Goal: Transaction & Acquisition: Purchase product/service

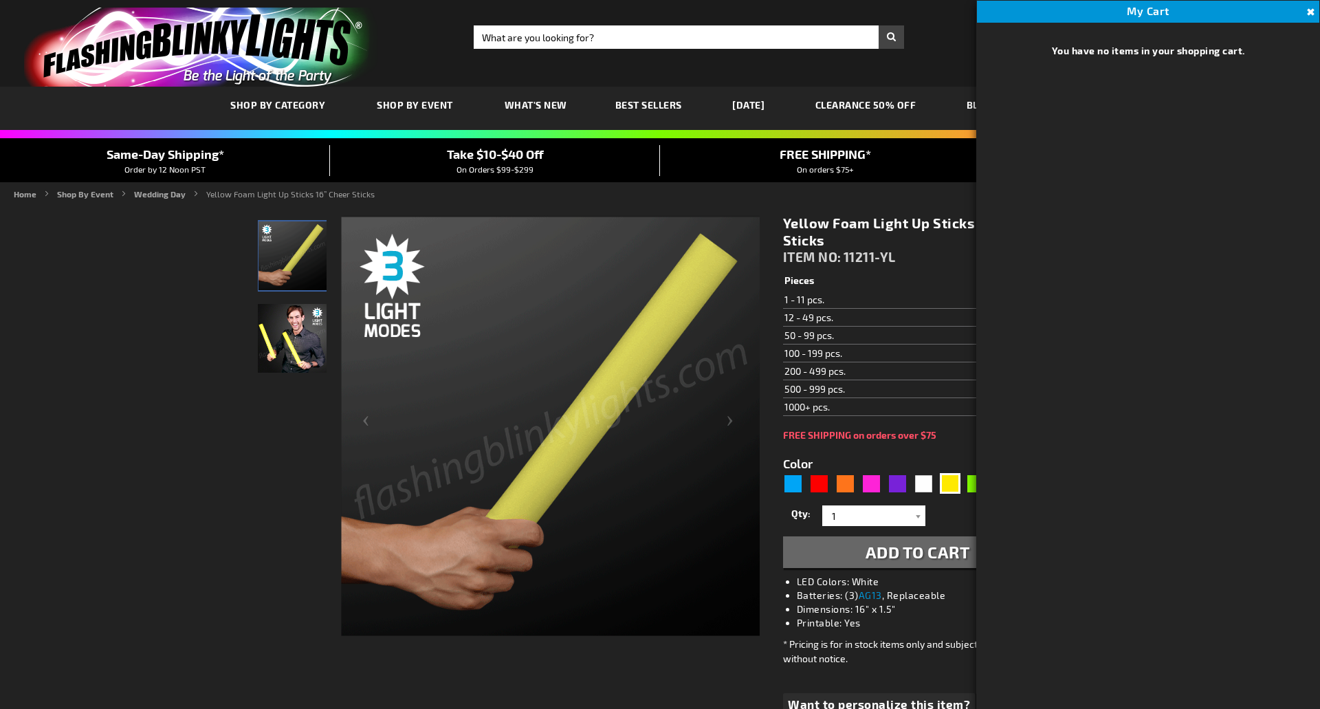
click at [1310, 14] on button "Close" at bounding box center [1308, 12] width 15 height 15
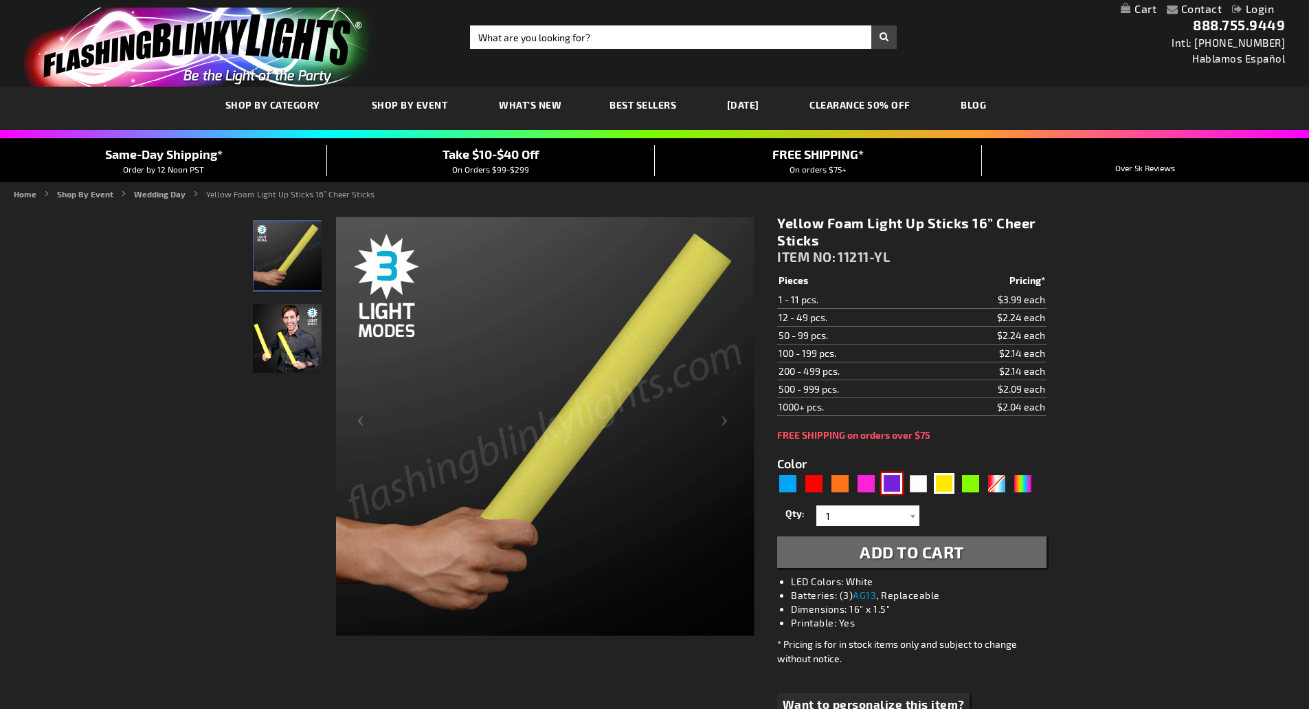
click at [896, 486] on div "Purple" at bounding box center [892, 483] width 21 height 21
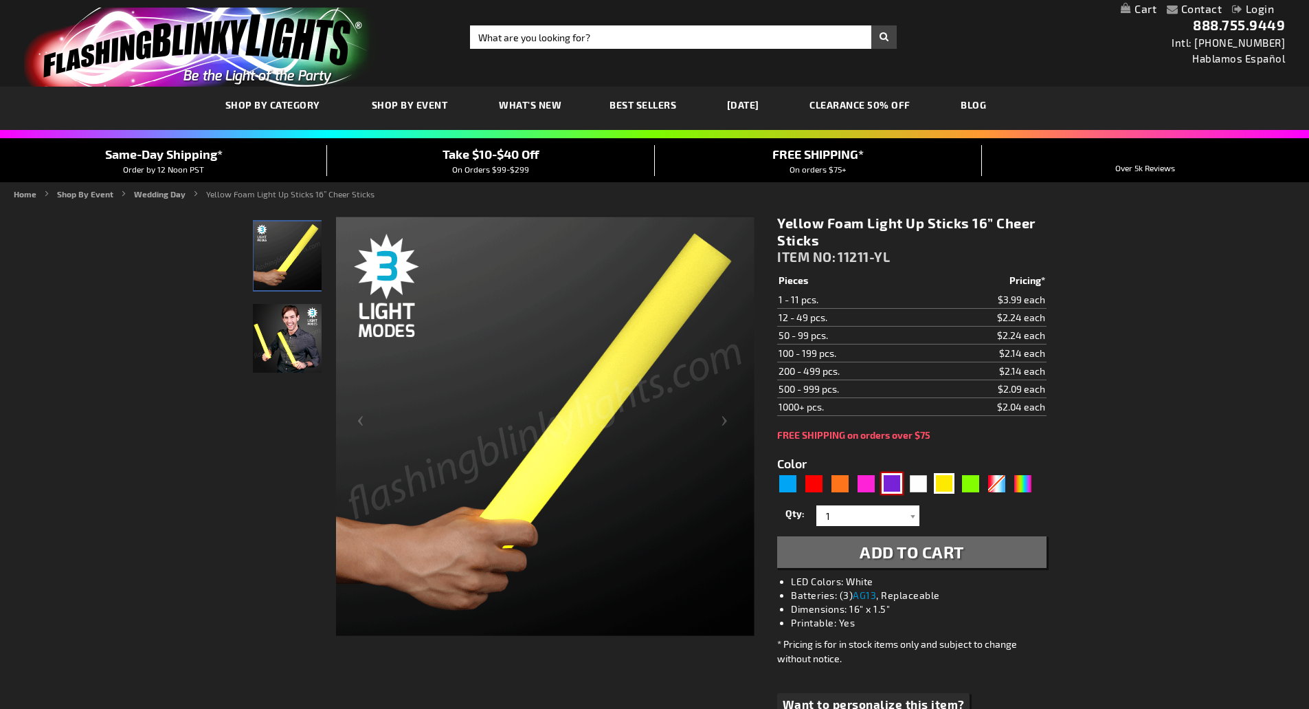
type input "5640"
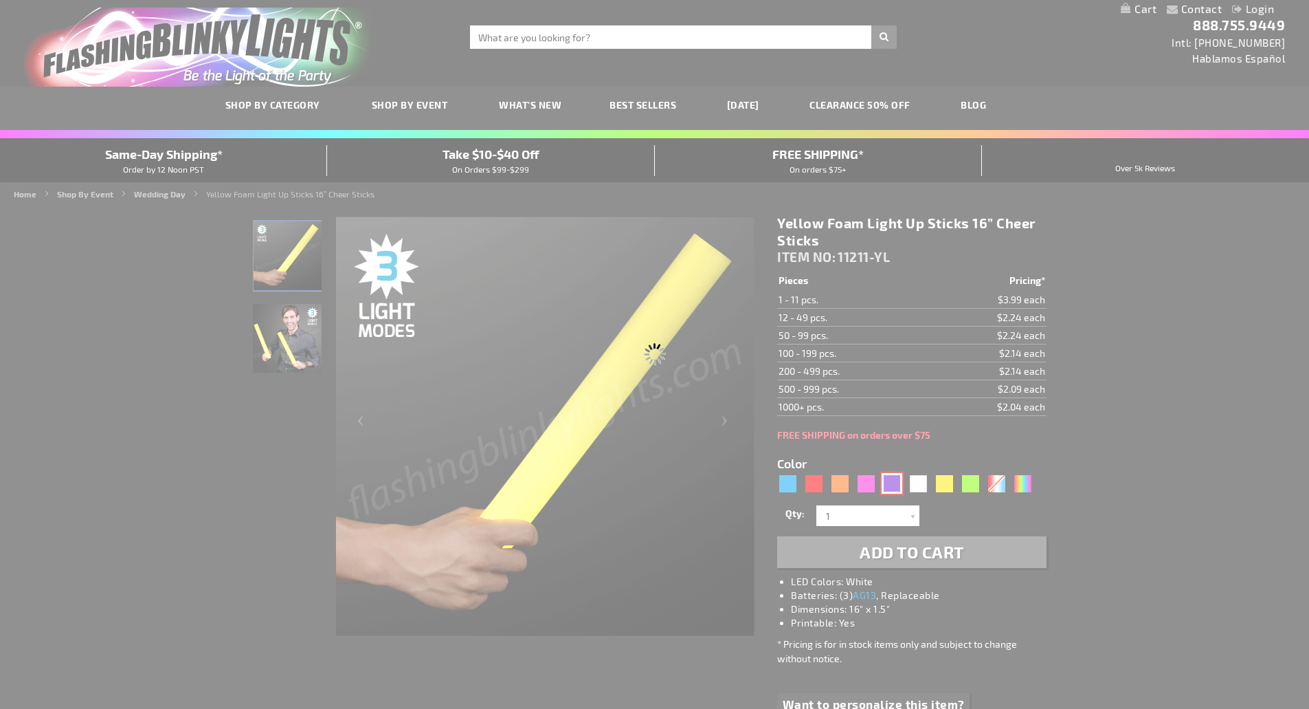
type input "11211-PR"
type input "Customize - Purple Foam Light Sticks 16&rdquo; Cheer Sticks - ITEM NO: 11211-PR"
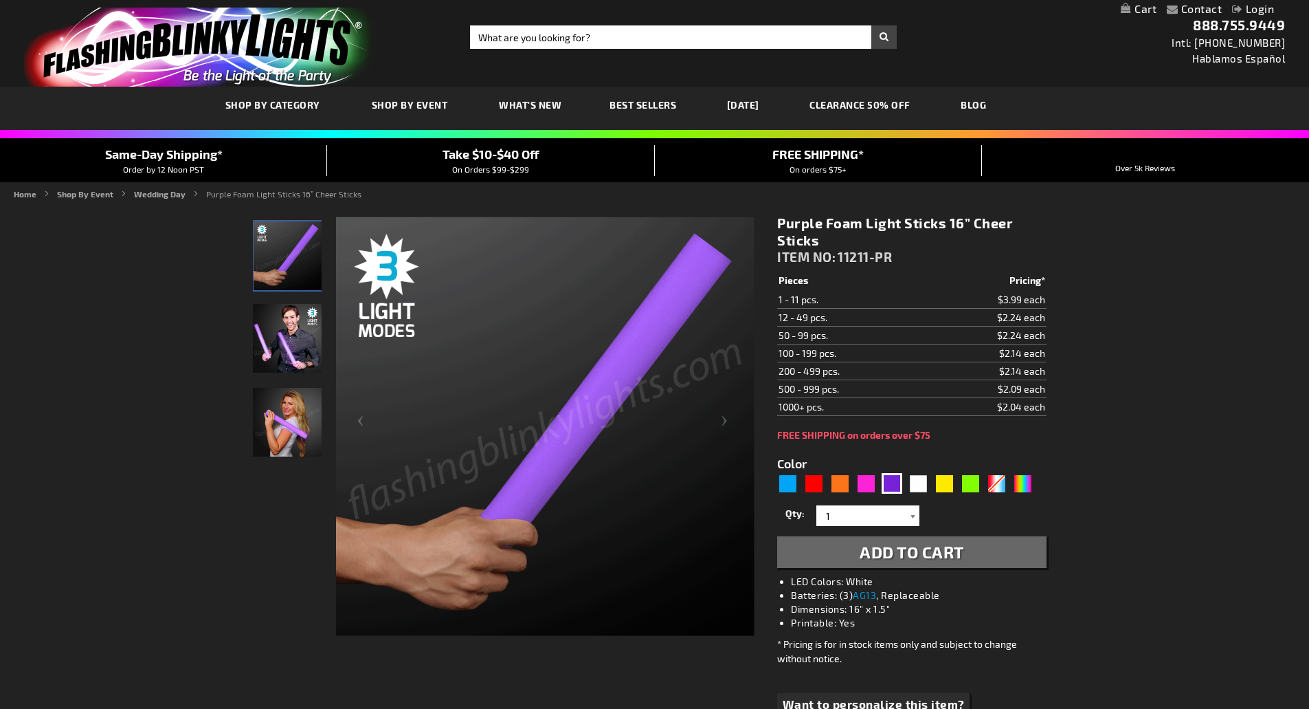
click at [911, 516] on div at bounding box center [913, 515] width 14 height 21
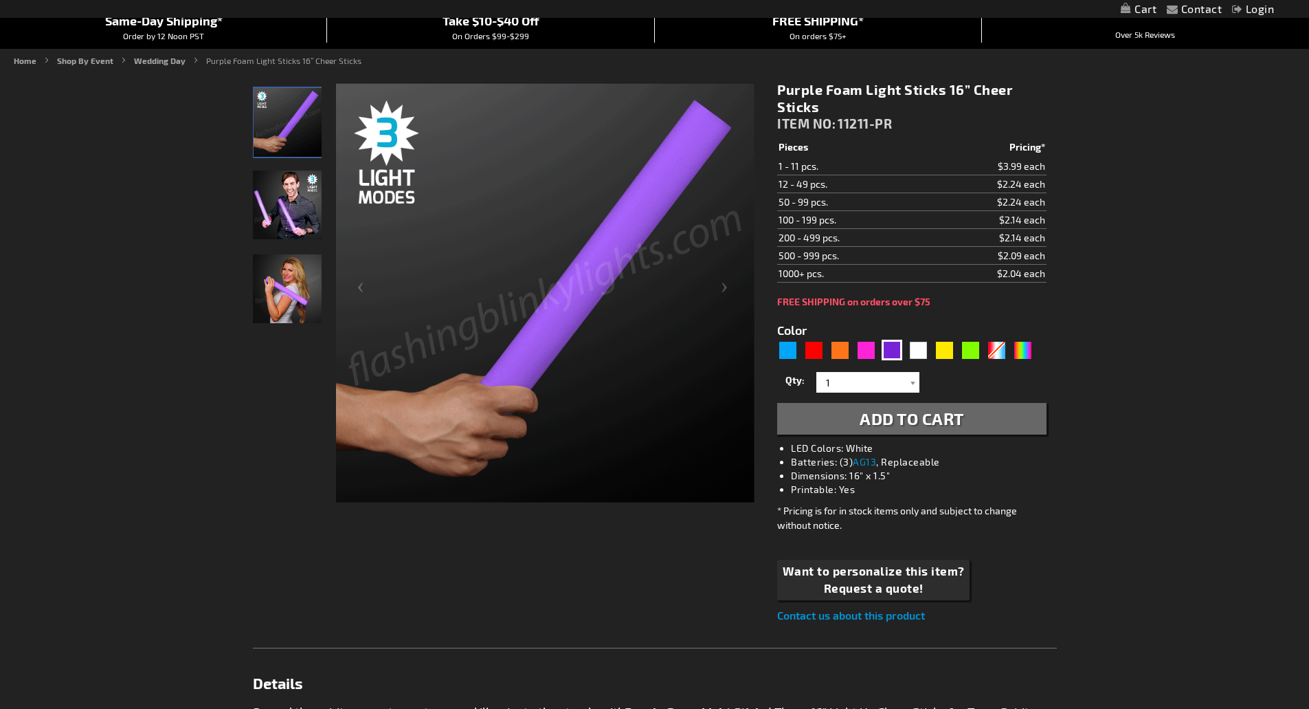
scroll to position [137, 0]
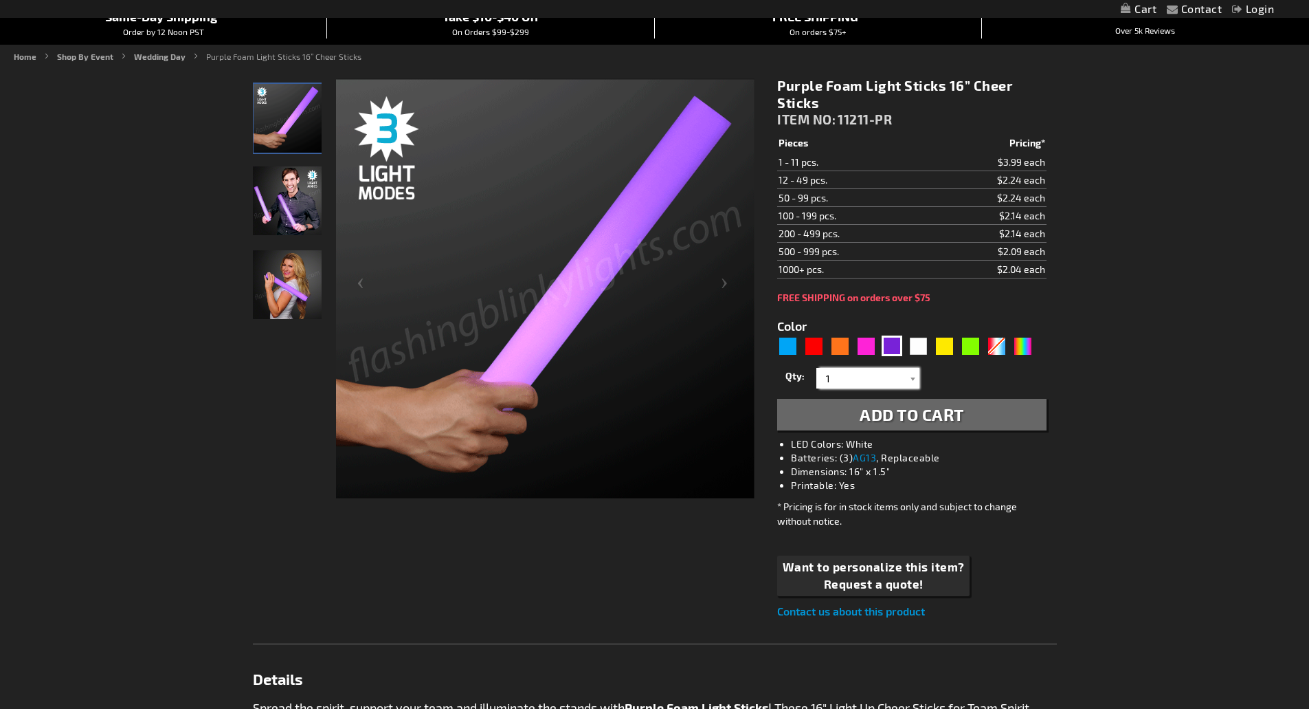
click at [901, 376] on input "1" at bounding box center [870, 378] width 100 height 21
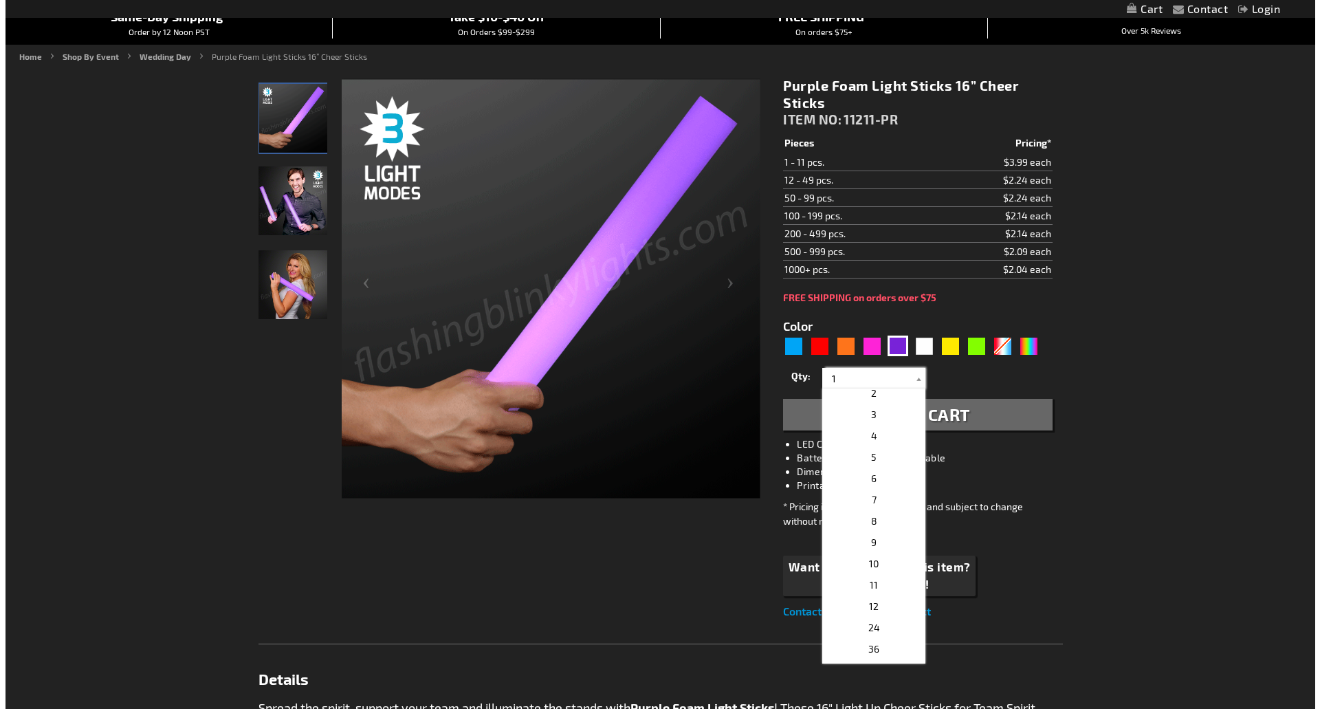
scroll to position [55, 0]
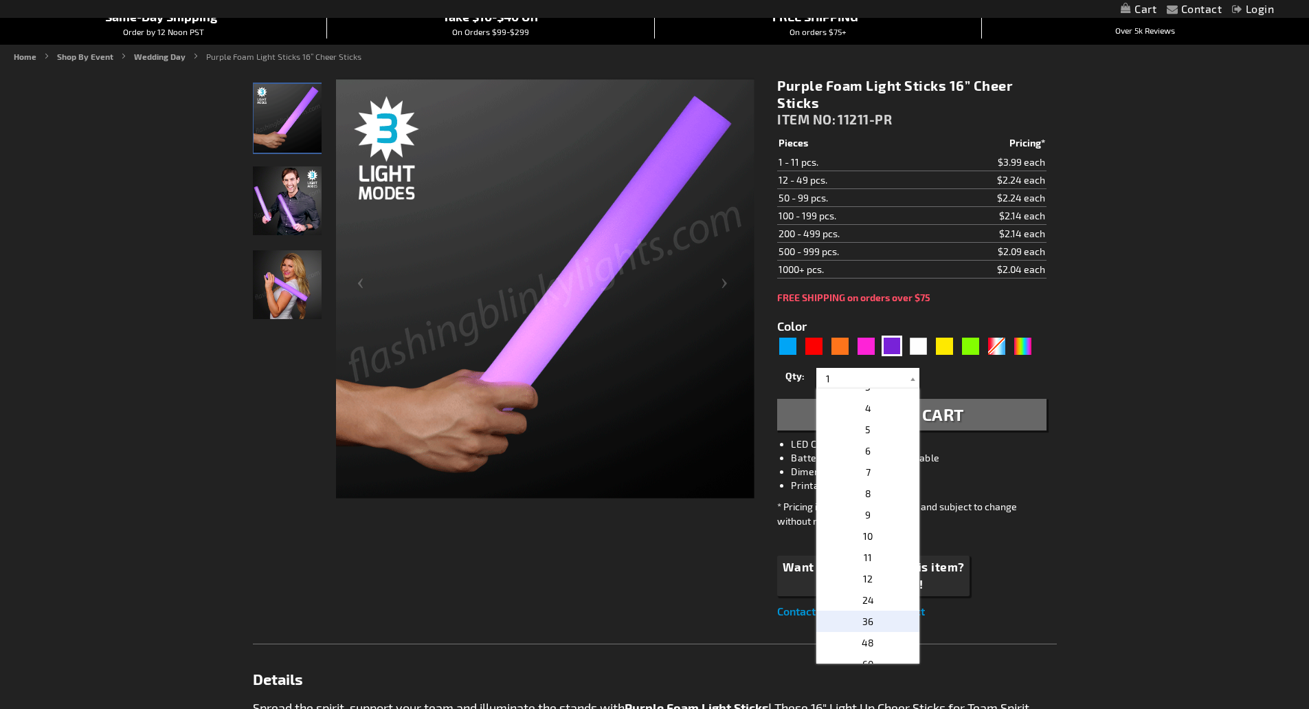
click at [880, 620] on p "36" at bounding box center [868, 620] width 103 height 21
type input "36"
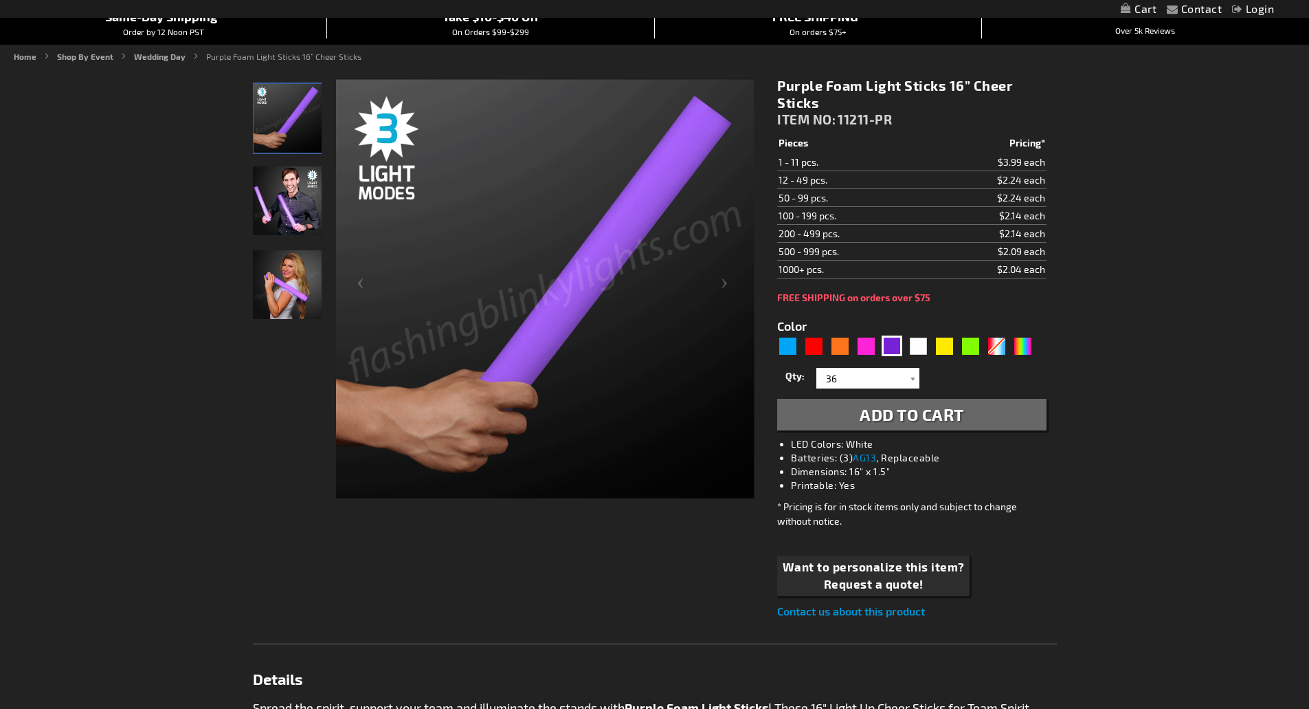
click at [893, 411] on span "Add to Cart" at bounding box center [912, 414] width 104 height 20
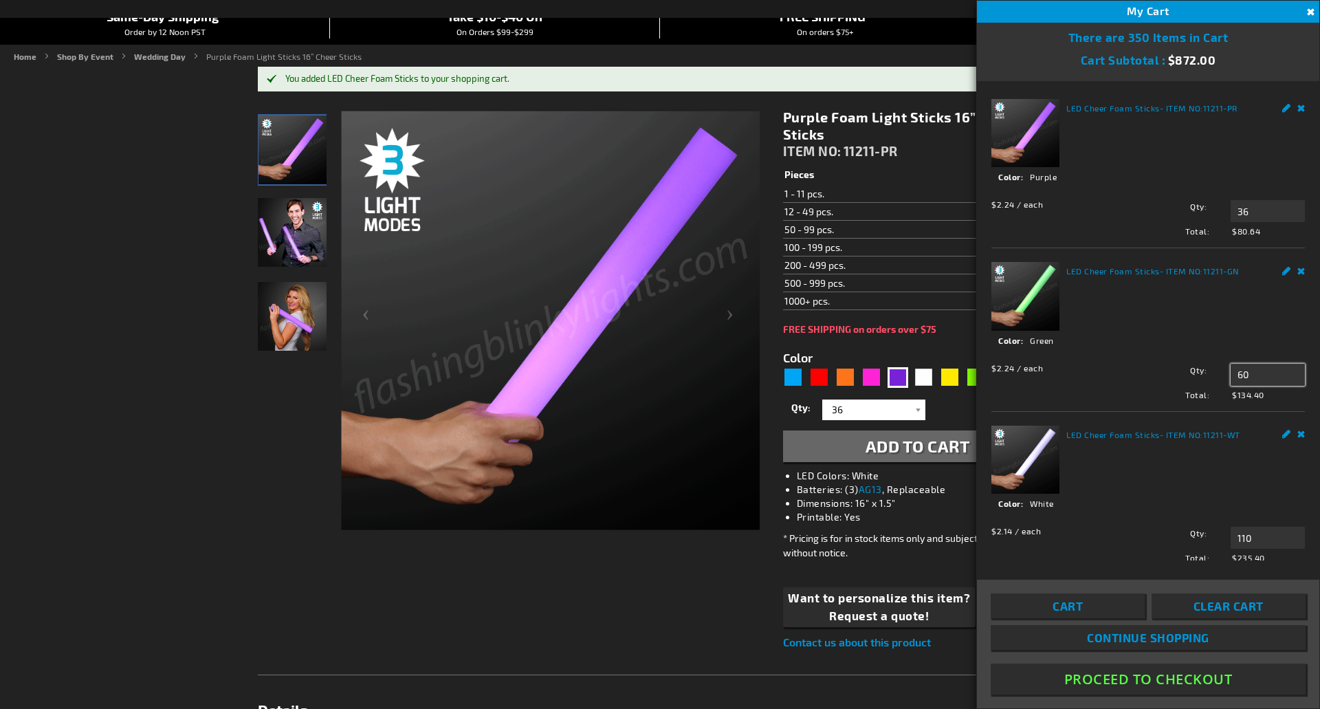
drag, startPoint x: 1248, startPoint y: 368, endPoint x: 1220, endPoint y: 366, distance: 28.3
click at [1220, 366] on div "Qty 60 Update" at bounding box center [1218, 375] width 173 height 22
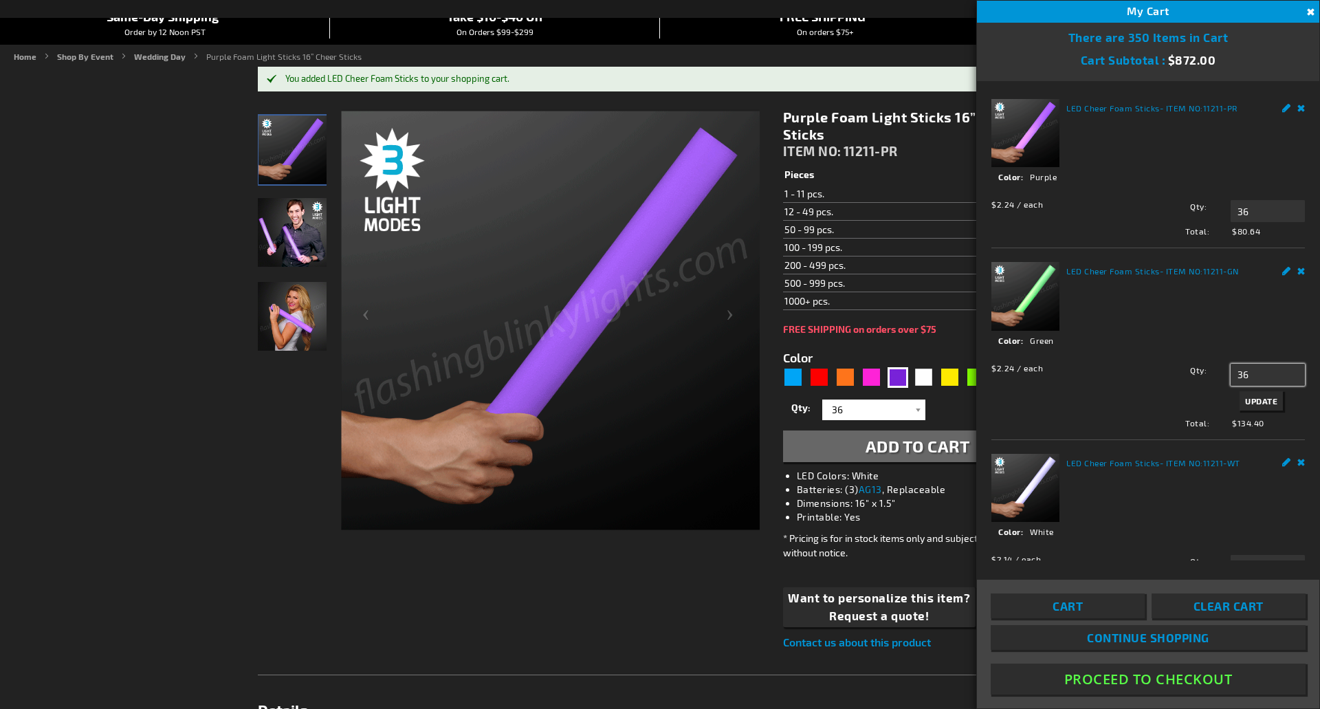
type input "36"
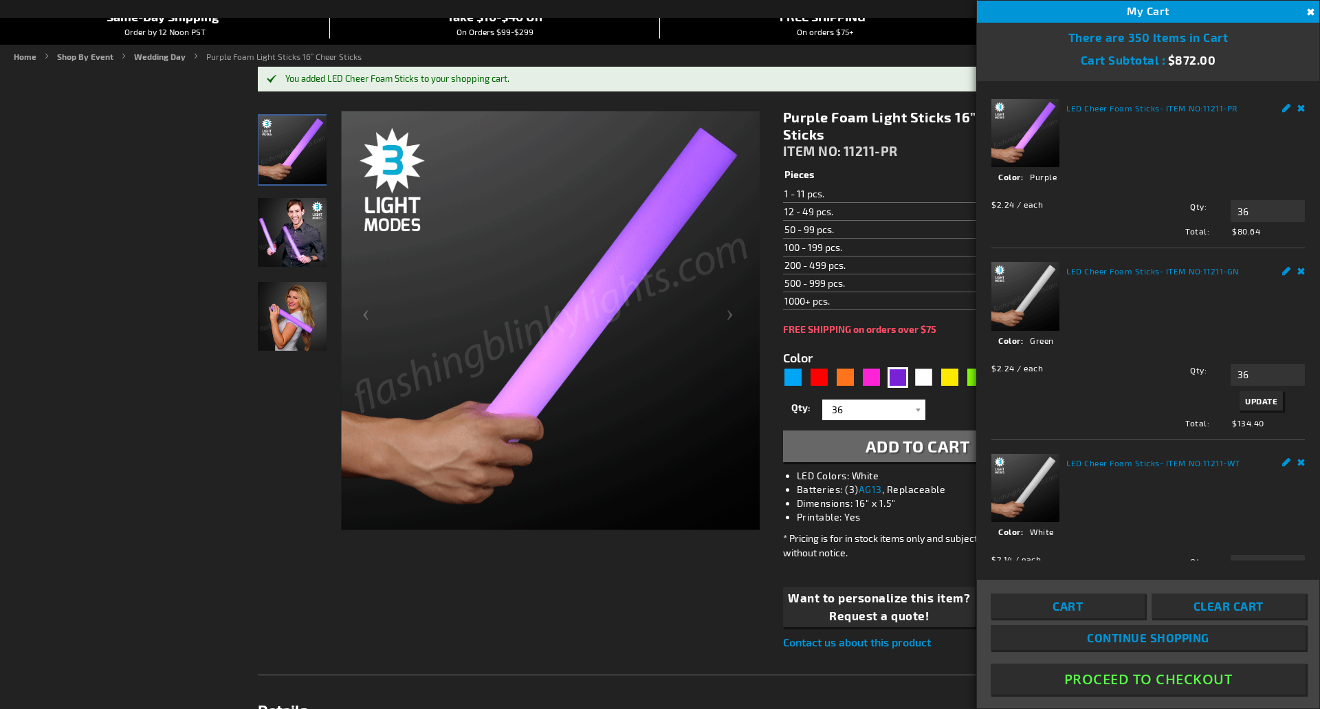
click at [1245, 396] on span "Update" at bounding box center [1261, 401] width 32 height 10
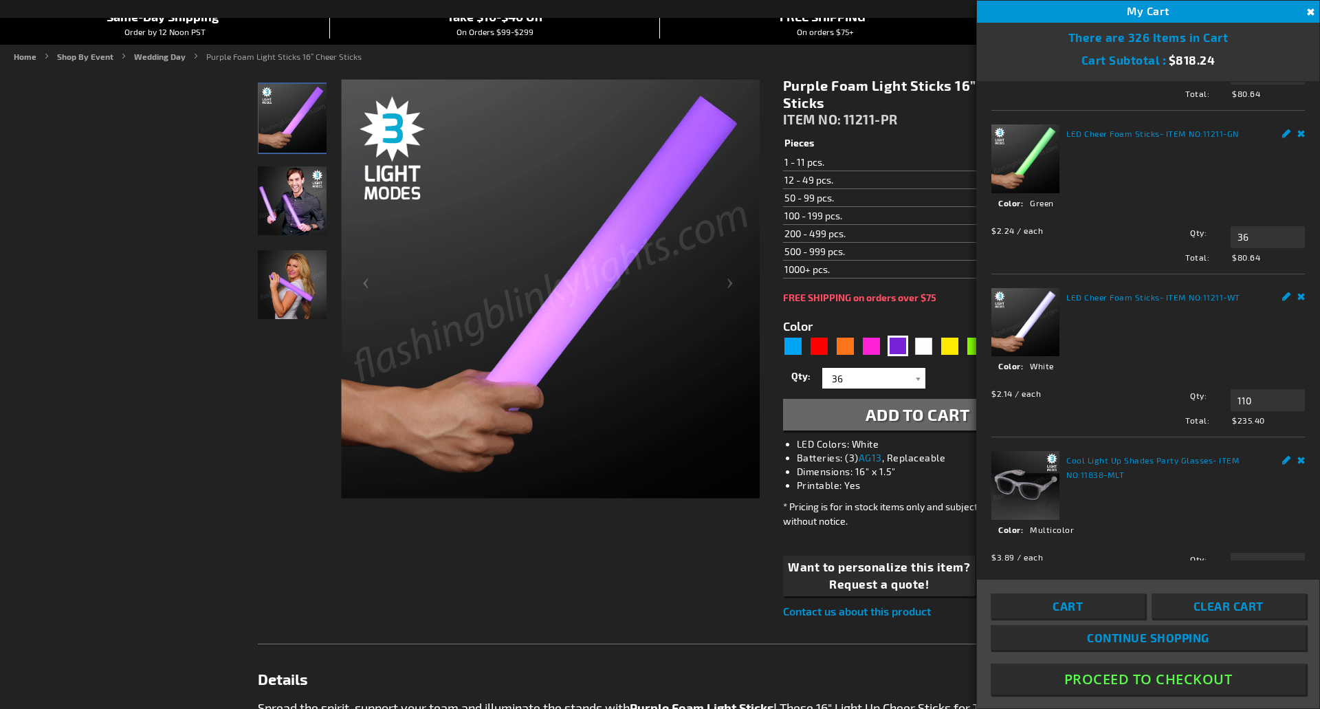
scroll to position [0, 0]
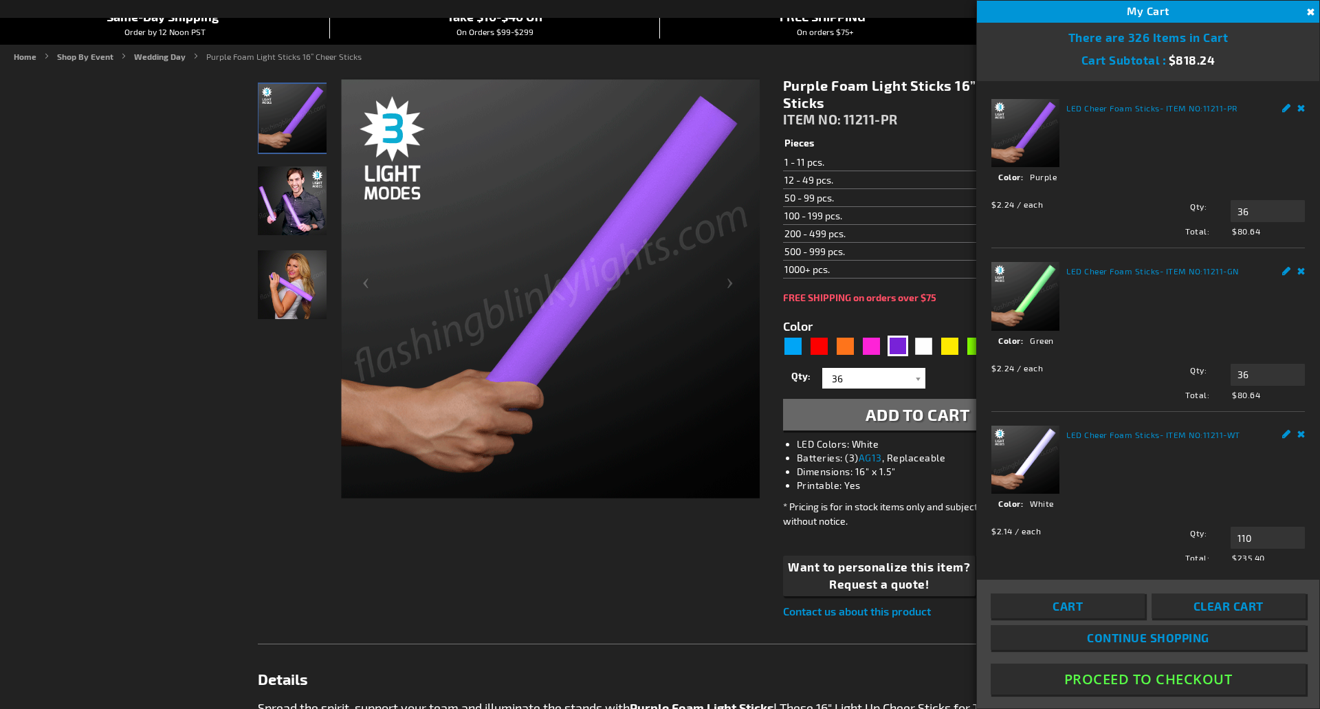
click at [1248, 394] on span "$80.64" at bounding box center [1265, 394] width 78 height 12
drag, startPoint x: 1247, startPoint y: 529, endPoint x: 1220, endPoint y: 529, distance: 26.8
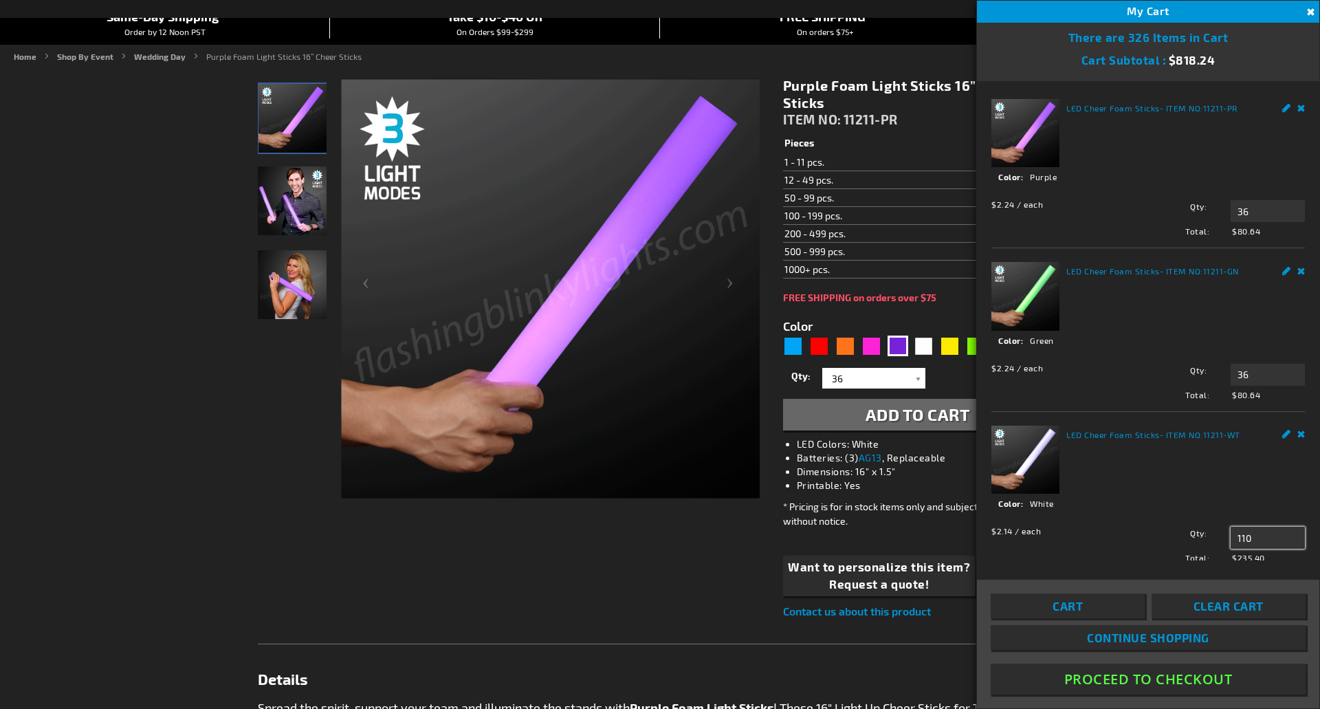
click at [1220, 529] on div "Qty 110 Update" at bounding box center [1218, 538] width 173 height 22
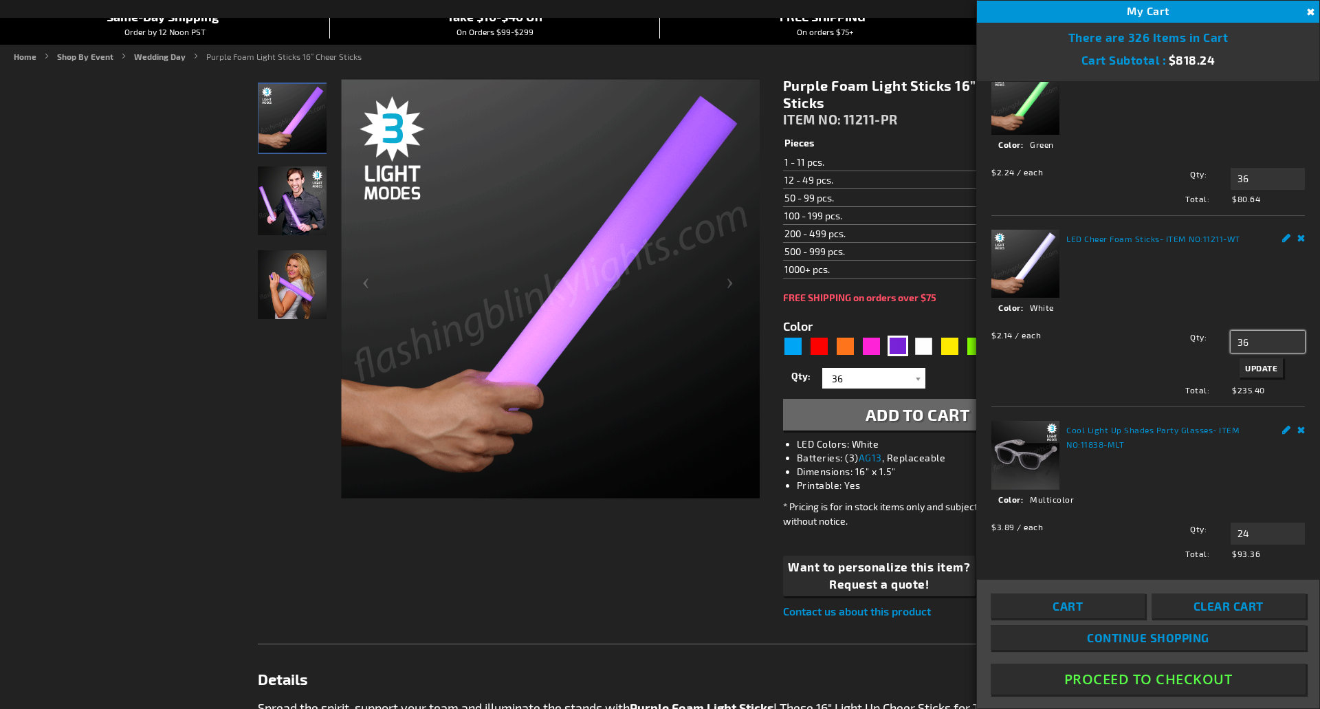
scroll to position [275, 0]
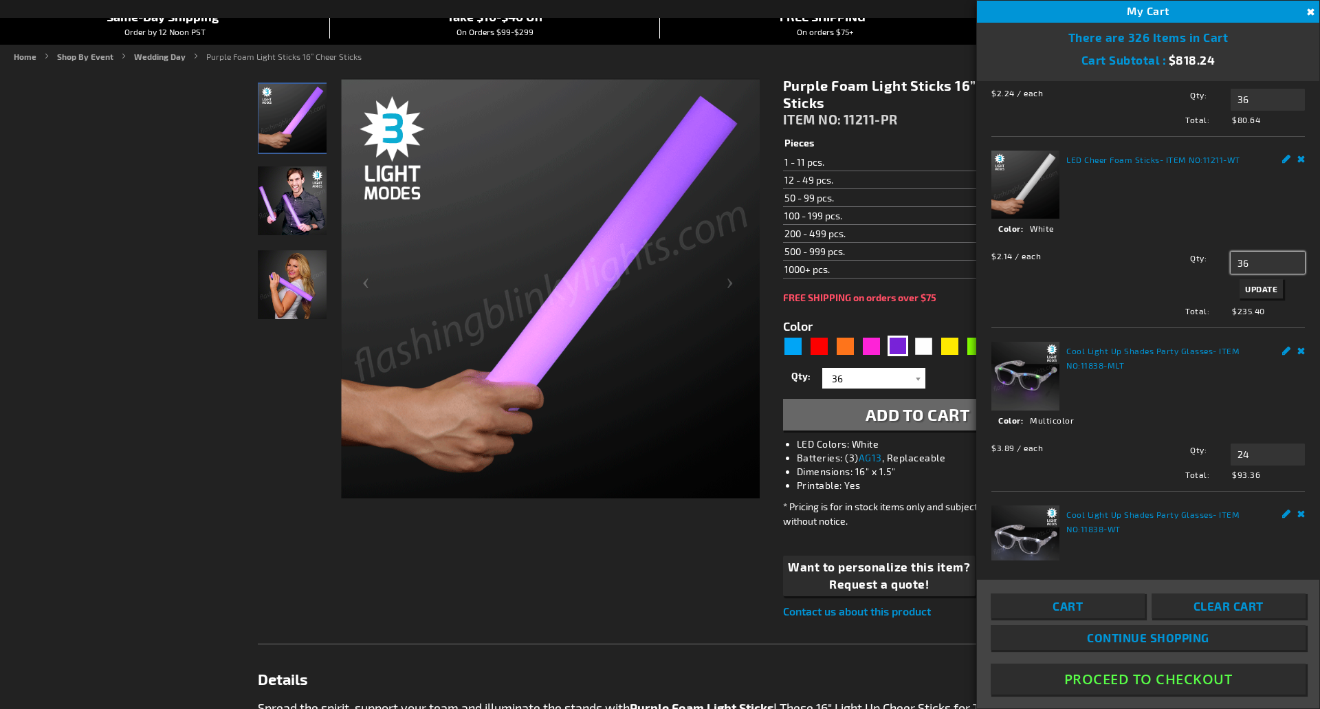
type input "36"
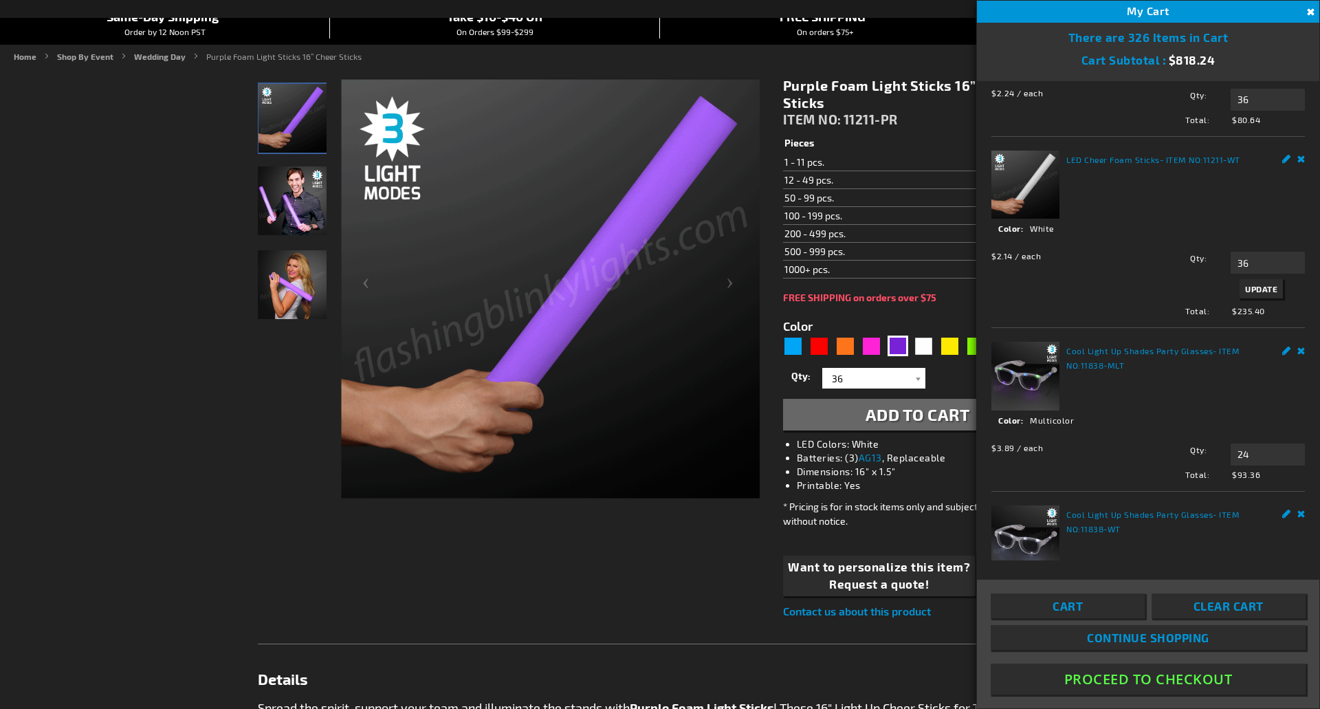
click at [1245, 284] on span "Update" at bounding box center [1261, 289] width 32 height 10
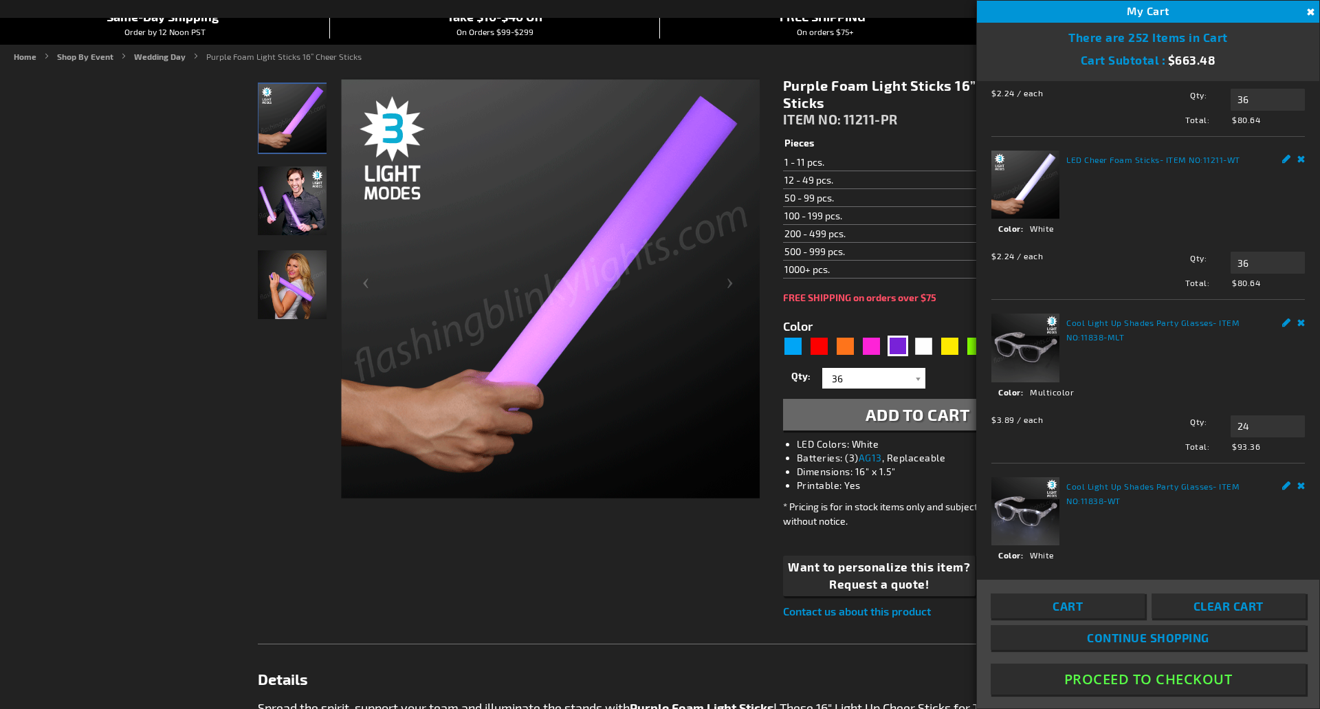
scroll to position [0, 0]
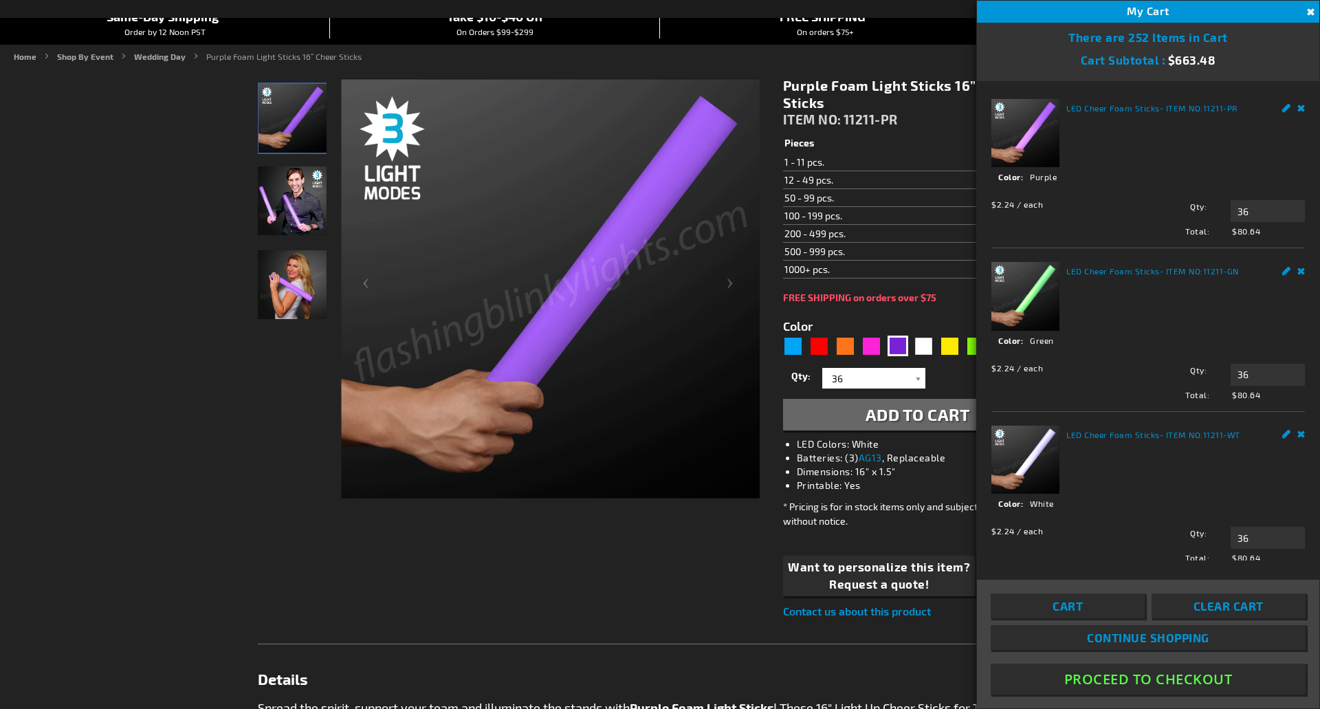
click at [900, 184] on td "12 - 49 pcs." at bounding box center [858, 180] width 150 height 18
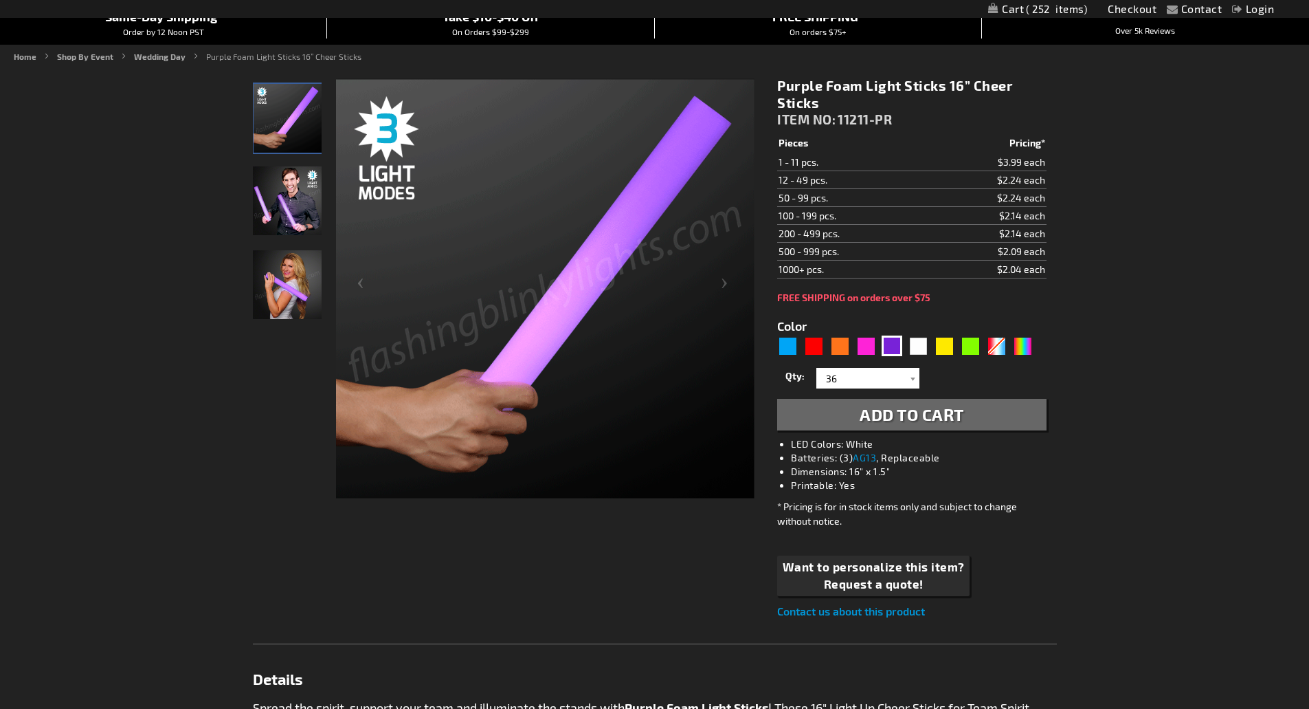
click at [1058, 9] on span "252" at bounding box center [1056, 9] width 61 height 12
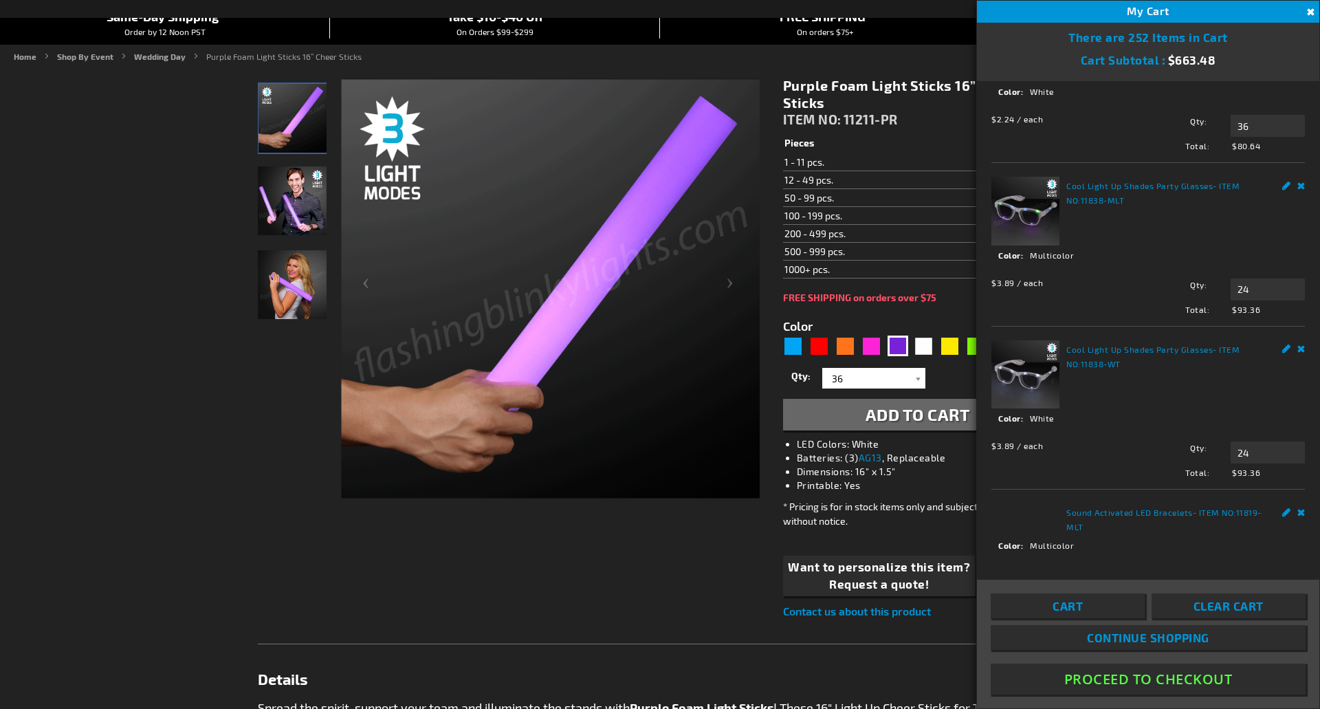
scroll to position [412, 0]
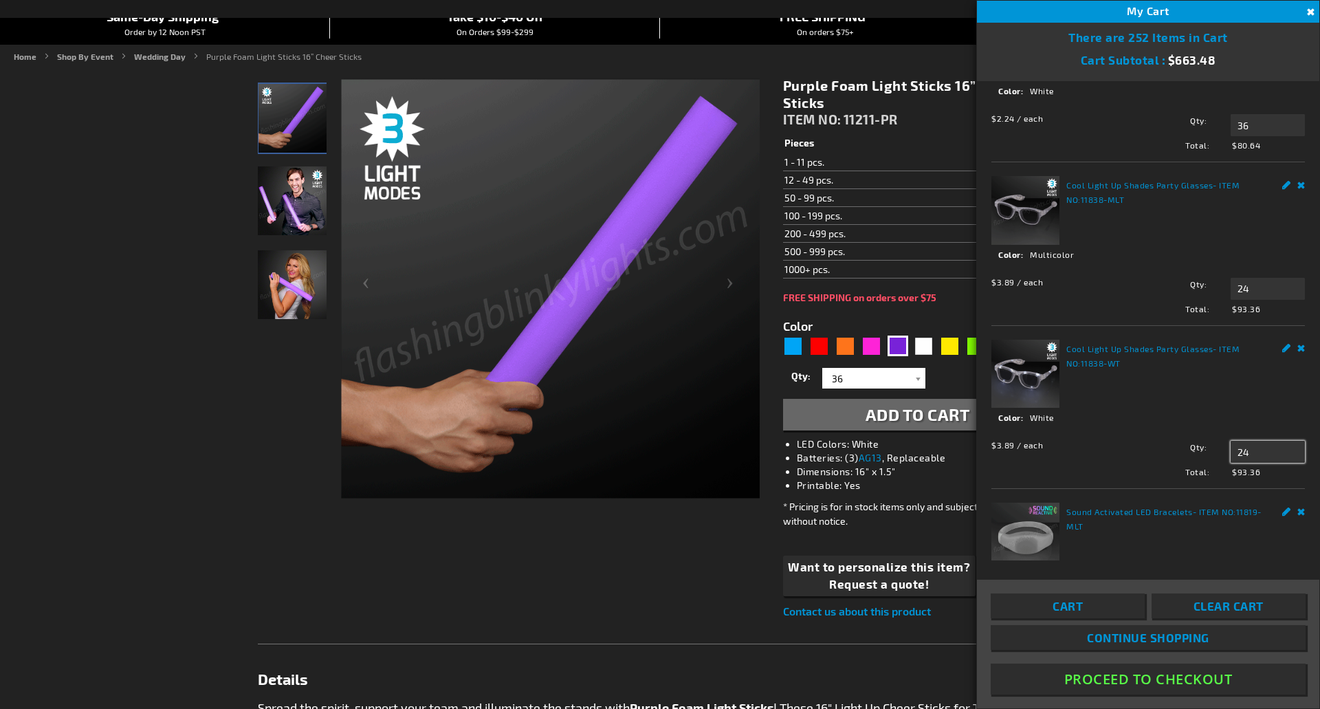
drag, startPoint x: 1244, startPoint y: 443, endPoint x: 1226, endPoint y: 441, distance: 18.0
click at [1230, 441] on input "24" at bounding box center [1267, 452] width 74 height 22
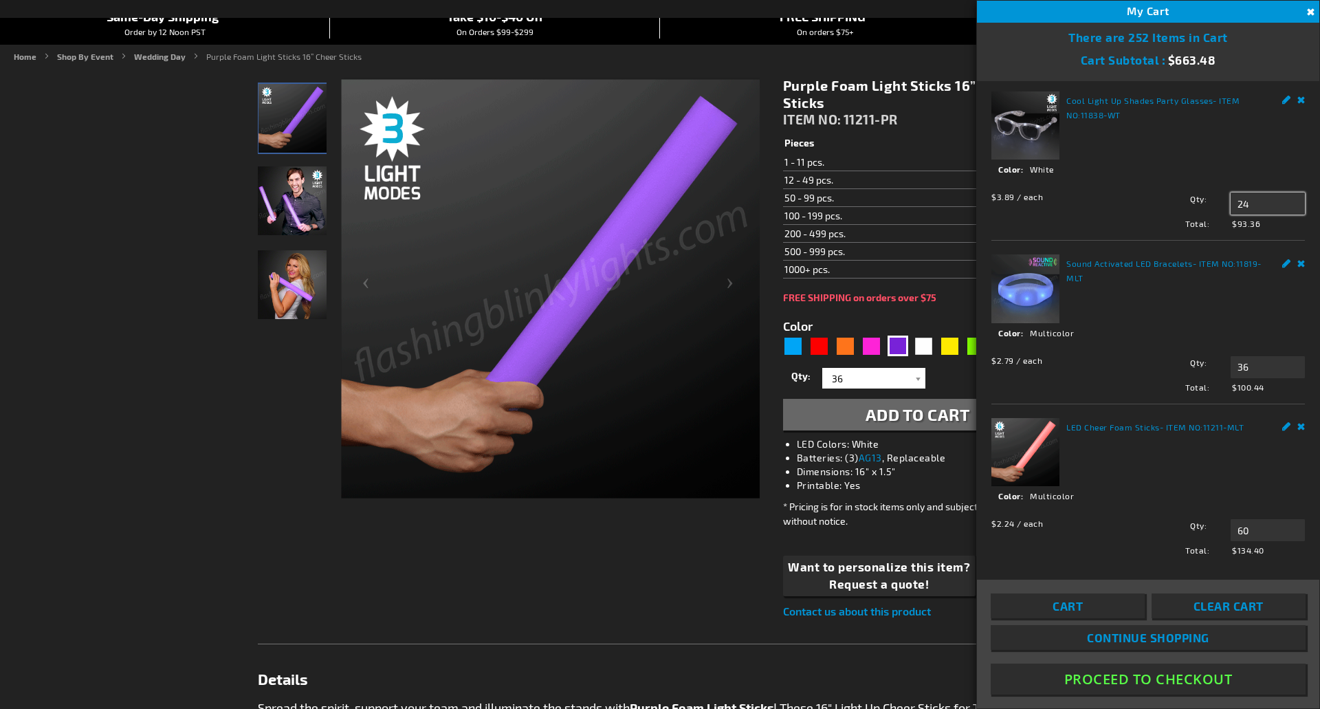
scroll to position [664, 0]
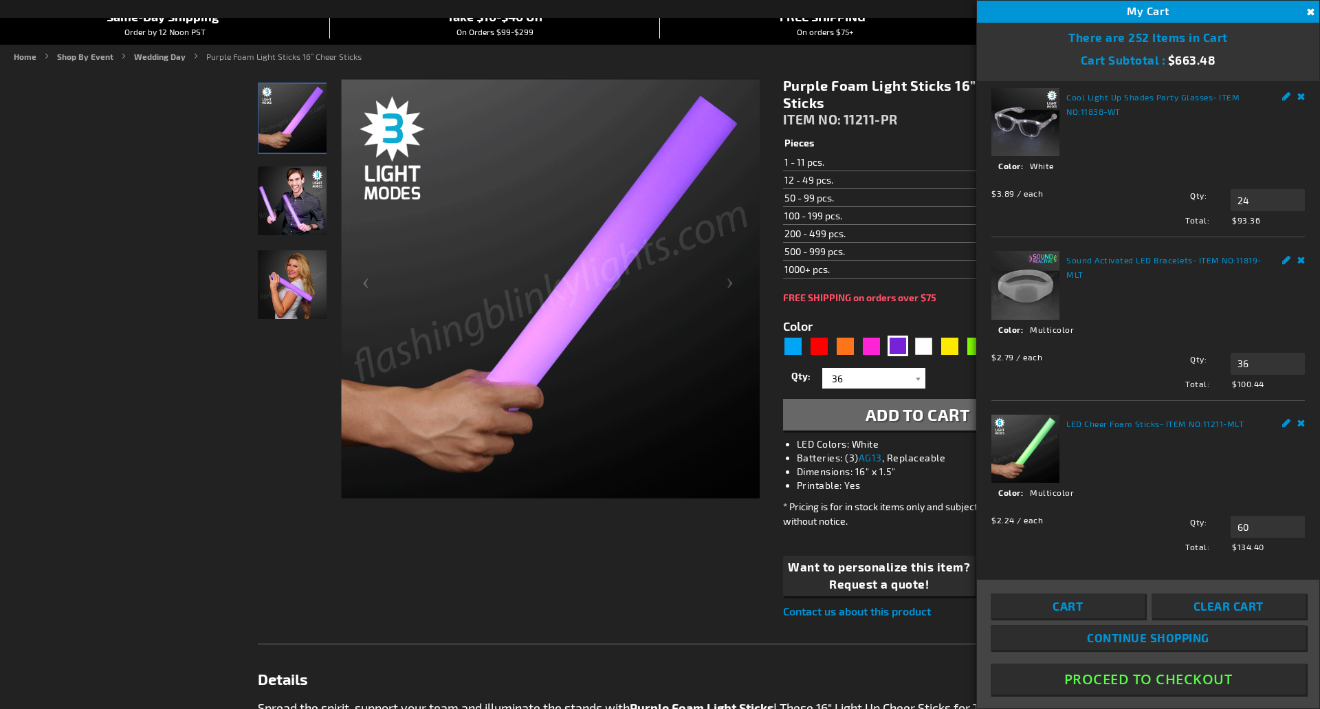
click at [1290, 415] on div "LED Cheer Foam Sticks - ITEM NO: 11211-MLT See Details Options Details Color Mu…" at bounding box center [1147, 484] width 313 height 138
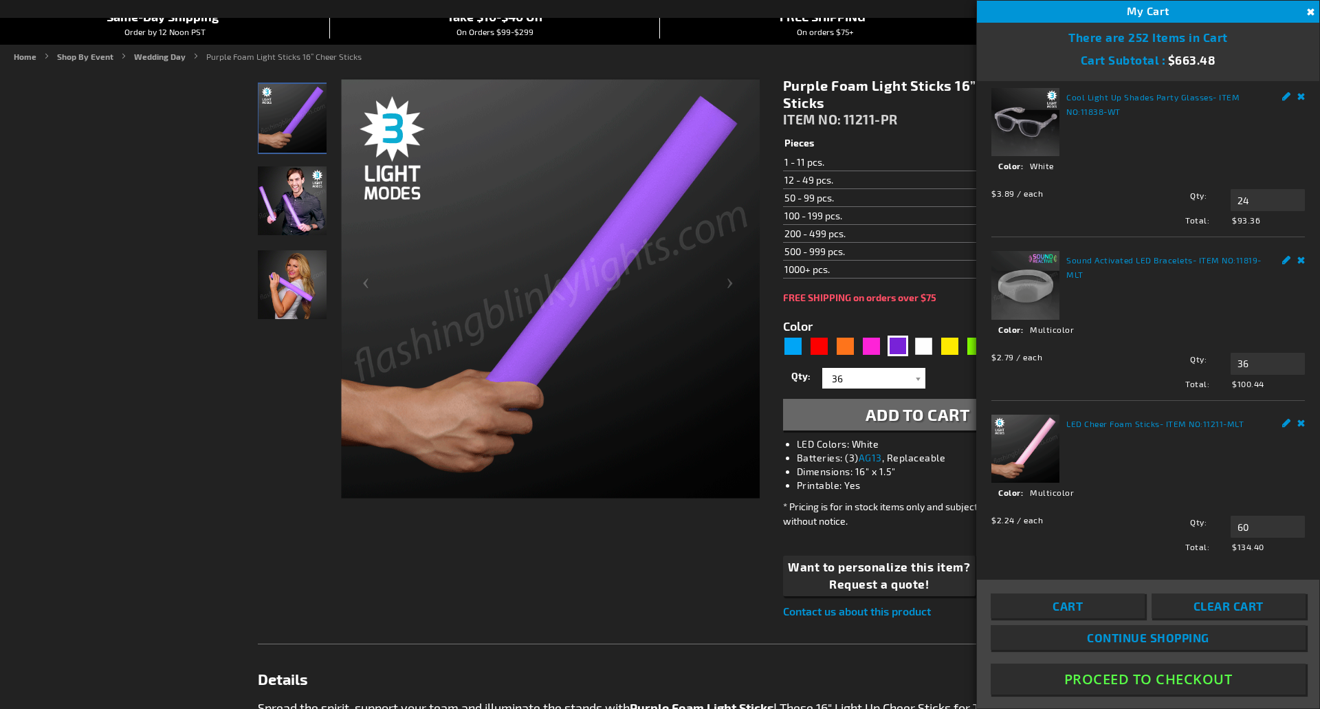
click at [1297, 415] on link "Remove" at bounding box center [1301, 422] width 8 height 14
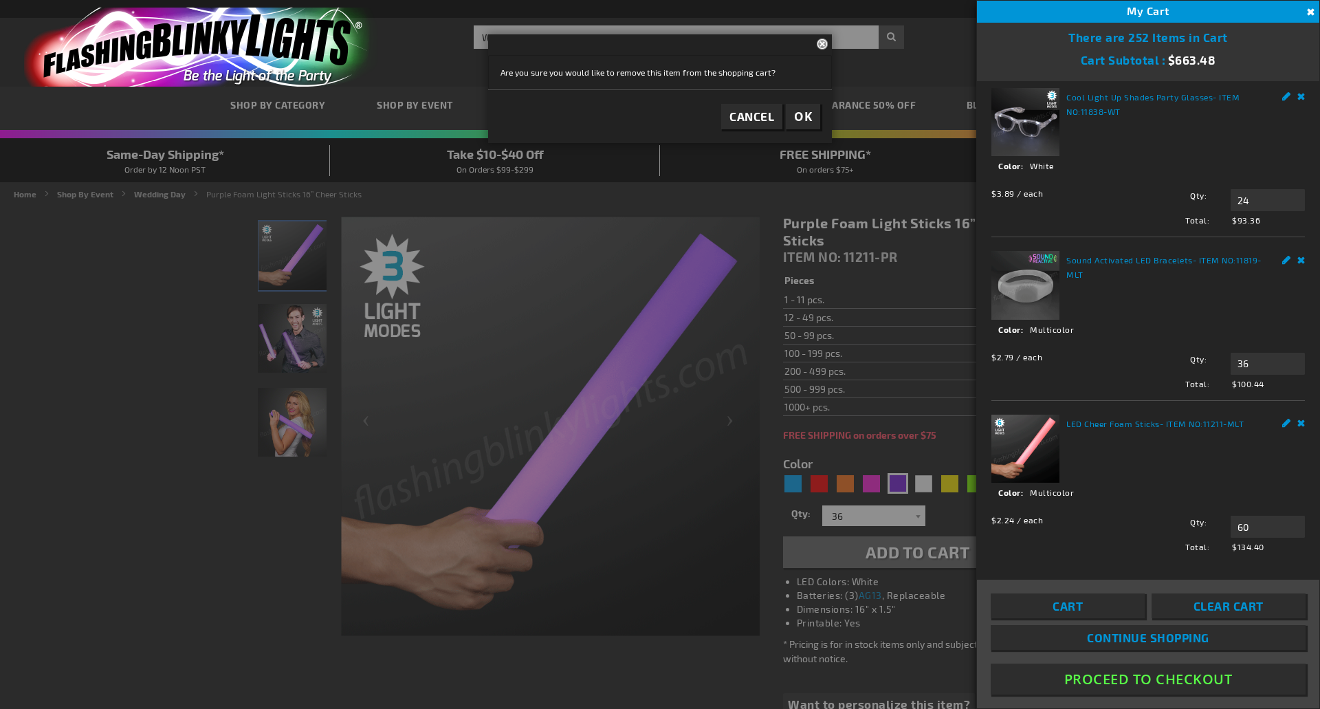
click at [799, 111] on span "OK" at bounding box center [803, 117] width 18 height 16
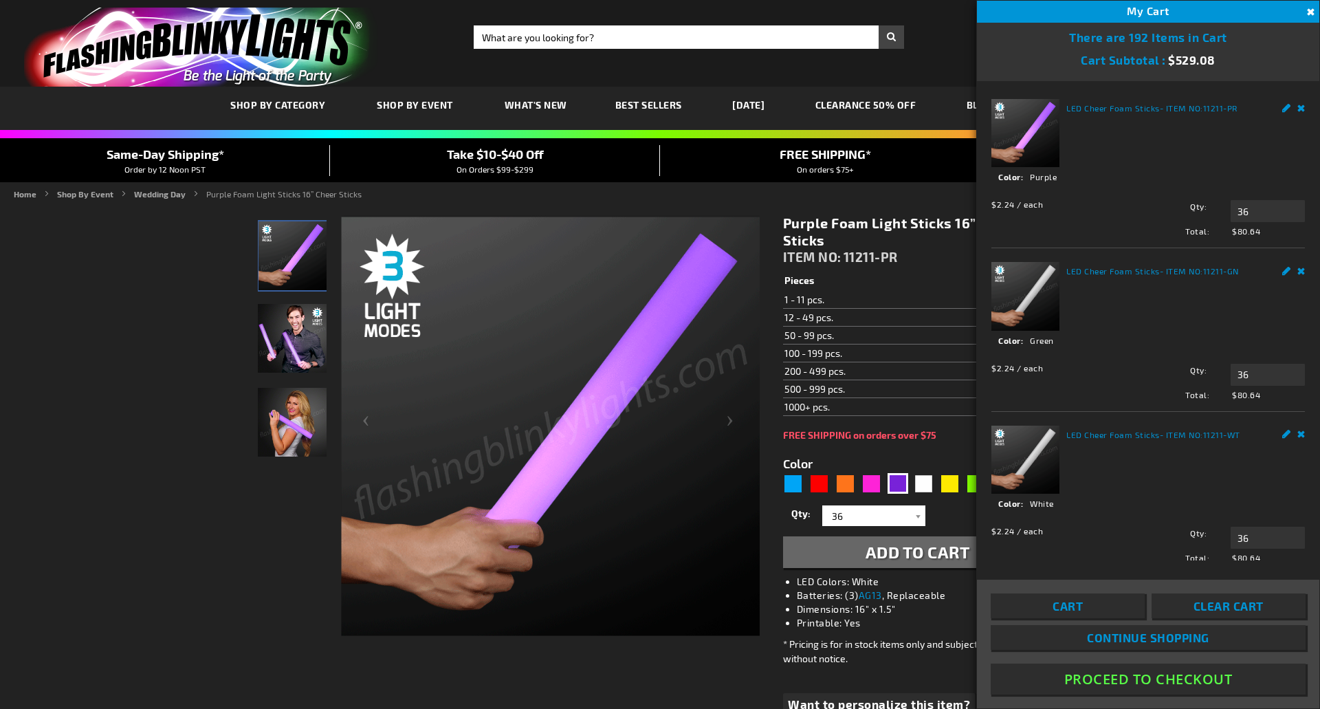
click at [916, 287] on th "Pieces" at bounding box center [858, 281] width 150 height 19
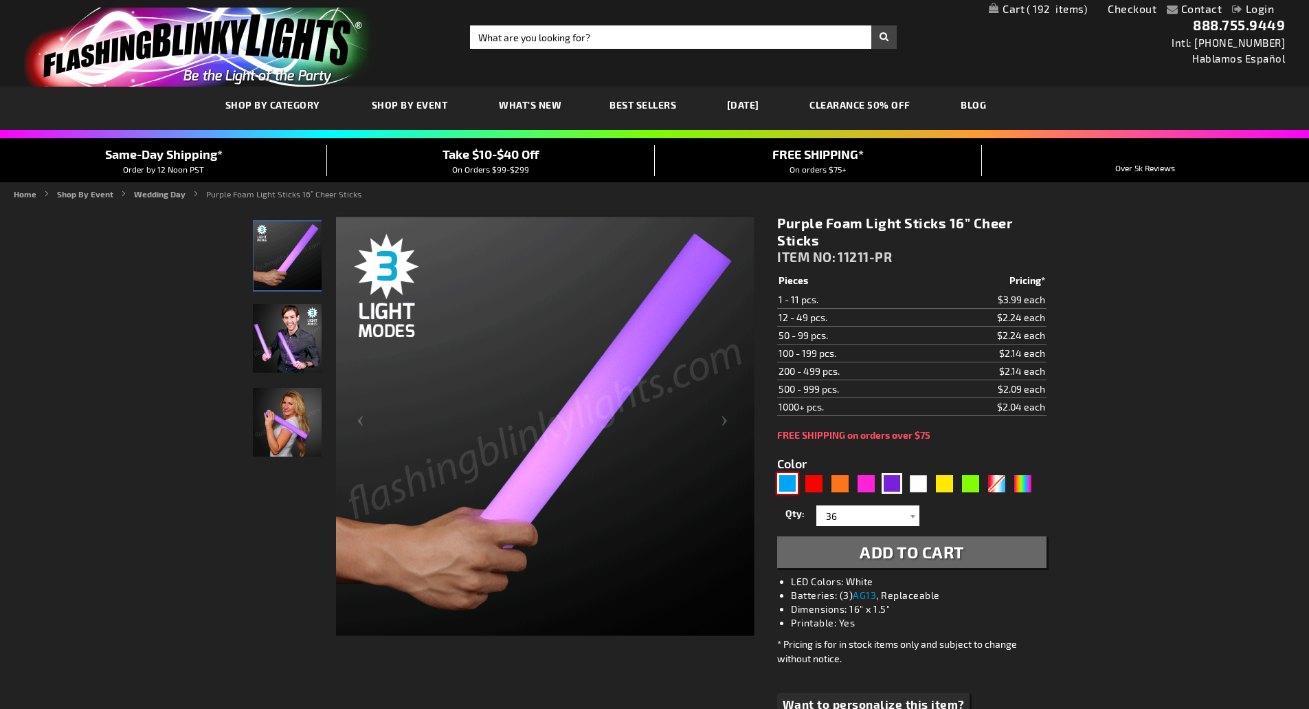
click at [792, 482] on div "Blue" at bounding box center [787, 483] width 21 height 21
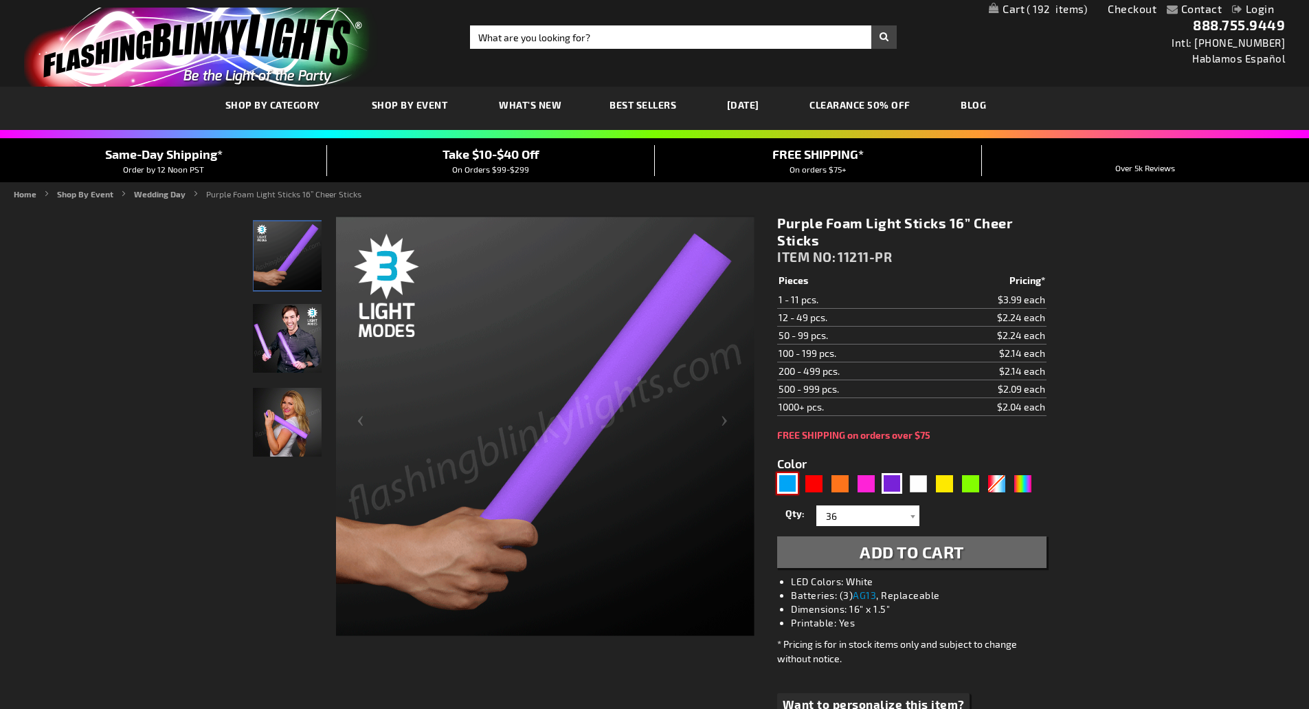
type input "5629"
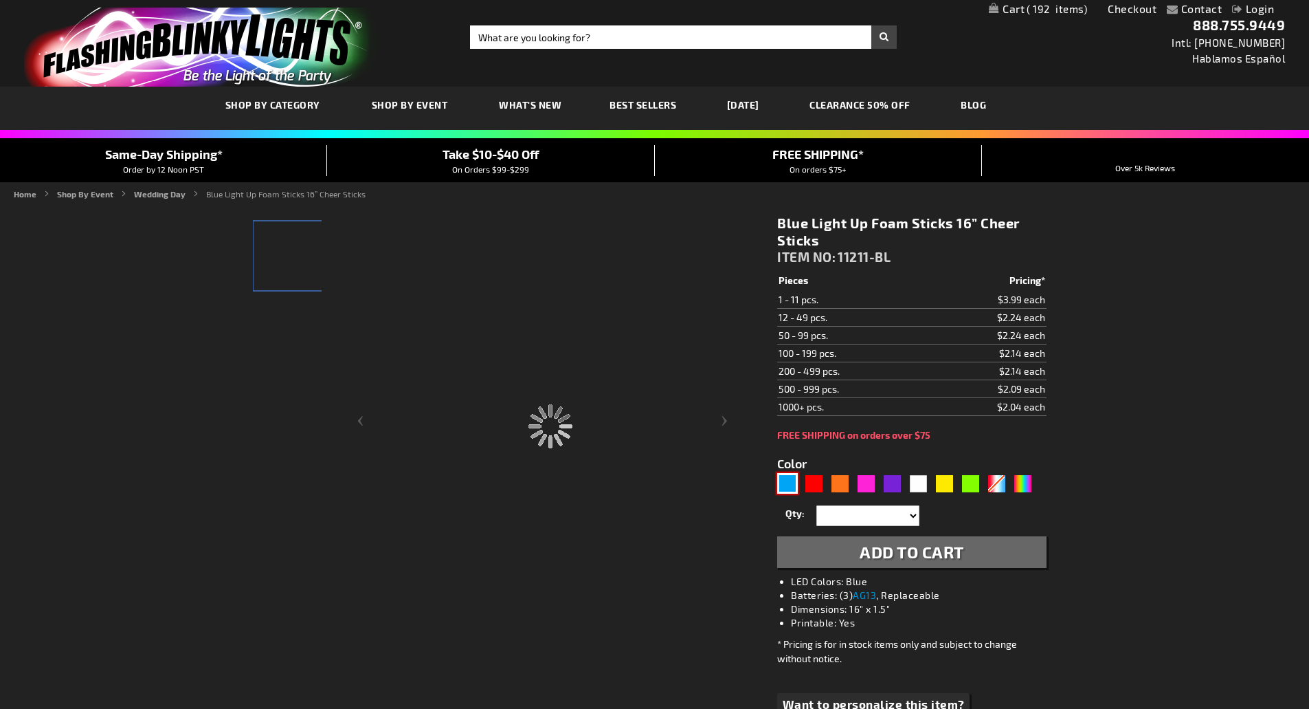
type input "11211-BL"
type input "Customize - Blue Light Up Foam Sticks 16&rdquo; Cheer Sticks - ITEM NO: 11211-BL"
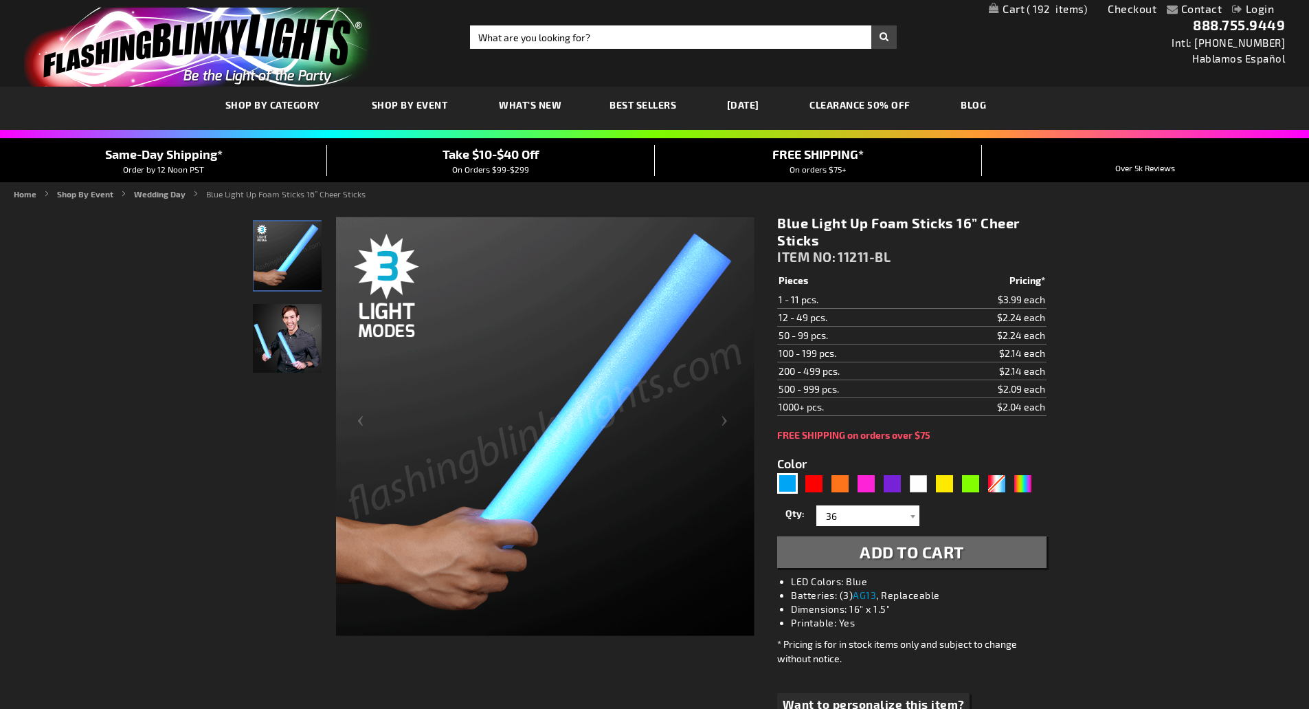
click at [885, 549] on span "Add to Cart" at bounding box center [912, 552] width 104 height 20
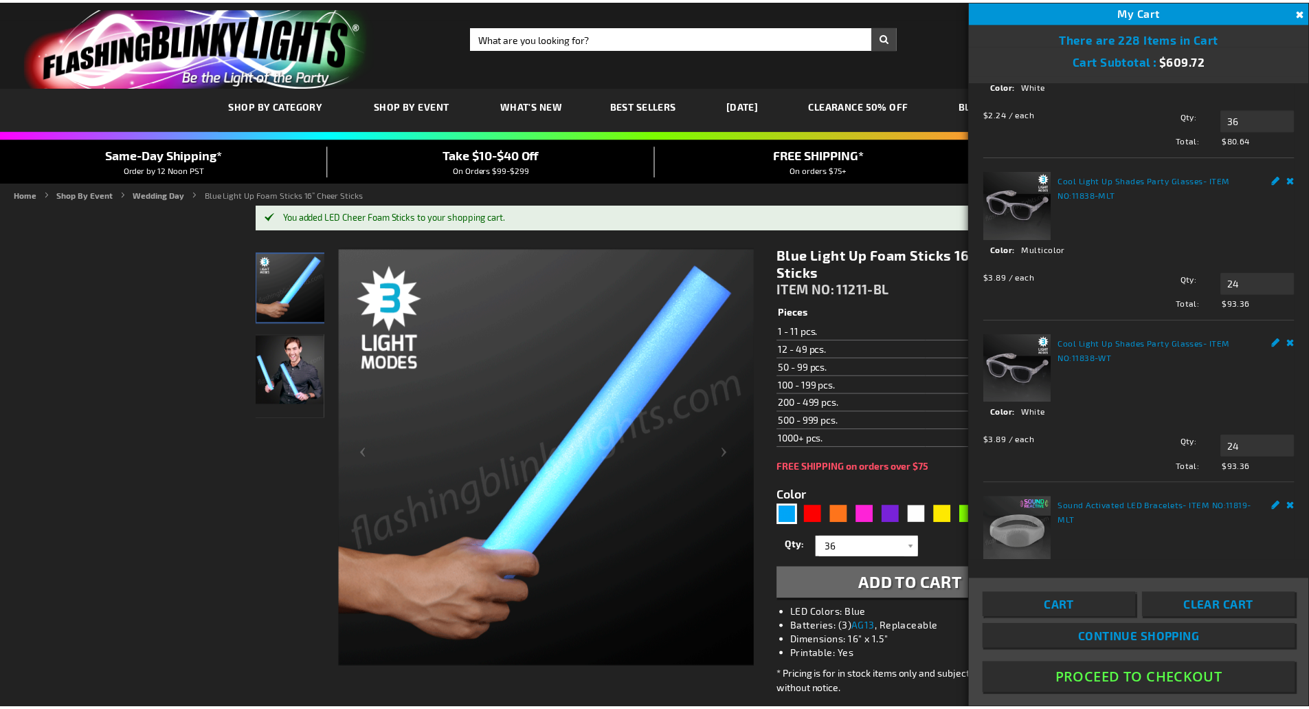
scroll to position [550, 0]
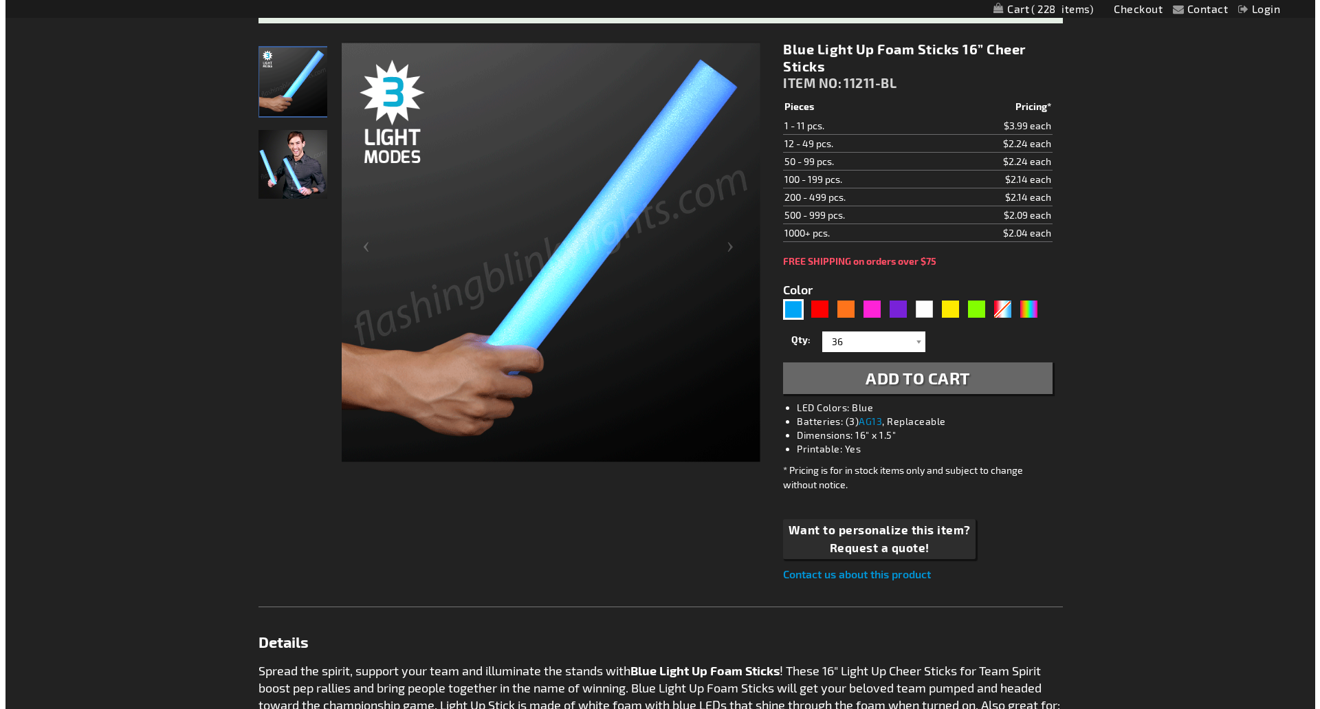
scroll to position [206, 0]
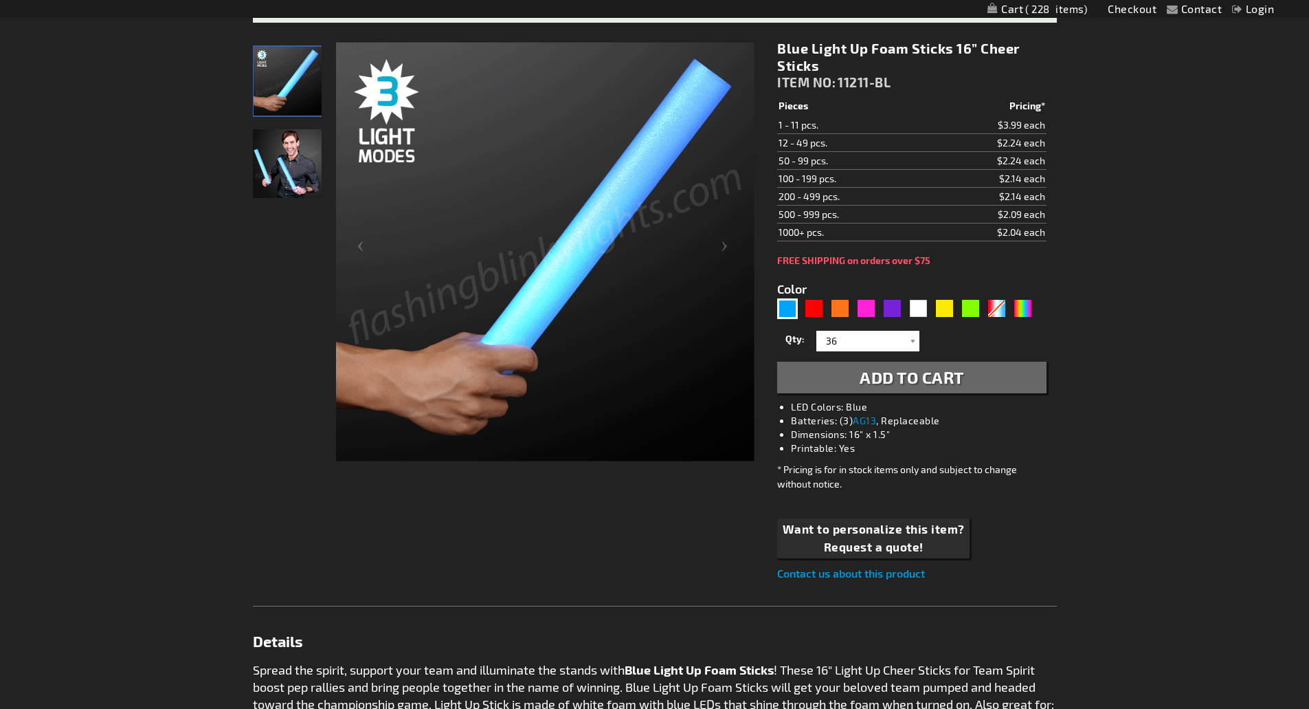
click at [1073, 3] on link "My Cart 228 228 items" at bounding box center [1038, 9] width 100 height 13
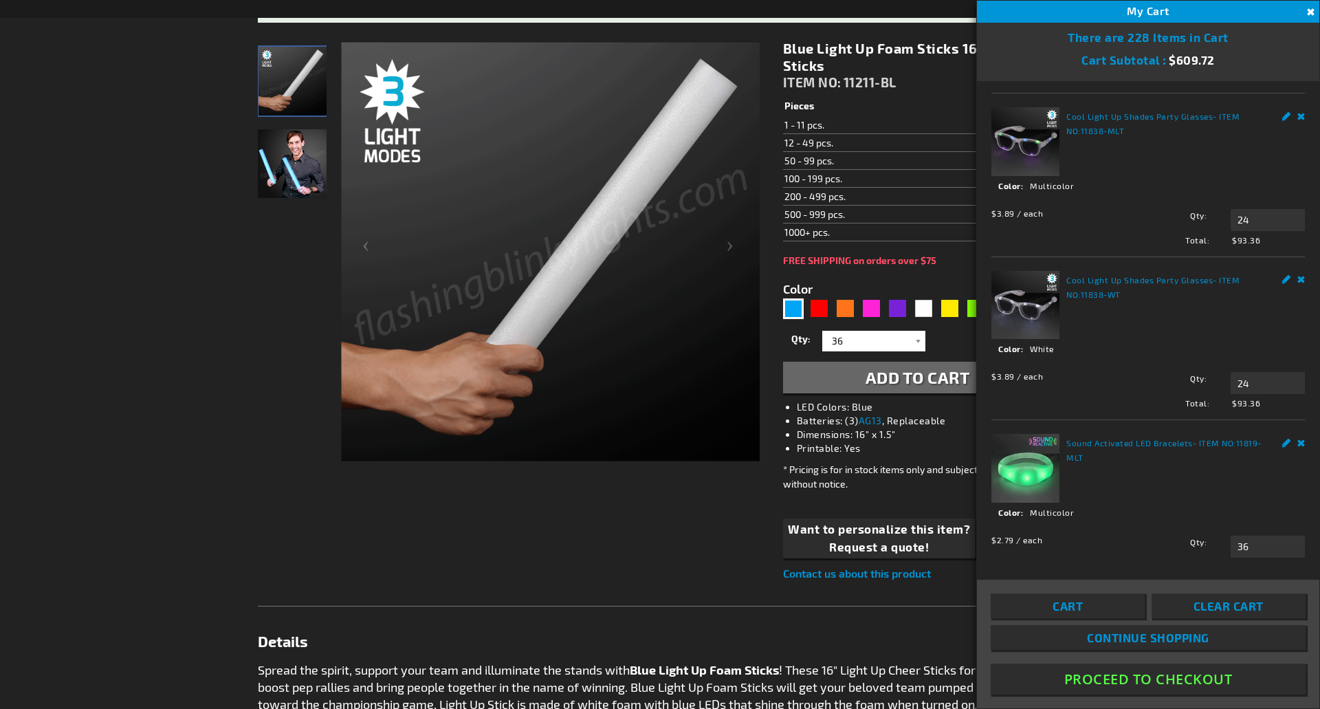
scroll to position [619, 0]
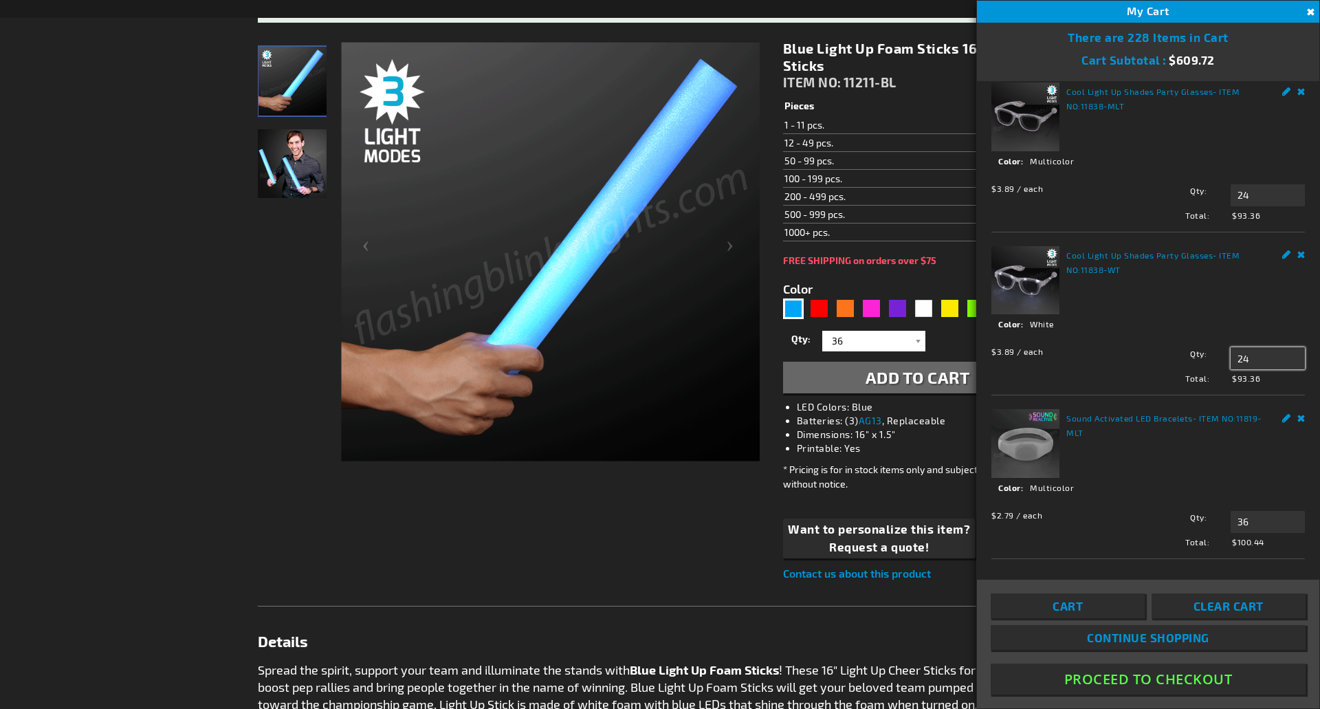
click at [1248, 369] on input "24" at bounding box center [1267, 358] width 74 height 22
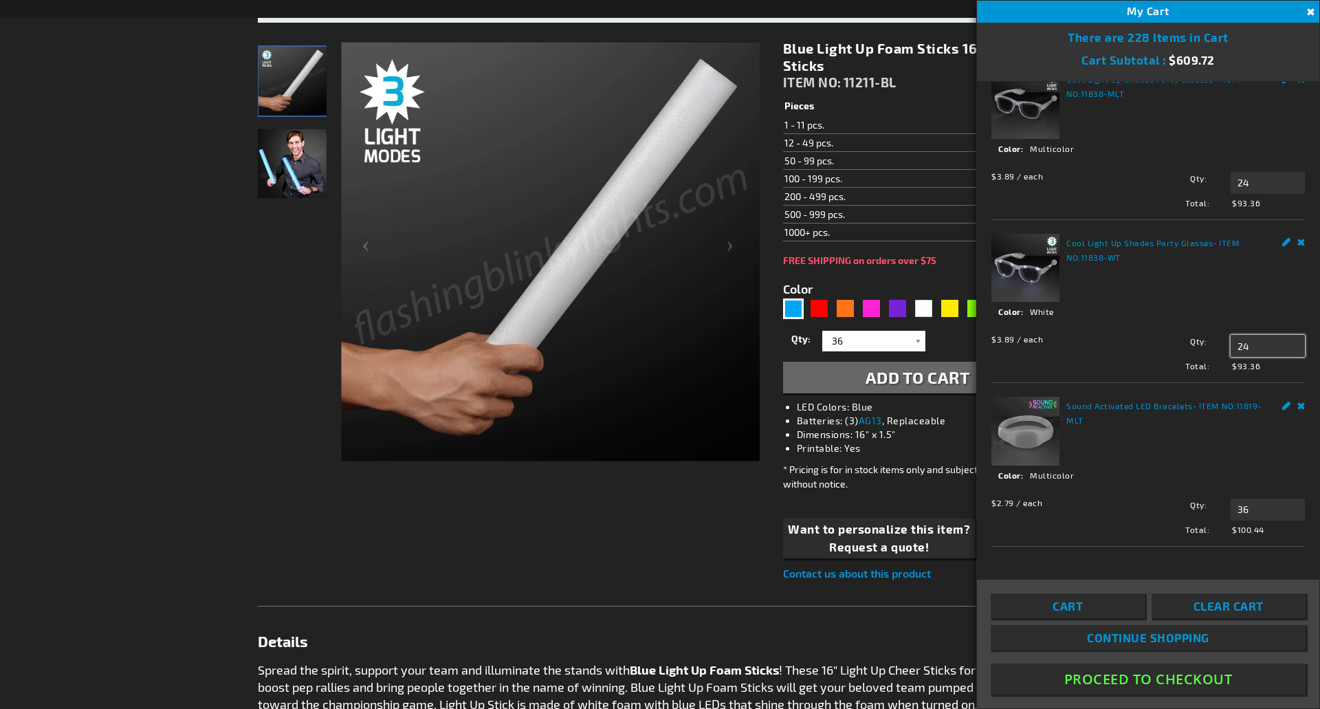
scroll to position [664, 0]
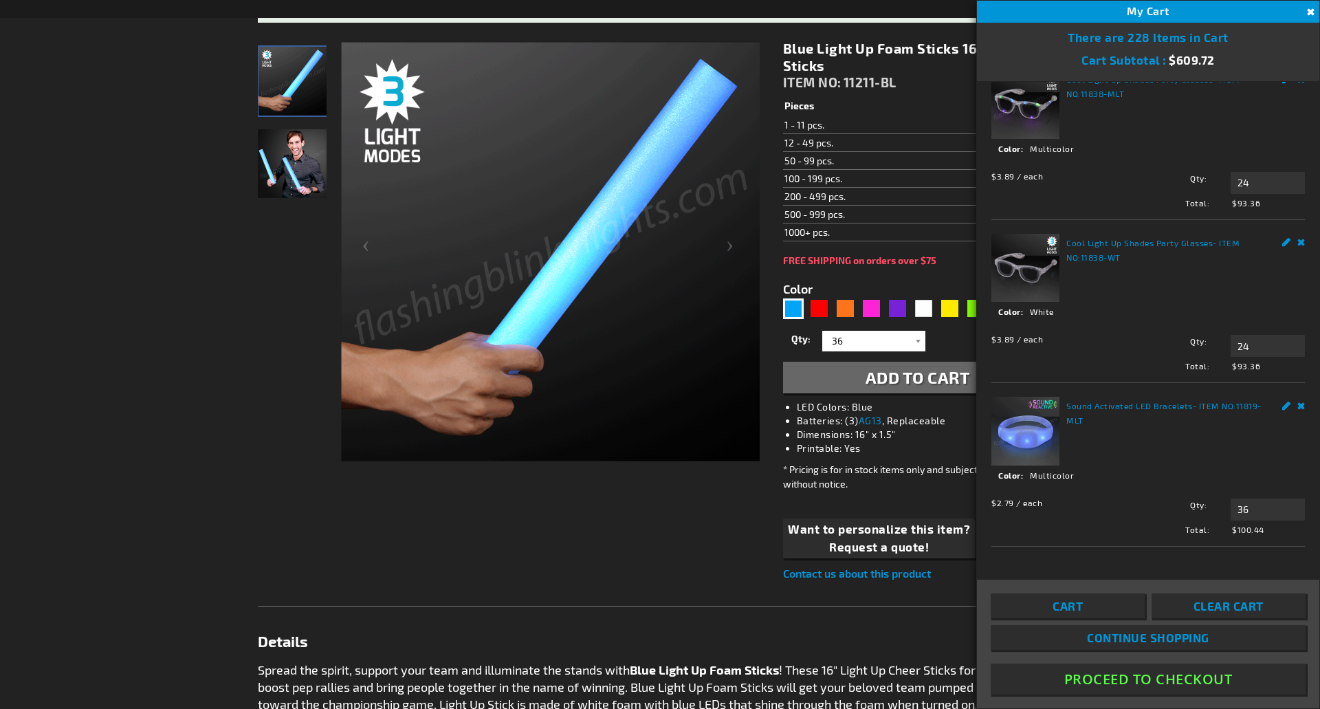
click at [1042, 433] on img at bounding box center [1025, 431] width 68 height 68
click at [1101, 410] on link "Sound Activated LED Bracelets" at bounding box center [1129, 406] width 126 height 10
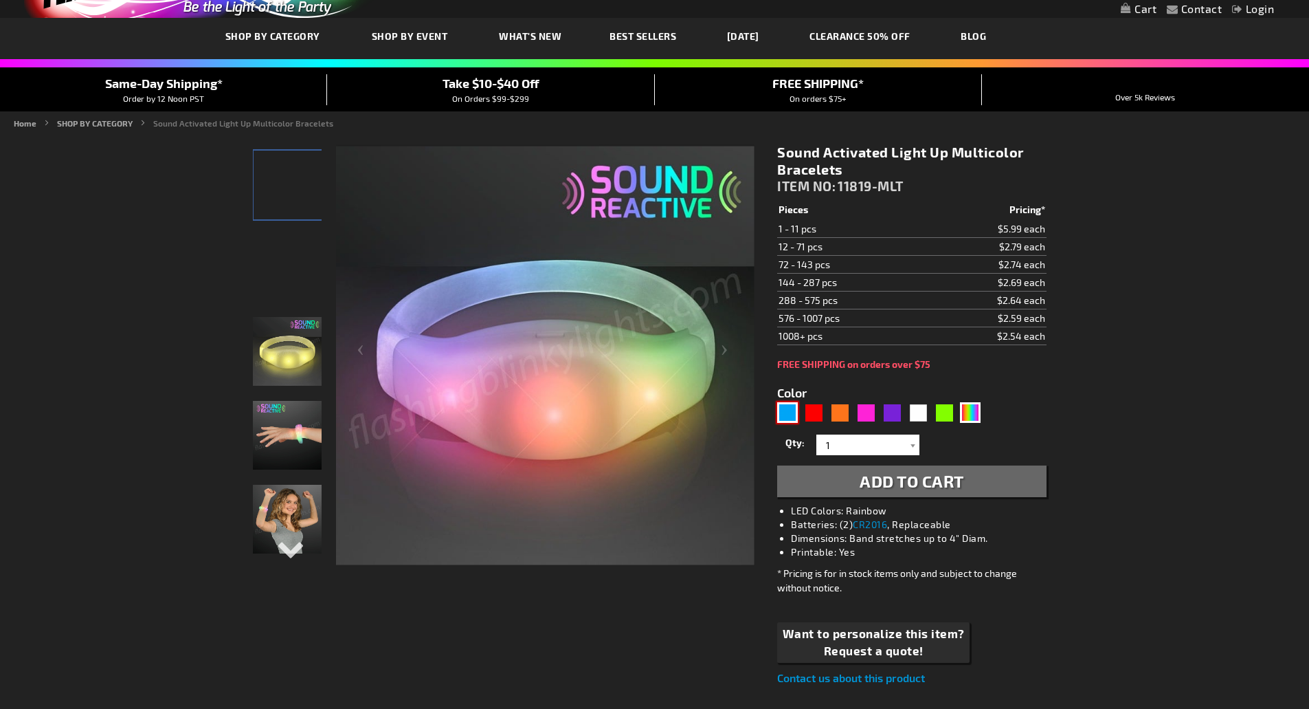
click at [790, 407] on div "Blue" at bounding box center [787, 412] width 21 height 21
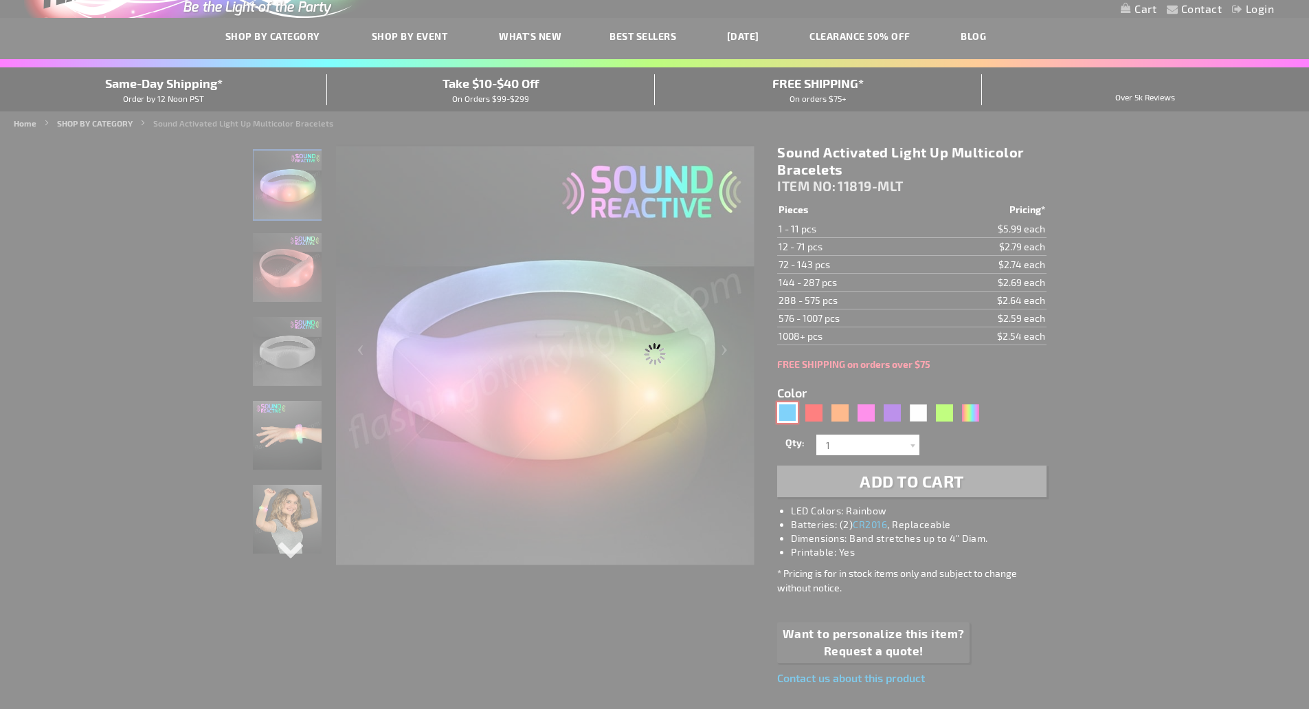
type input "5629"
type input "11819-BL"
type input "Customize - Blue LED Sound Activated Bracelets - ITEM NO: 11819-BL"
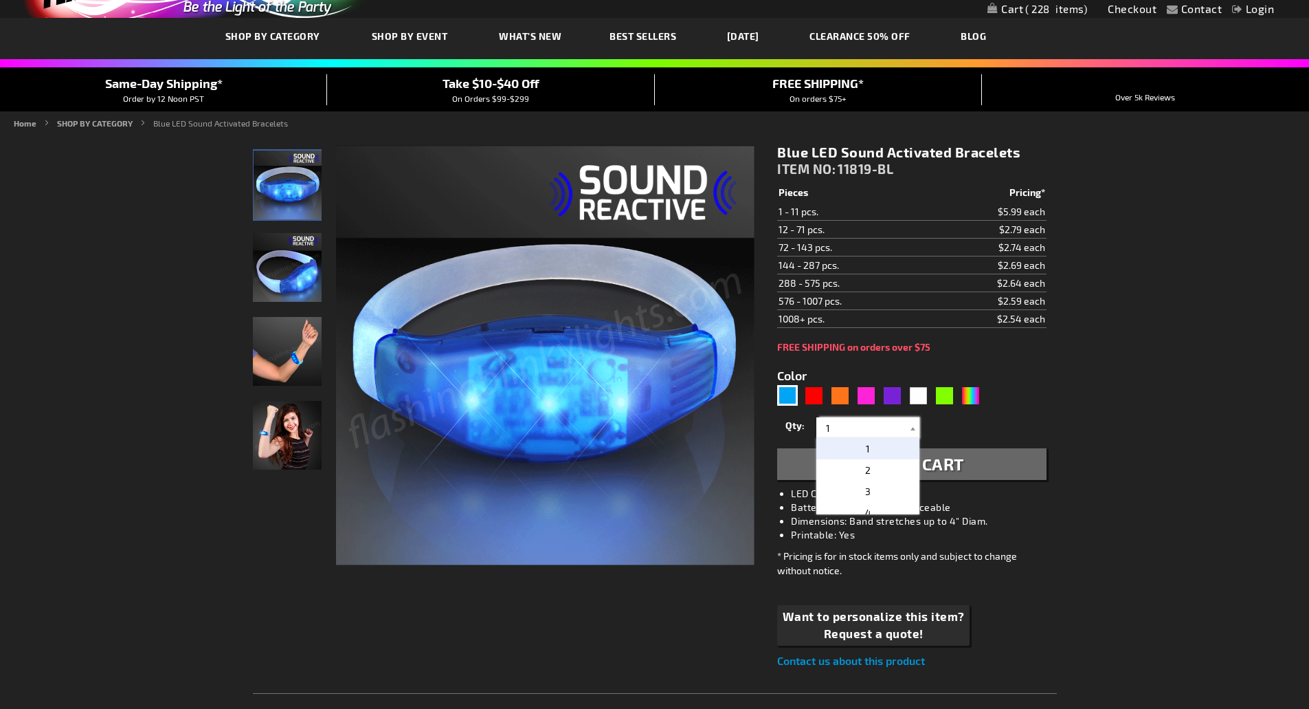
click at [903, 425] on input "1" at bounding box center [870, 427] width 100 height 21
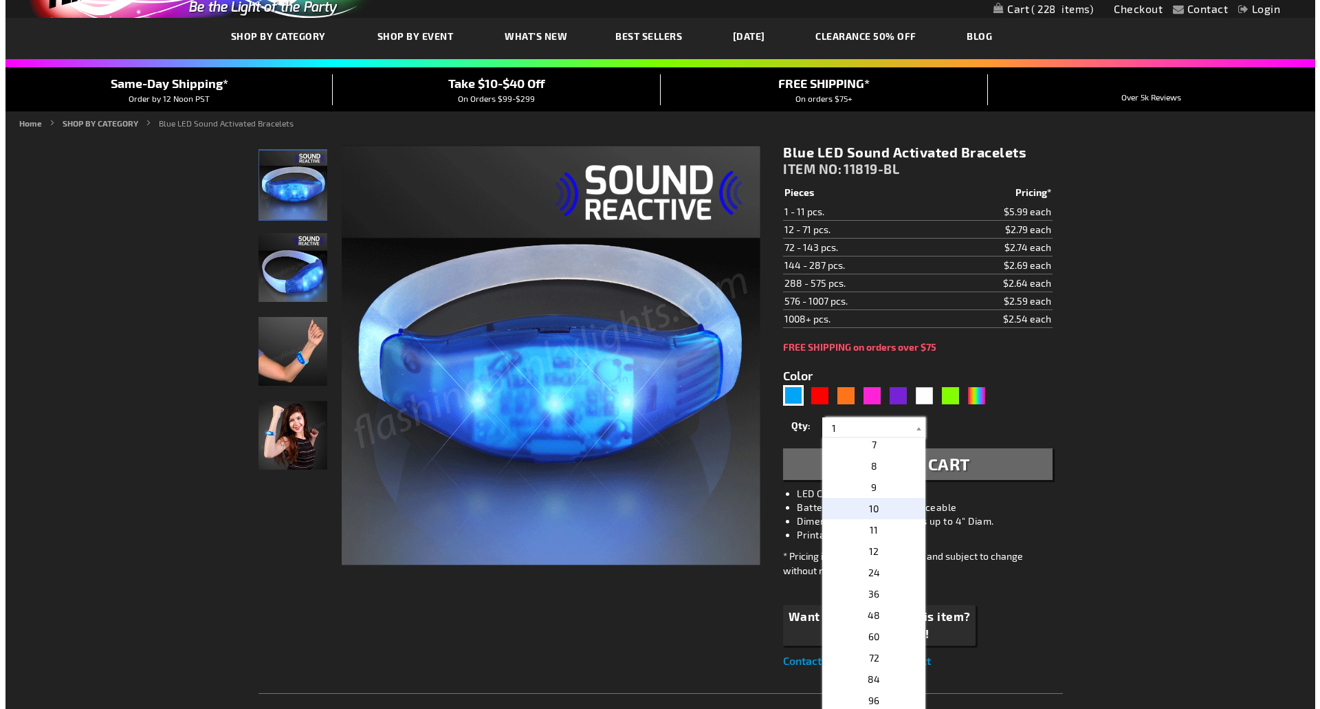
scroll to position [137, 0]
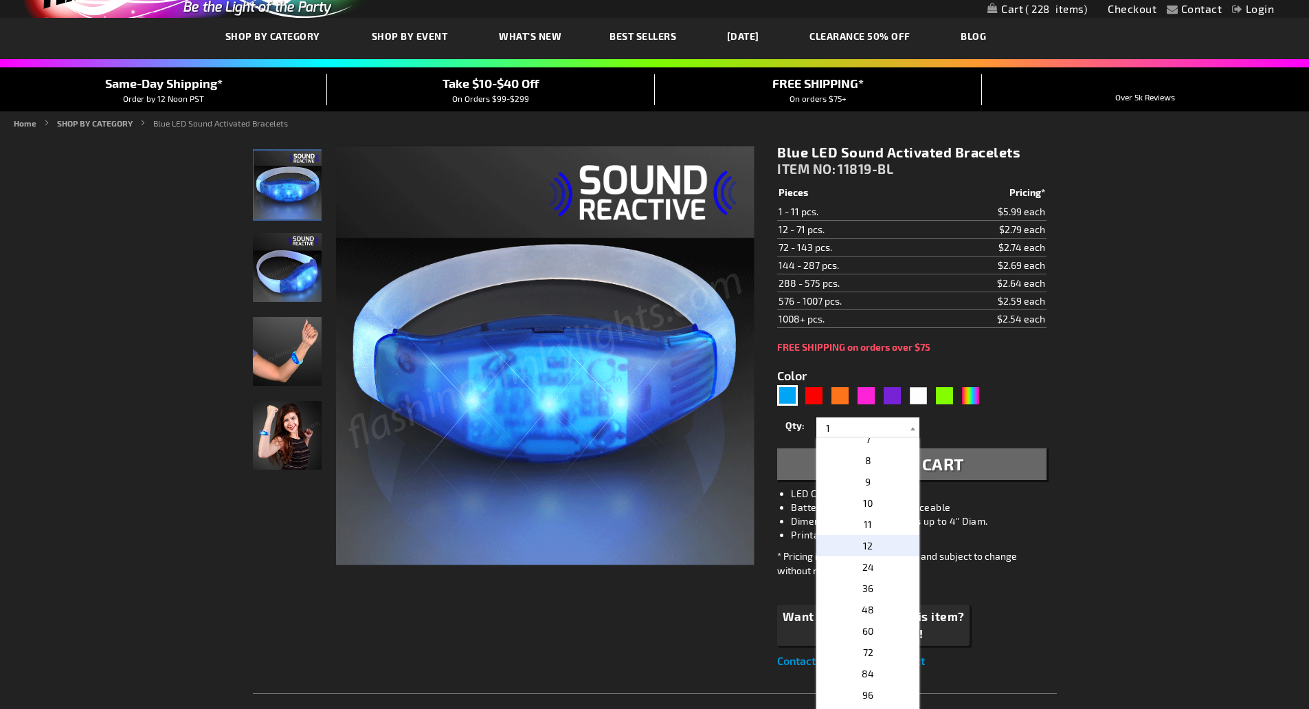
click at [867, 551] on span "12" at bounding box center [868, 546] width 10 height 12
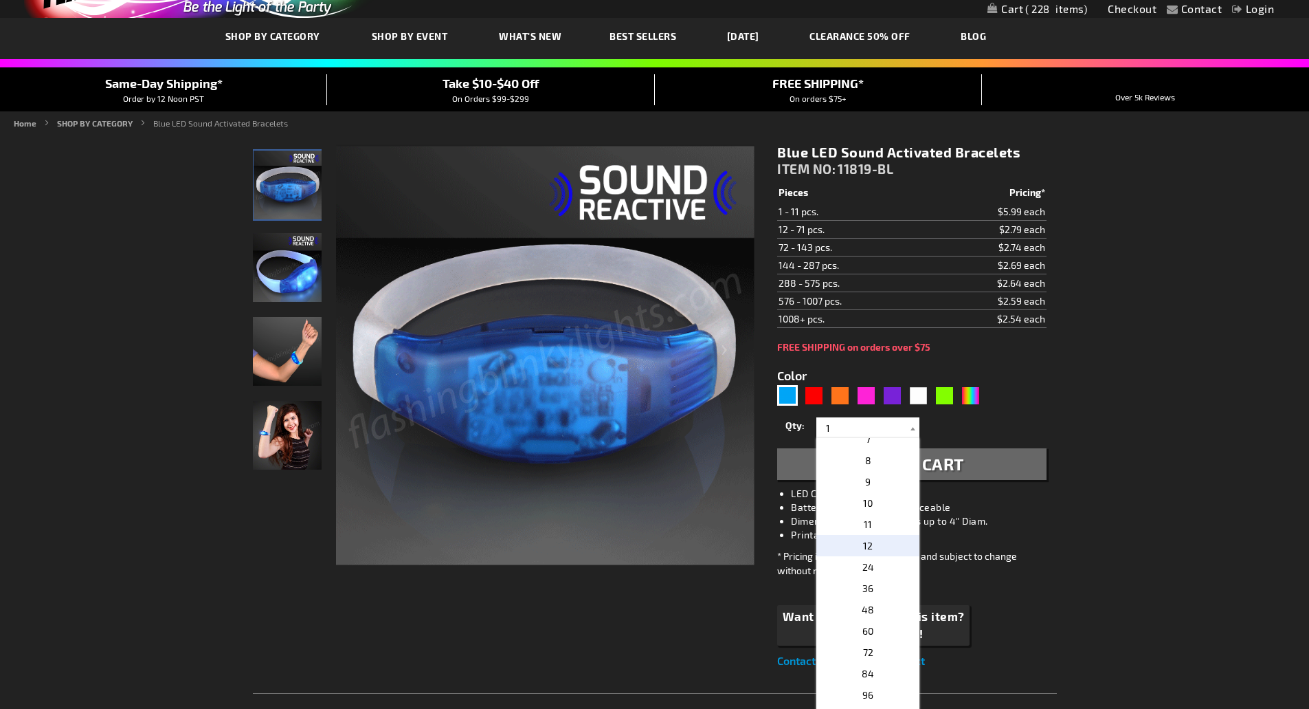
type input "12"
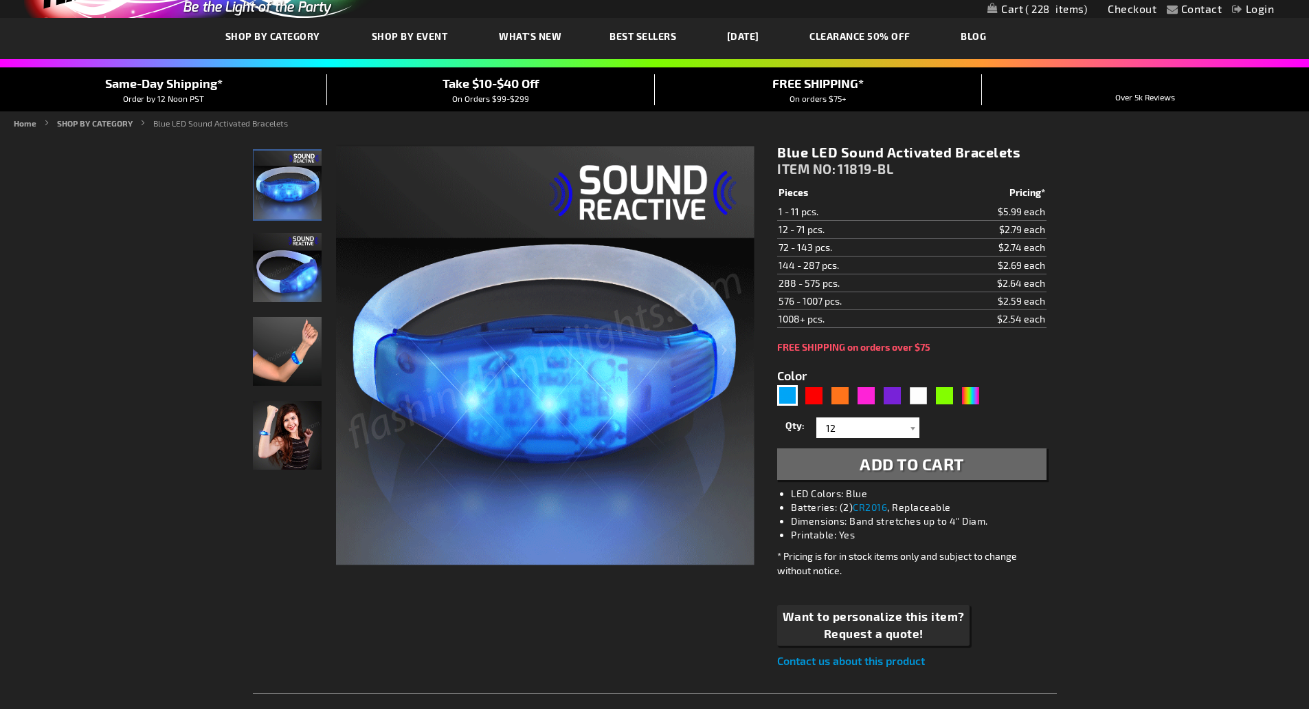
click at [883, 459] on span "Add to Cart" at bounding box center [912, 464] width 104 height 20
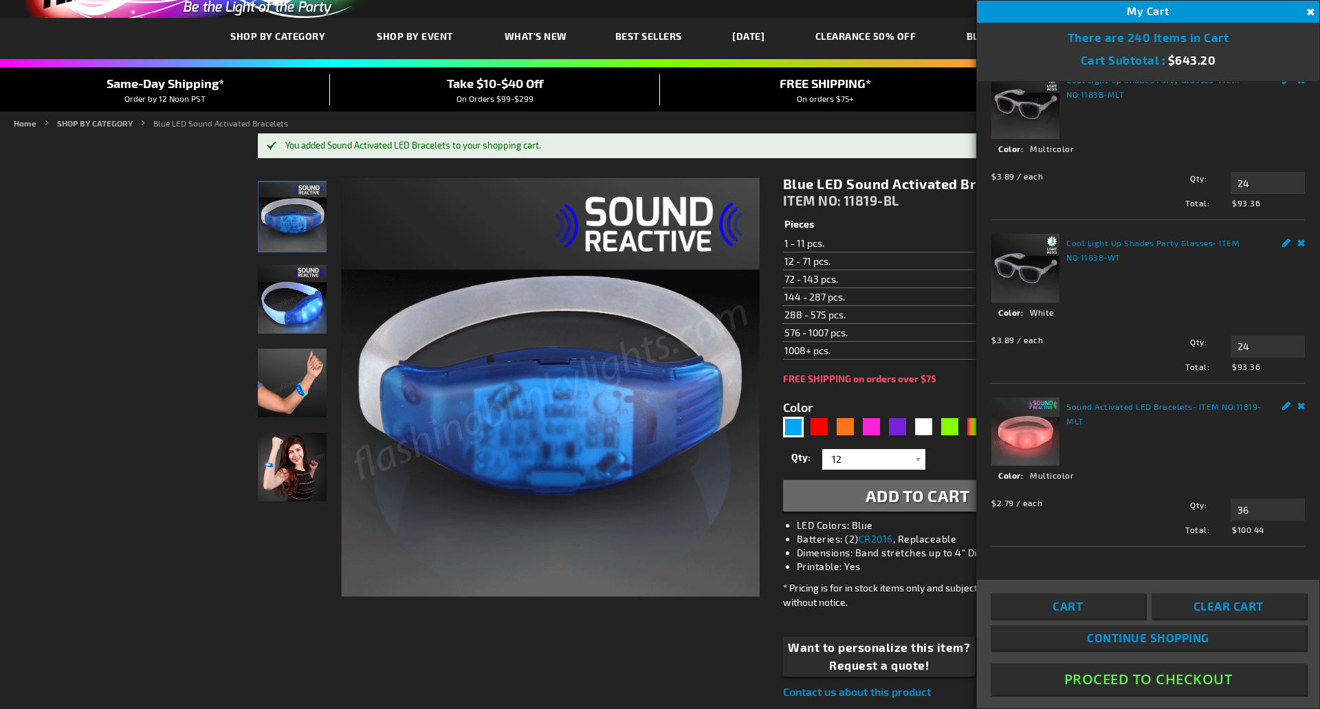
scroll to position [825, 0]
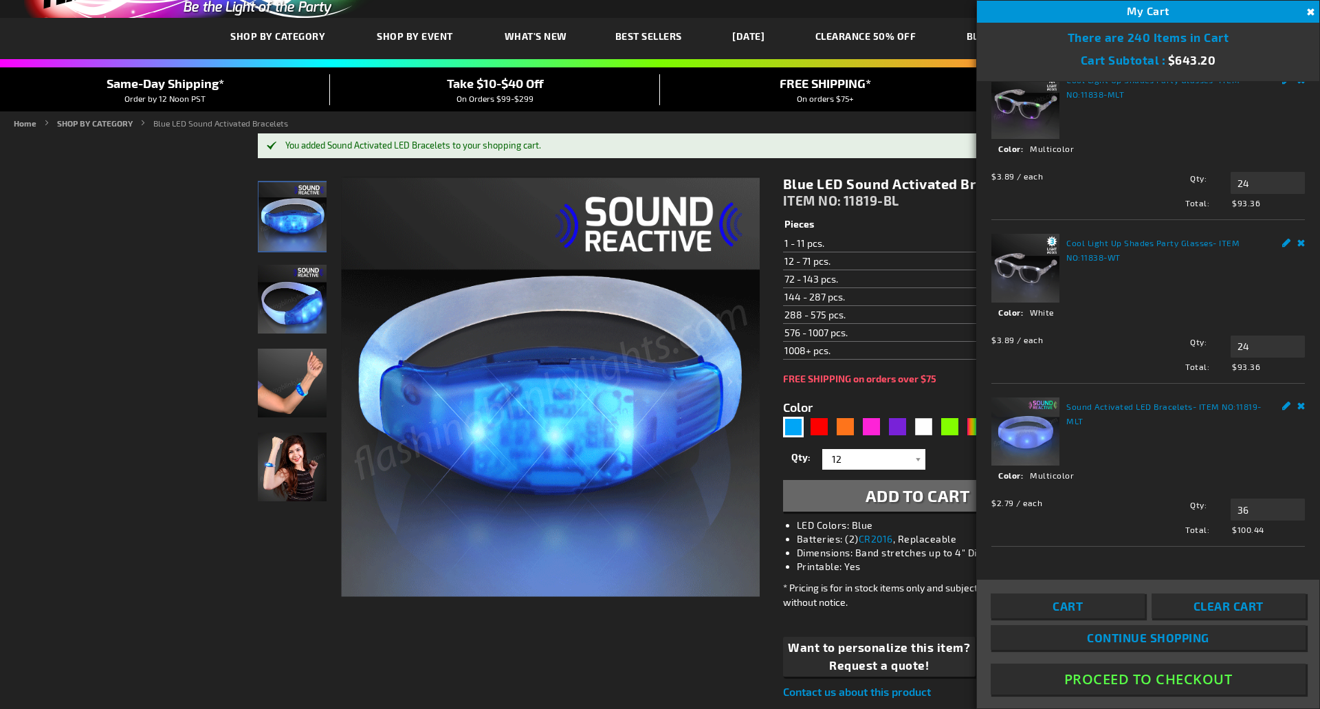
click at [1297, 407] on link "Remove" at bounding box center [1301, 404] width 8 height 14
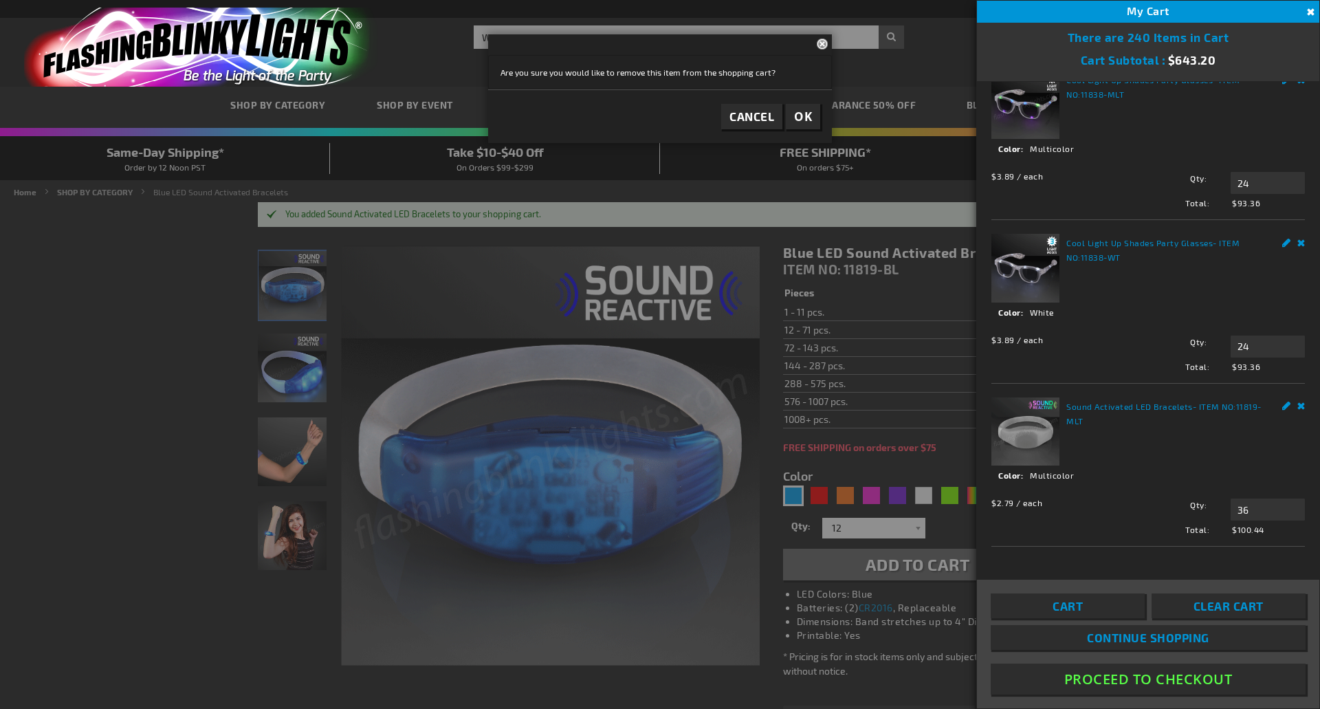
scroll to position [825, 0]
click at [1297, 409] on link "Remove" at bounding box center [1301, 404] width 8 height 14
click at [799, 115] on span "OK" at bounding box center [803, 117] width 18 height 16
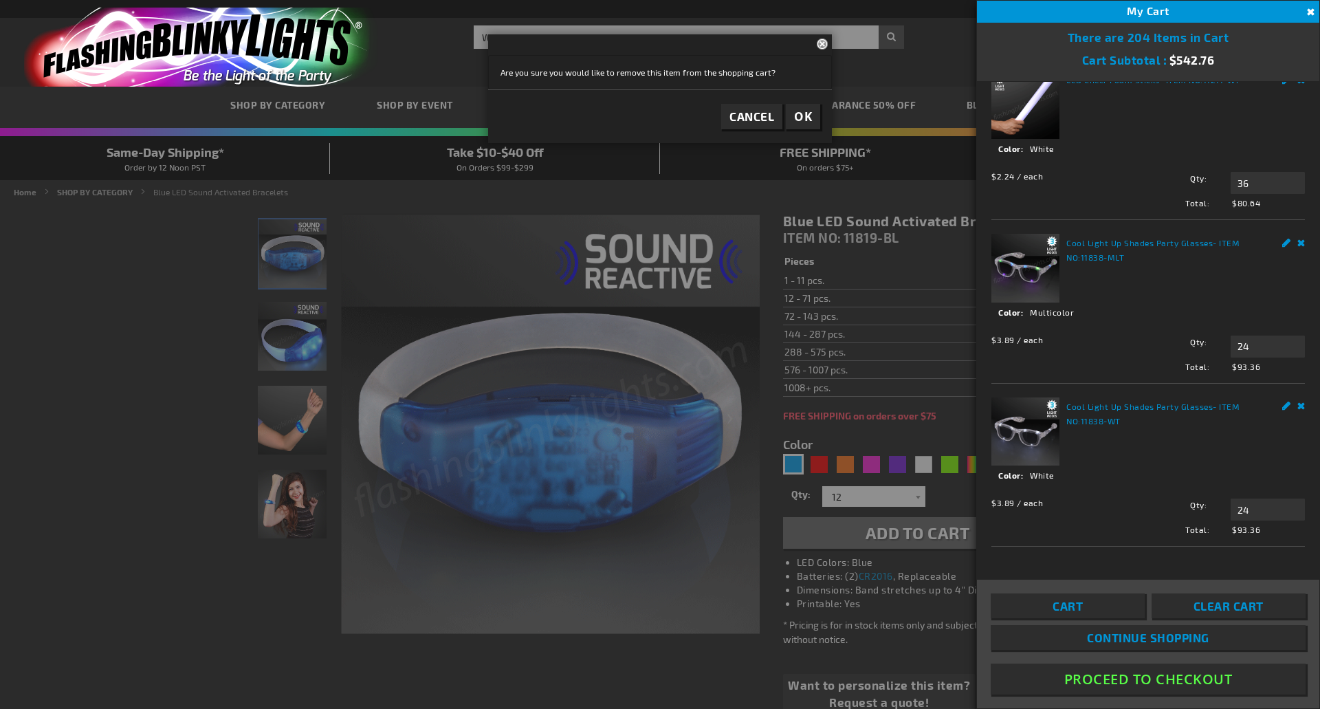
scroll to position [0, 0]
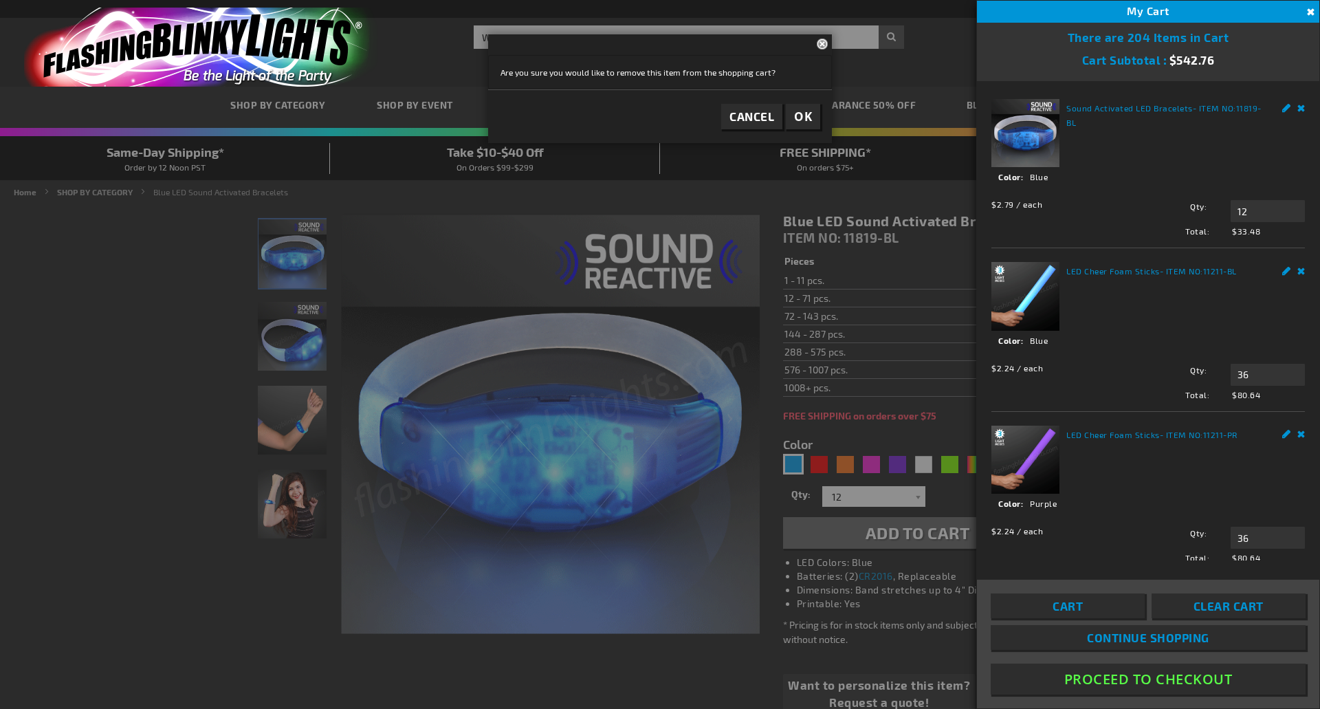
click at [853, 477] on div at bounding box center [660, 354] width 1320 height 709
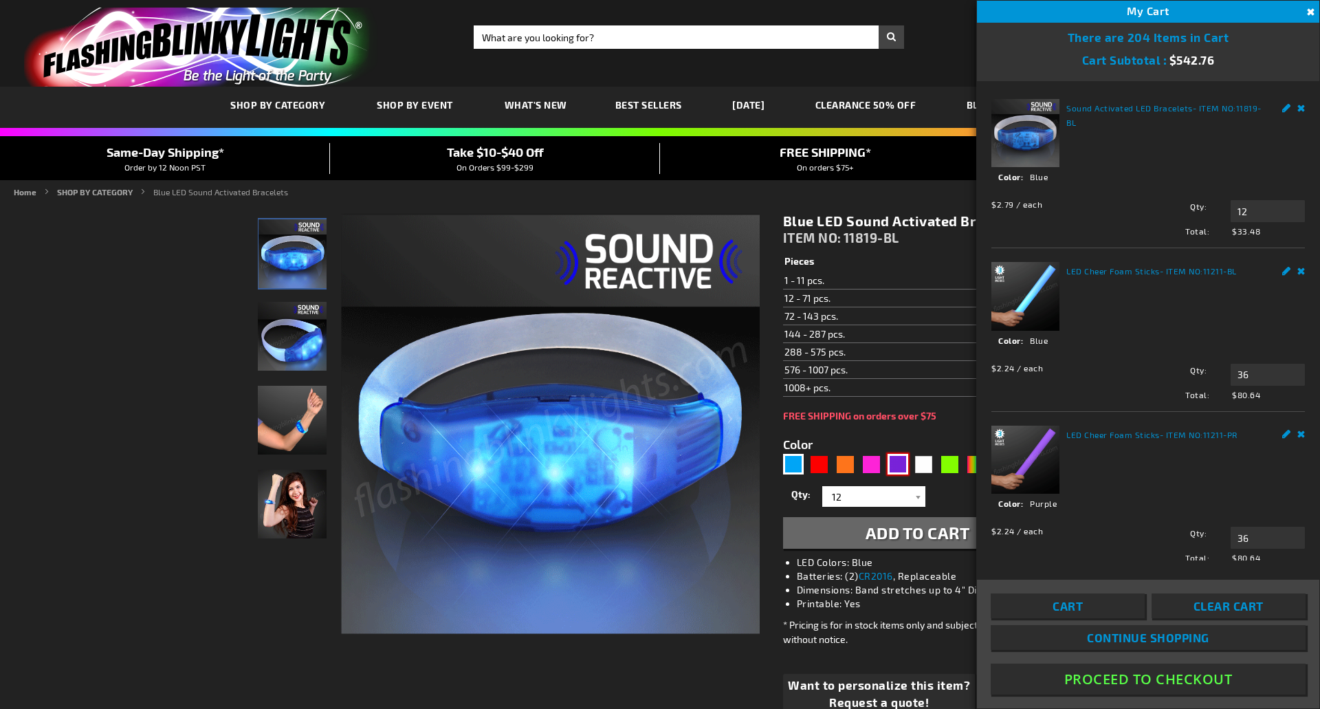
click at [901, 468] on div "Purple" at bounding box center [897, 464] width 21 height 21
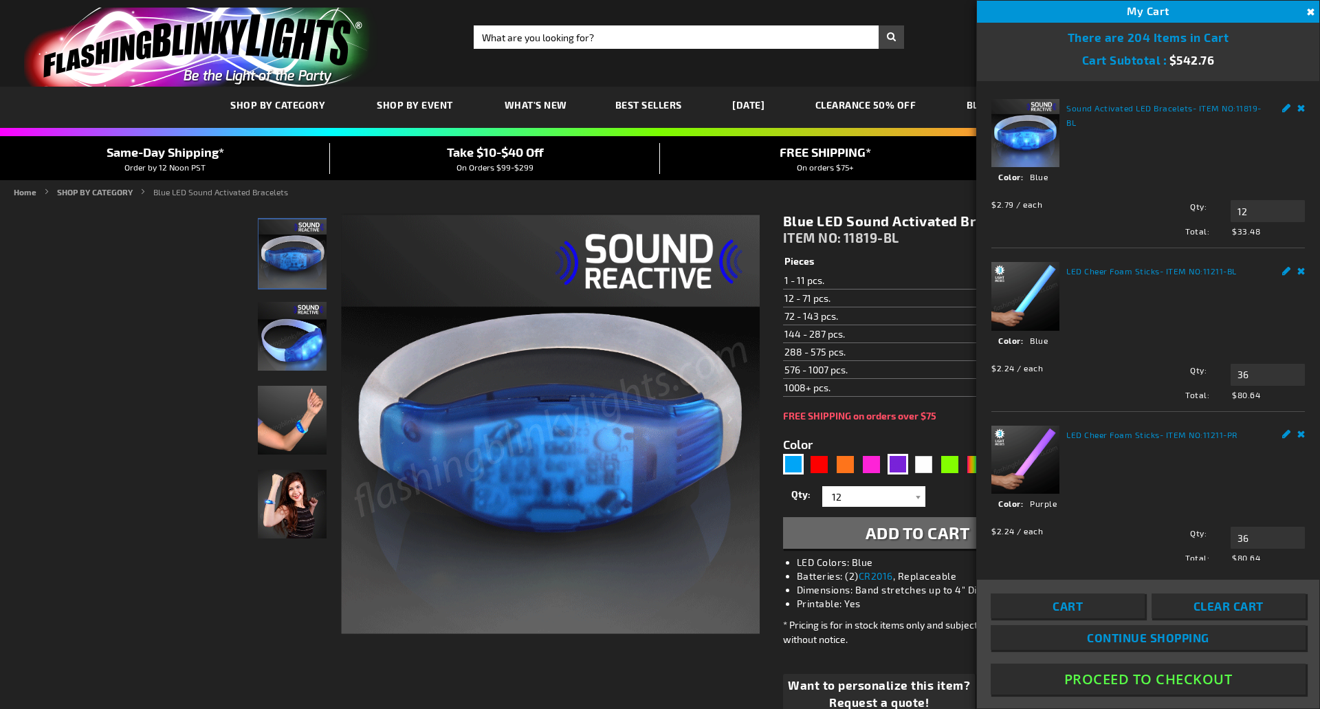
type input "5640"
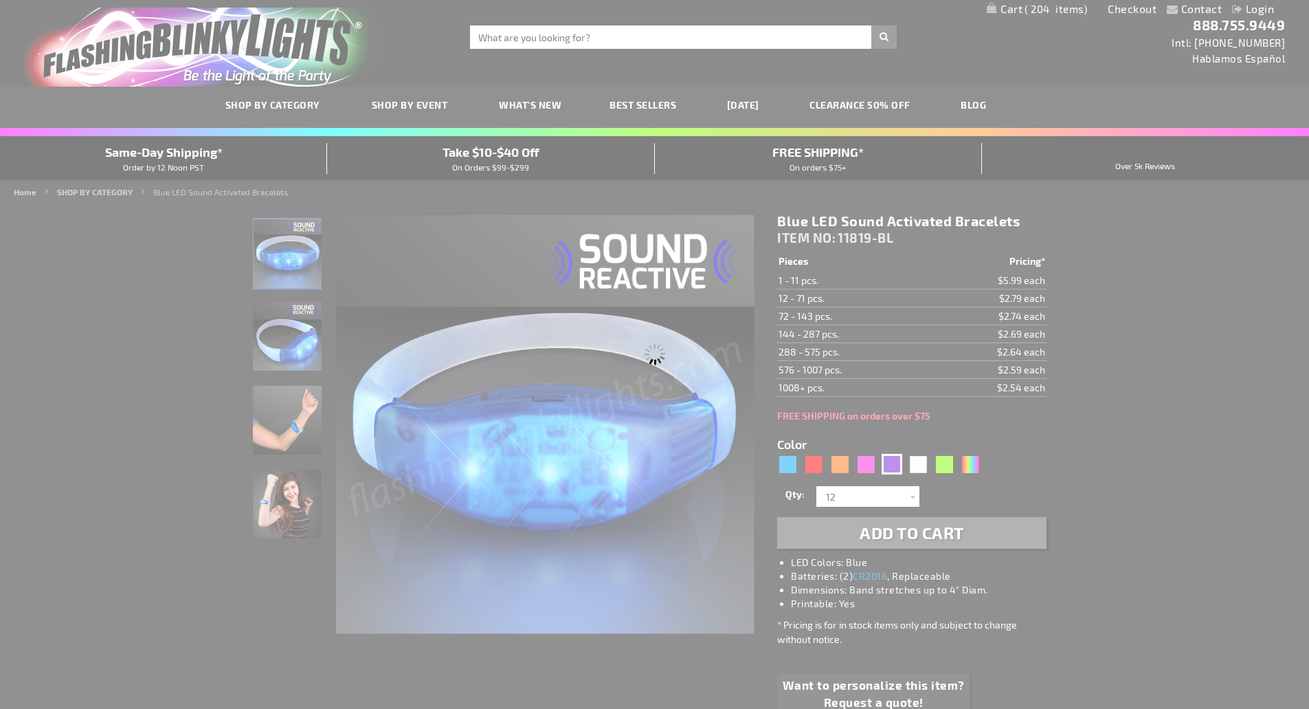
type input "11819-PR"
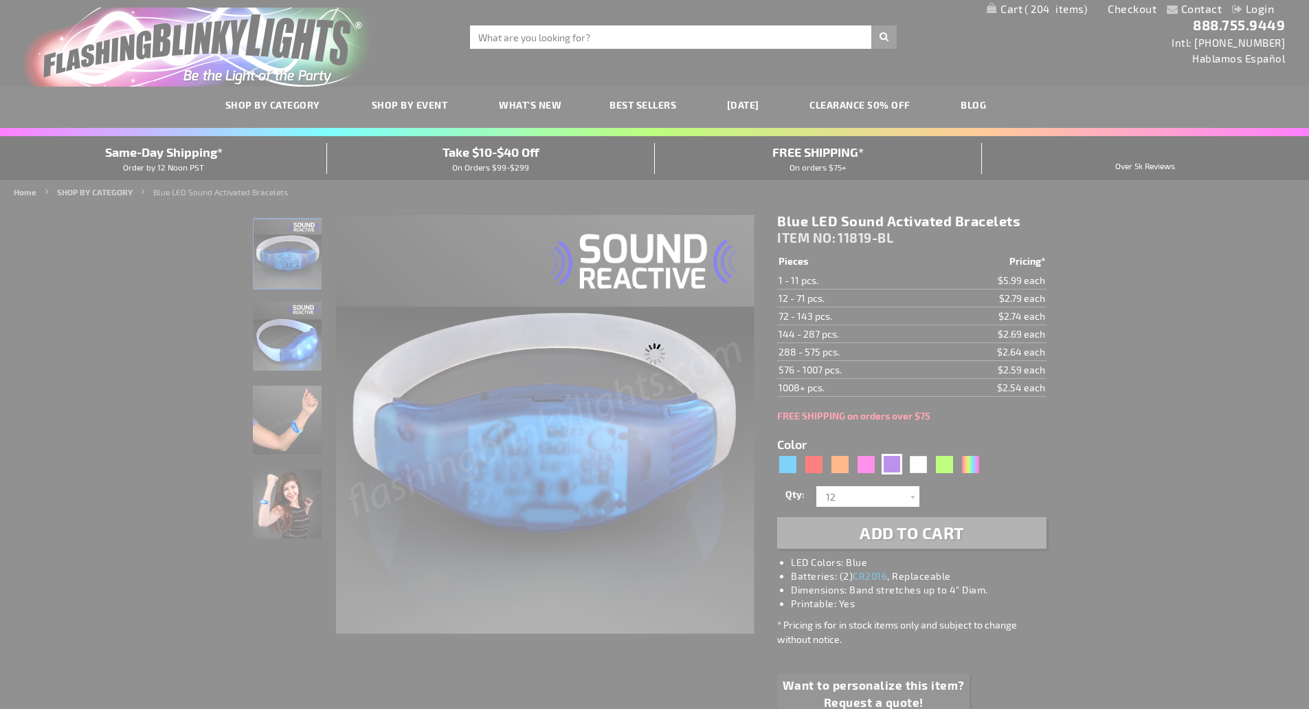
type input "Customize - Purple LED Sound Sensitive Light Bracelets - ITEM NO: 11819-PR"
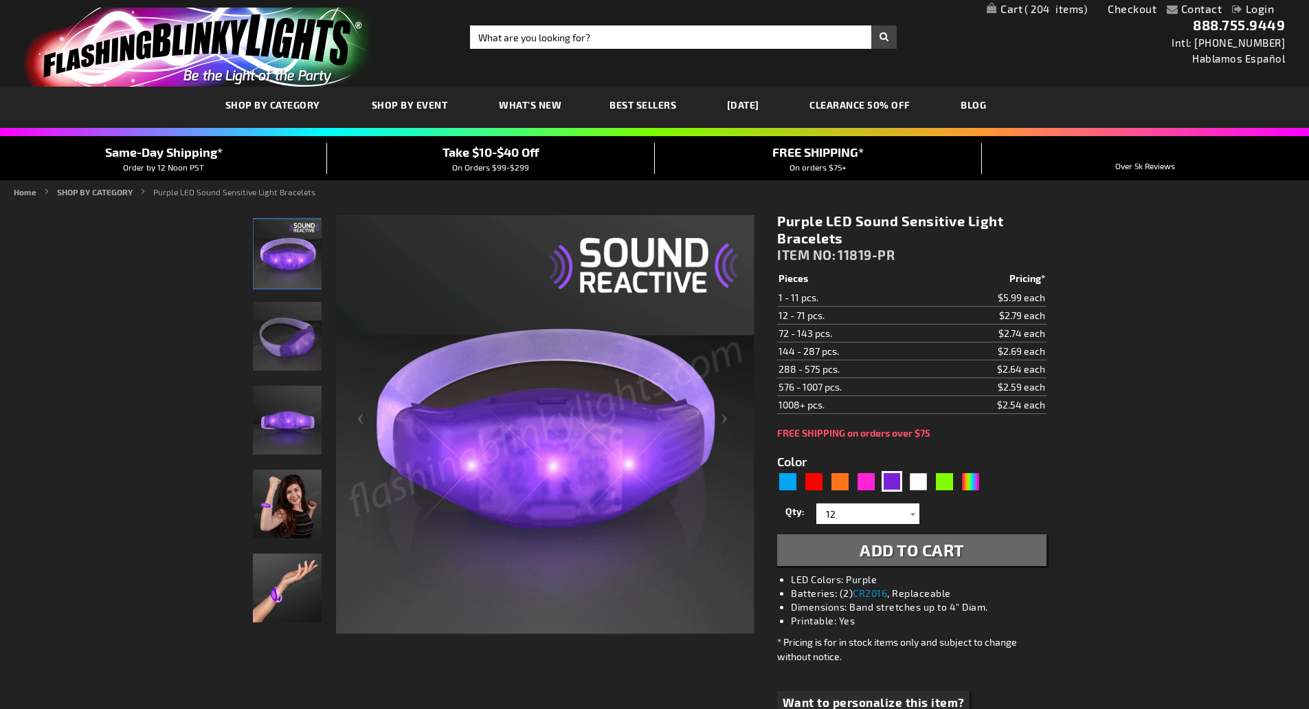
click at [898, 557] on span "Add to Cart" at bounding box center [912, 550] width 104 height 20
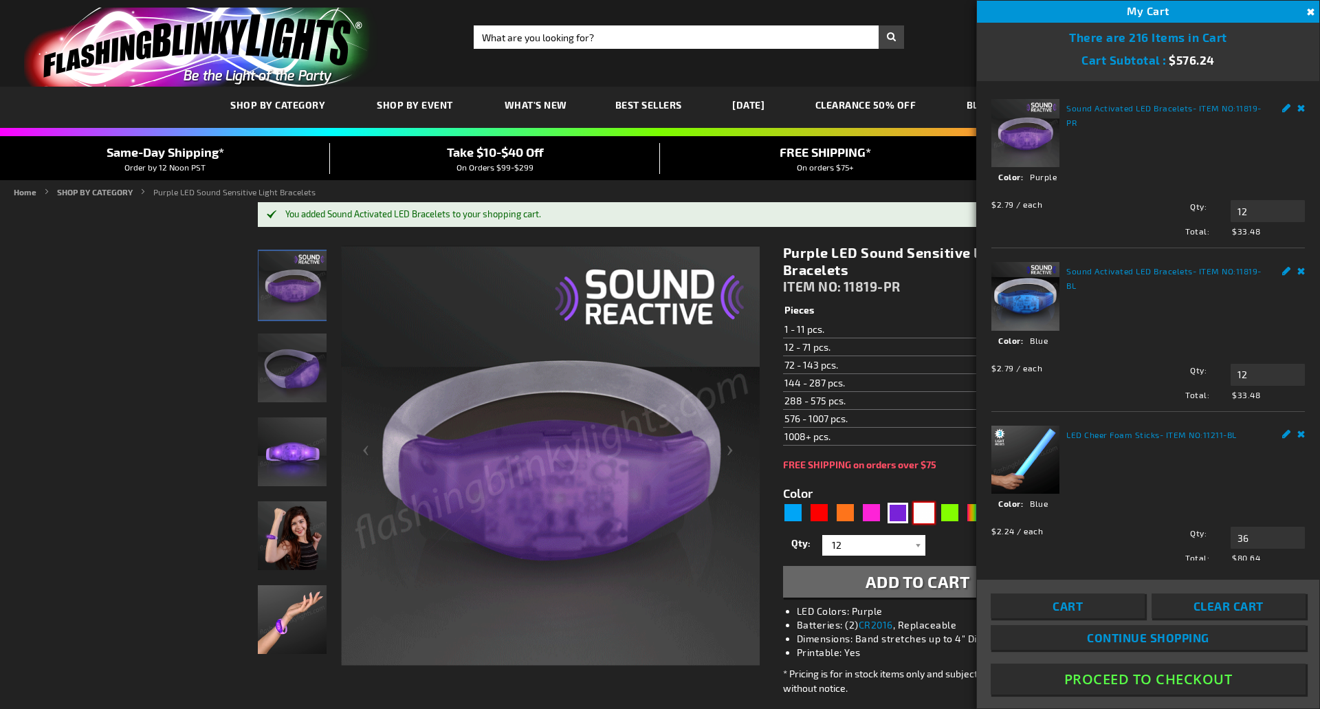
click at [924, 513] on div "White" at bounding box center [924, 512] width 21 height 21
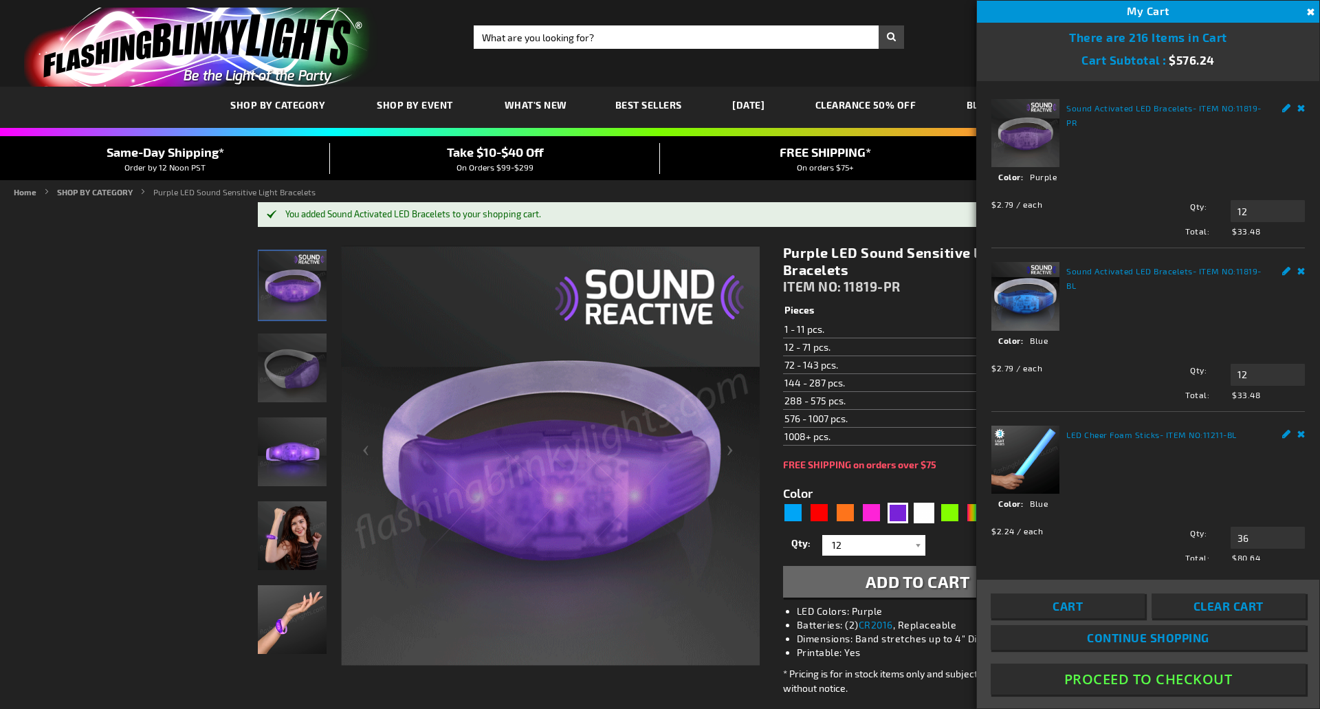
type input "5646"
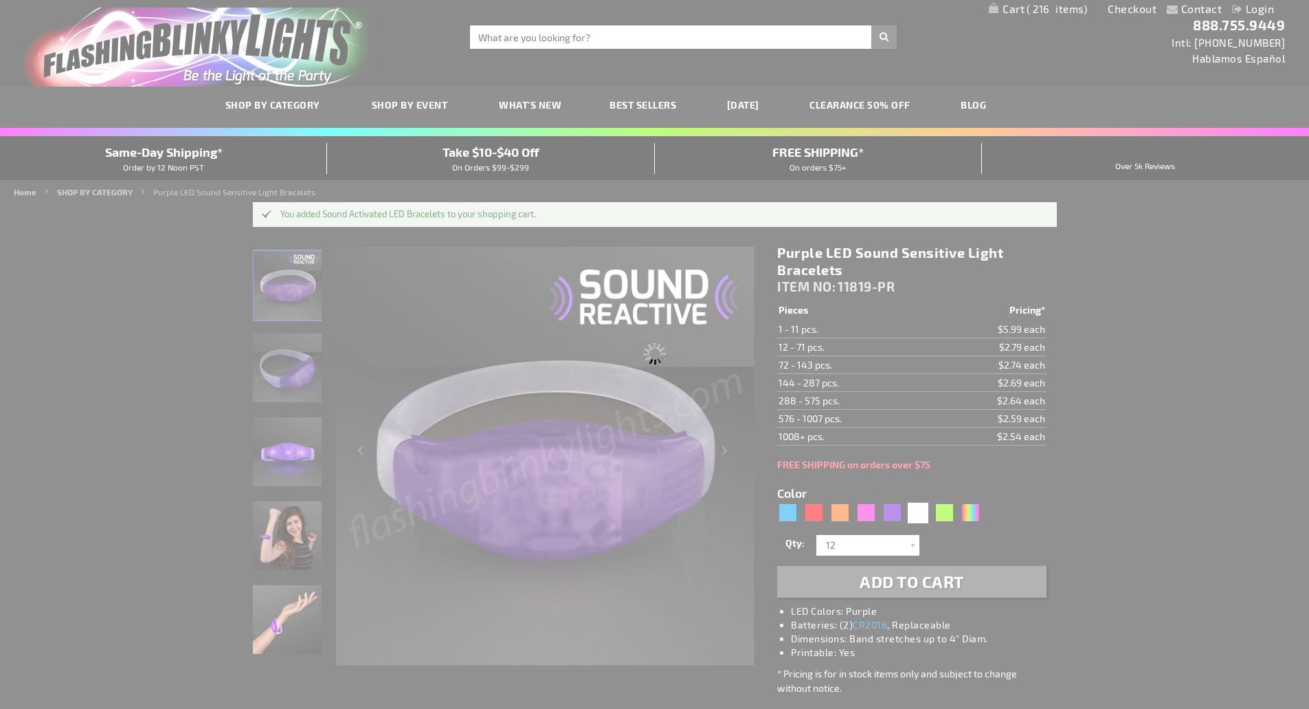
type input "11819-WT"
type input "Customize - White LED Sound Activated Bracelets - ITEM NO: 11819-WT"
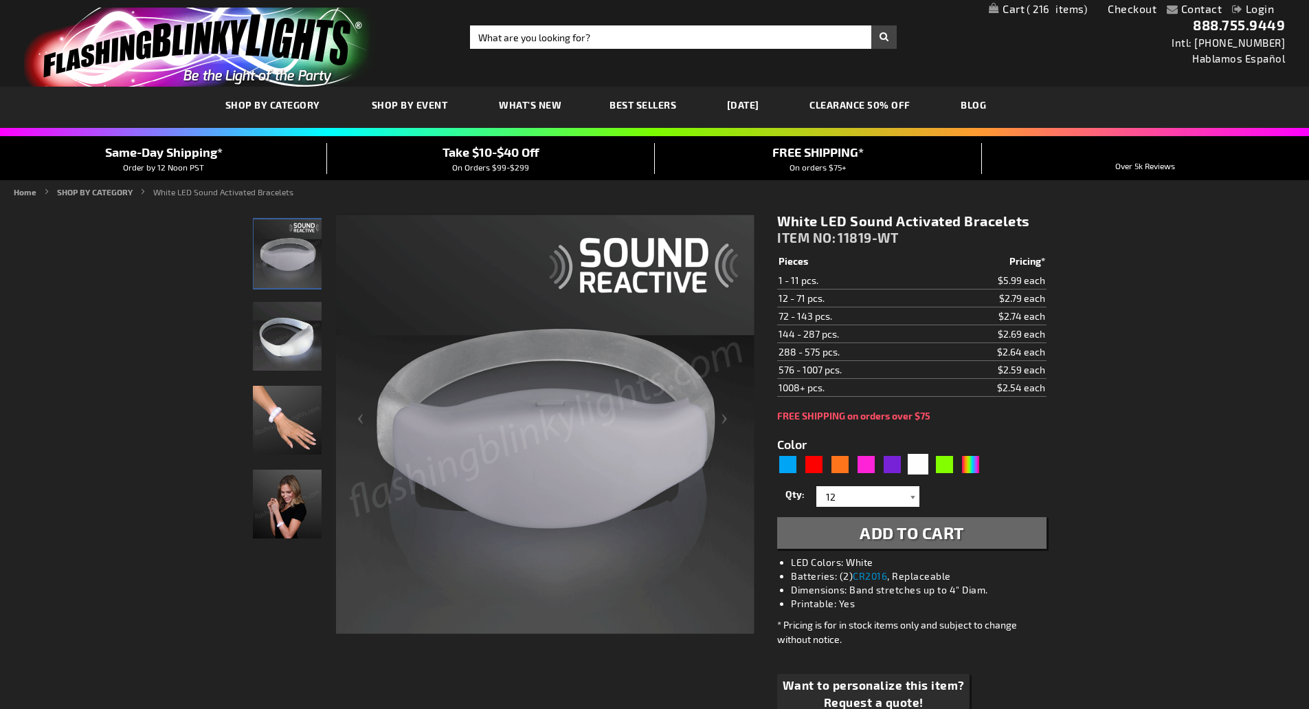
click at [909, 496] on div at bounding box center [913, 496] width 14 height 21
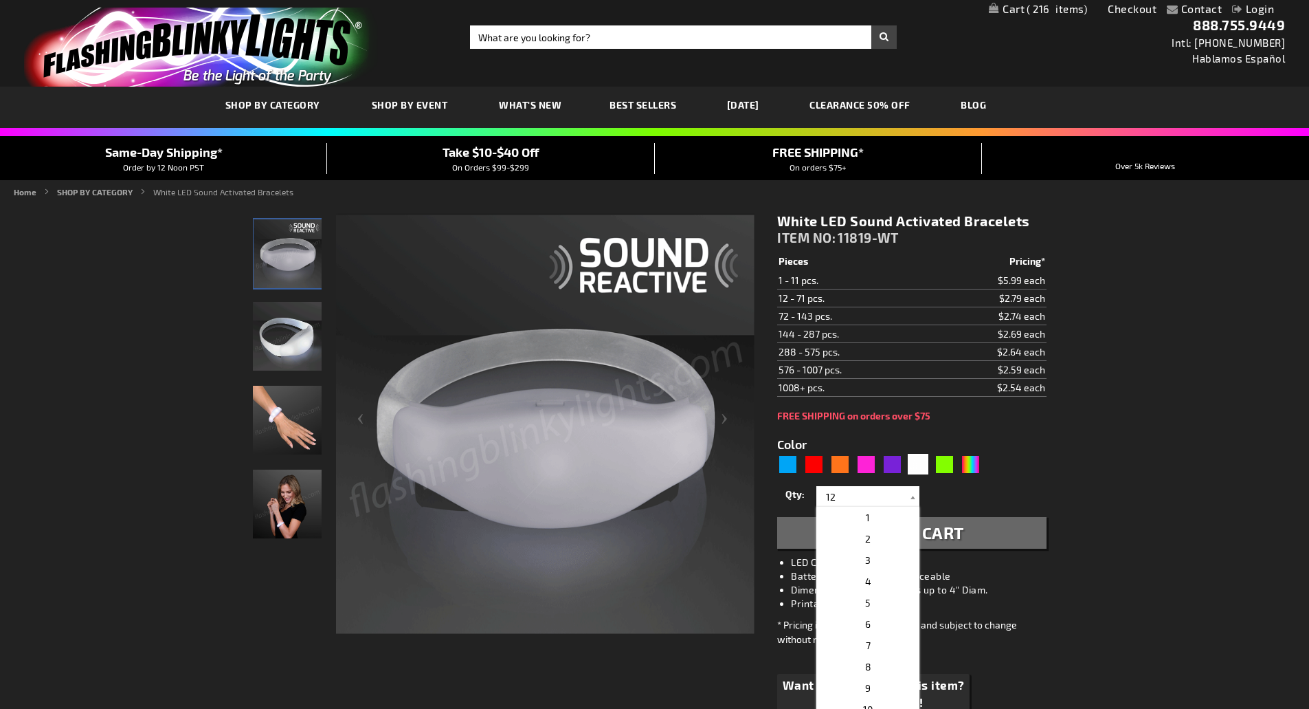
click at [955, 540] on span "Add to Cart" at bounding box center [912, 532] width 104 height 20
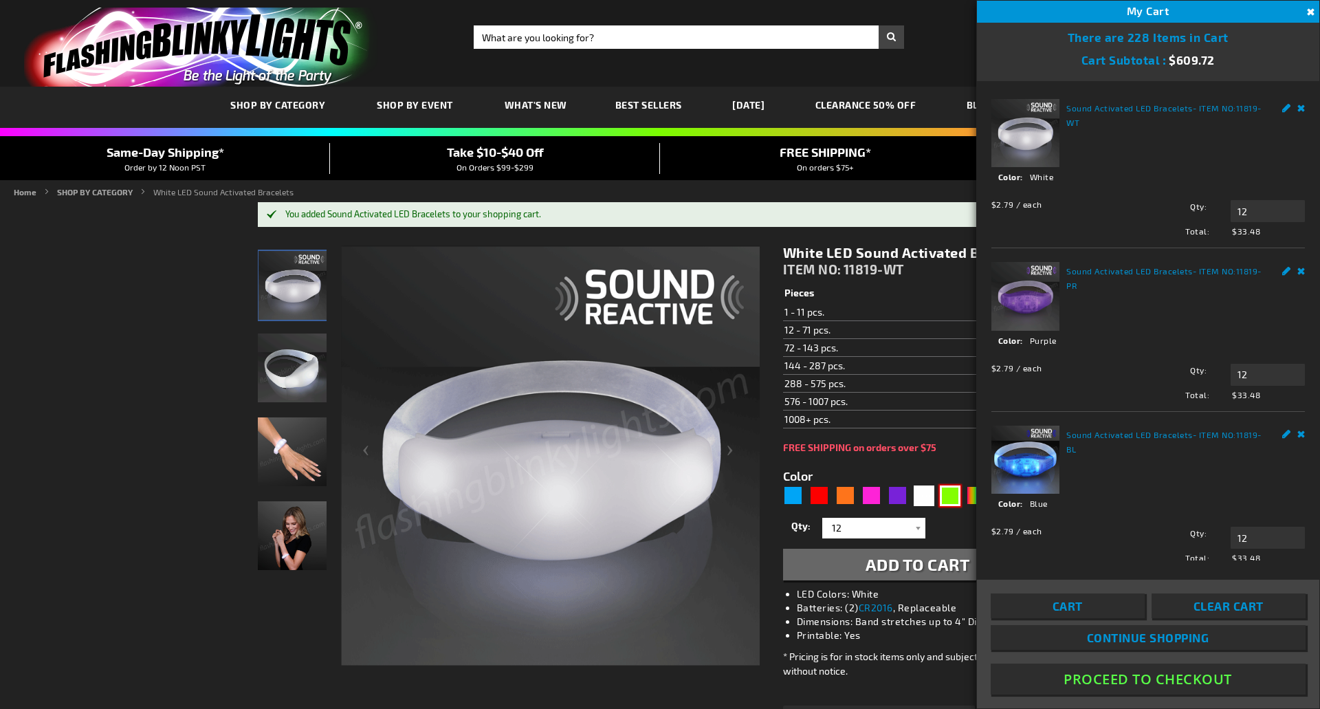
click at [950, 494] on div "Green" at bounding box center [950, 495] width 21 height 21
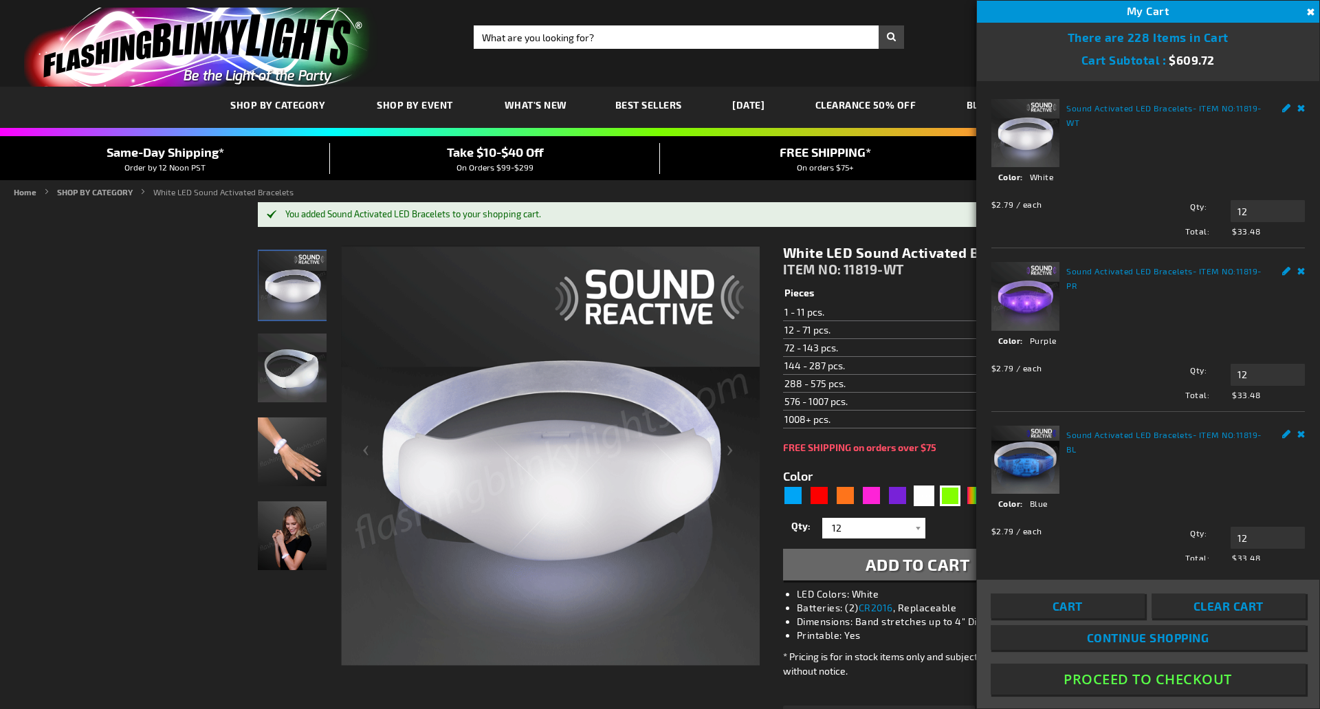
type input "5648"
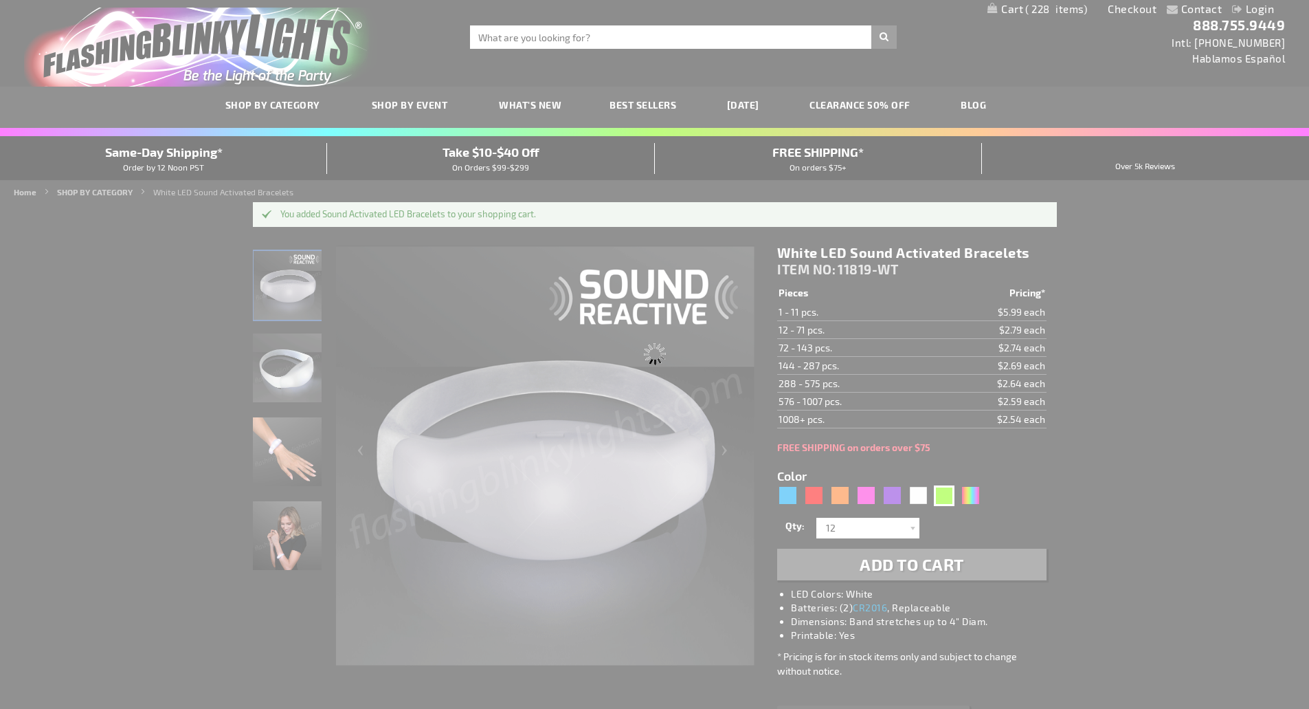
type input "11819-GN"
type input "Customize - Green LED Sound Activated Bracelets - ITEM NO: 11819-GN"
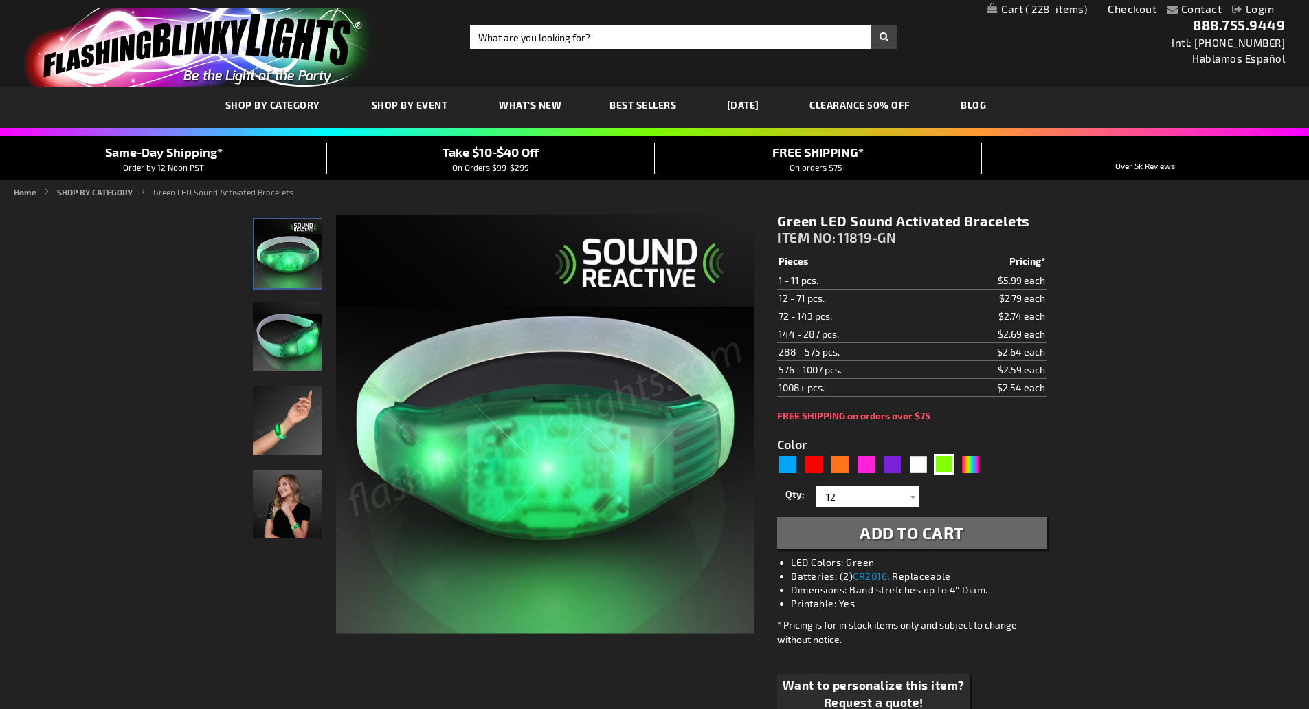
click at [949, 564] on li "LED Colors: Green" at bounding box center [925, 562] width 269 height 14
click at [944, 537] on span "Add to Cart" at bounding box center [912, 532] width 104 height 20
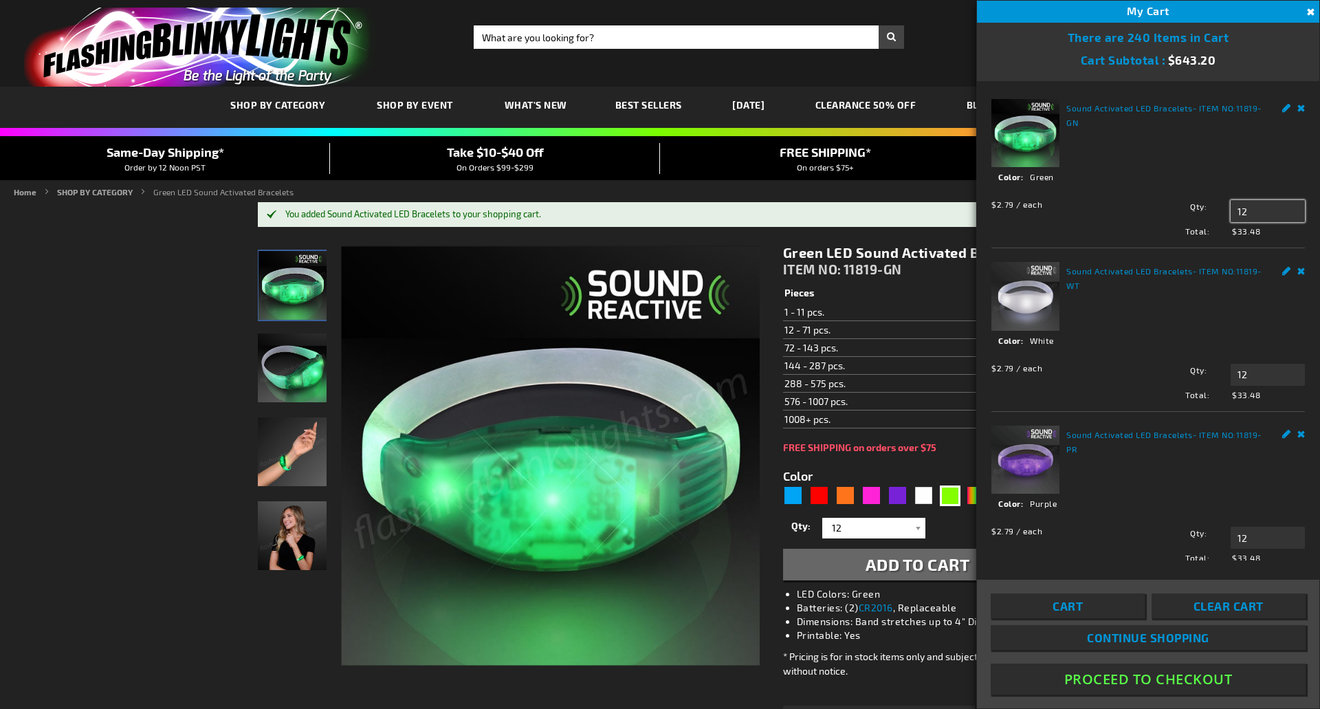
click at [1256, 205] on input "12" at bounding box center [1267, 211] width 74 height 22
drag, startPoint x: 1257, startPoint y: 210, endPoint x: 1211, endPoint y: 210, distance: 46.1
click at [1211, 210] on div "Qty 12 Update" at bounding box center [1218, 211] width 173 height 22
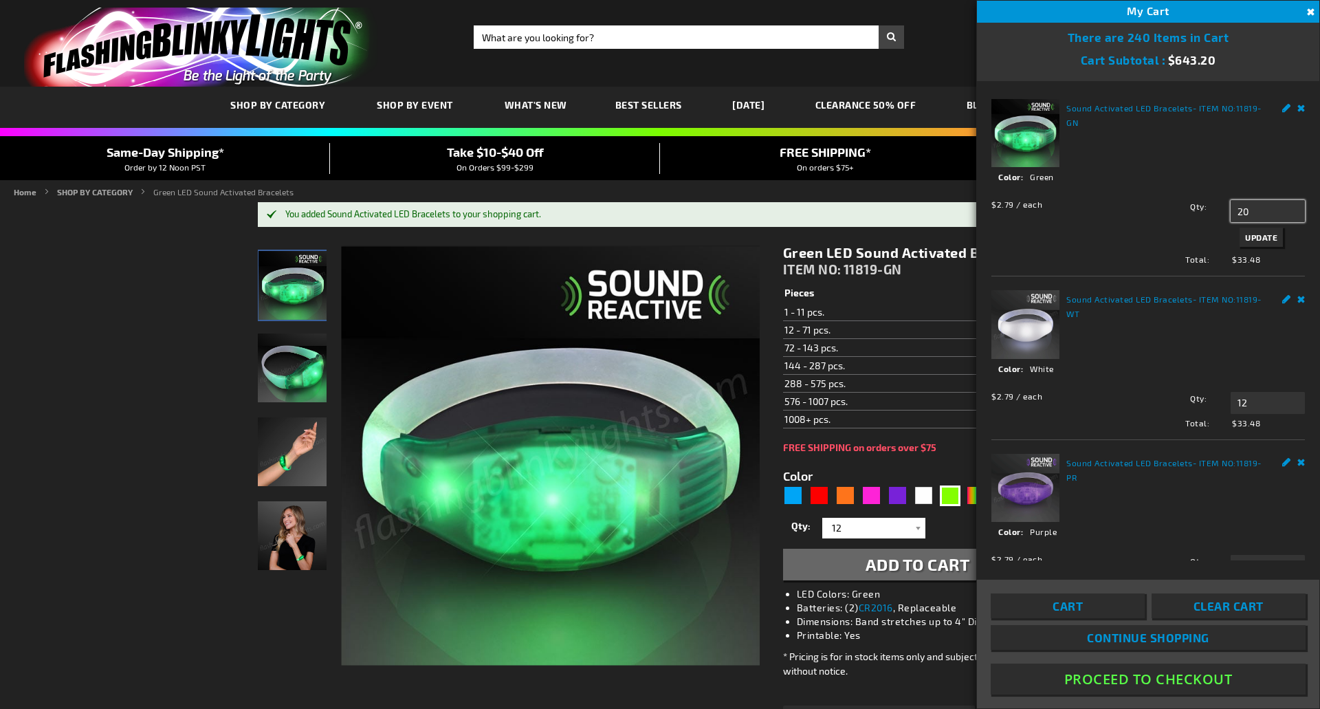
type input "20"
click at [1249, 235] on span "Update" at bounding box center [1261, 237] width 32 height 10
drag, startPoint x: 1244, startPoint y: 400, endPoint x: 1222, endPoint y: 400, distance: 22.0
click at [1230, 400] on input "12" at bounding box center [1267, 403] width 74 height 22
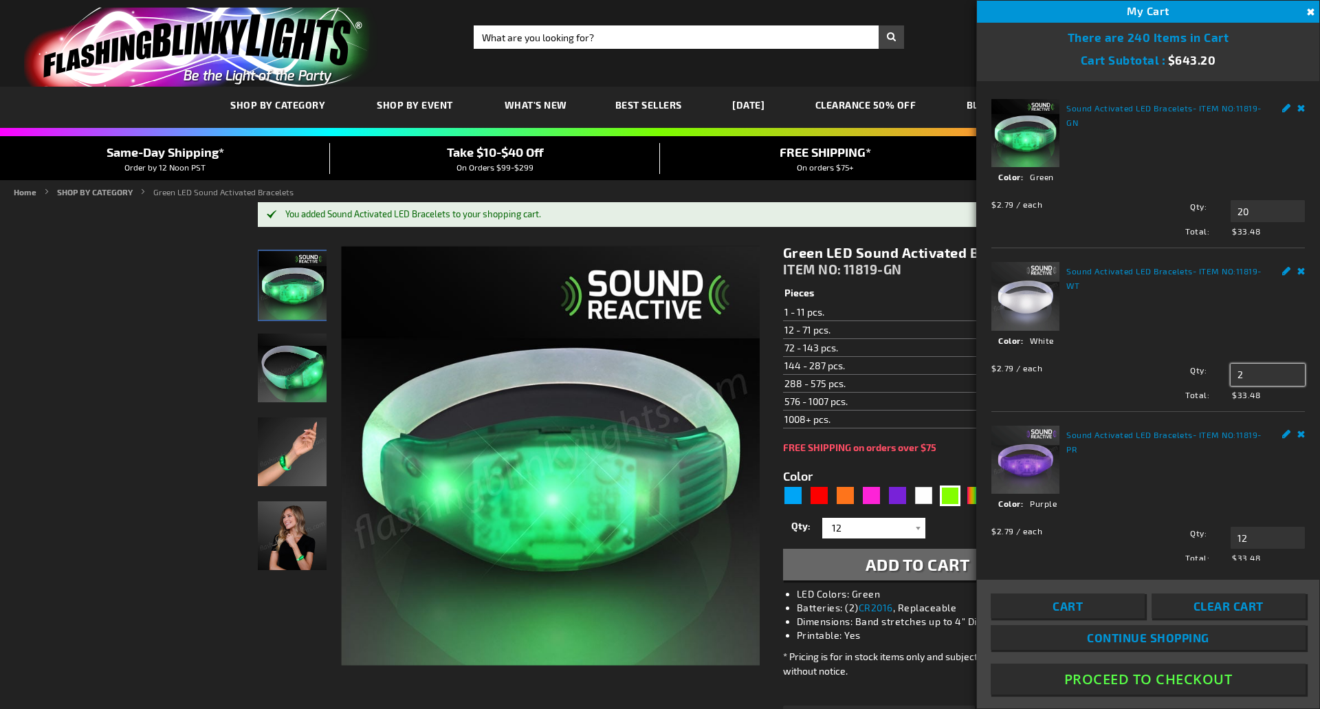
type input "20"
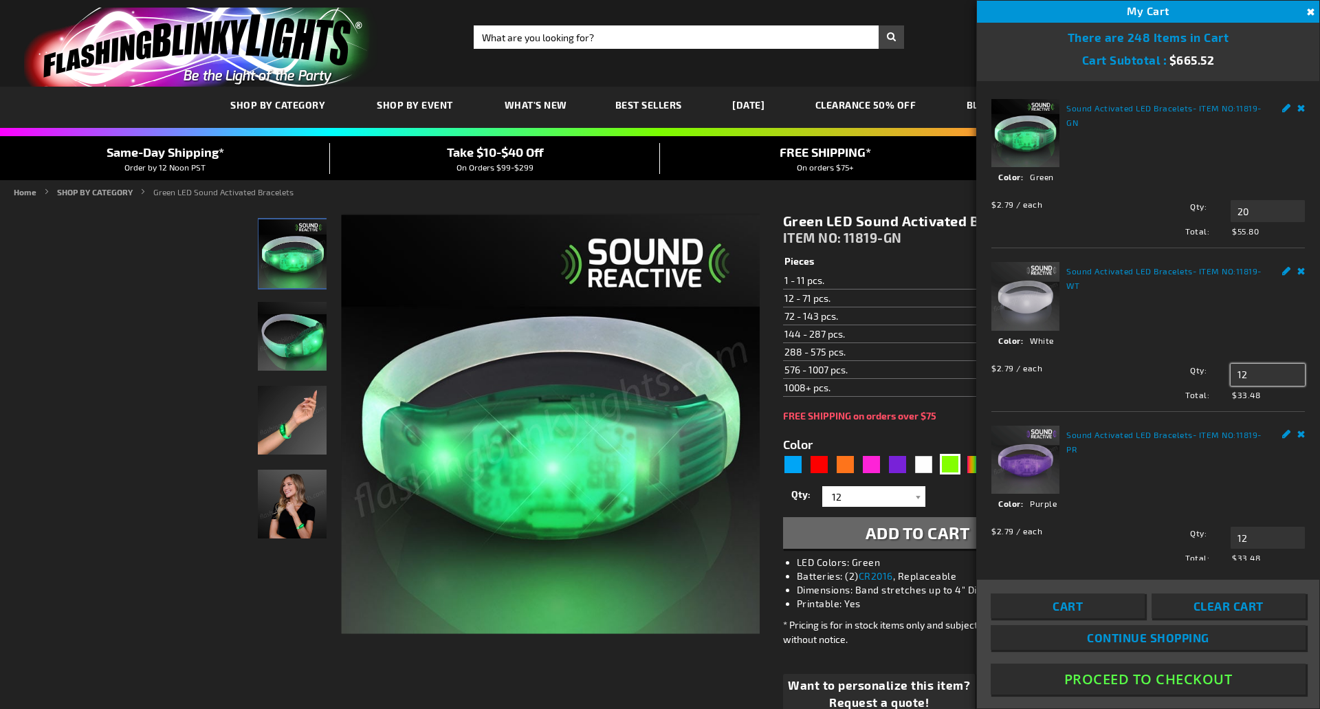
click at [1255, 364] on input "12" at bounding box center [1267, 375] width 74 height 22
drag, startPoint x: 1254, startPoint y: 367, endPoint x: 1220, endPoint y: 365, distance: 34.4
click at [1220, 365] on div "Qty 12 Update" at bounding box center [1218, 375] width 173 height 22
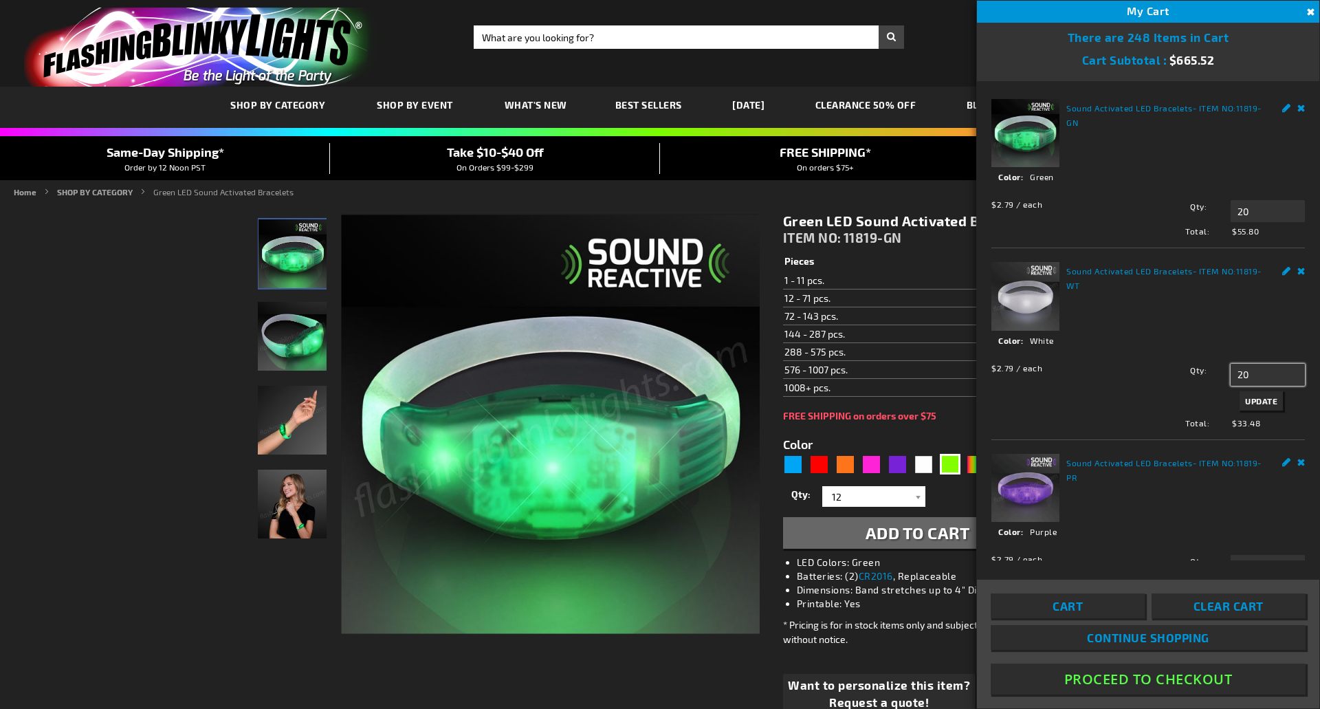
type input "20"
click at [1239, 391] on button "Update" at bounding box center [1260, 400] width 43 height 19
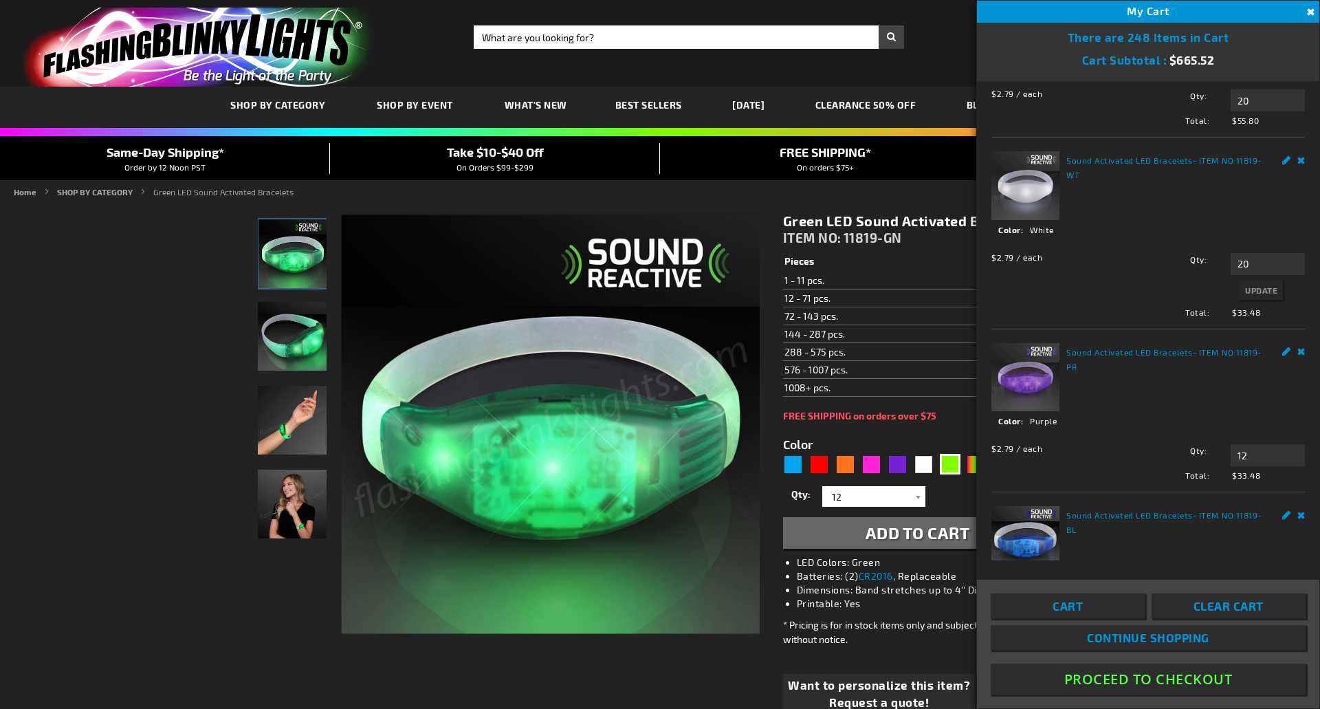
scroll to position [137, 0]
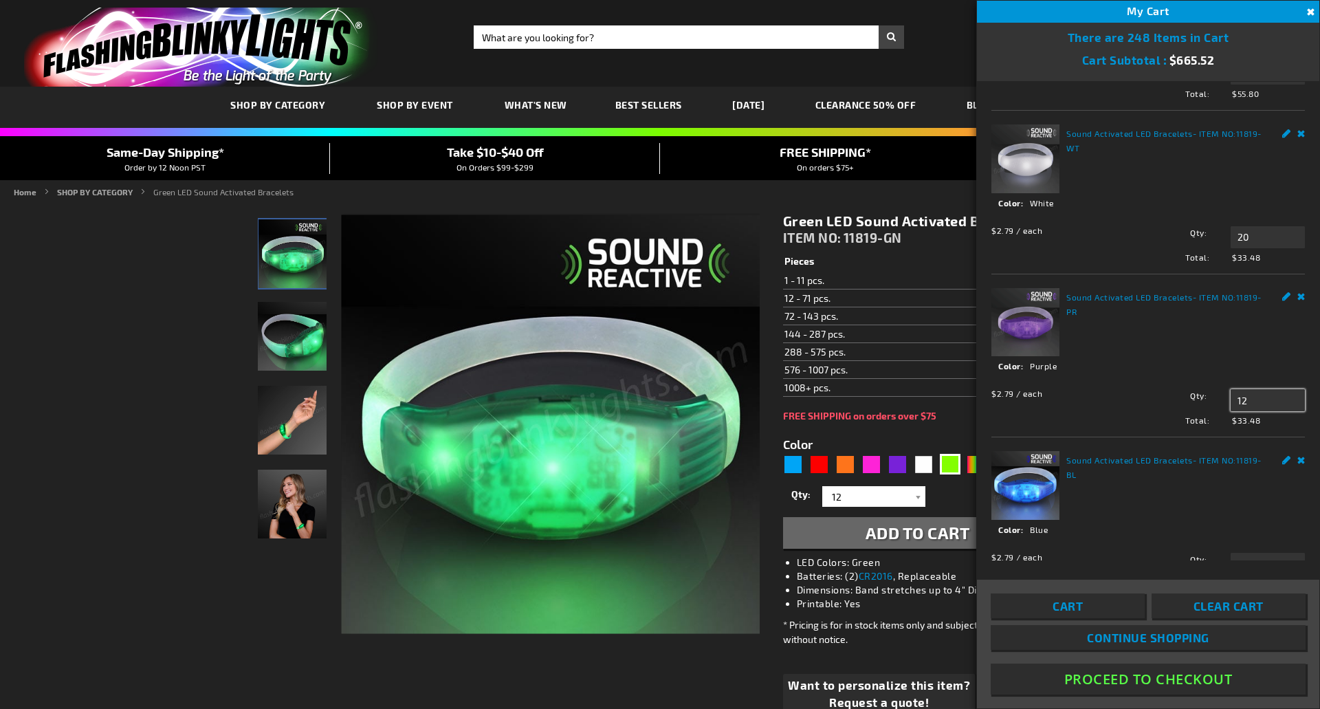
click at [1251, 422] on li "Sound Activated LED Bracelets - ITEM NO: 11819-PR See Details Options Details C…" at bounding box center [1147, 355] width 313 height 163
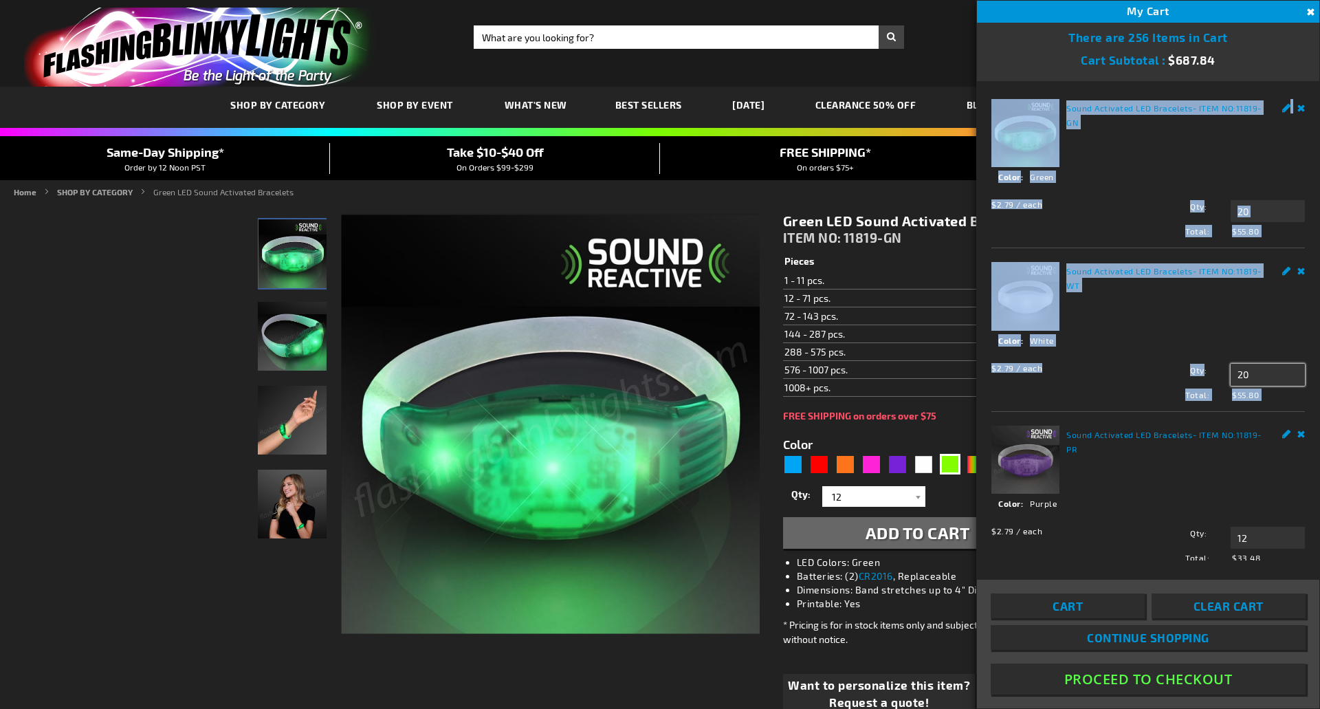
click at [1252, 372] on input "20" at bounding box center [1267, 375] width 74 height 22
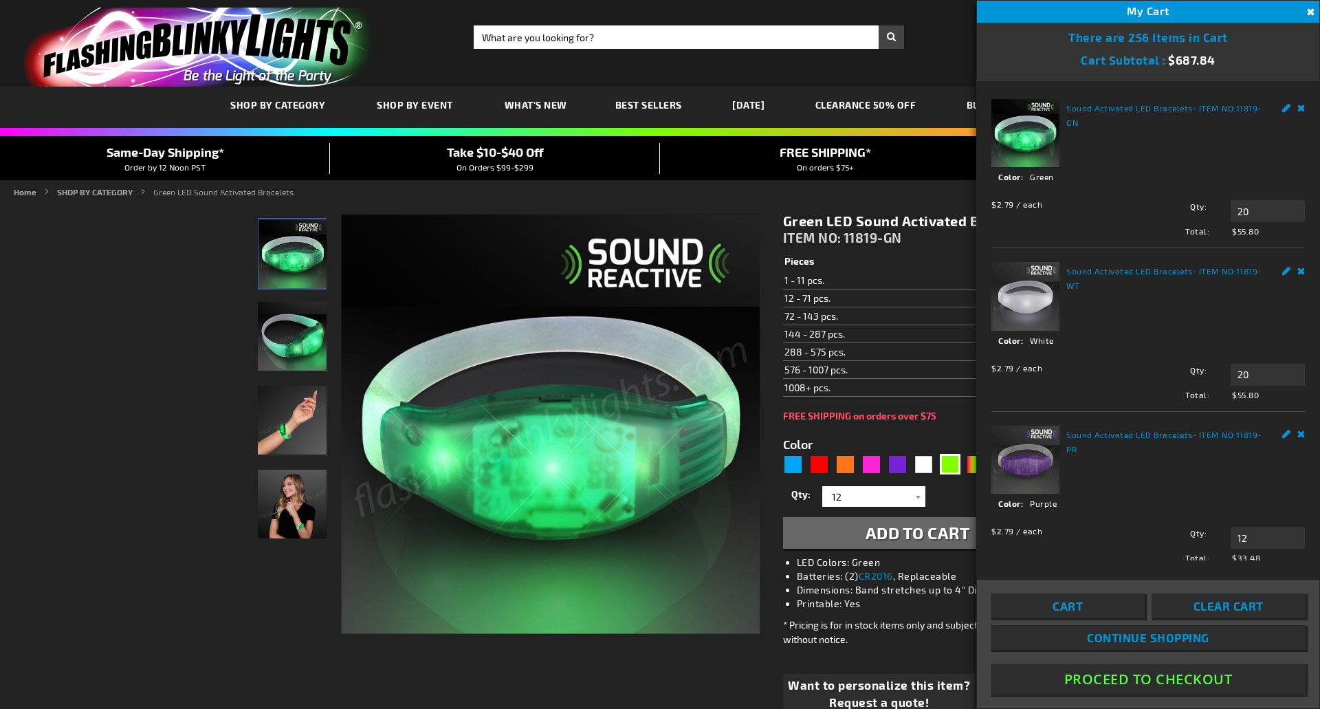
click at [1246, 444] on strong "Sound Activated LED Bracelets - ITEM NO: 11819-PR" at bounding box center [1166, 441] width 201 height 29
drag, startPoint x: 1247, startPoint y: 523, endPoint x: 1219, endPoint y: 523, distance: 27.5
click at [1219, 527] on div "Qty 12 Update" at bounding box center [1218, 538] width 173 height 22
type input "20"
click at [1237, 546] on div "Qty 20 Update" at bounding box center [1218, 552] width 173 height 50
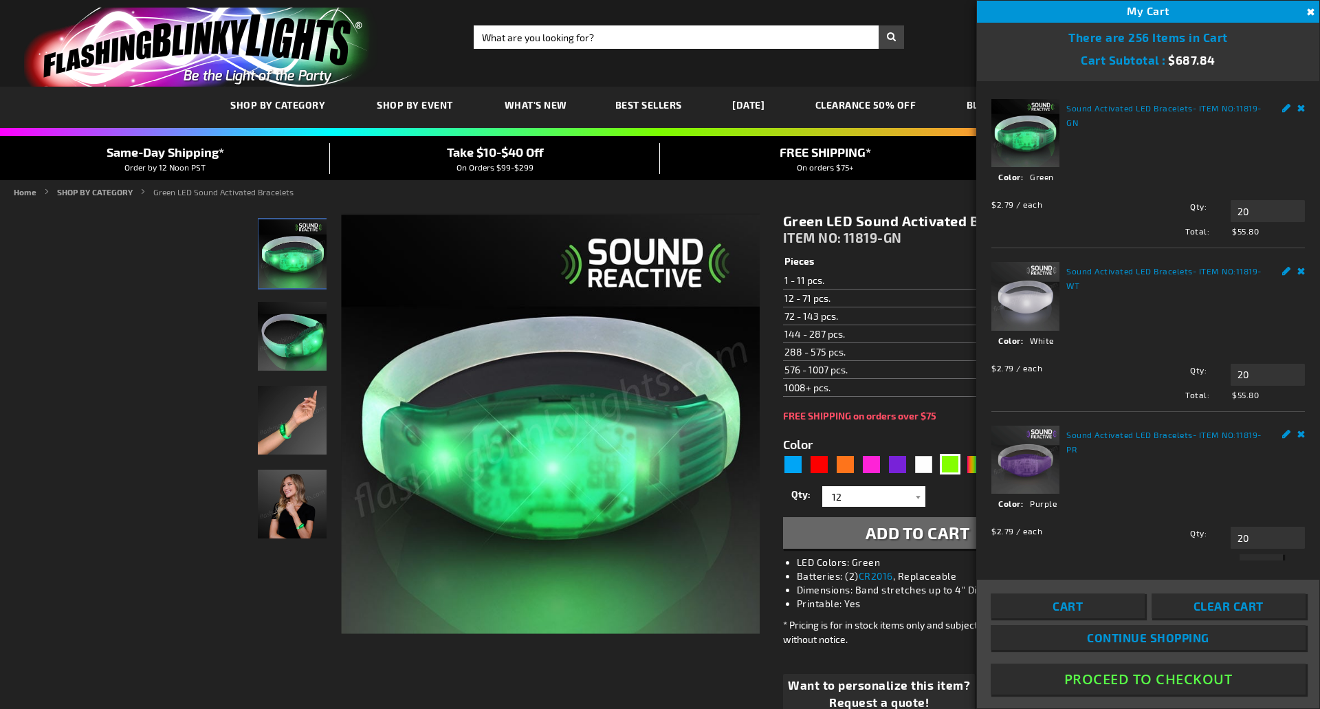
click at [1245, 559] on span "Update" at bounding box center [1261, 564] width 32 height 10
click at [1239, 280] on strong "Sound Activated LED Bracelets - ITEM NO: 11819-WT" at bounding box center [1166, 277] width 201 height 29
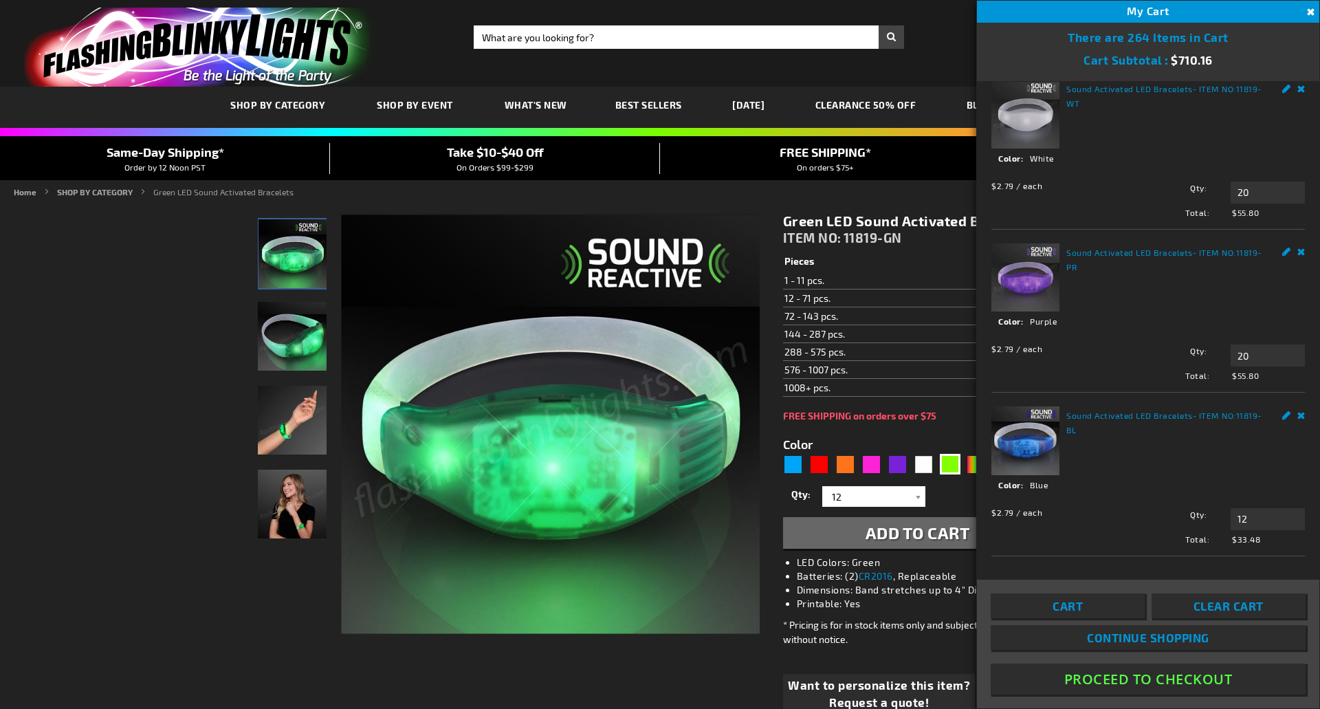
scroll to position [206, 0]
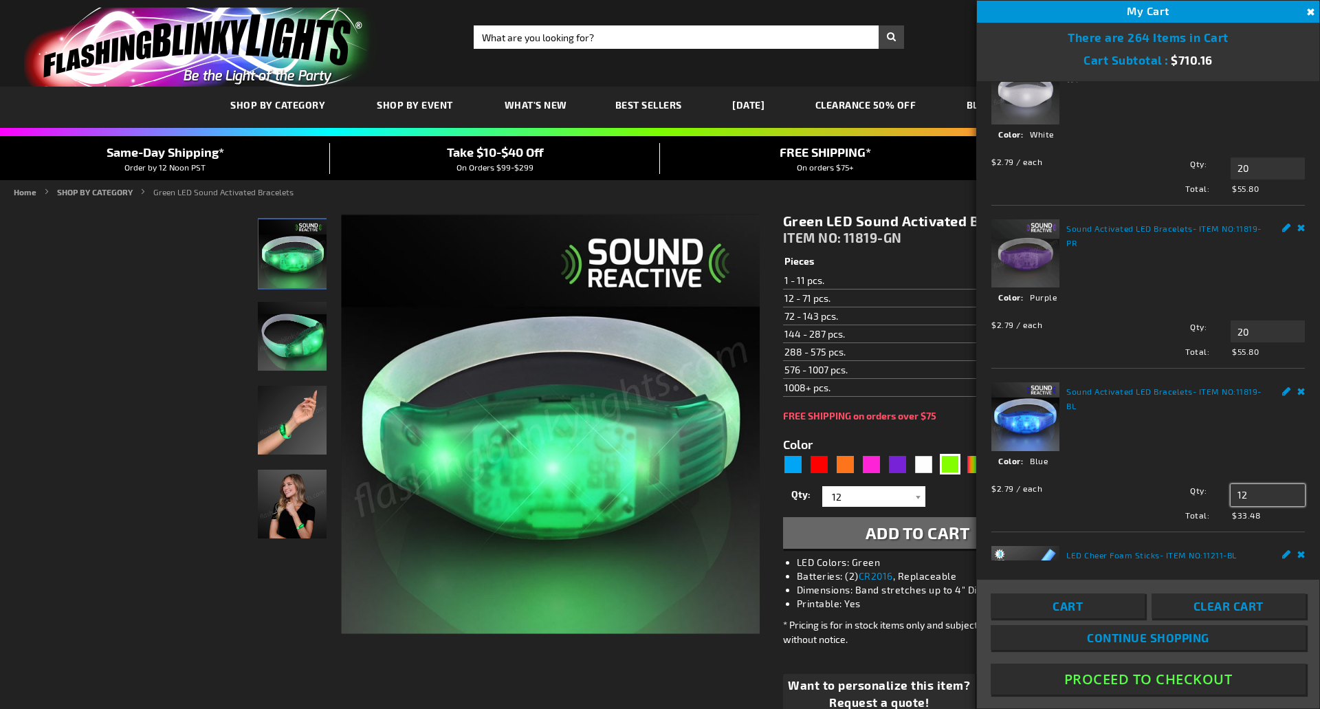
drag, startPoint x: 1254, startPoint y: 482, endPoint x: 1207, endPoint y: 485, distance: 46.9
click at [1207, 485] on div "Qty 12 Update" at bounding box center [1218, 495] width 173 height 22
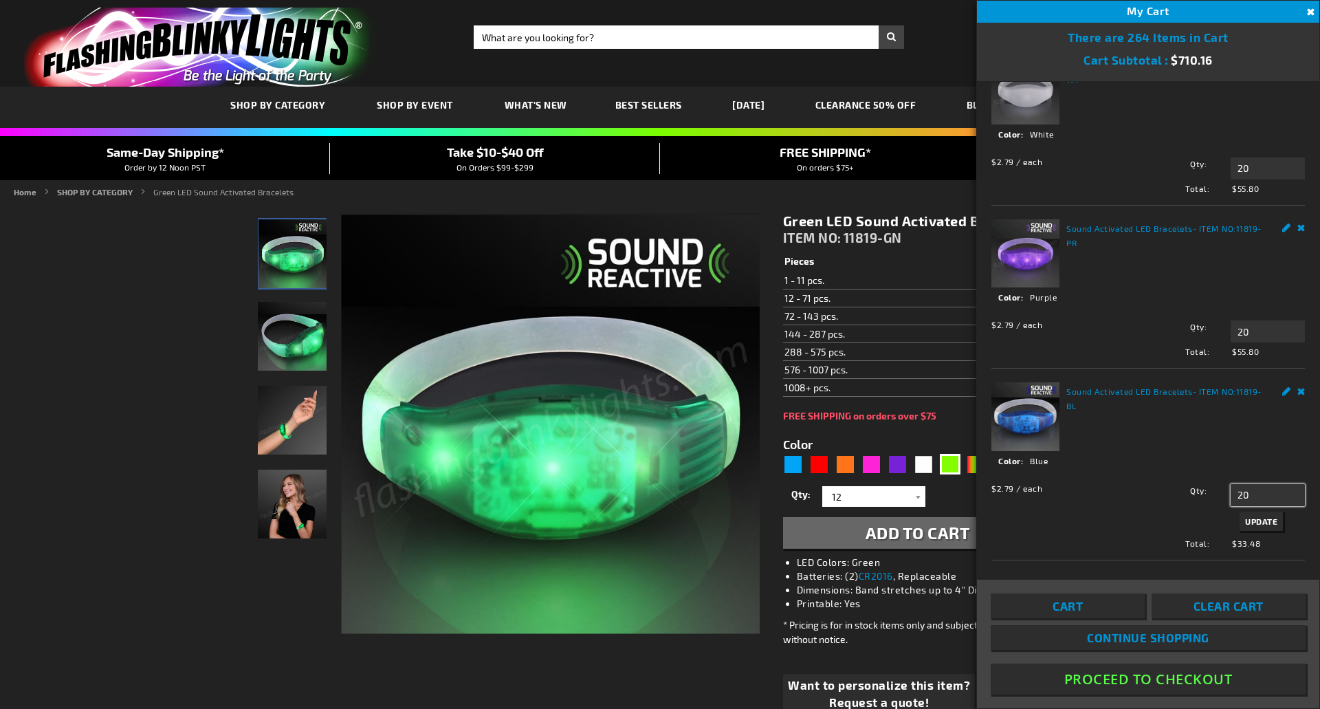
type input "20"
click at [1257, 516] on span "Update" at bounding box center [1261, 521] width 32 height 10
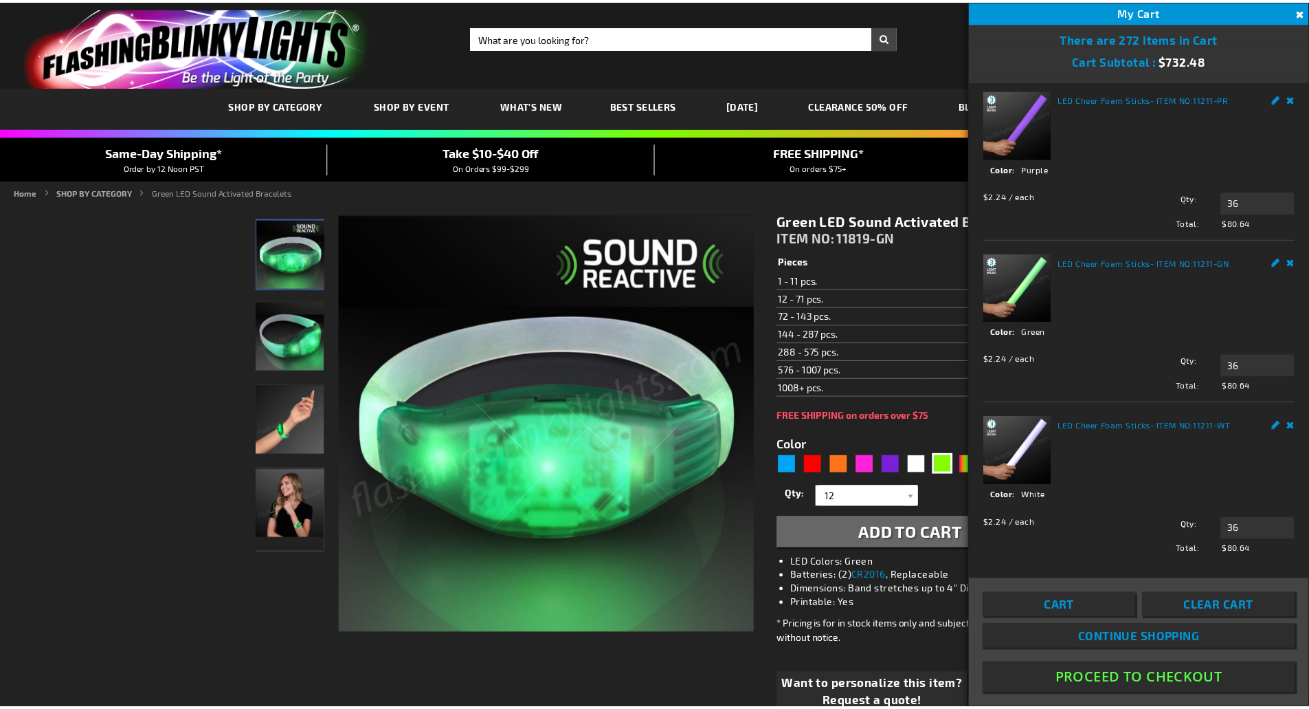
scroll to position [894, 0]
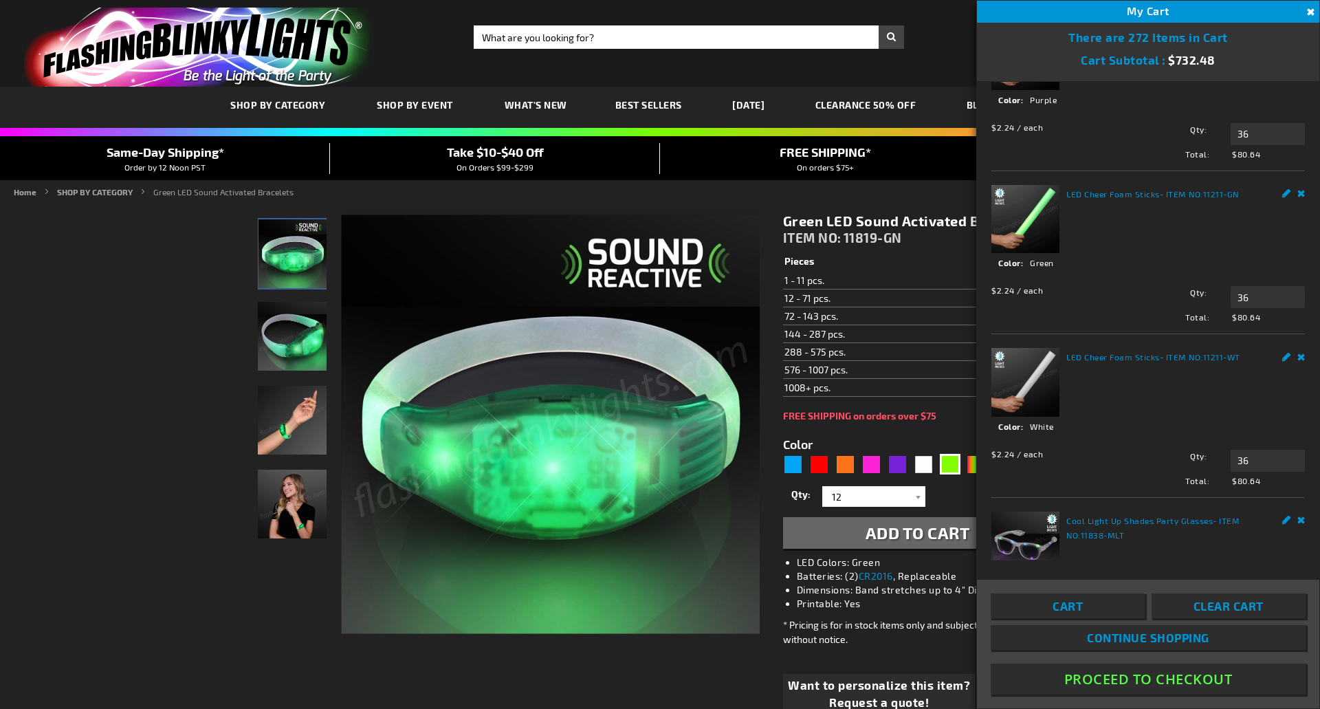
click at [859, 610] on li "Printable: Yes" at bounding box center [931, 604] width 269 height 14
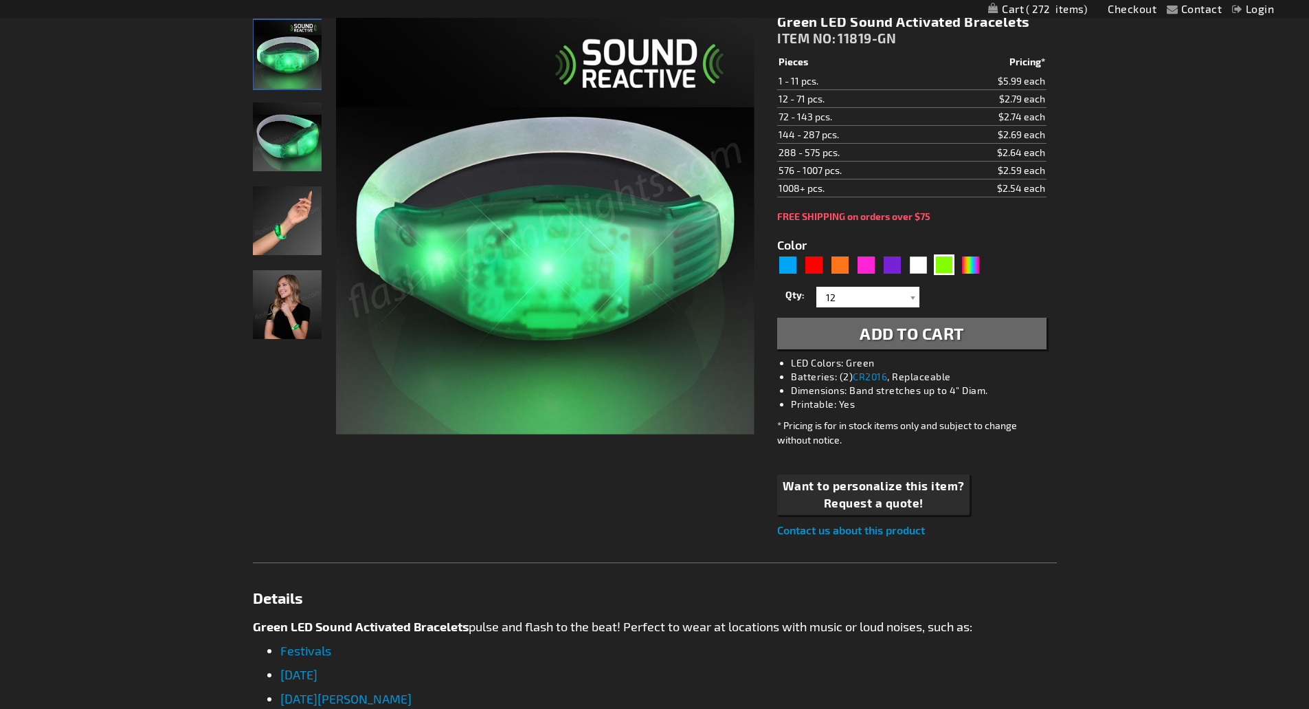
scroll to position [0, 0]
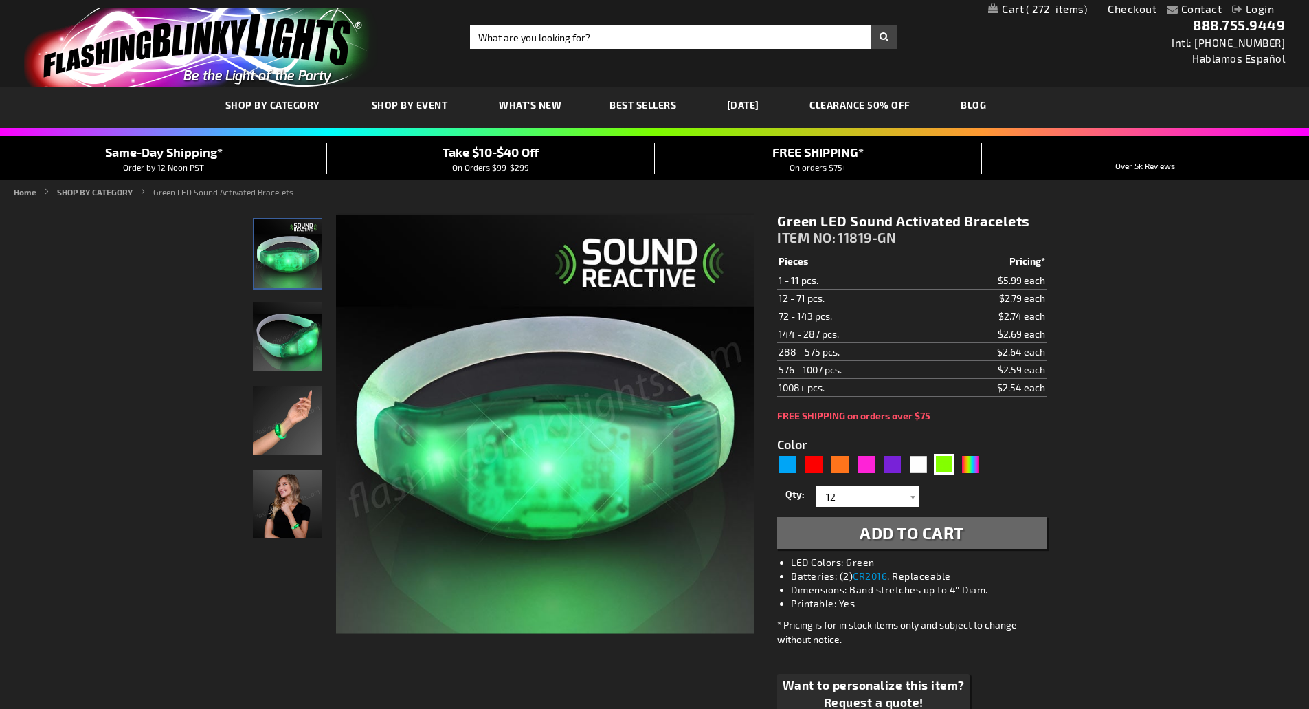
click at [659, 100] on span "Best Sellers" at bounding box center [643, 105] width 67 height 12
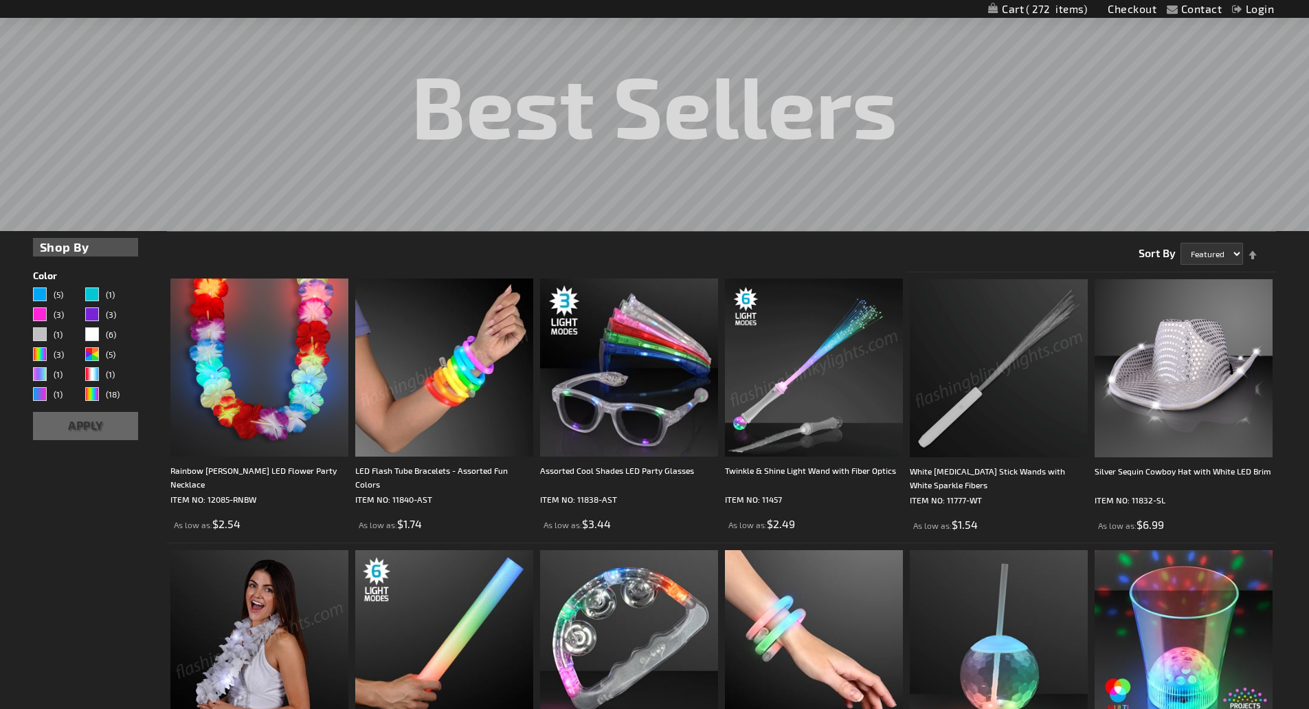
click at [818, 364] on img at bounding box center [814, 367] width 178 height 178
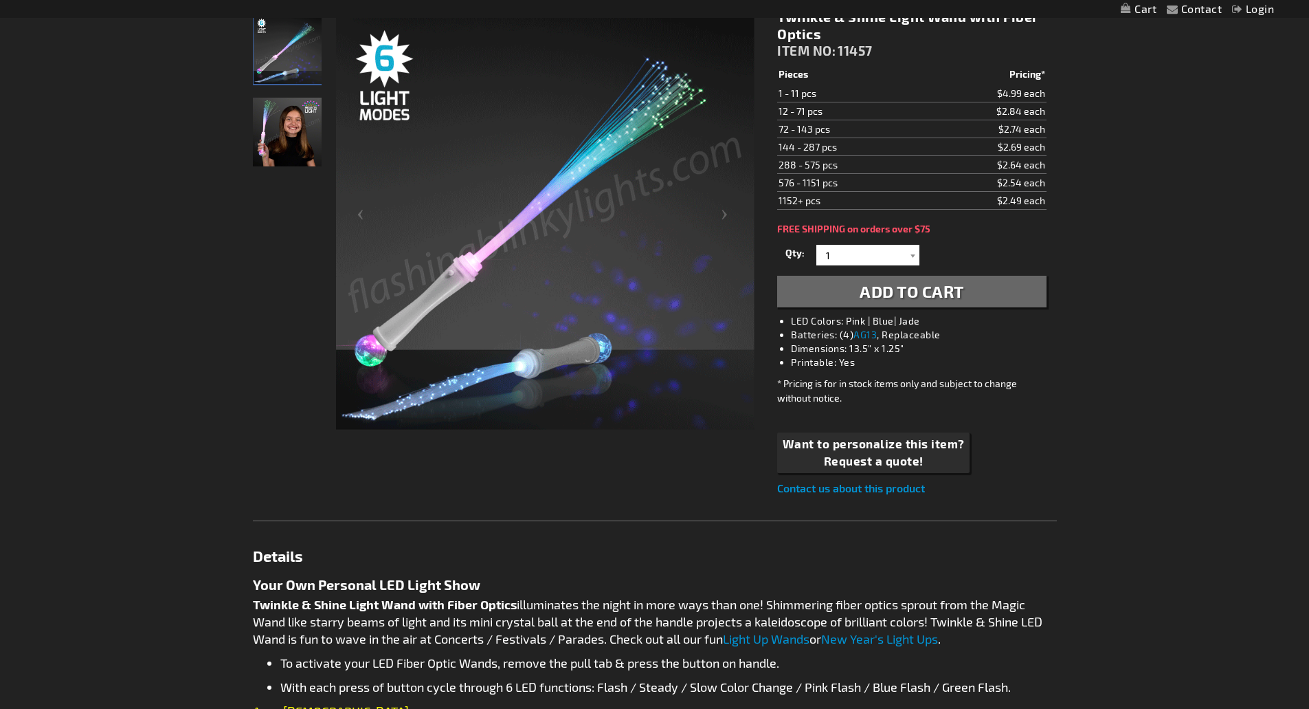
click at [306, 157] on img "Light Up Twinkle & Shine Fiber LED Optic Wands" at bounding box center [287, 132] width 69 height 69
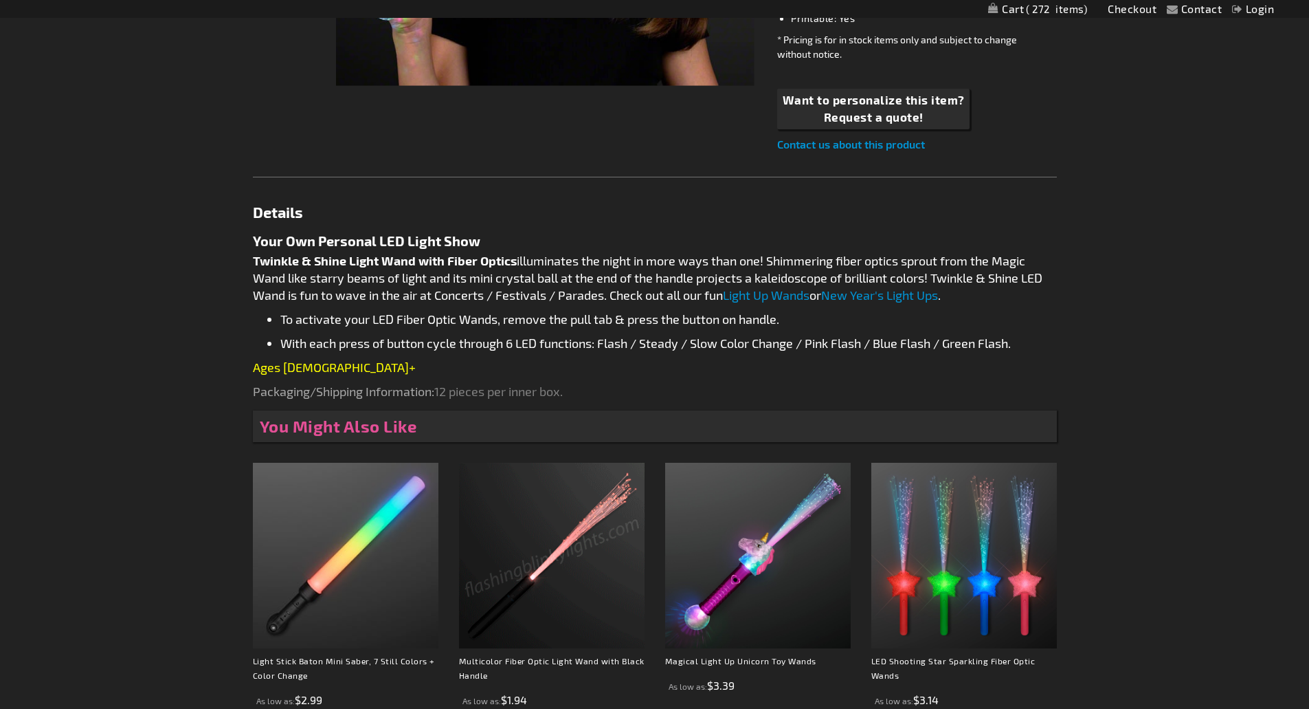
scroll to position [275, 0]
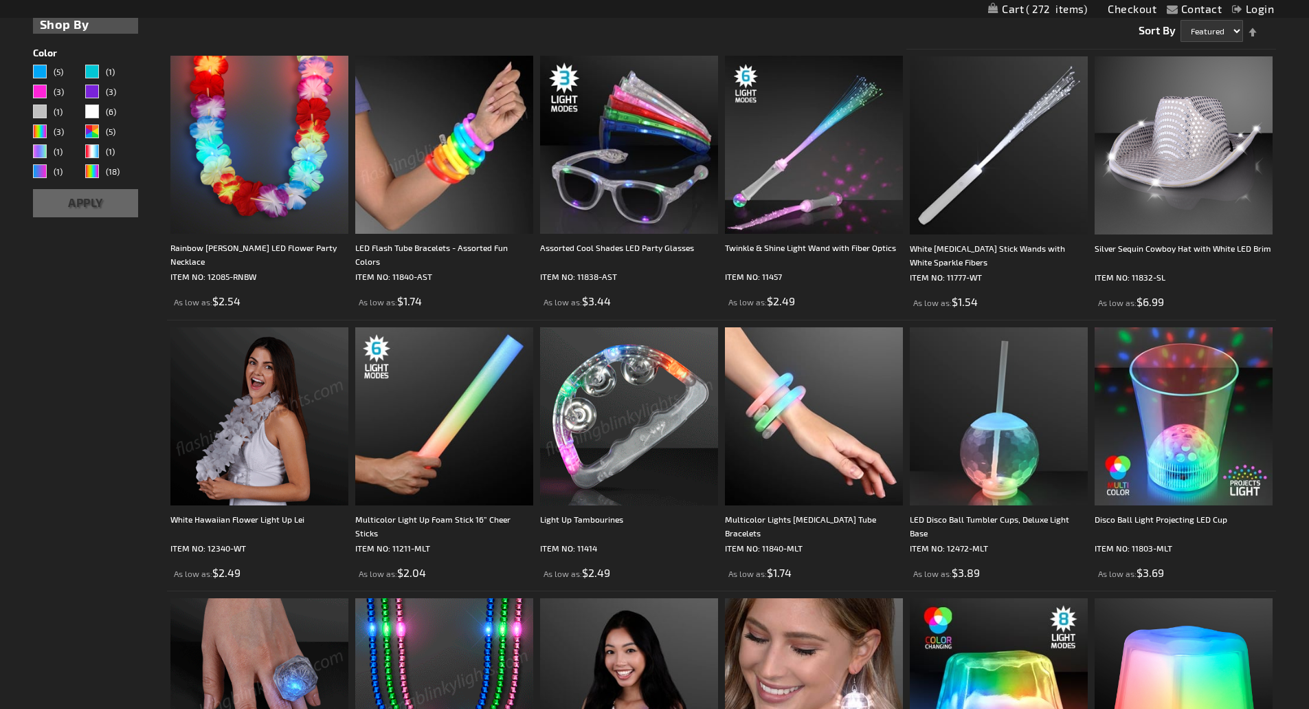
scroll to position [346, 0]
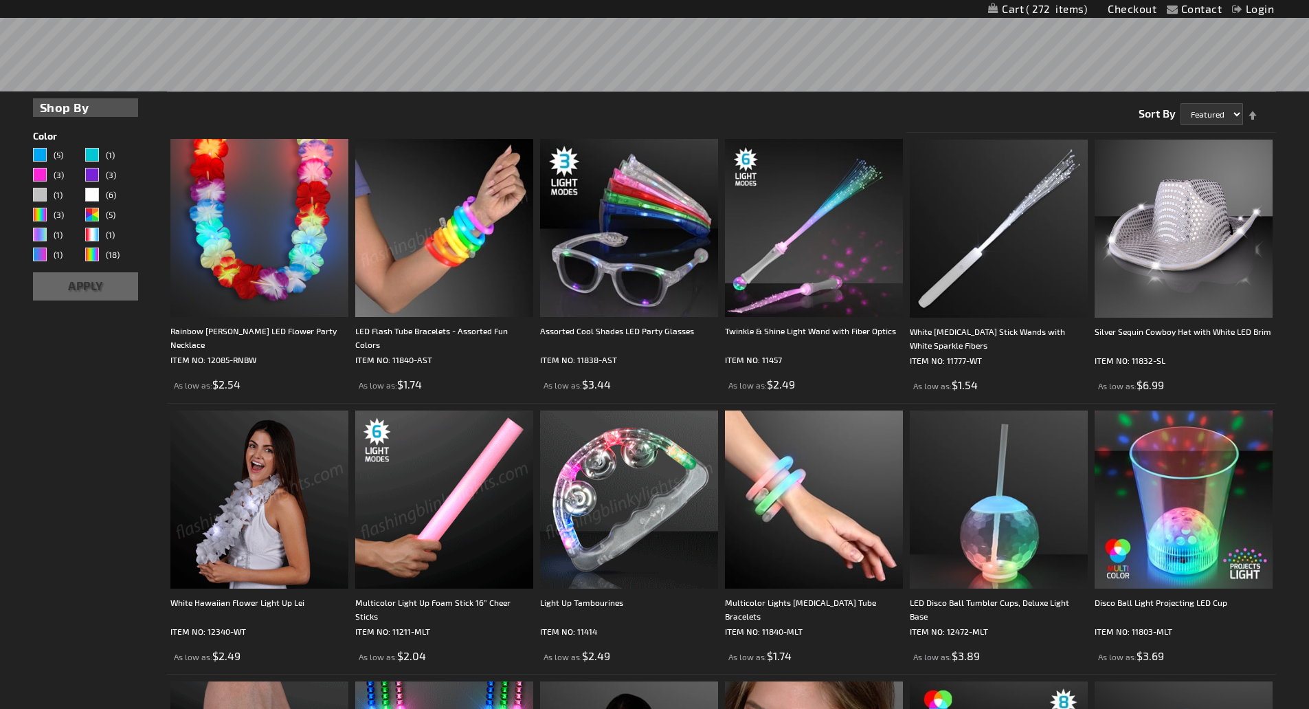
click at [612, 507] on img at bounding box center [629, 499] width 178 height 178
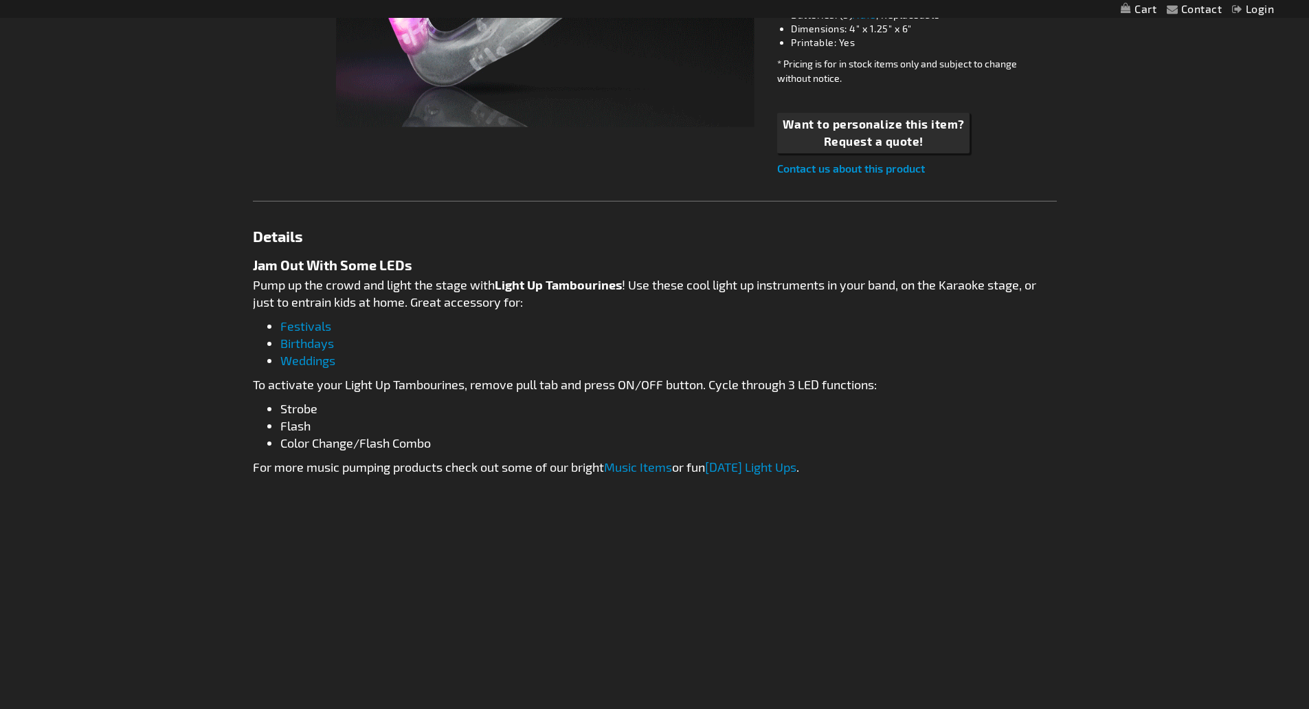
scroll to position [550, 0]
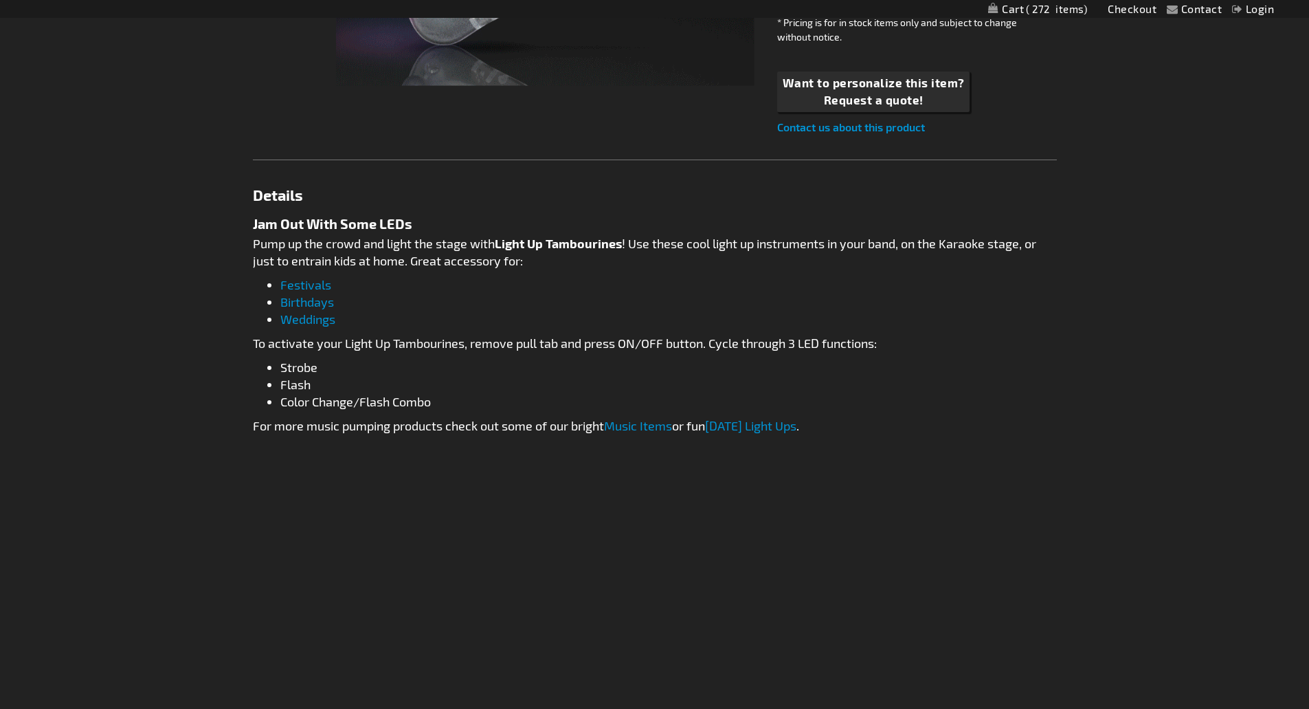
click at [637, 423] on link "Music Items" at bounding box center [638, 425] width 68 height 15
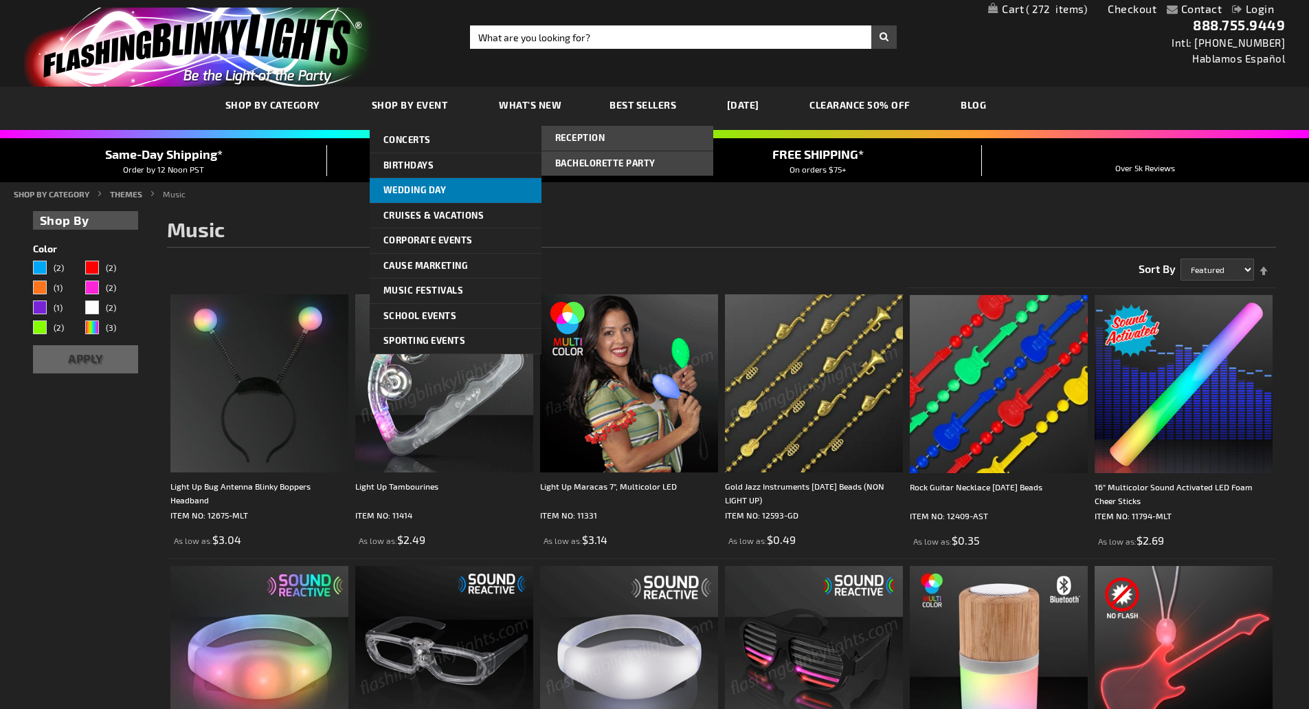
click at [439, 189] on span "Wedding Day" at bounding box center [415, 189] width 63 height 11
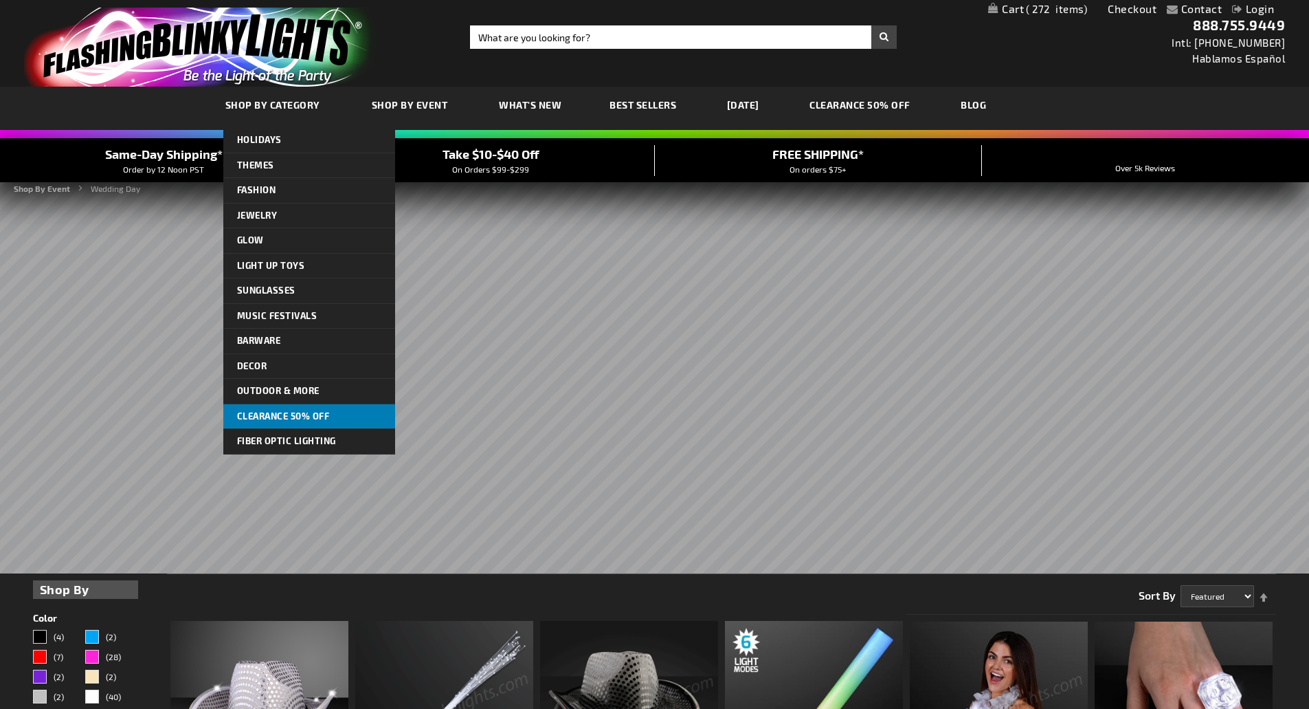
click at [265, 414] on span "CLEARANCE 50% OFF" at bounding box center [283, 415] width 93 height 11
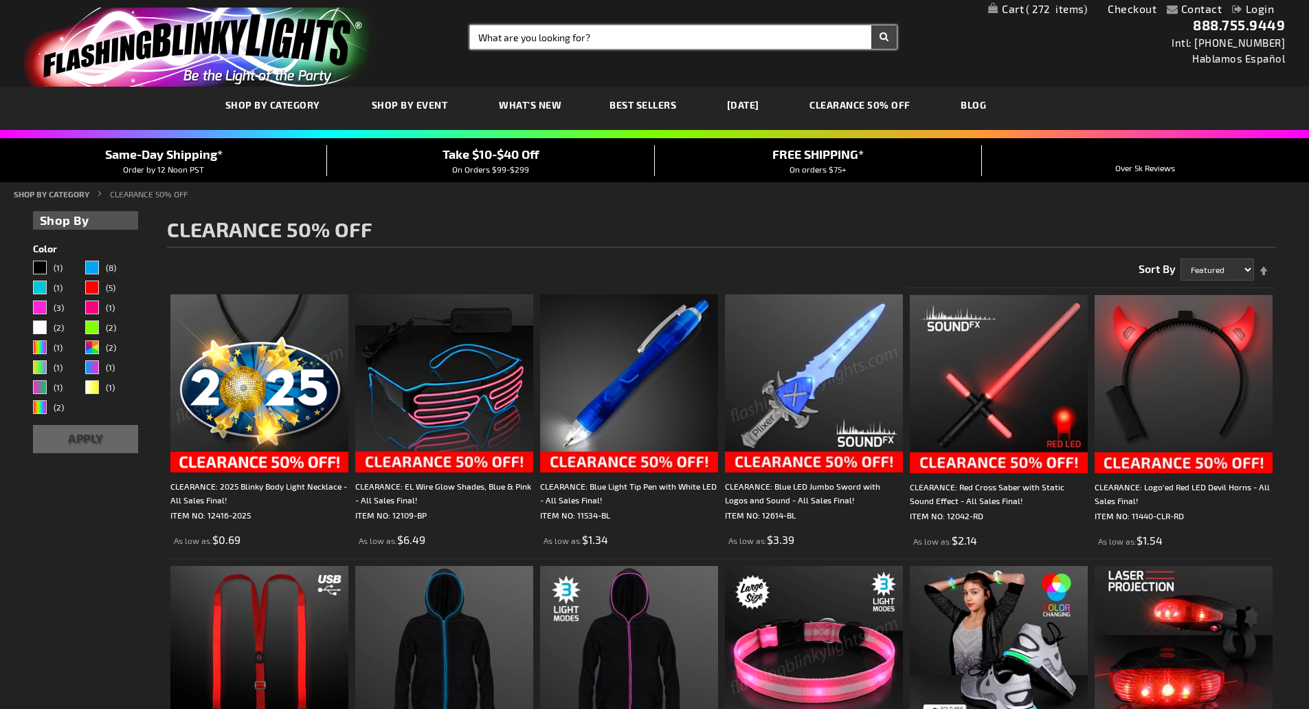
click at [665, 36] on input "Search" at bounding box center [683, 36] width 427 height 23
type input "glow tube"
click at [872, 25] on button "Search" at bounding box center [884, 36] width 25 height 23
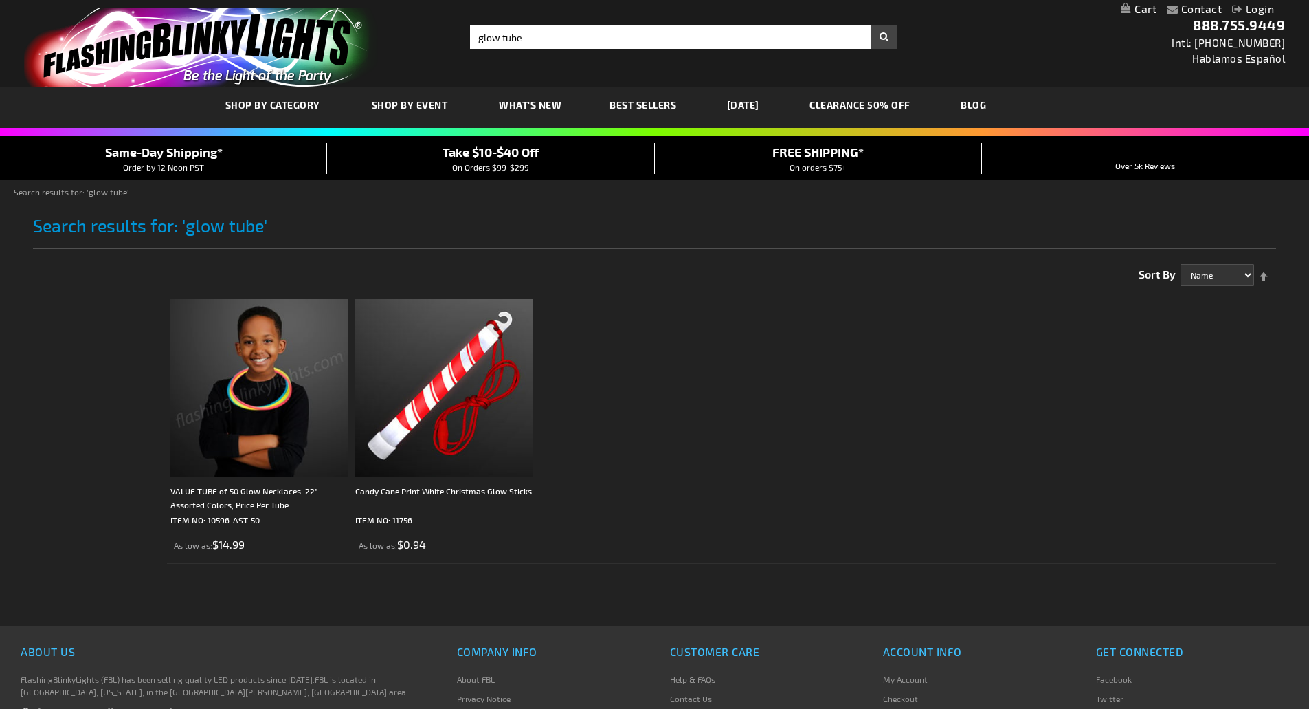
click at [265, 405] on img at bounding box center [259, 388] width 178 height 178
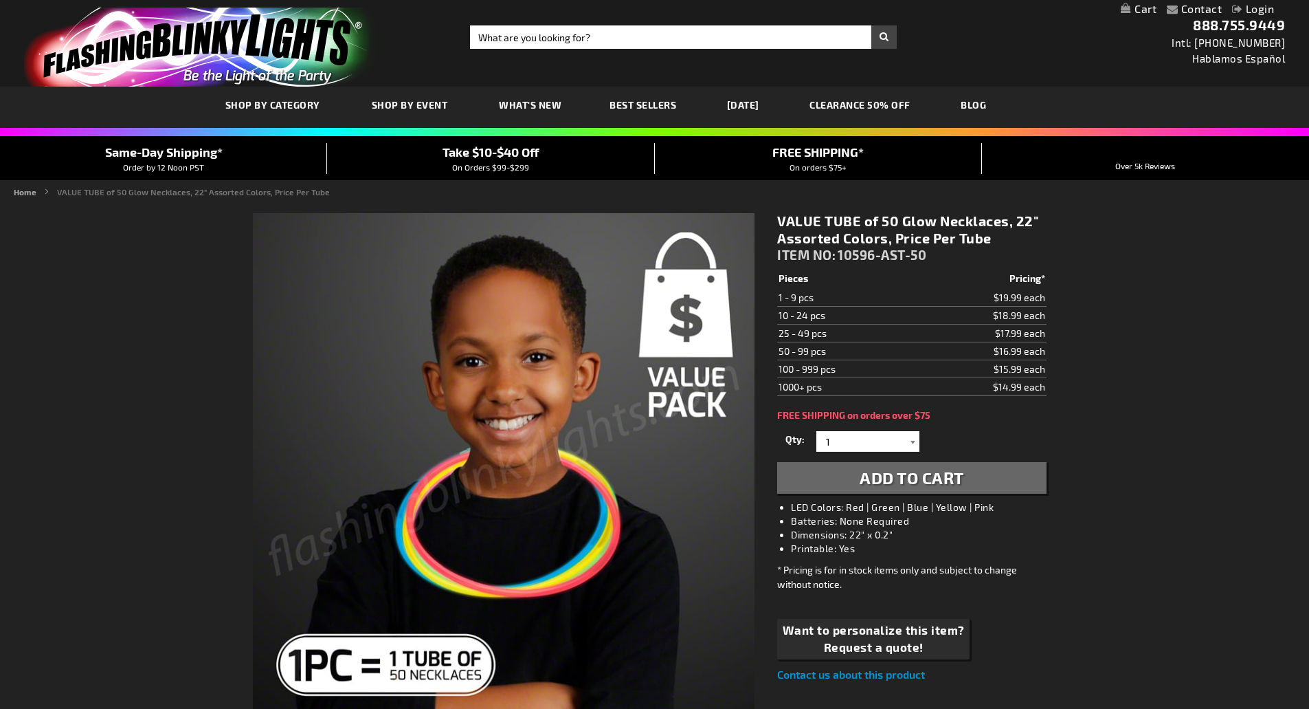
click at [912, 444] on div at bounding box center [913, 441] width 14 height 21
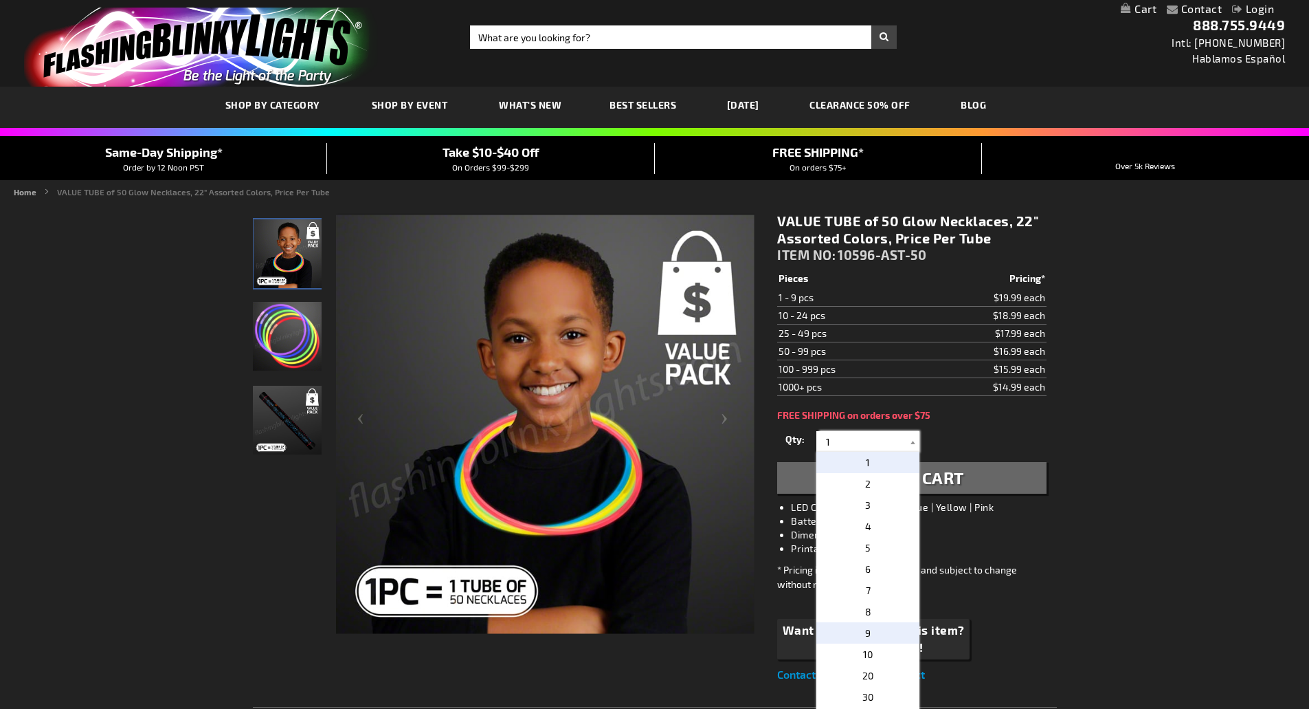
scroll to position [69, 0]
click at [878, 671] on p "50" at bounding box center [868, 670] width 103 height 21
type input "50"
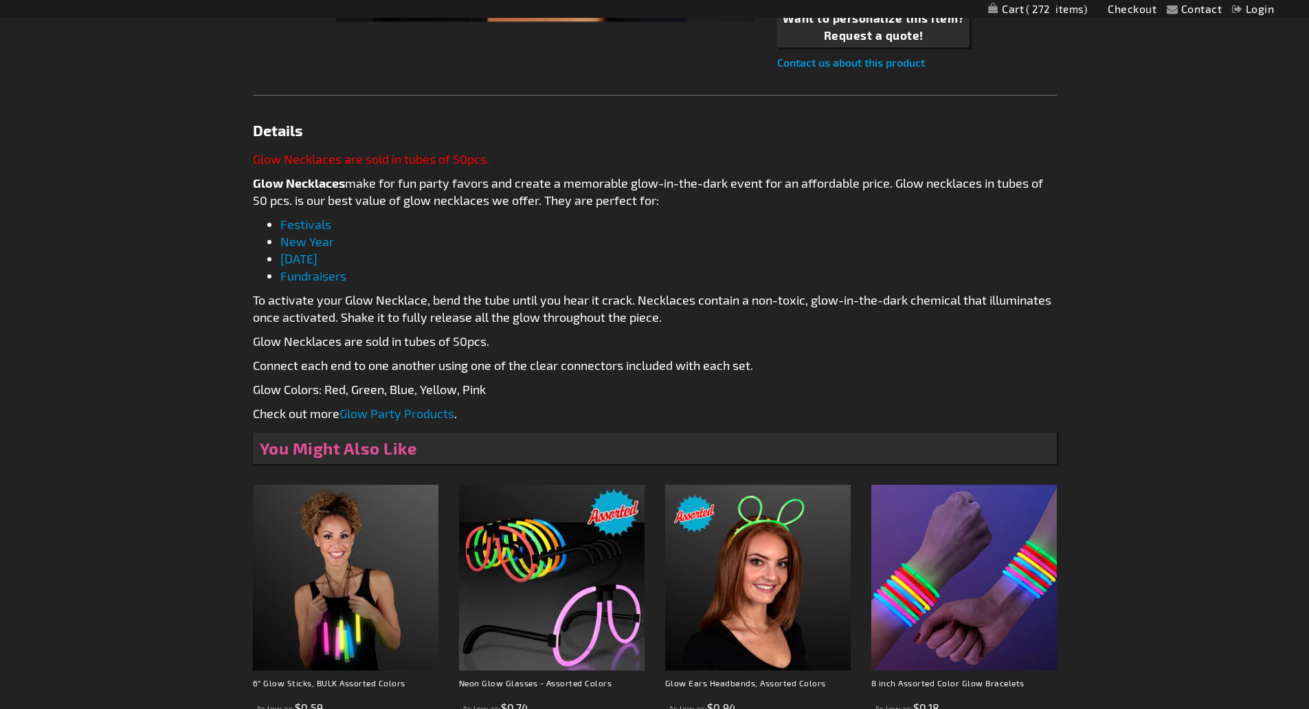
scroll to position [687, 0]
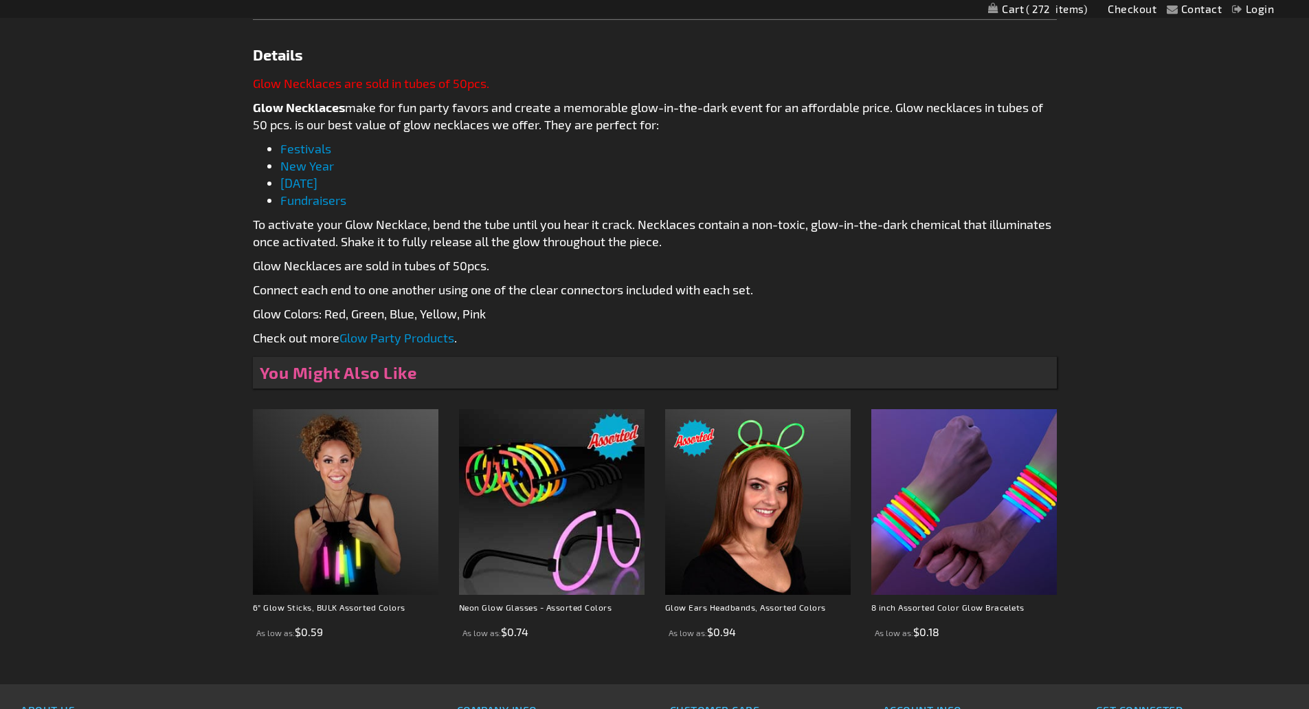
click at [393, 337] on link "Glow Party Products" at bounding box center [397, 337] width 115 height 15
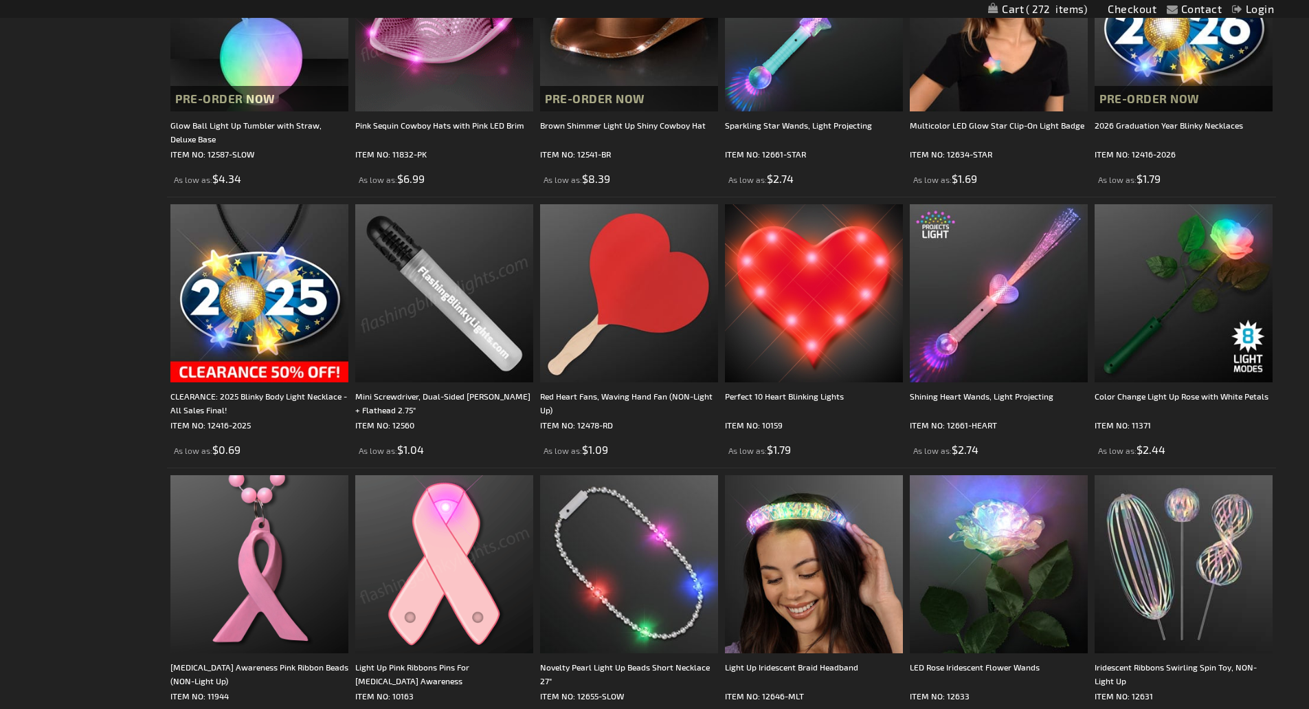
scroll to position [206, 0]
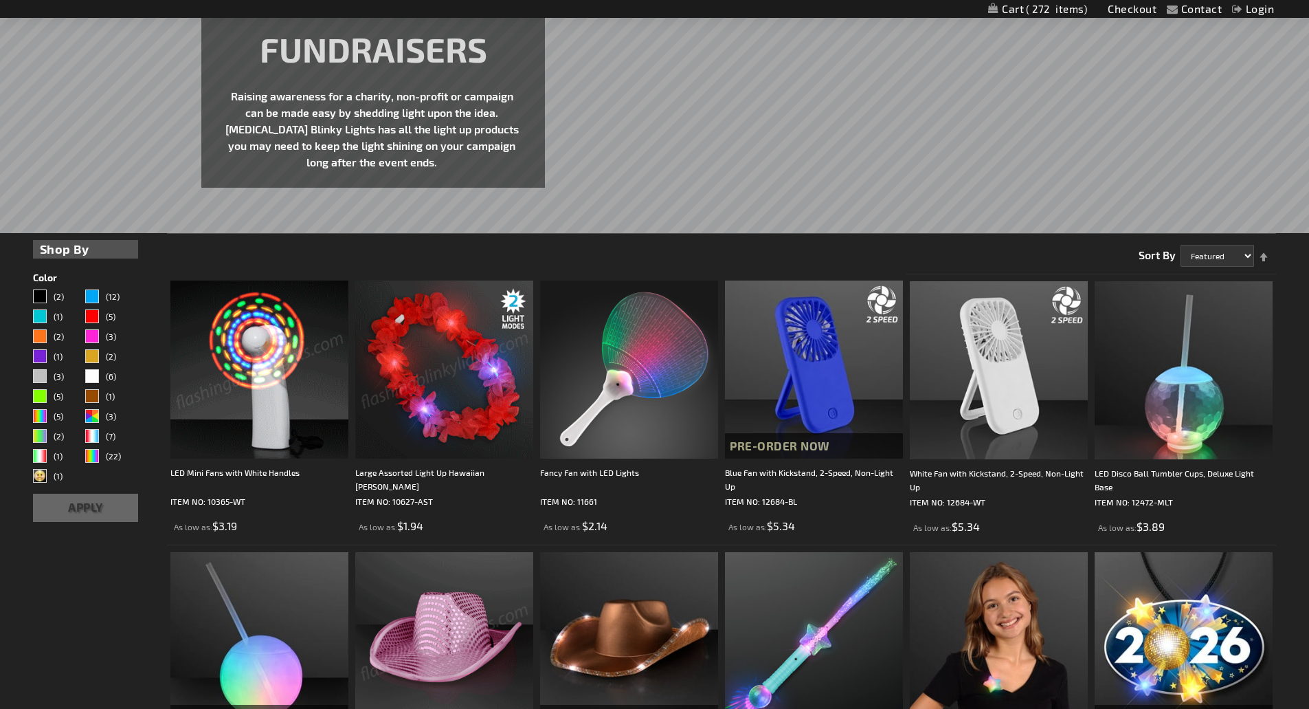
click at [93, 252] on strong "Shop By" at bounding box center [86, 249] width 92 height 19
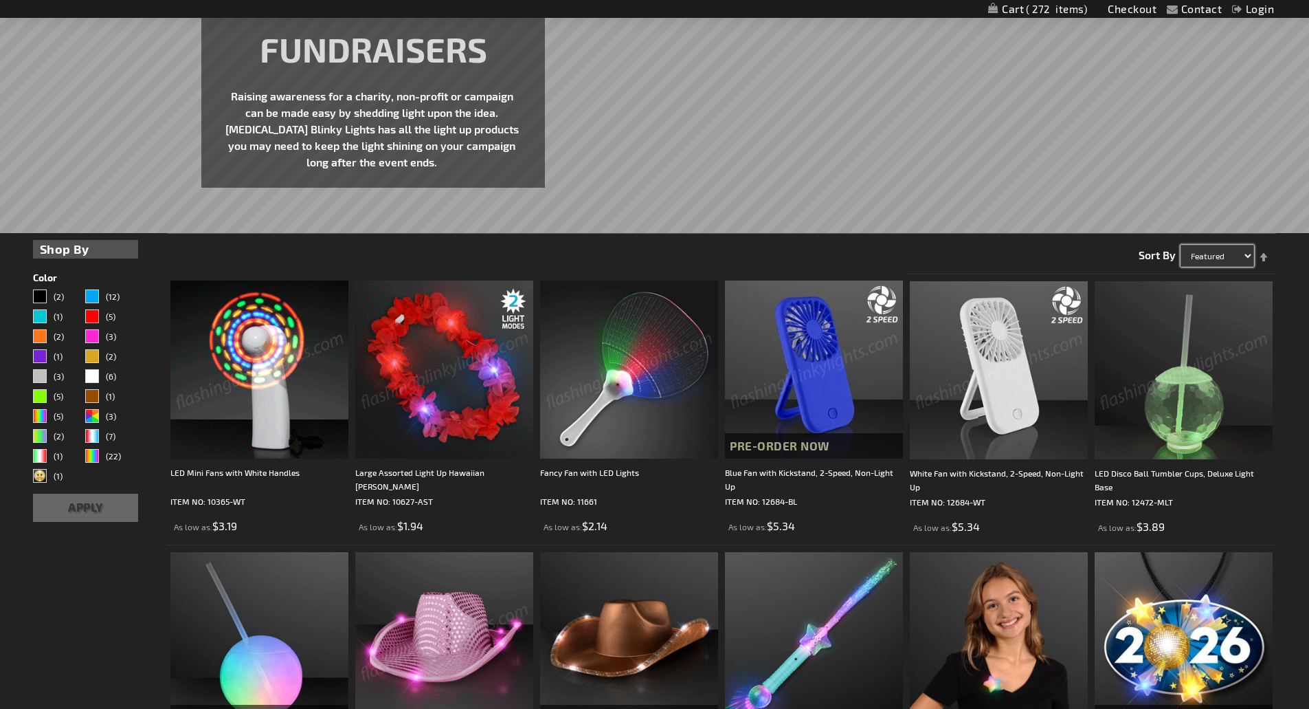
click at [1235, 254] on select "Featured Name Price Best Sellers" at bounding box center [1218, 256] width 74 height 22
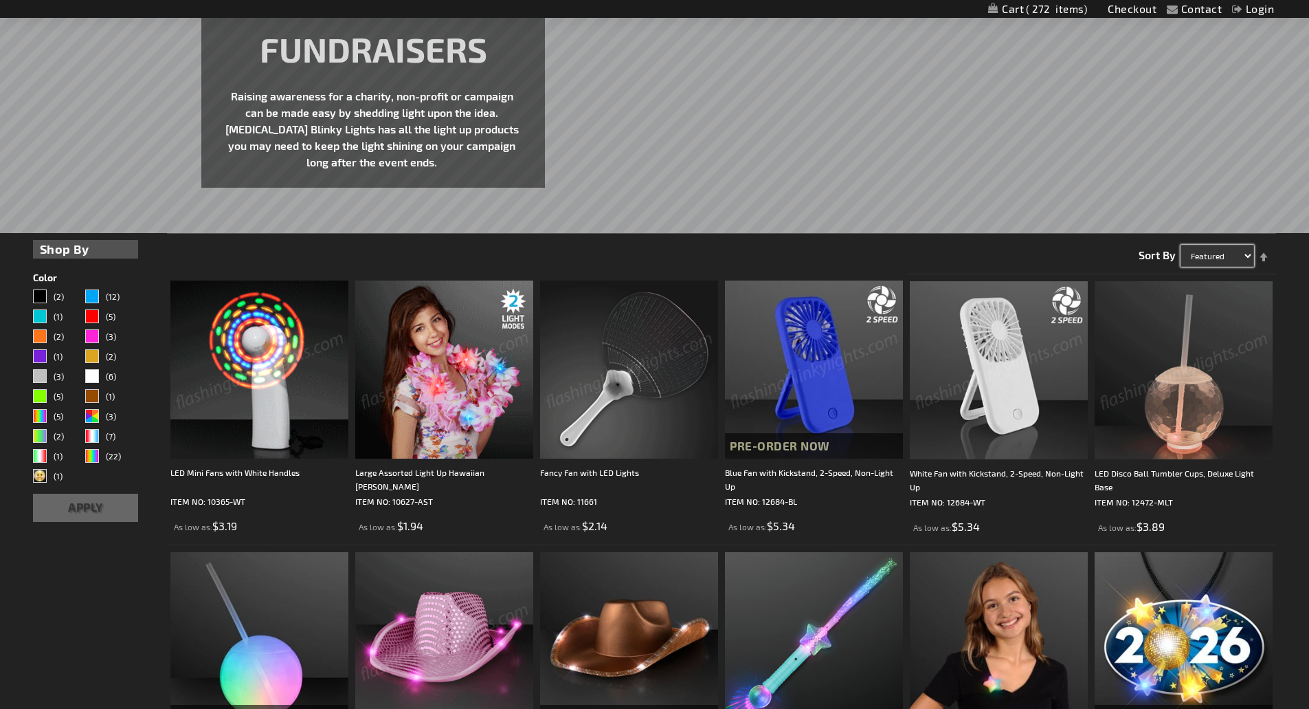
select select "price"
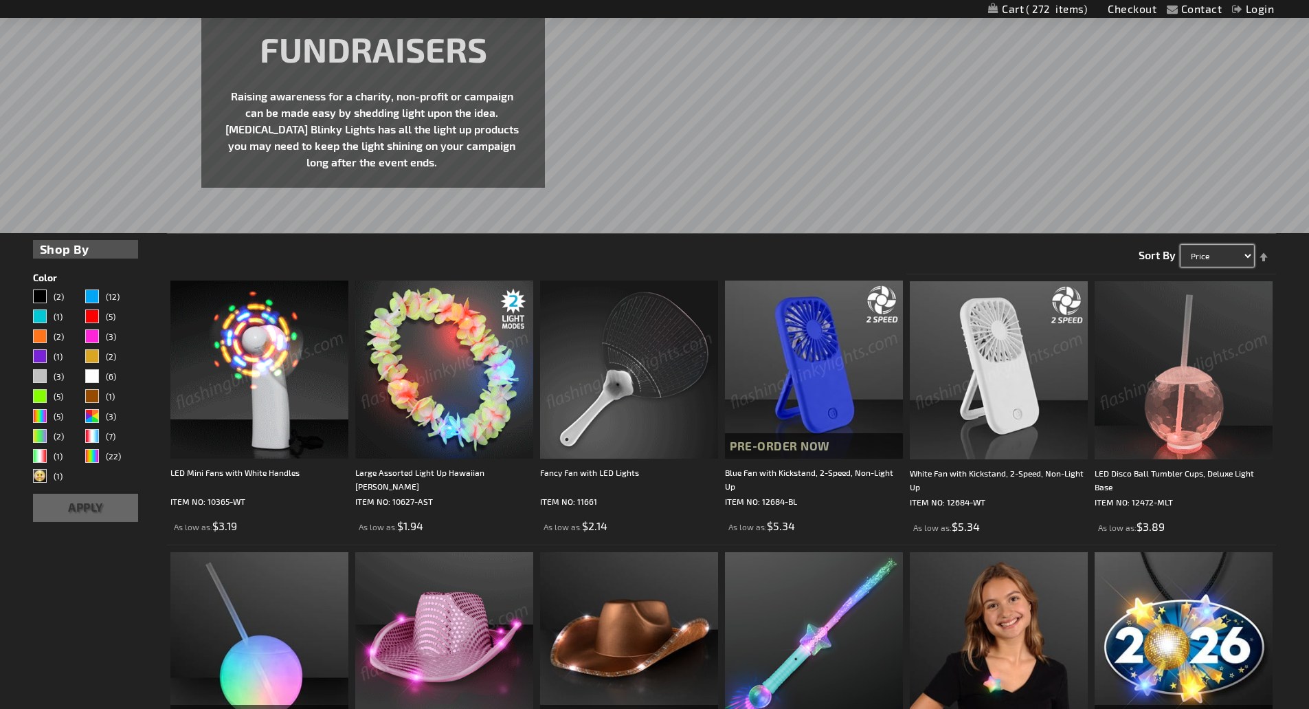
click at [1181, 245] on select "Featured Name Price Best Sellers" at bounding box center [1218, 256] width 74 height 22
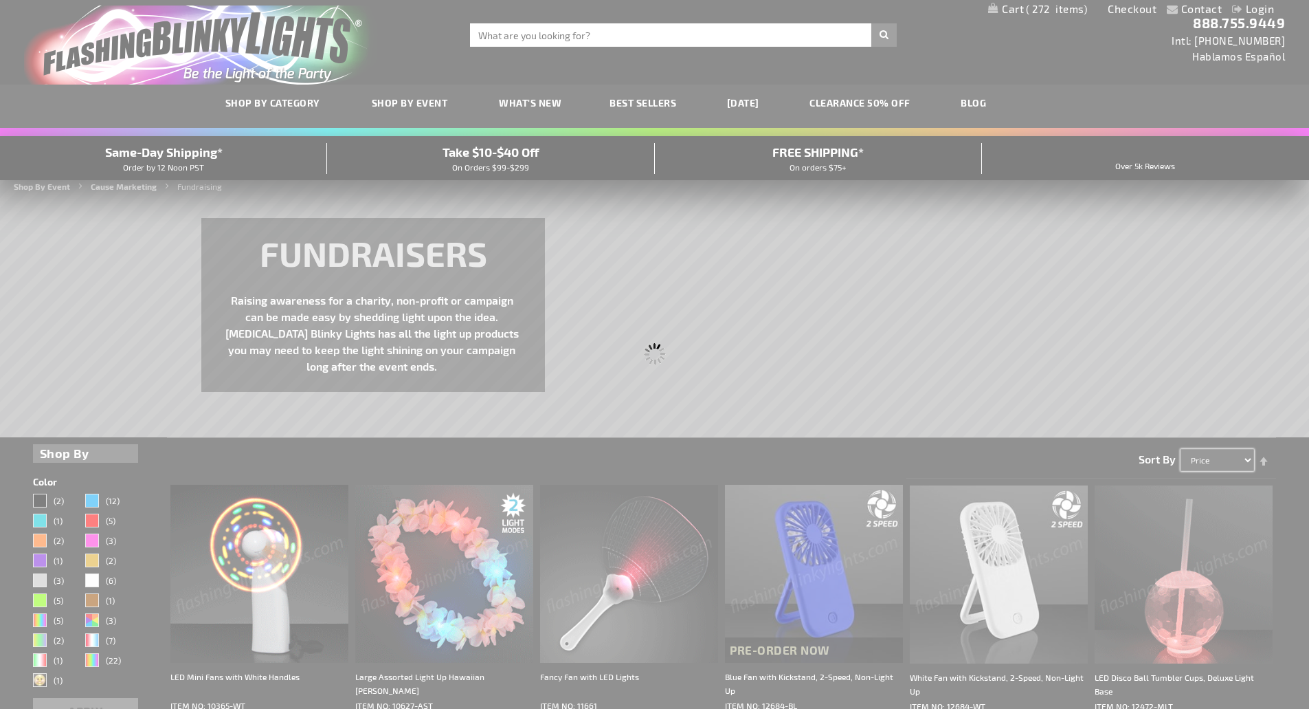
scroll to position [0, 0]
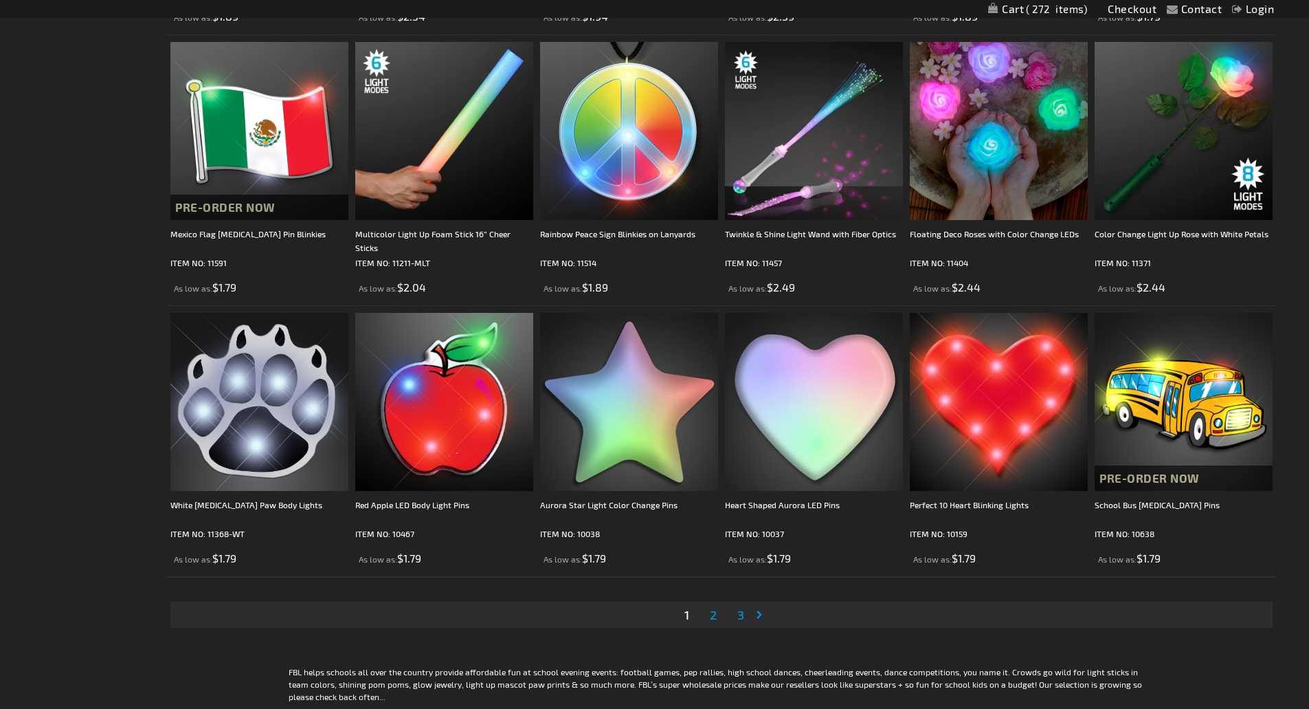
scroll to position [2818, 0]
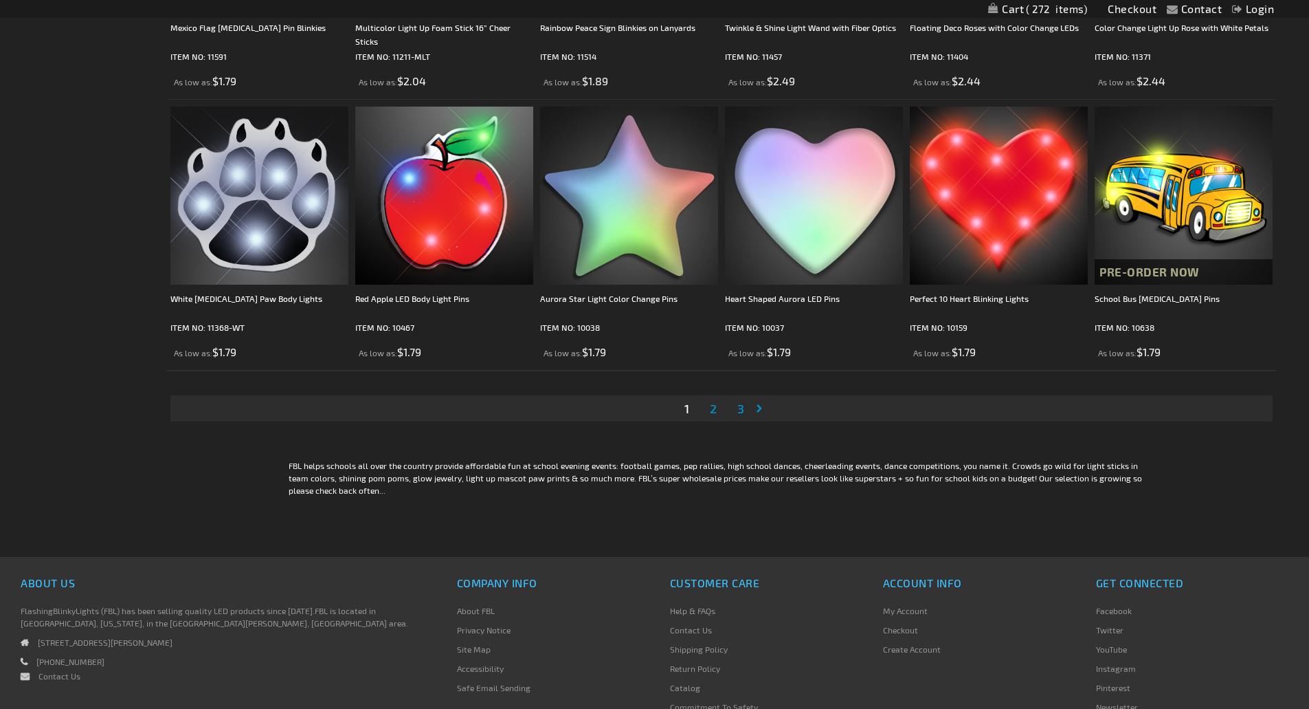
click at [716, 406] on span "2" at bounding box center [713, 408] width 7 height 15
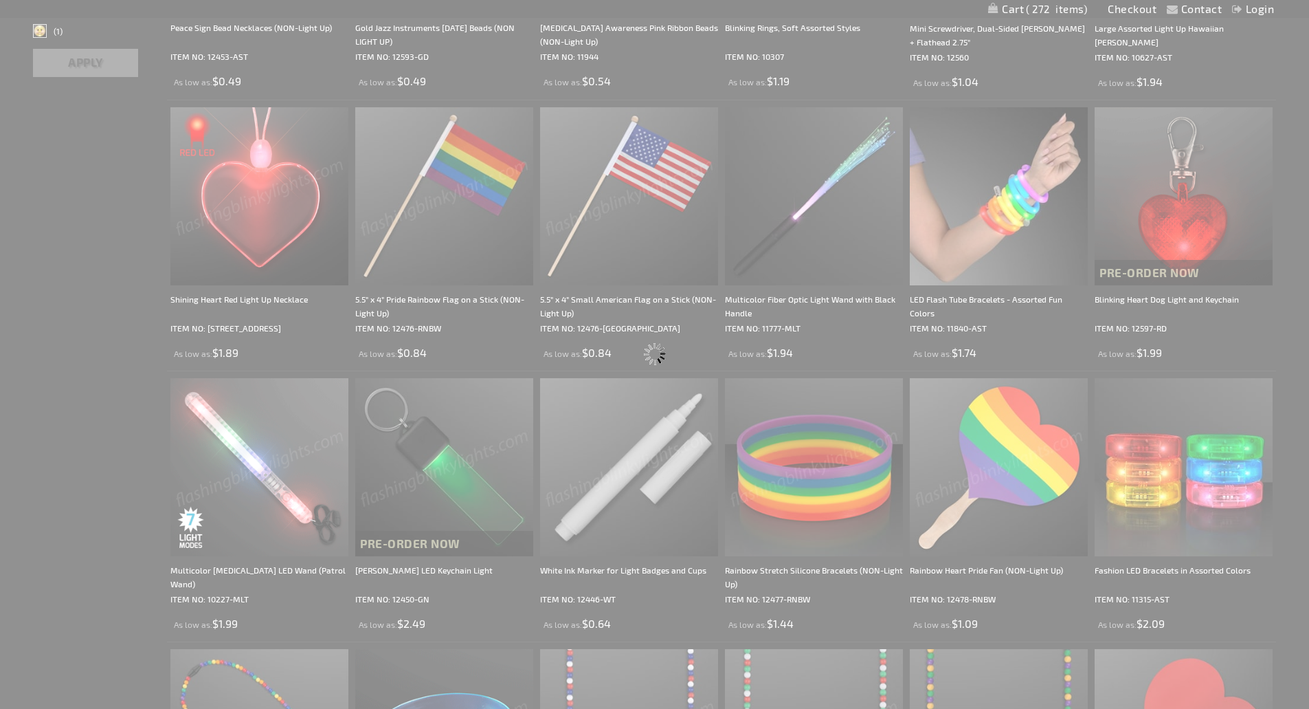
scroll to position [0, 0]
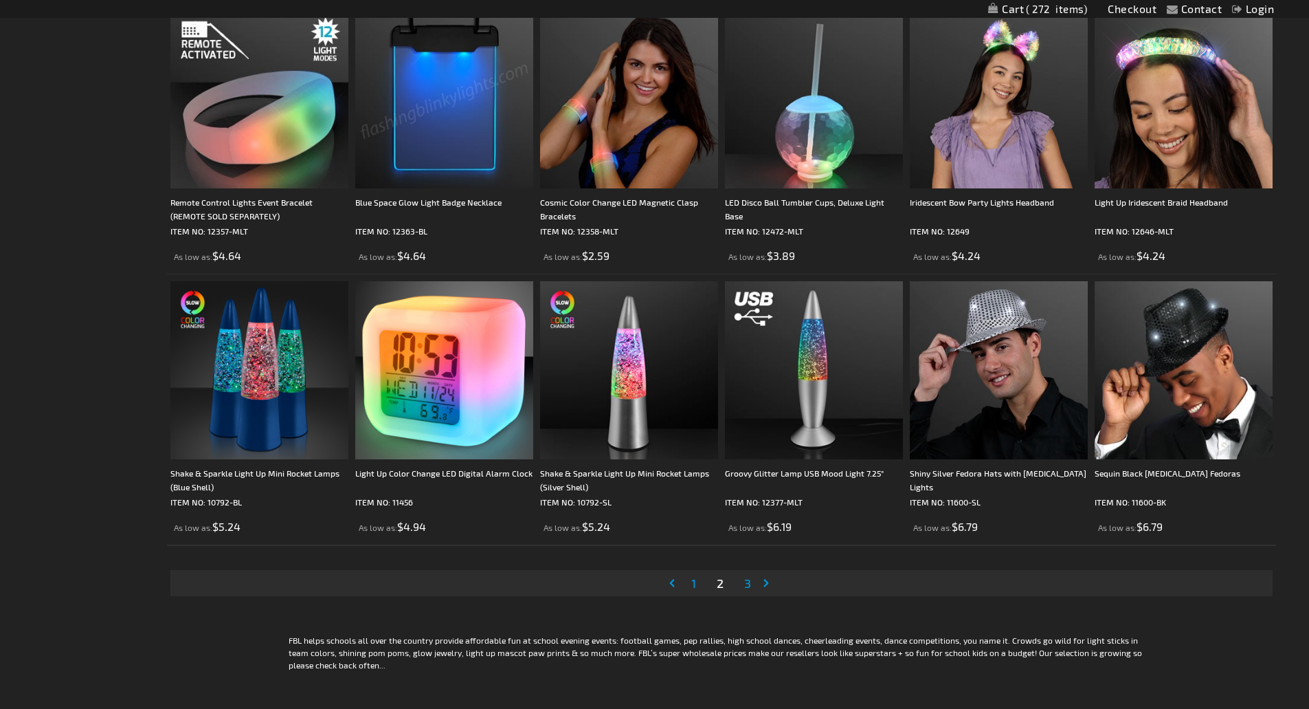
scroll to position [2681, 0]
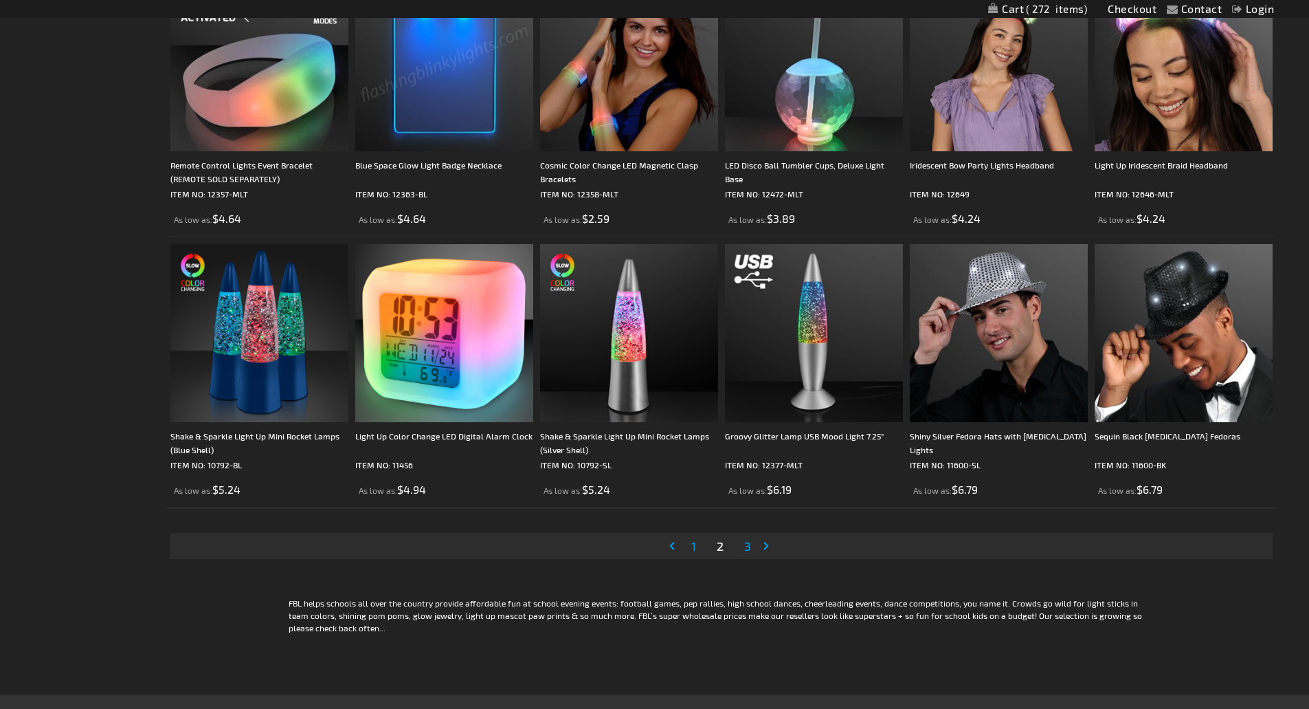
click at [747, 544] on span "3" at bounding box center [747, 545] width 7 height 15
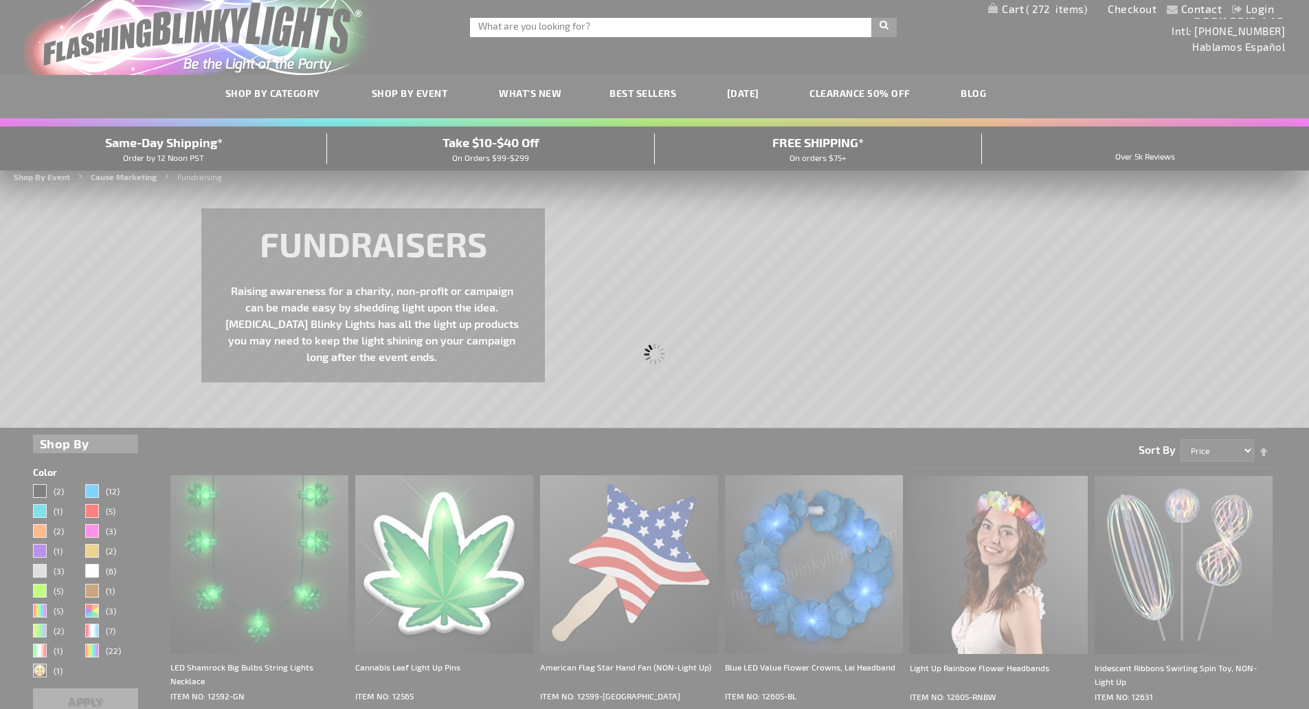
scroll to position [0, 0]
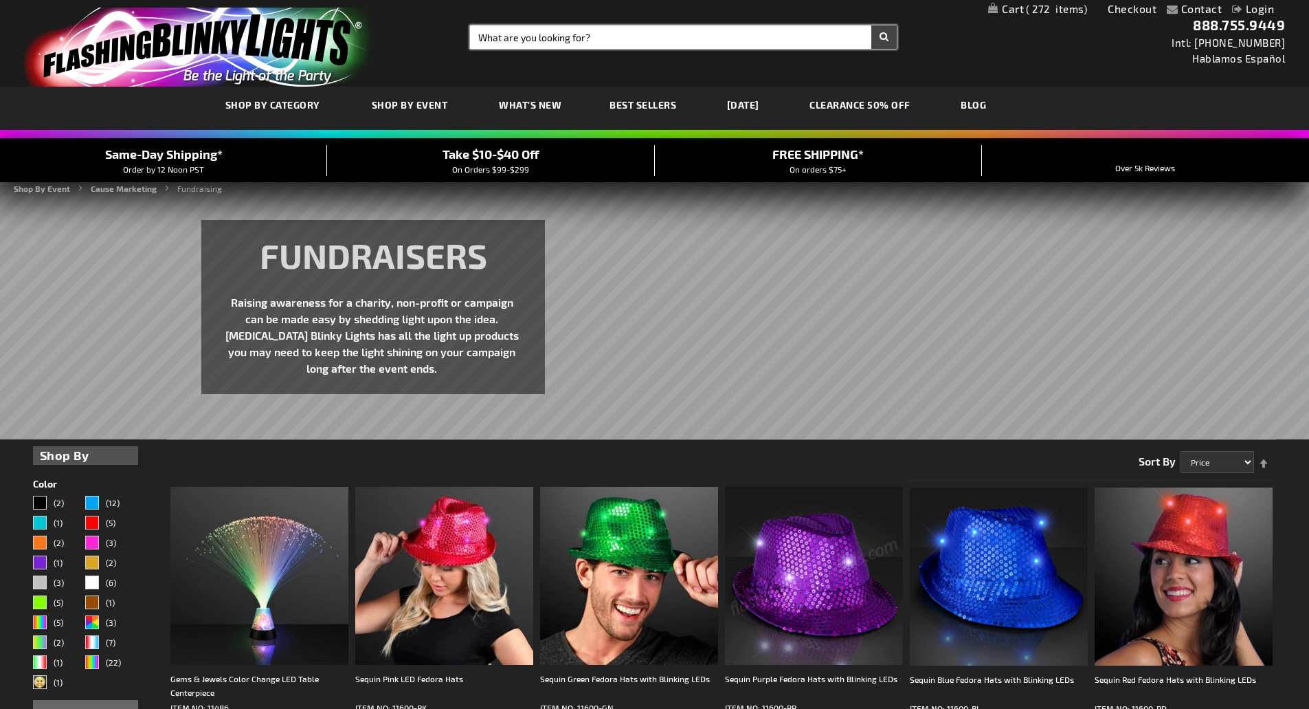
click at [604, 40] on input "Search" at bounding box center [683, 36] width 427 height 23
type input "glow stick"
click at [872, 25] on button "Search" at bounding box center [884, 36] width 25 height 23
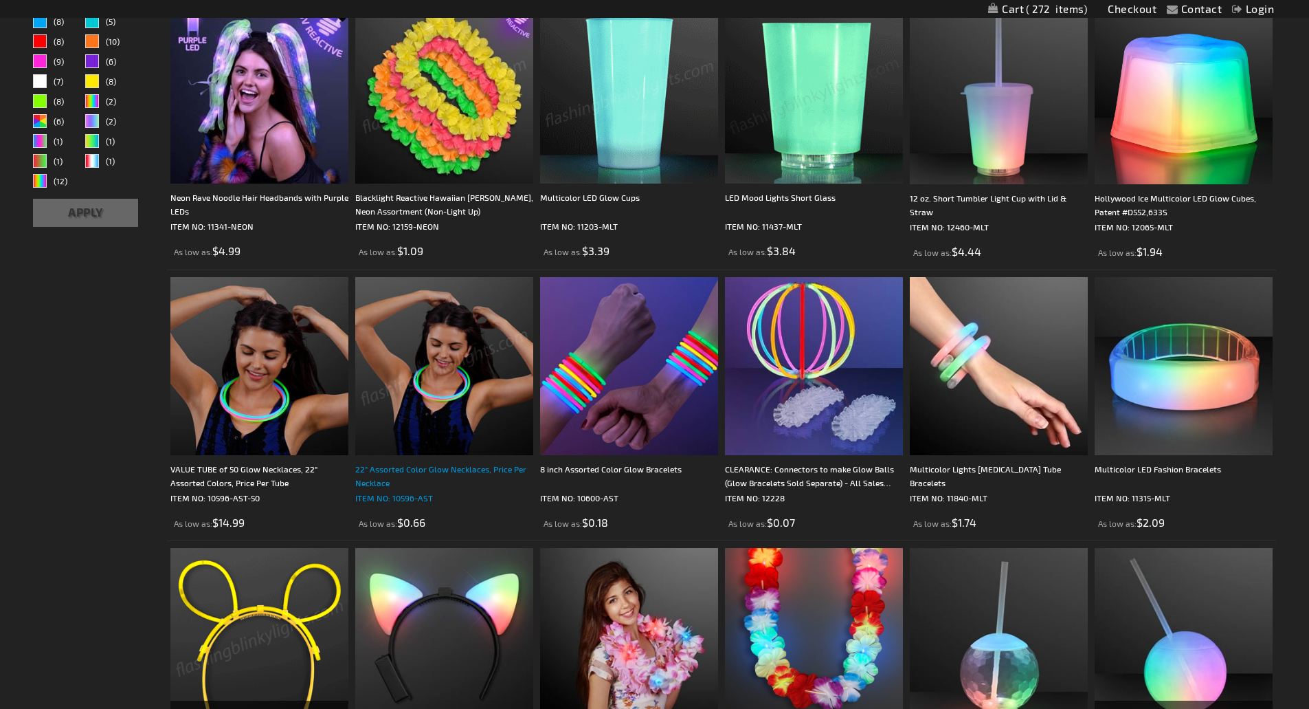
click at [428, 472] on div "22" Assorted Color Glow Necklaces, Price Per Necklace" at bounding box center [444, 475] width 178 height 27
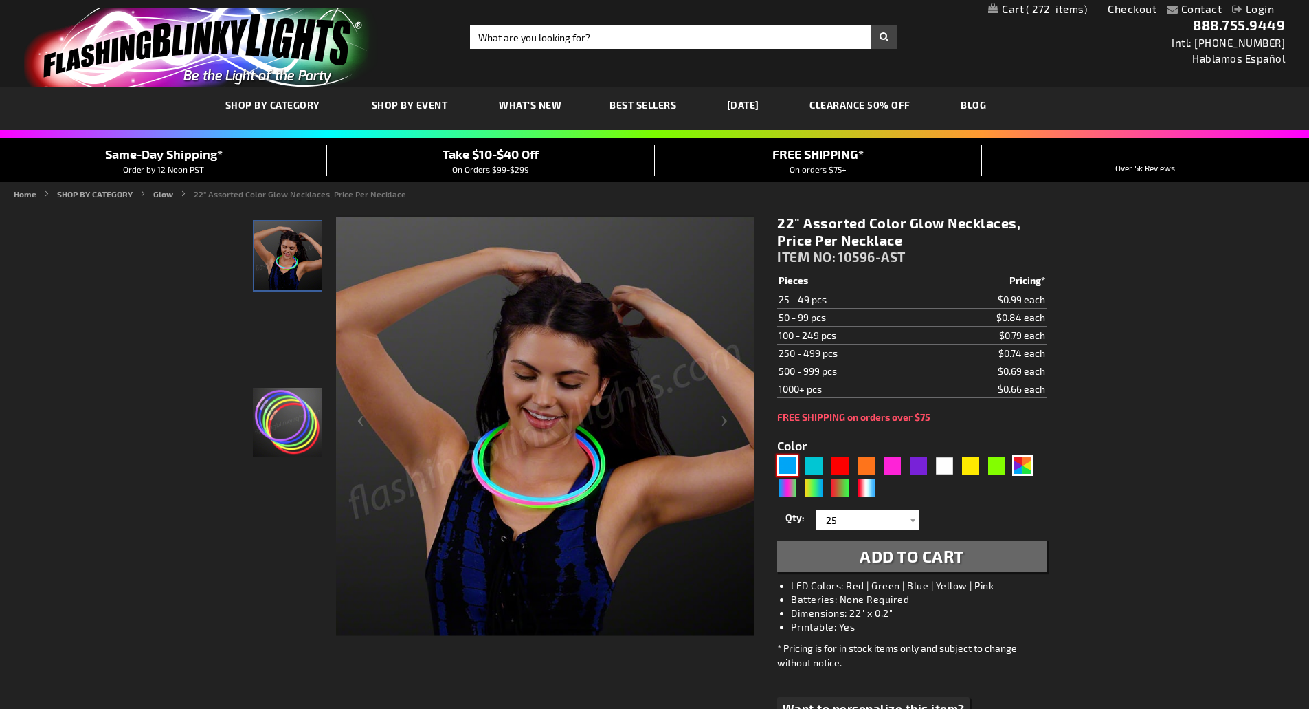
click at [794, 469] on div "Blue" at bounding box center [787, 465] width 21 height 21
type input "5629"
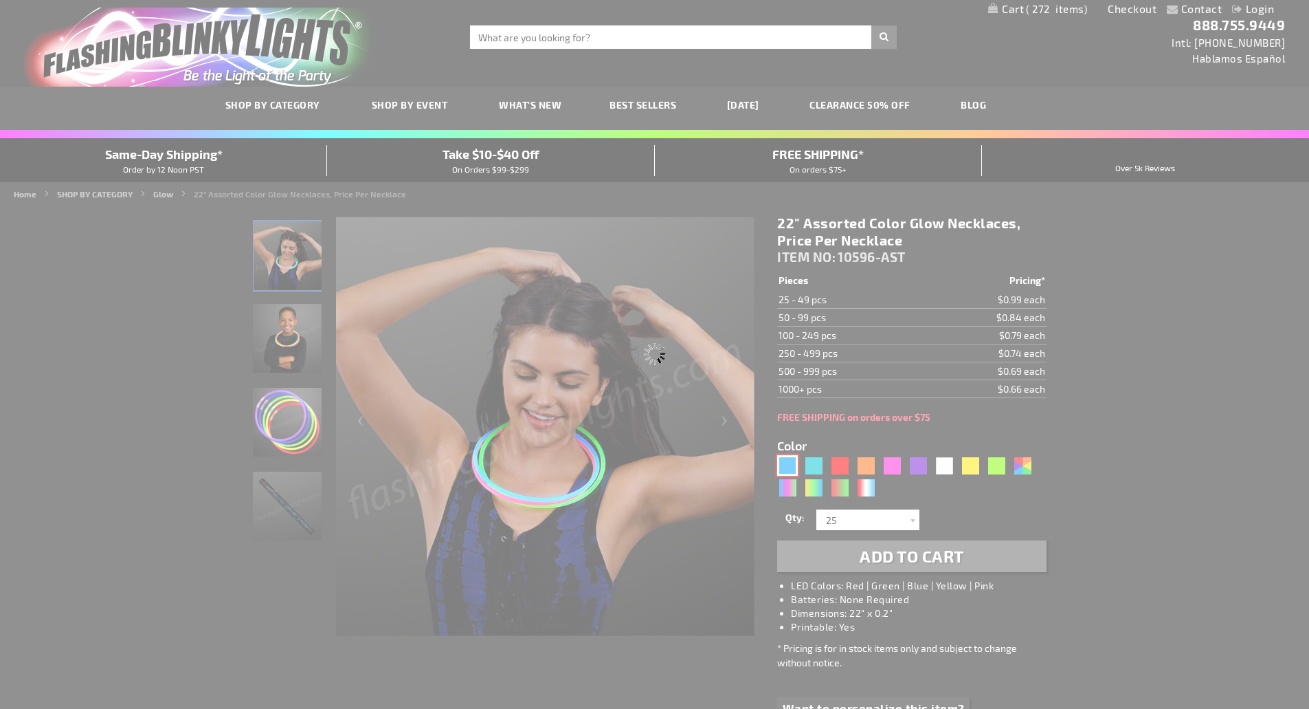
type input "10596-BL"
type input "Customize - BLUE Glow Necklaces - ITEM NO: 10596-BL"
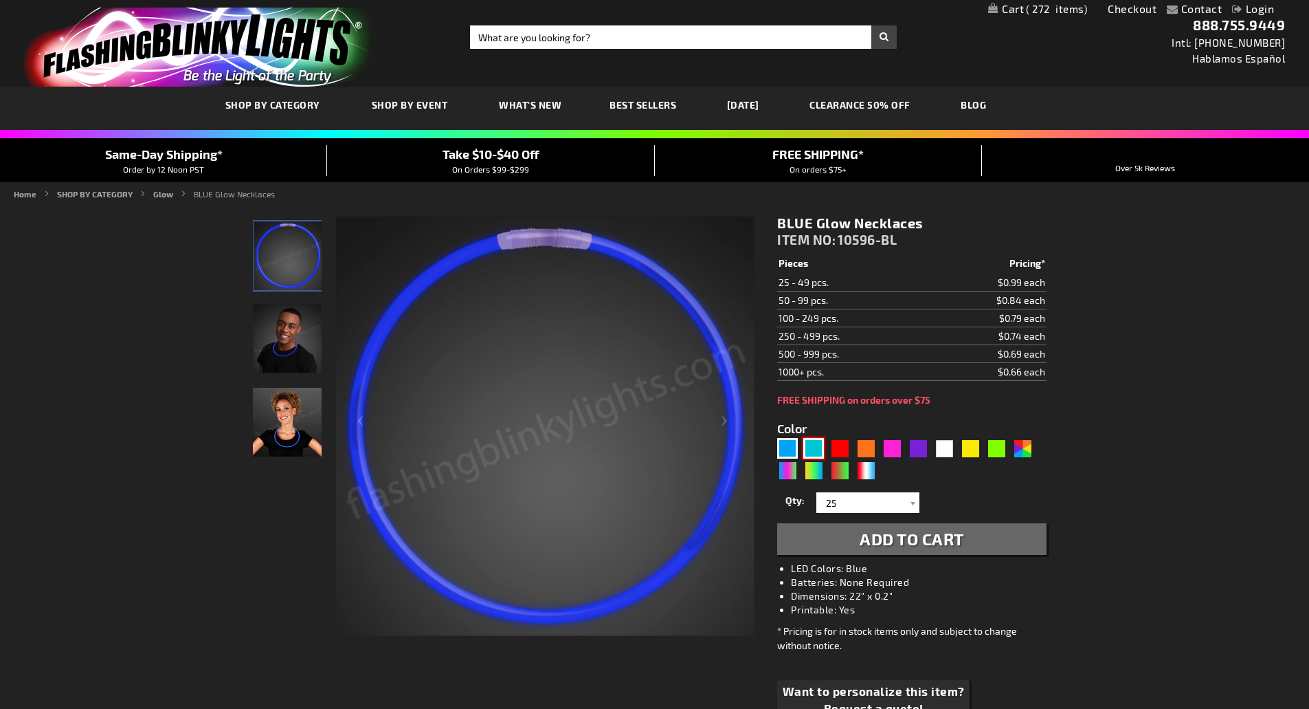
click at [819, 457] on div "Turquoise" at bounding box center [814, 448] width 21 height 21
type input "5653"
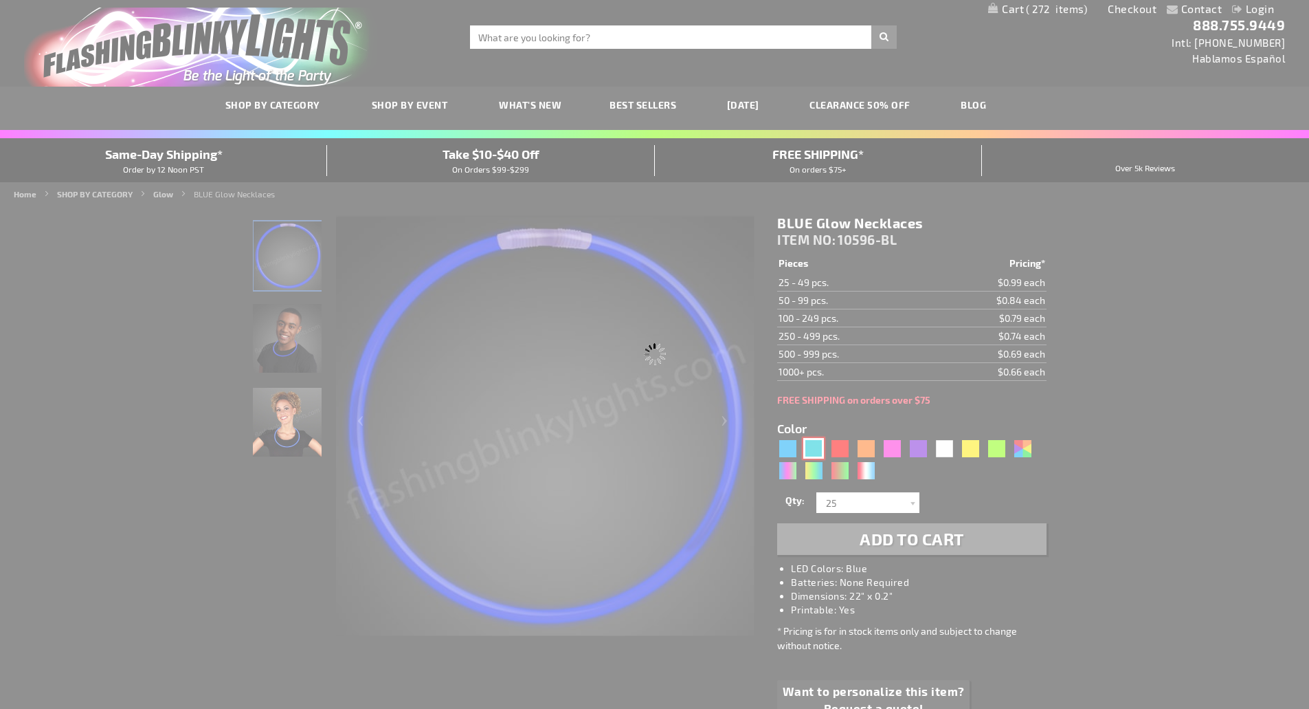
type input "10596-TQ"
type input "Customize - 22 inch DARK AQUA Glow Necklaces - ITEM NO: 10596-TQ"
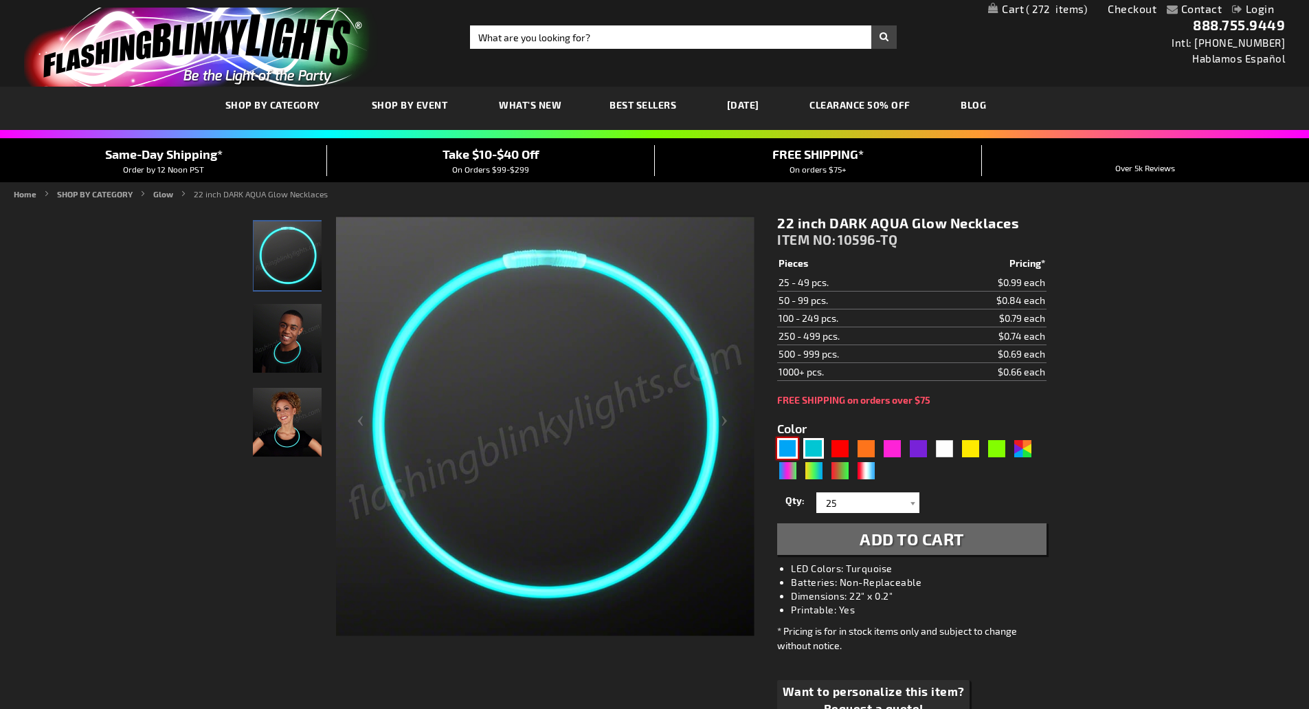
click at [786, 456] on div "Blue" at bounding box center [787, 448] width 21 height 21
type input "5629"
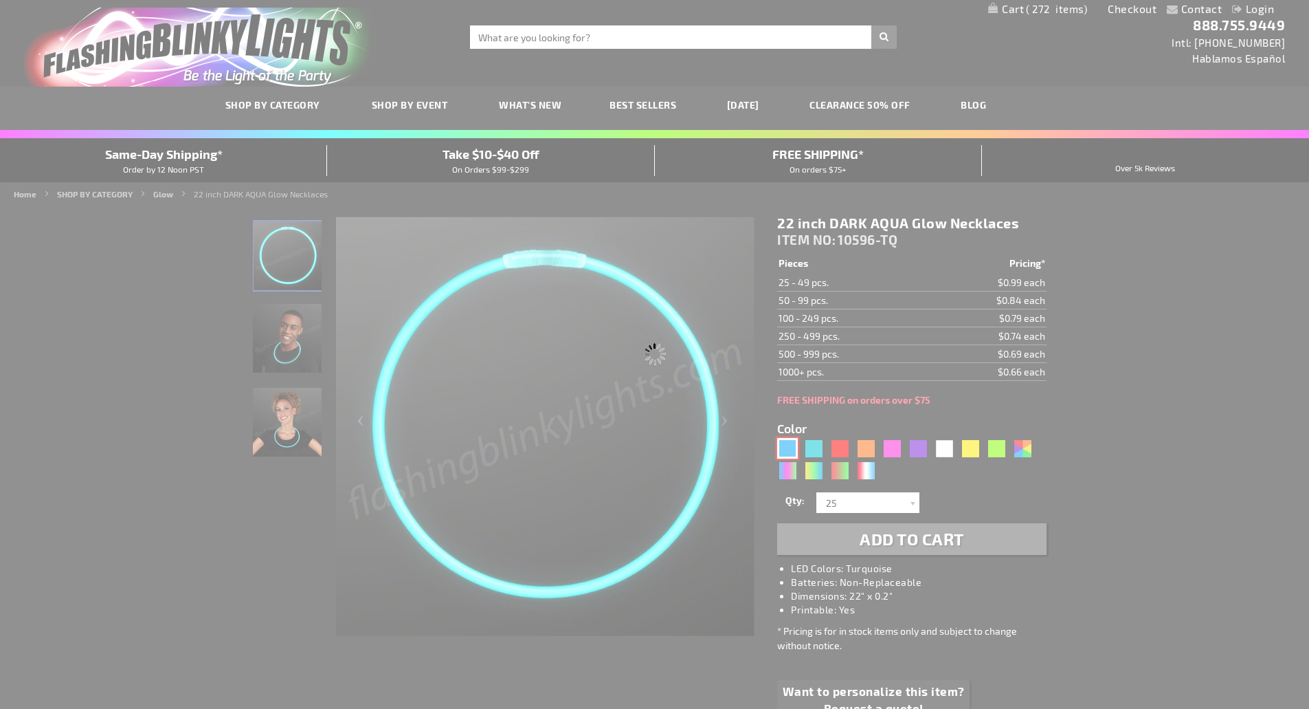
type input "10596-BL"
type input "Customize - BLUE Glow Necklaces - ITEM NO: 10596-BL"
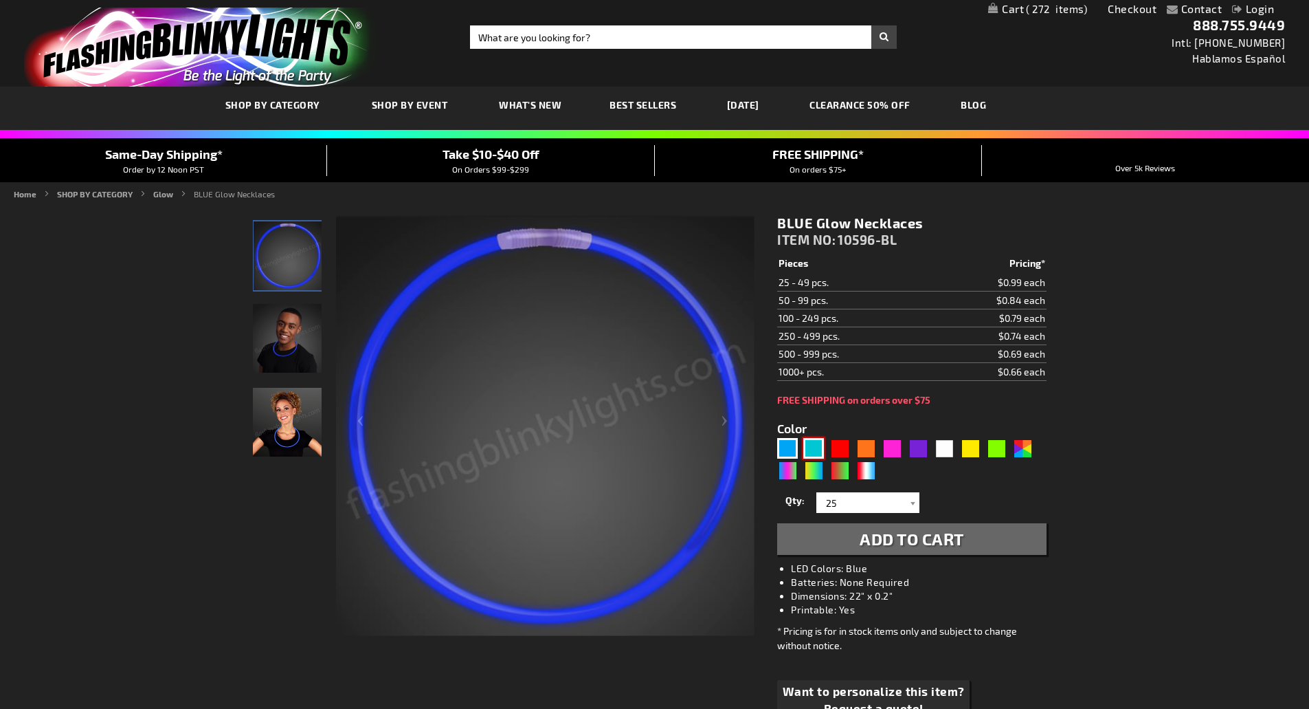
click at [816, 452] on div "Turquoise" at bounding box center [814, 448] width 21 height 21
type input "5653"
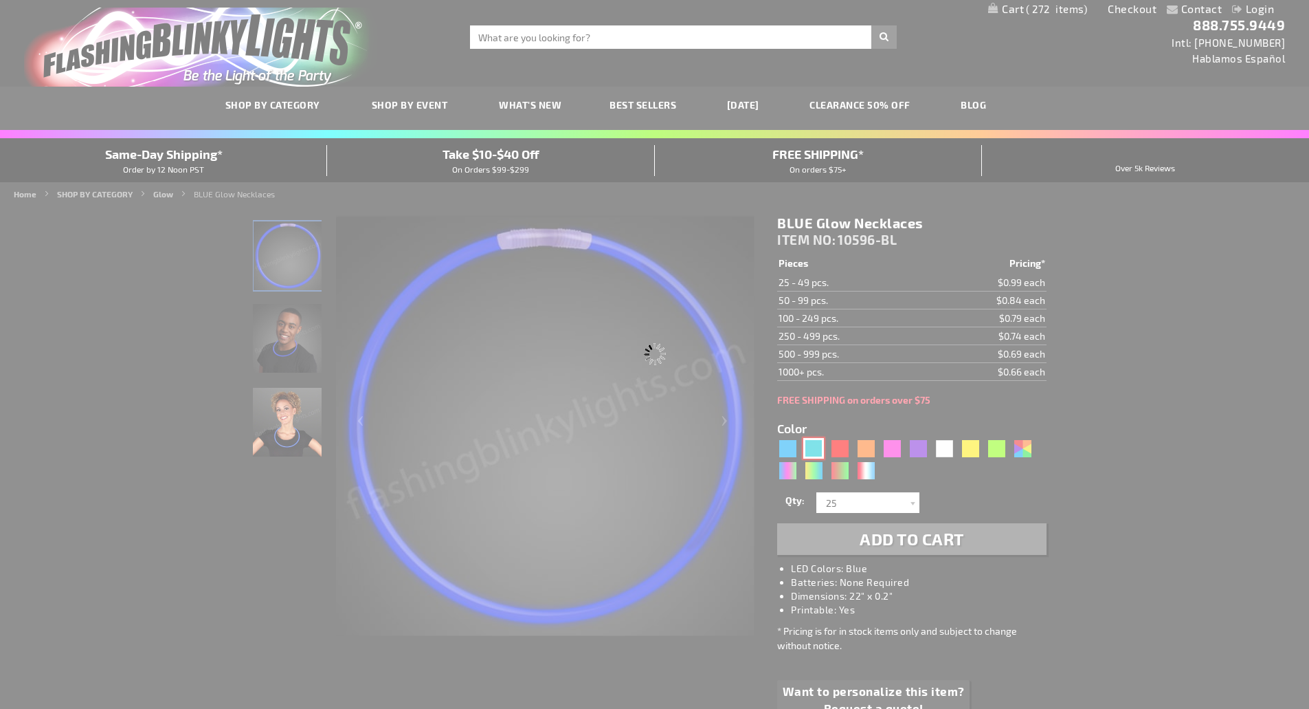
type input "10596-TQ"
type input "Customize - 22 inch DARK AQUA Glow Necklaces - ITEM NO: 10596-TQ"
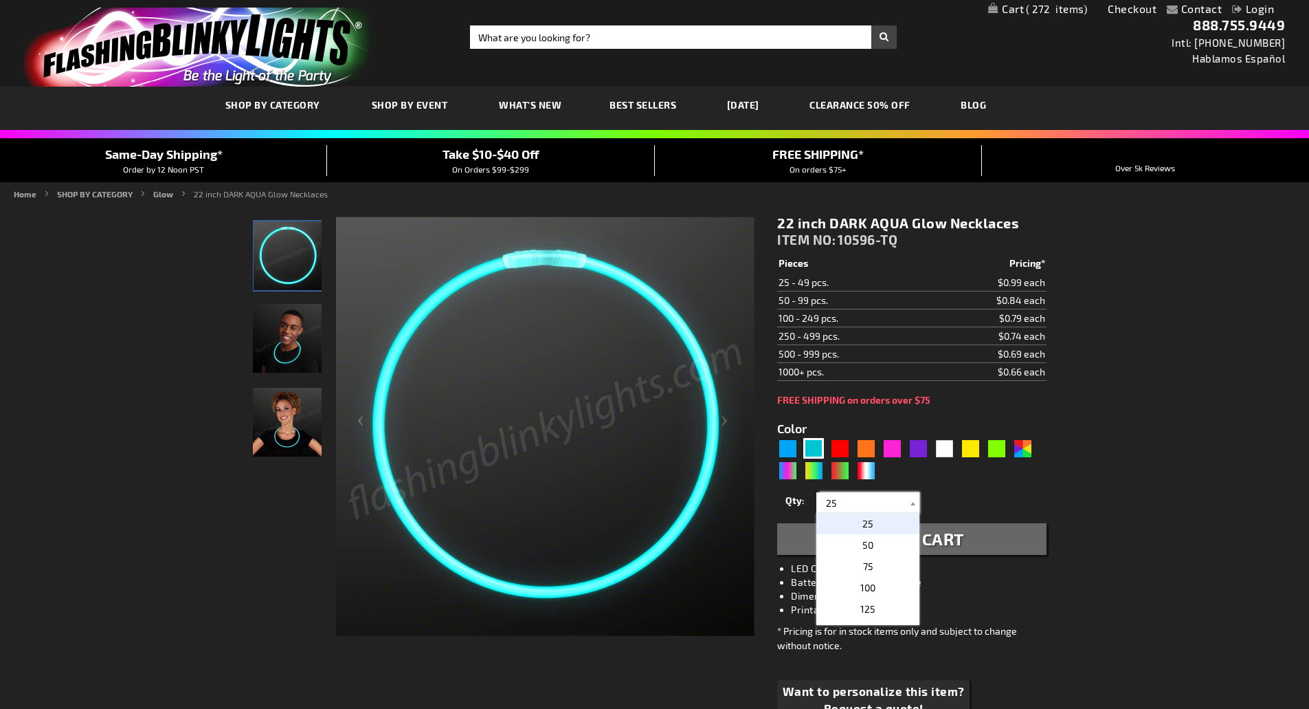
click at [855, 507] on input "25" at bounding box center [870, 502] width 100 height 21
click at [982, 471] on div "5653" at bounding box center [911, 460] width 269 height 44
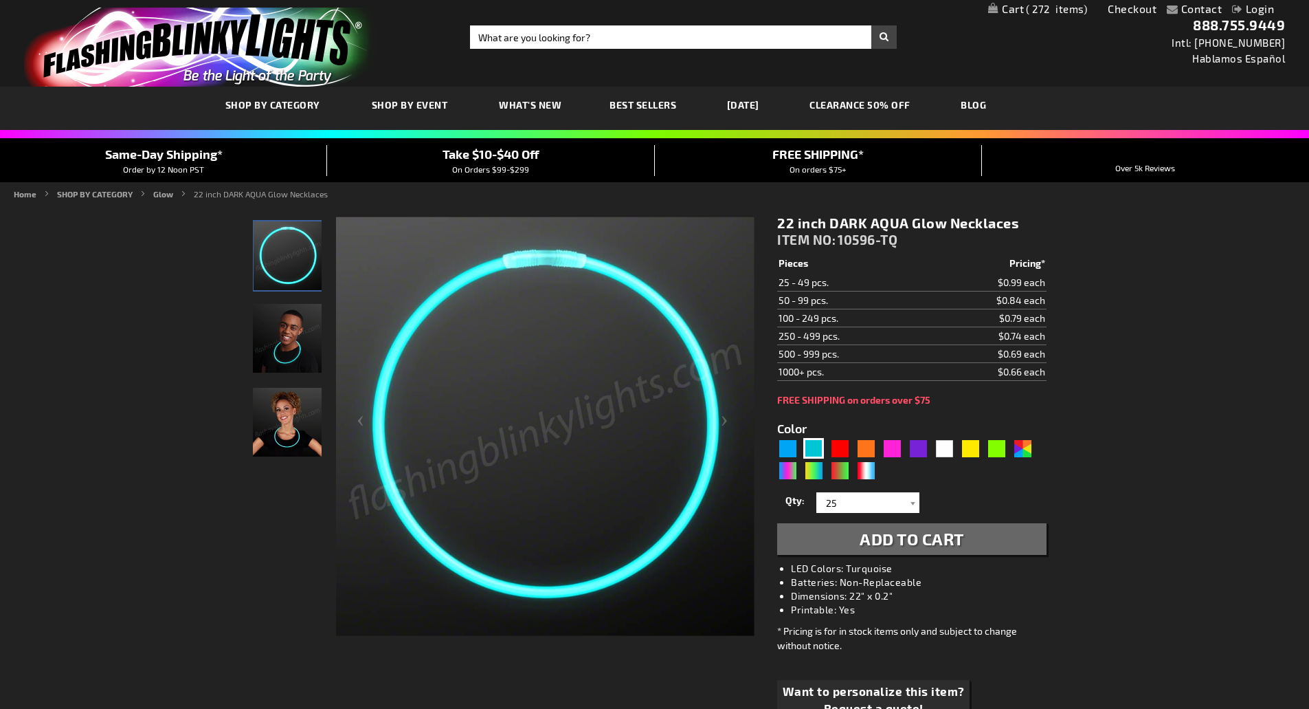
click at [914, 537] on span "Add to Cart" at bounding box center [912, 539] width 104 height 20
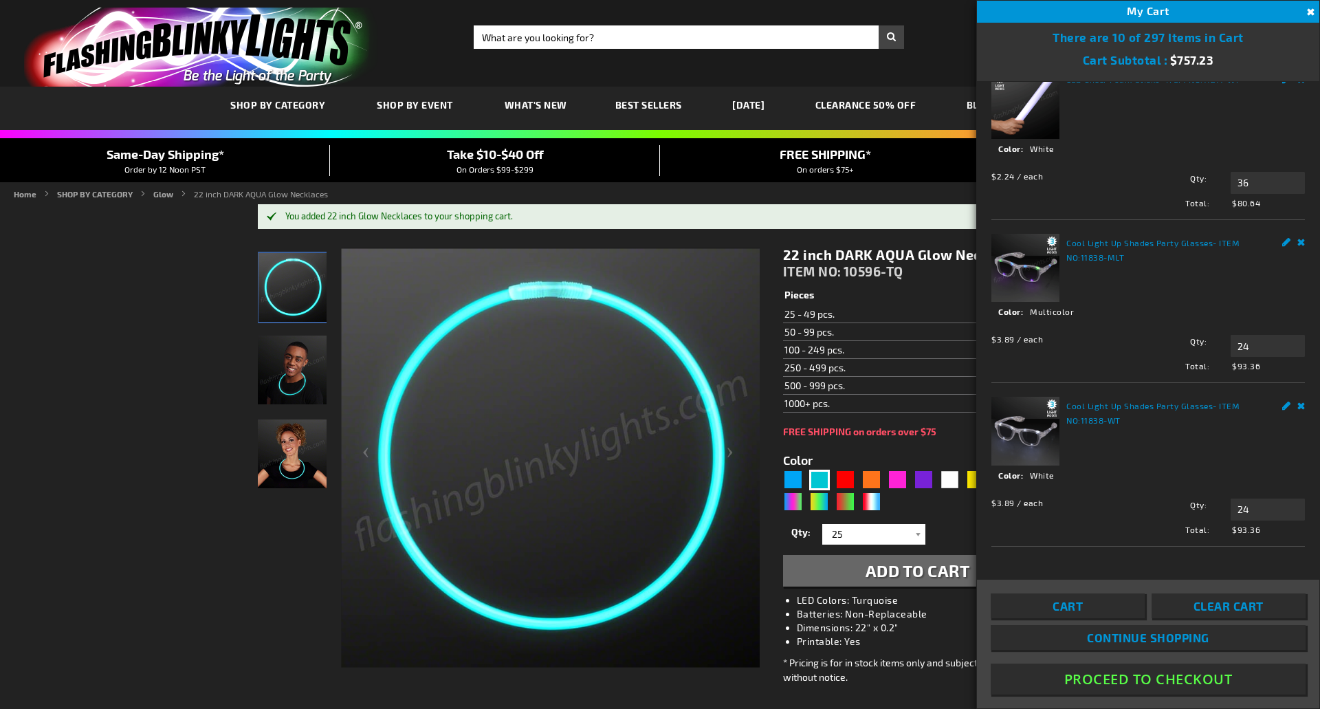
scroll to position [1146, 0]
click at [956, 524] on div "Qty 25 50 75 100 125 150 175 200 225 250 275 300 325 350 375 400 425 450 475 50…" at bounding box center [917, 533] width 269 height 27
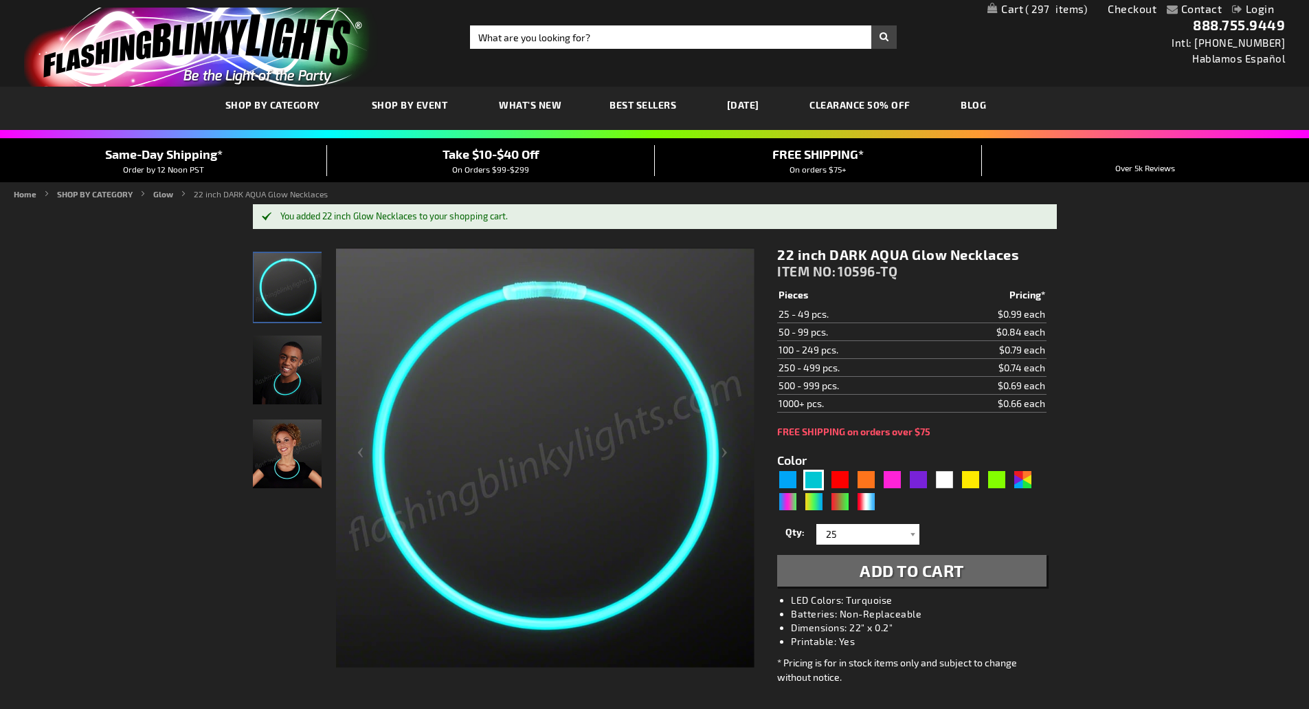
click at [929, 565] on span "Add to Cart" at bounding box center [912, 570] width 104 height 20
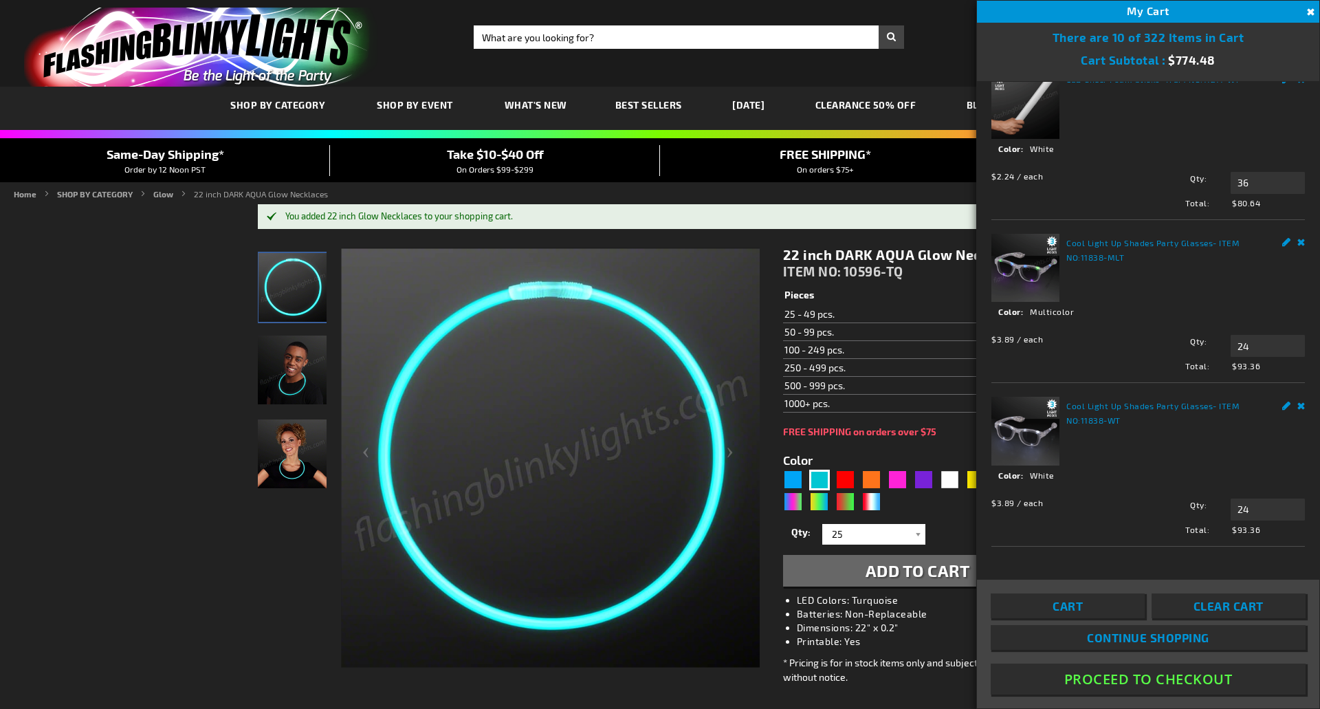
click at [1084, 611] on link "Cart" at bounding box center [1068, 605] width 154 height 25
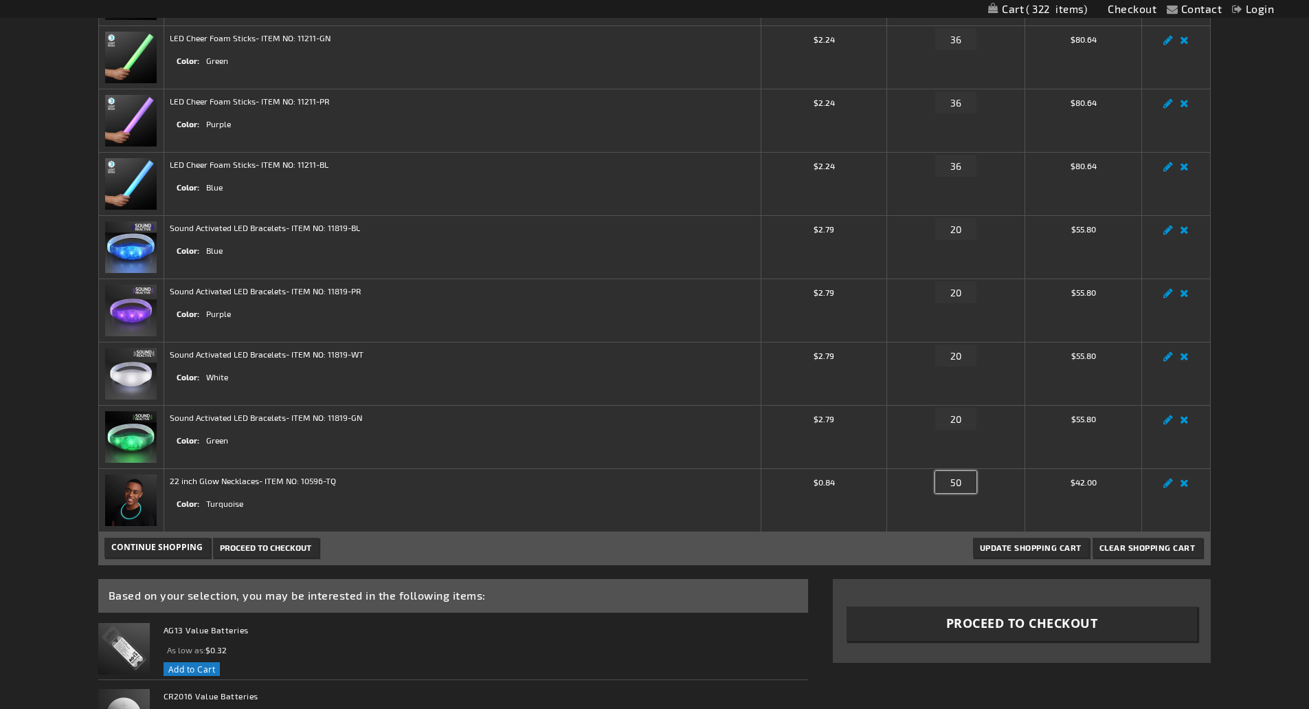
drag, startPoint x: 966, startPoint y: 479, endPoint x: 941, endPoint y: 479, distance: 24.7
click at [941, 479] on input "50" at bounding box center [956, 482] width 41 height 22
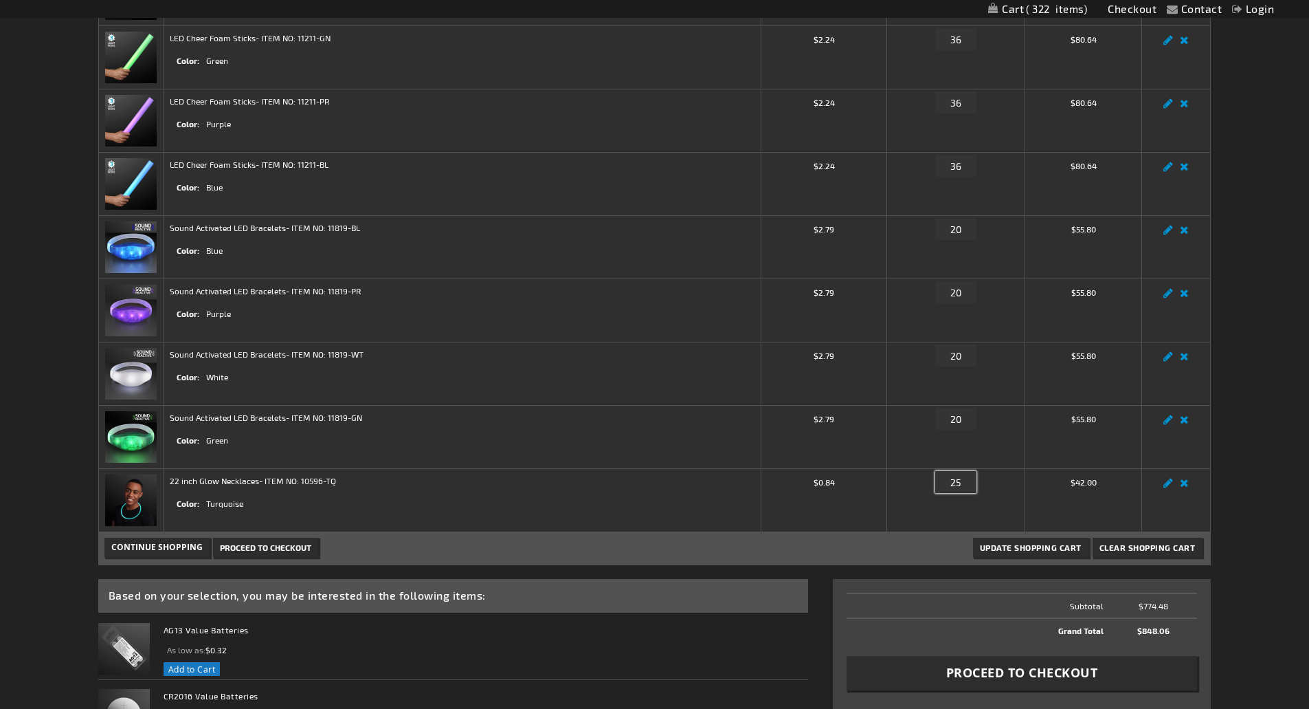
type input "25"
click at [989, 548] on span "Update Shopping Cart" at bounding box center [1031, 547] width 102 height 10
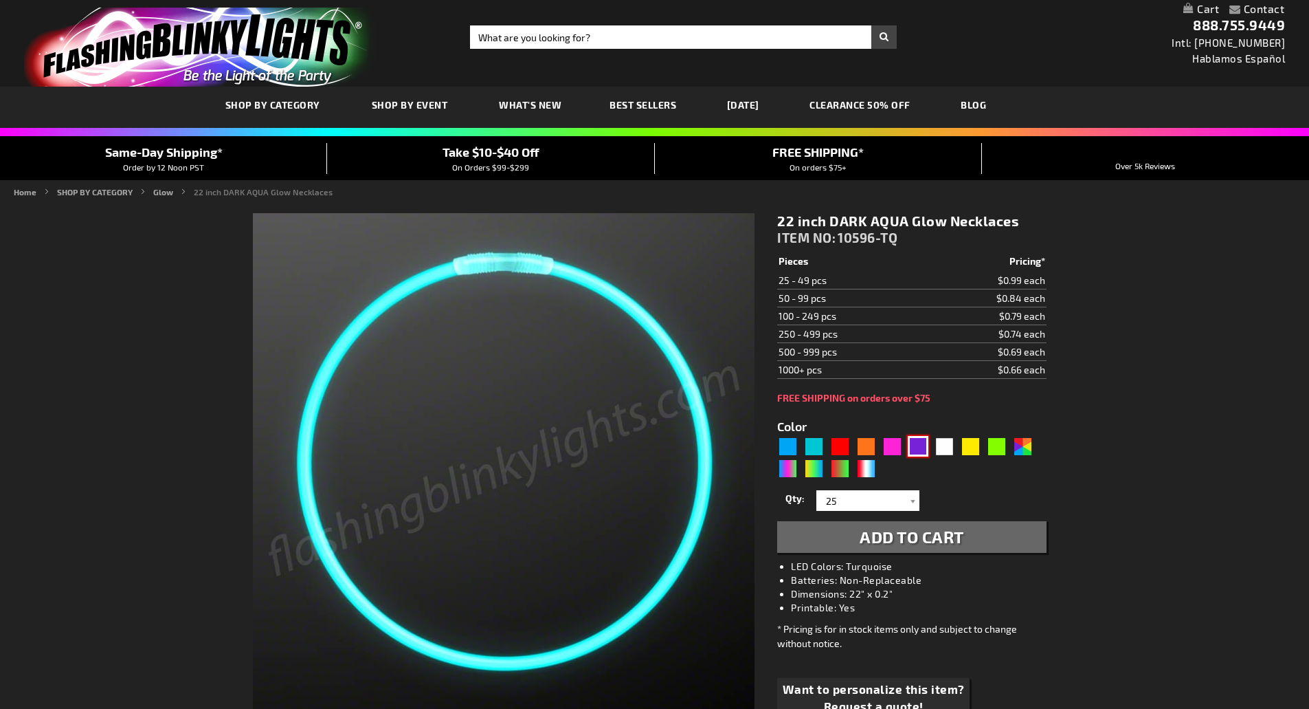
click at [923, 450] on div "Purple" at bounding box center [918, 446] width 21 height 21
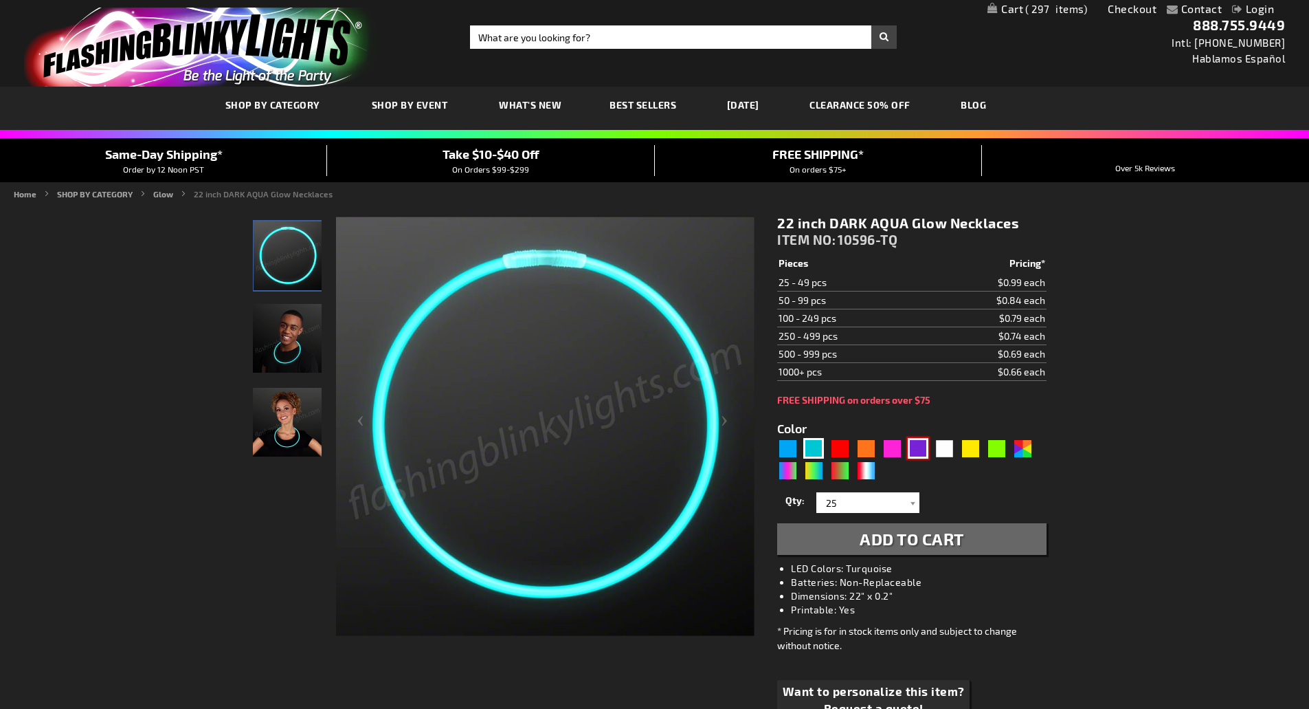
click at [916, 445] on div "Purple" at bounding box center [918, 448] width 21 height 21
type input "5640"
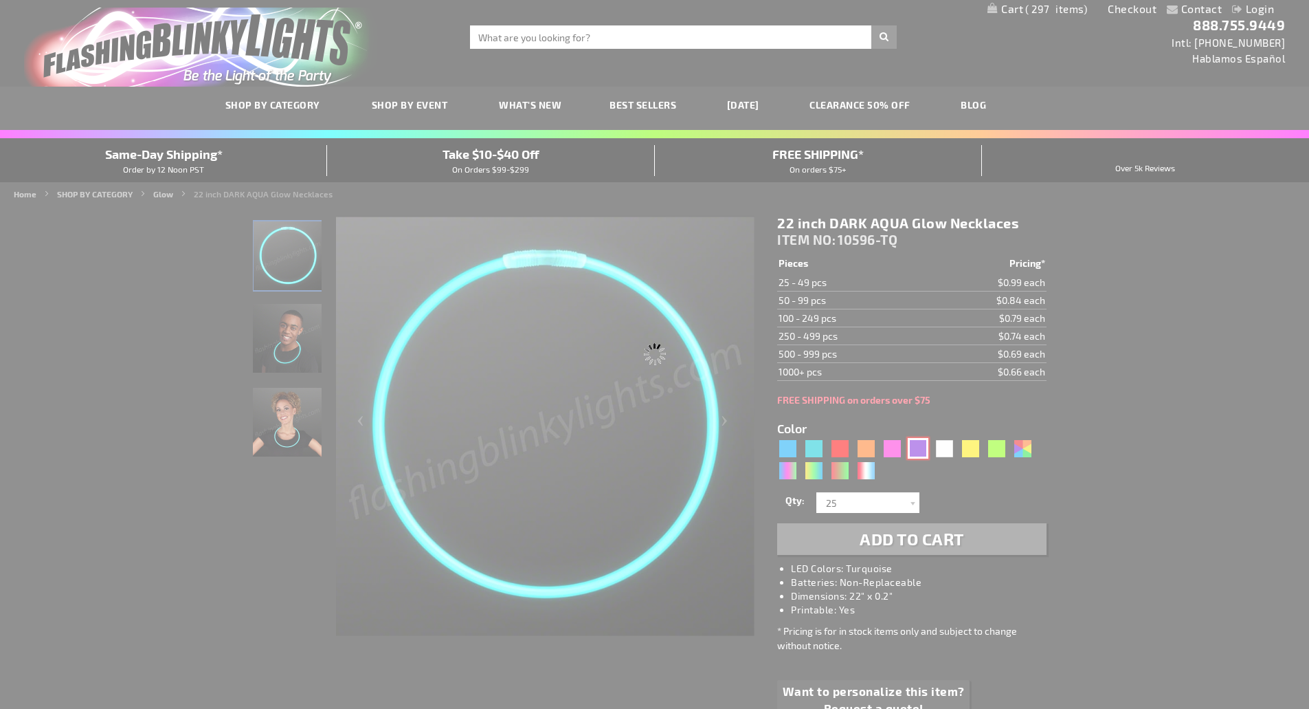
type input "10596-PR"
type input "Customize - 22 inch PURPLE Glow Necklaces - ITEM NO: 10596-PR"
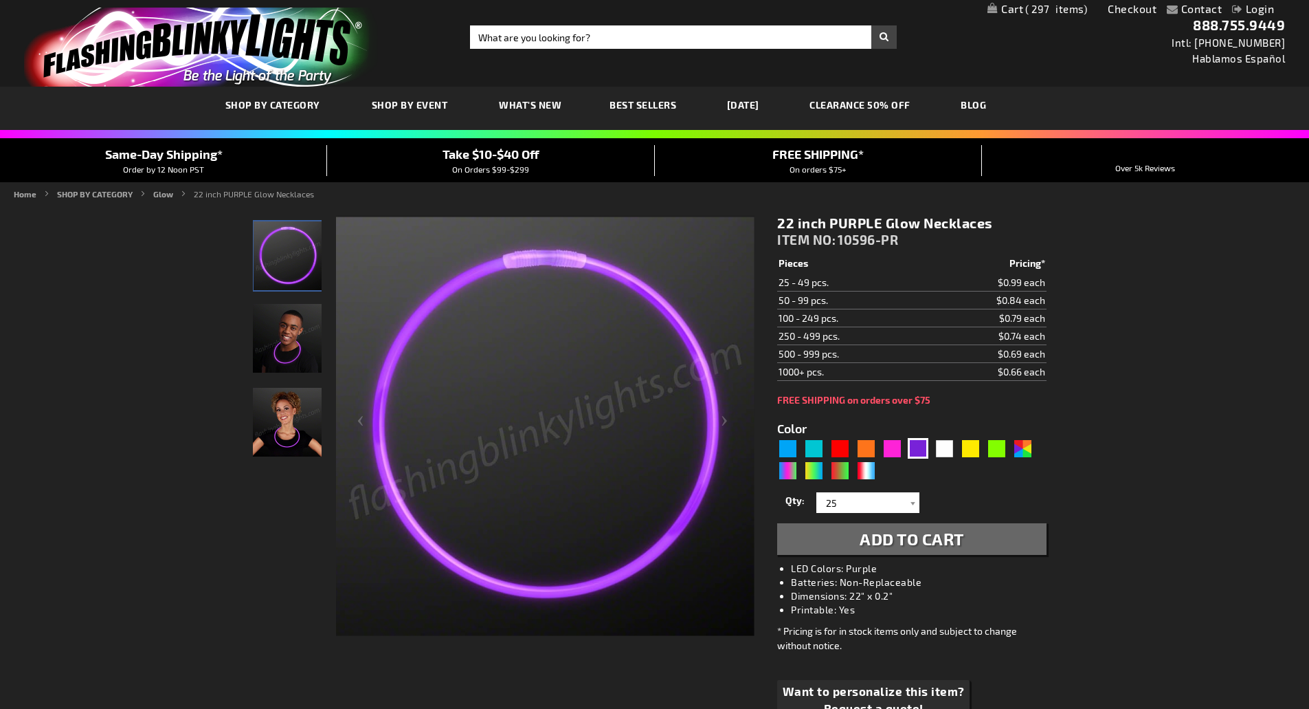
click at [931, 544] on span "Add to Cart" at bounding box center [912, 539] width 104 height 20
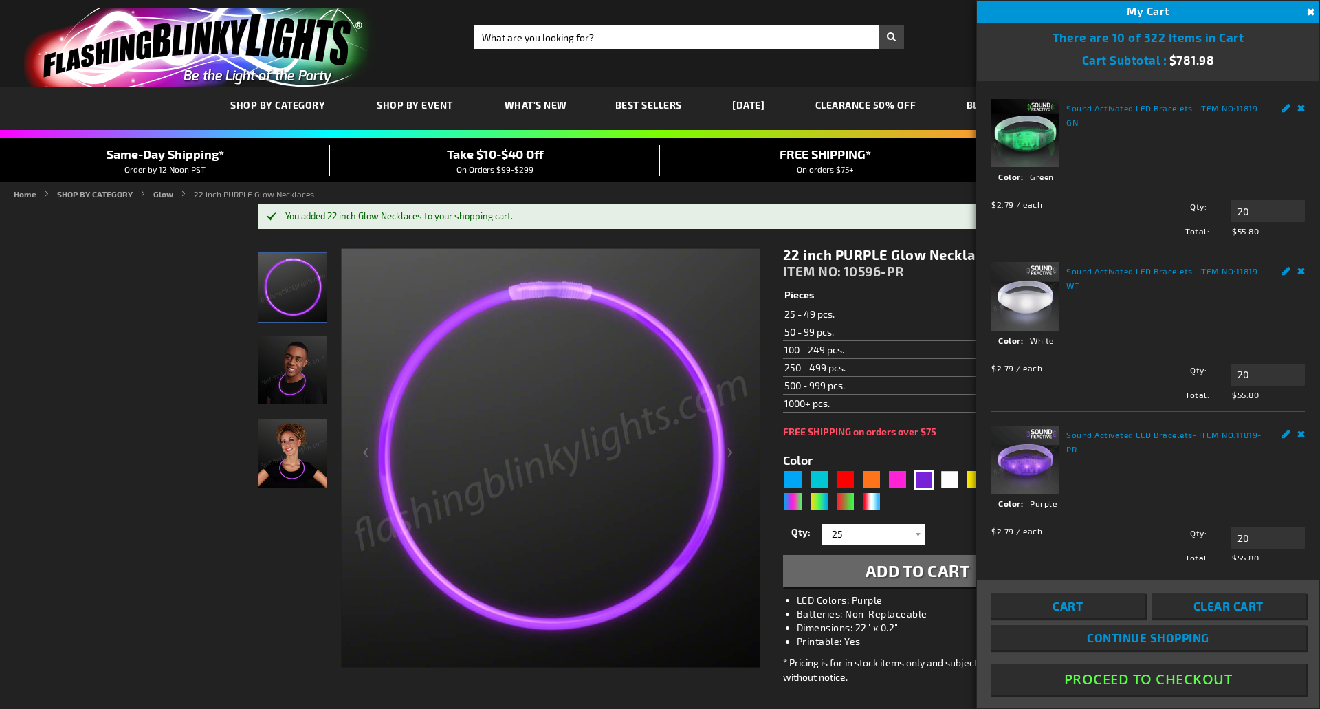
click at [1309, 8] on button "Close" at bounding box center [1308, 12] width 15 height 15
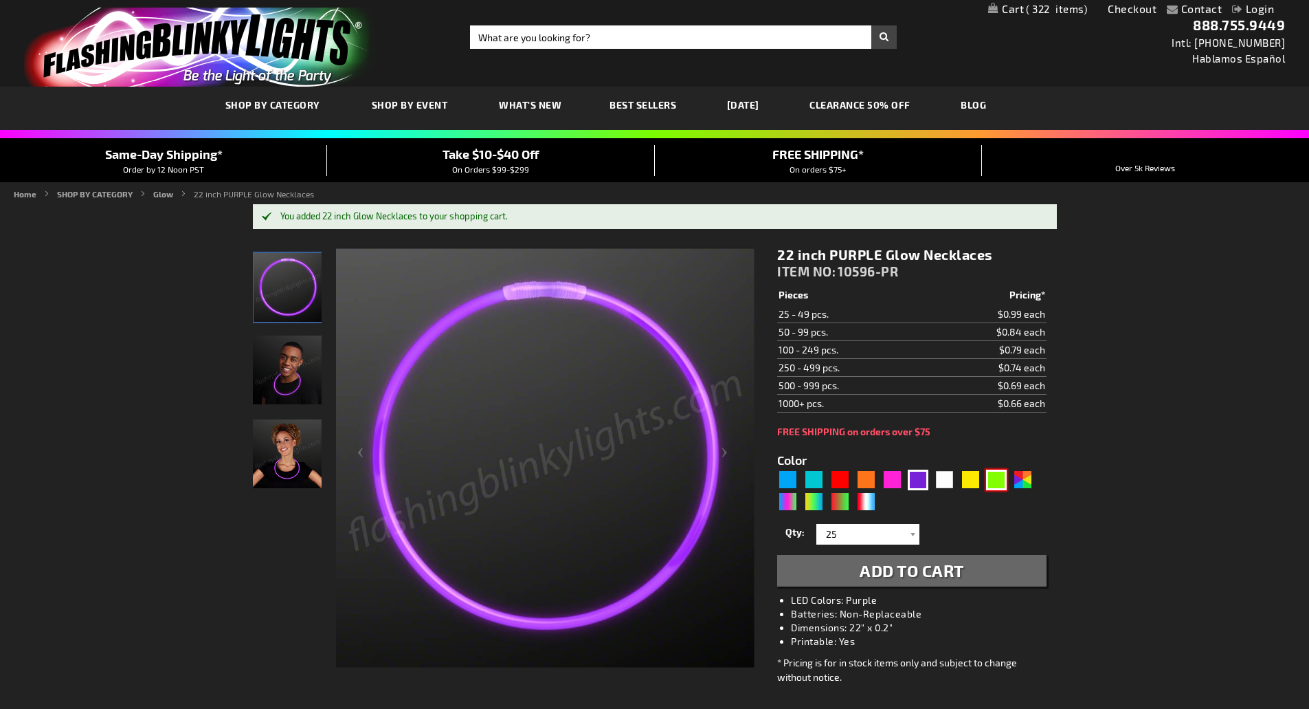
click at [992, 475] on div "Green" at bounding box center [996, 479] width 21 height 21
type input "5648"
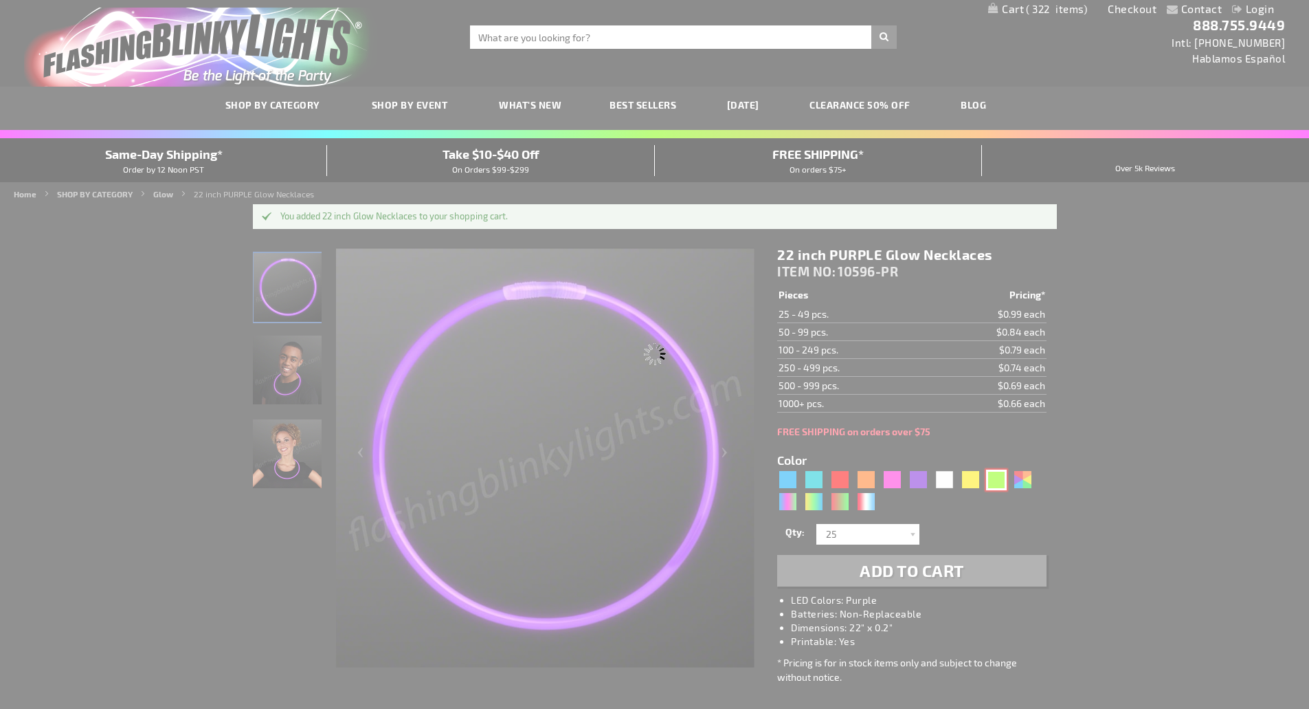
type input "10596-GN"
type input "Customize - 22 inch GREEN Glow Necklaces - ITEM NO: 10596-GN"
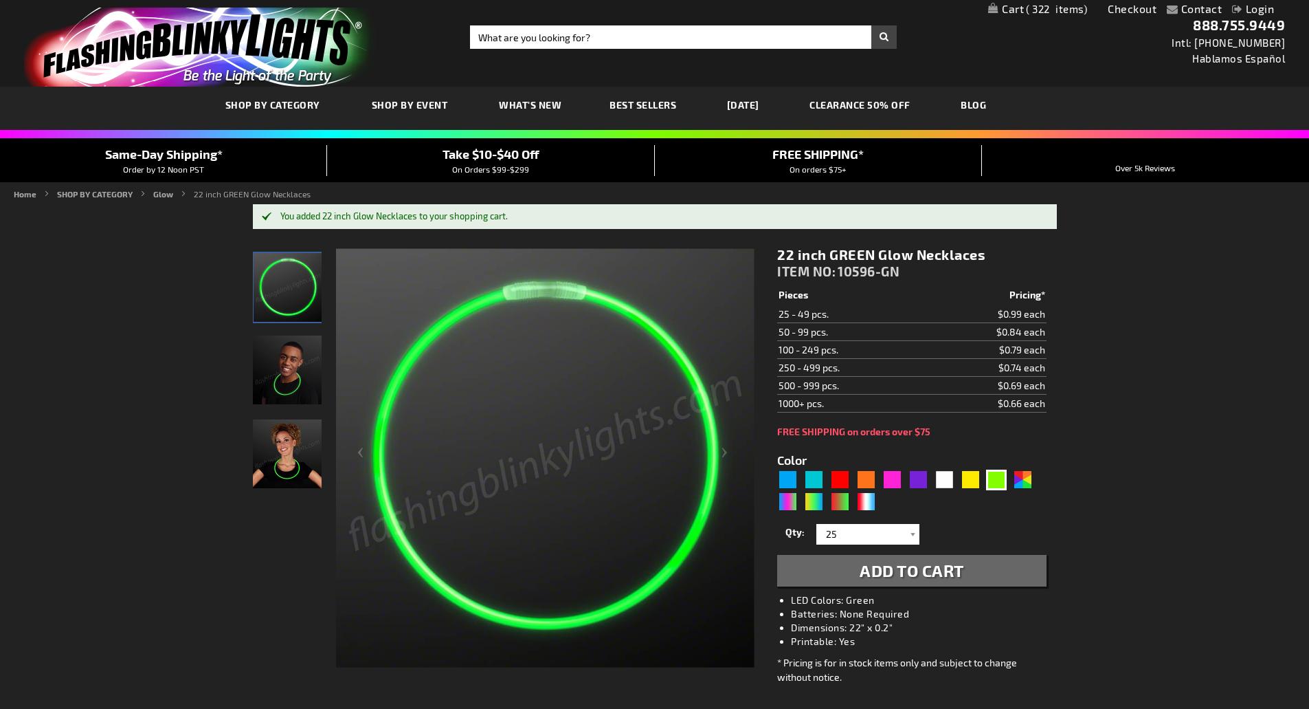
click at [927, 573] on span "Add to Cart" at bounding box center [912, 570] width 104 height 20
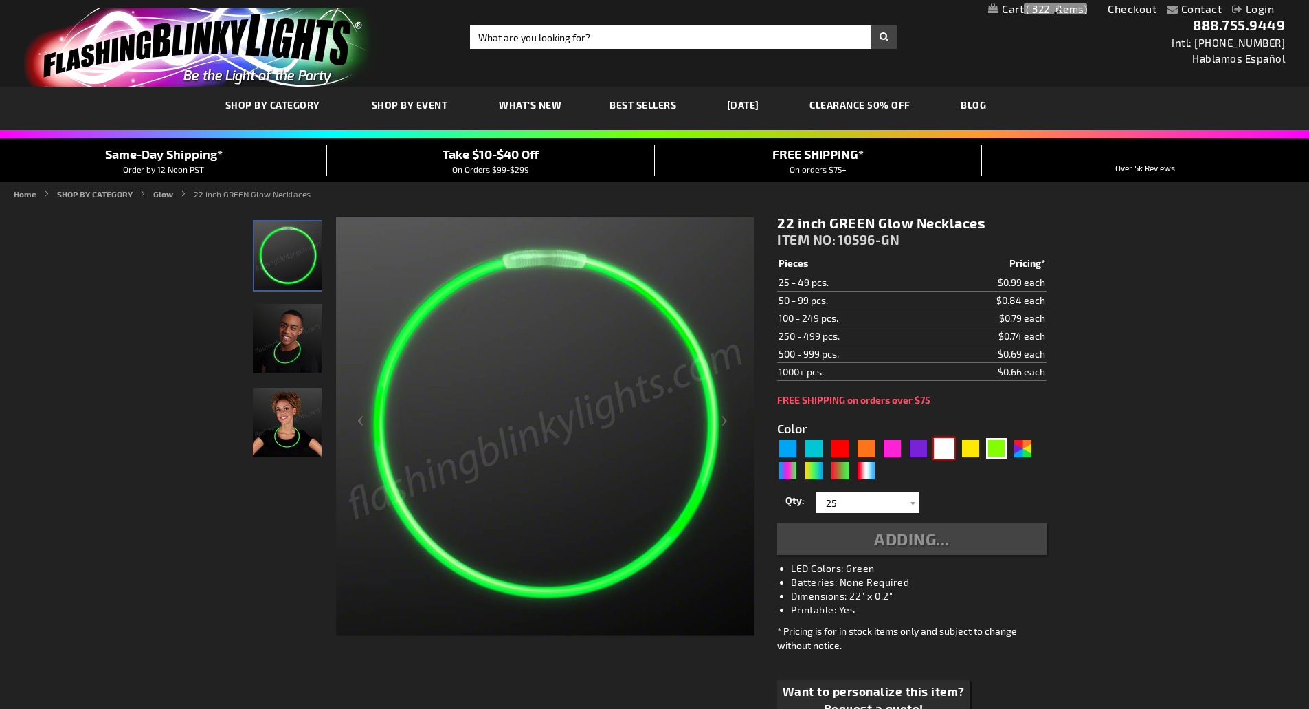
click at [949, 444] on div "White" at bounding box center [944, 448] width 21 height 21
type input "5646"
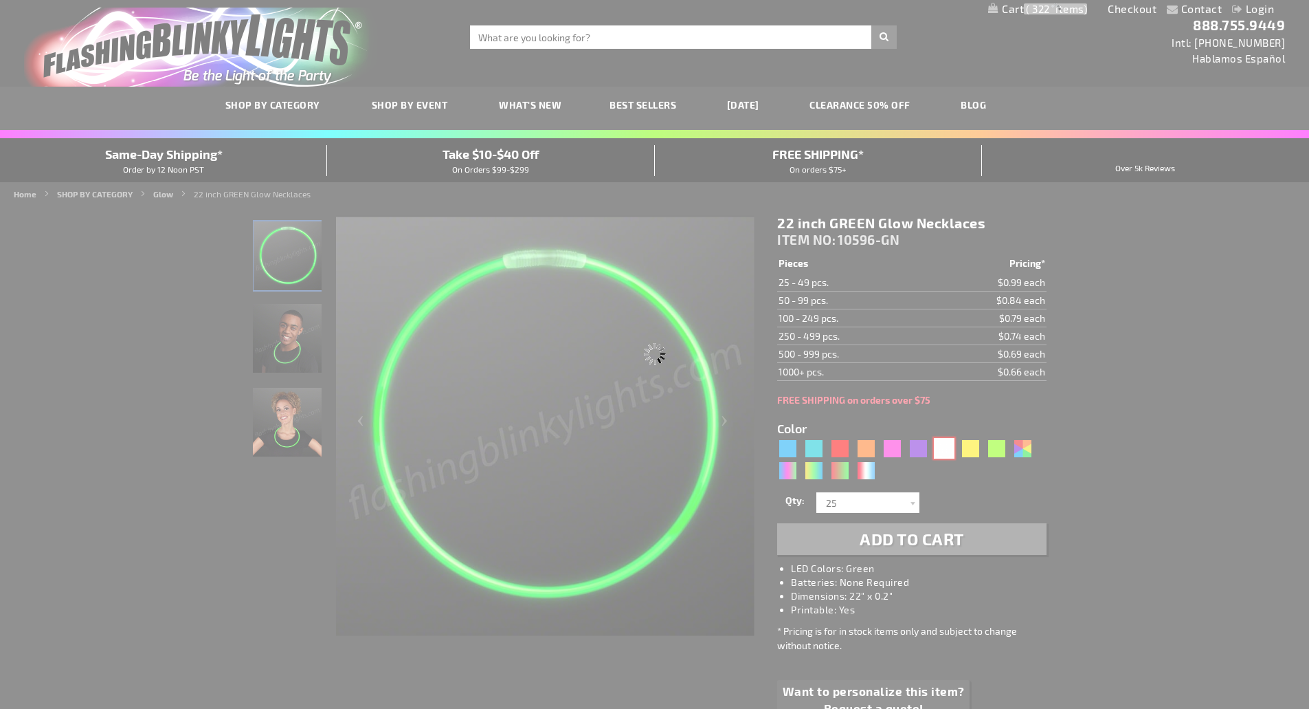
type input "10596-WT"
type input "Customize - 22 inch WHITE Glow Necklaces - ITEM NO: 10596-WT"
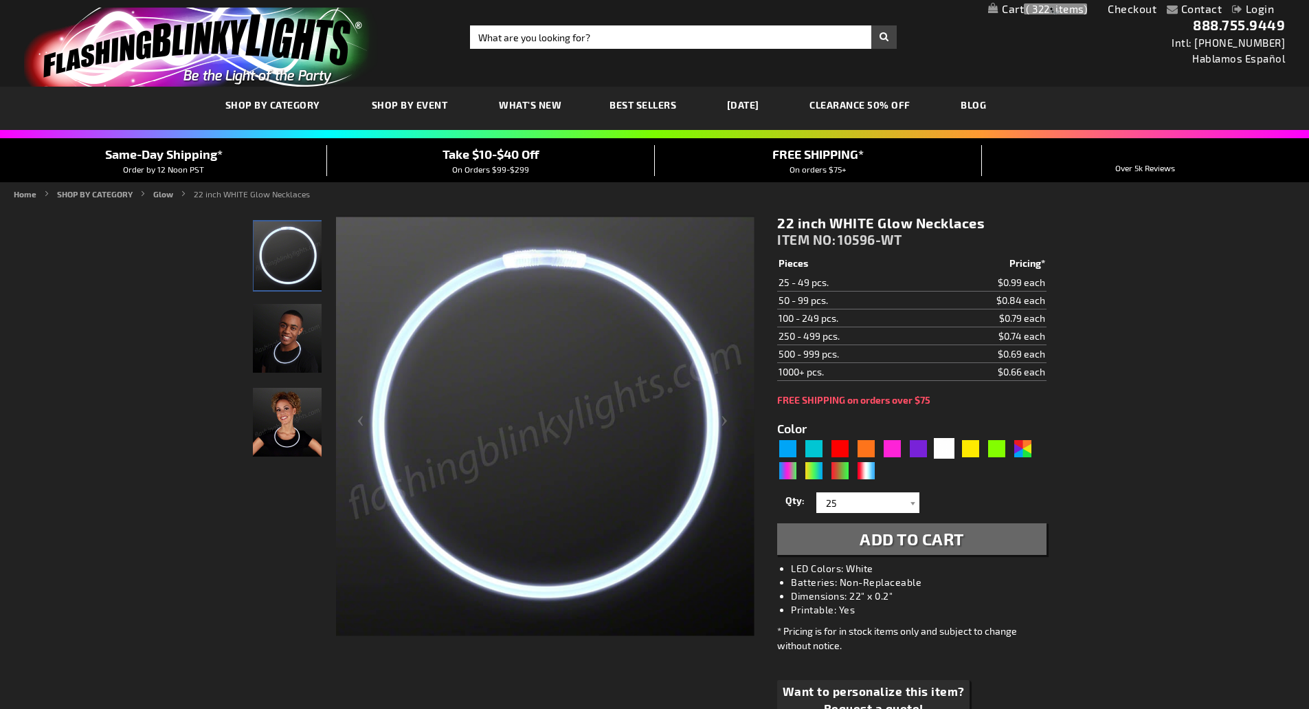
click at [923, 538] on div "Qty 25 50 75 100 125 150 175 200 225 250 275 300 325 350 375 400 425 450 475 50…" at bounding box center [911, 522] width 269 height 66
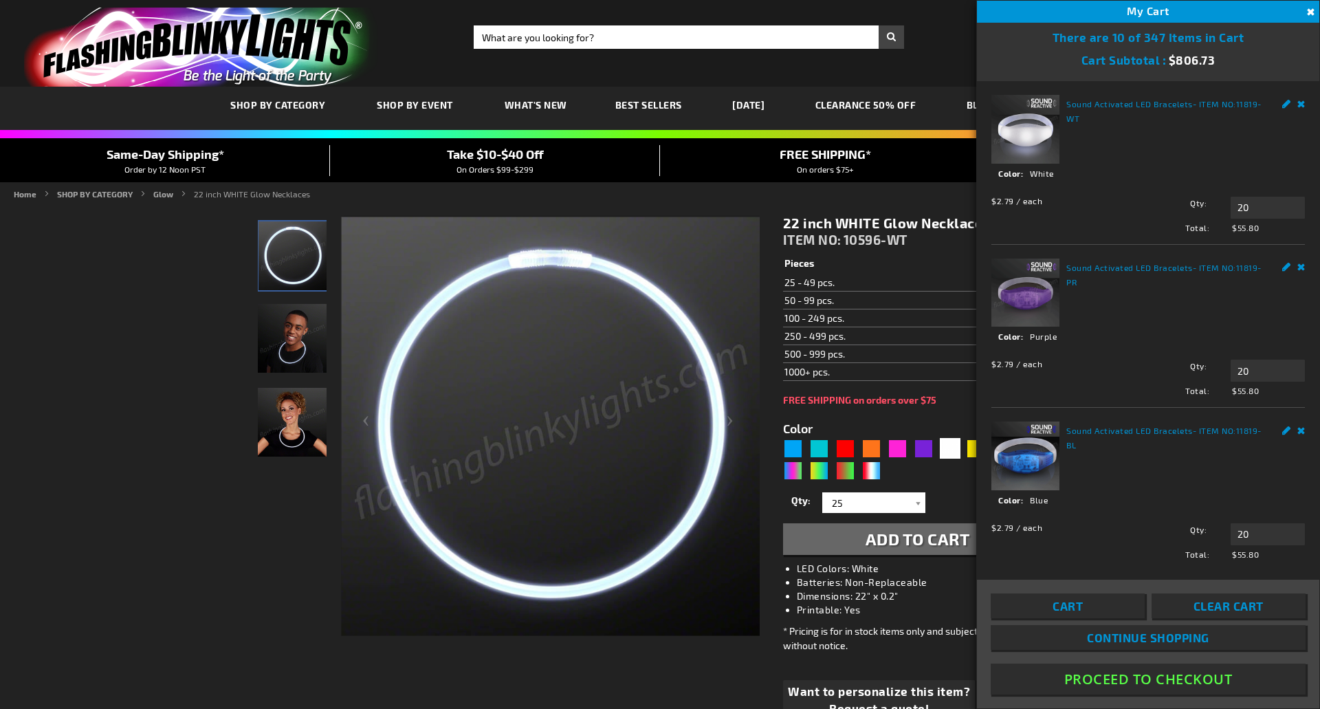
scroll to position [206, 0]
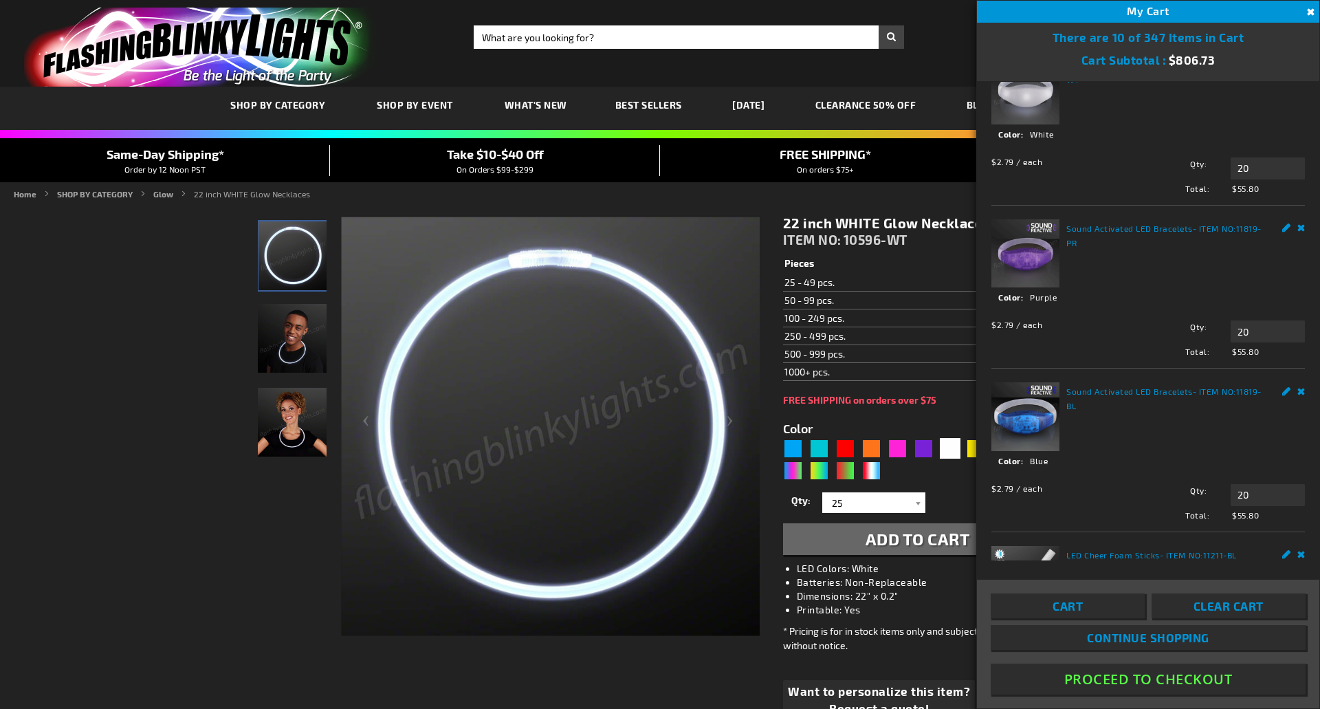
click at [1105, 611] on link "Cart" at bounding box center [1068, 605] width 154 height 25
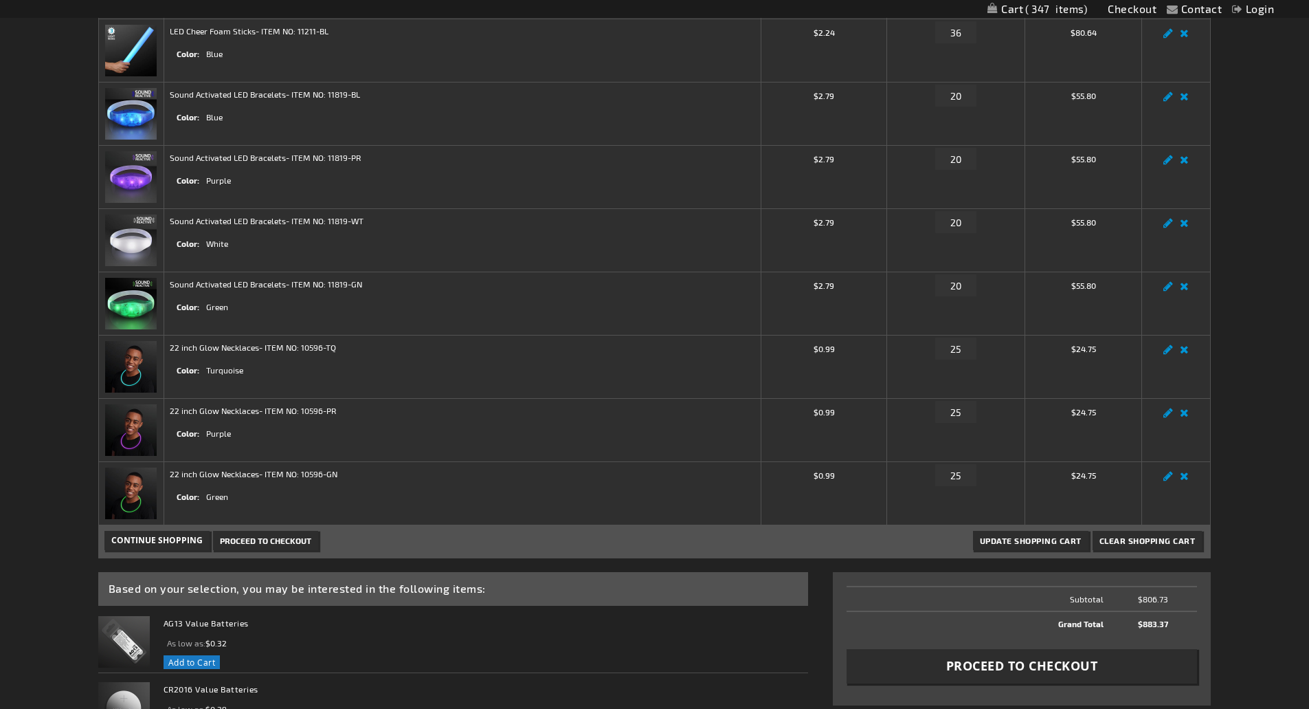
scroll to position [550, 0]
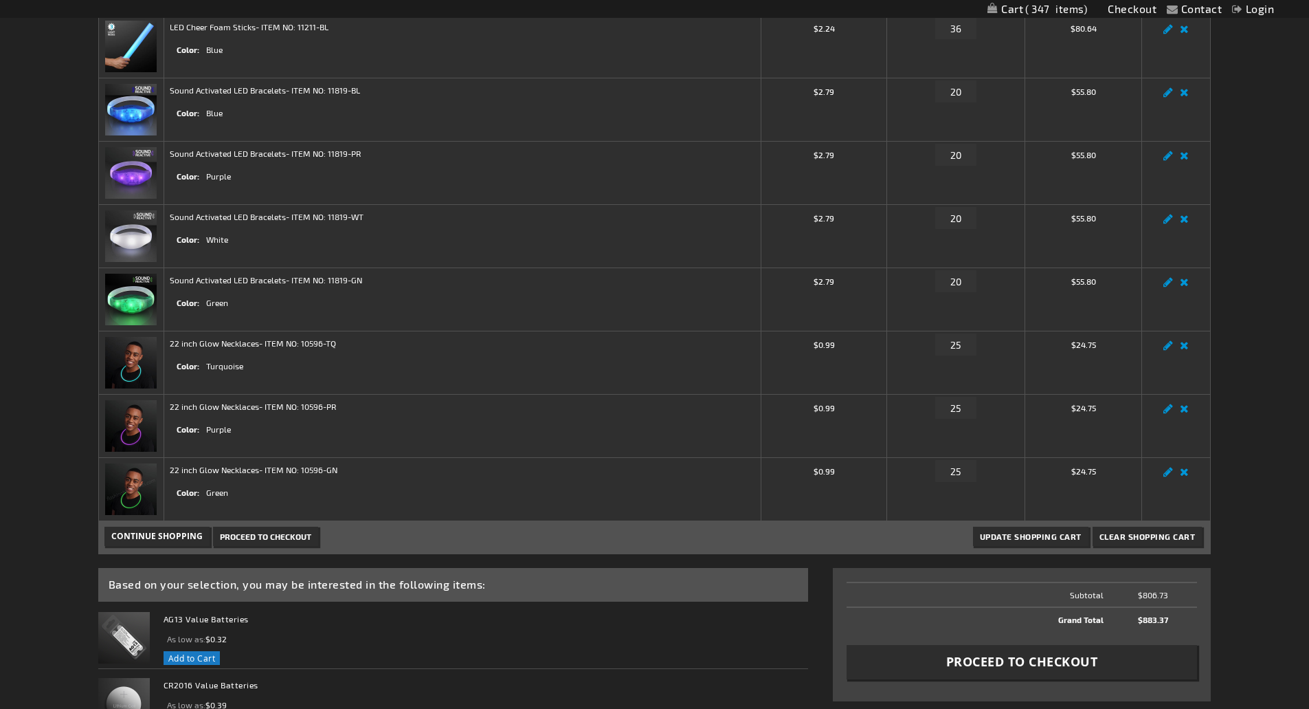
click at [139, 477] on img at bounding box center [131, 489] width 52 height 52
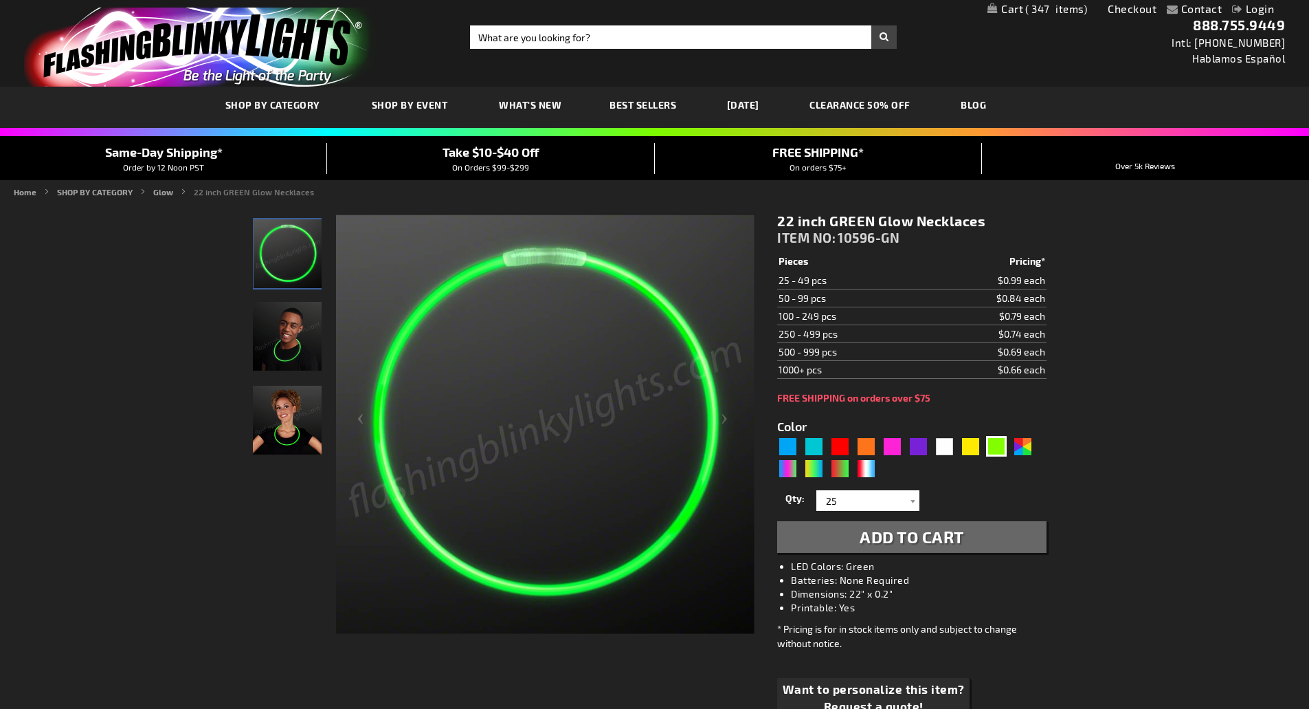
click at [940, 534] on span "Add to Cart" at bounding box center [912, 537] width 104 height 20
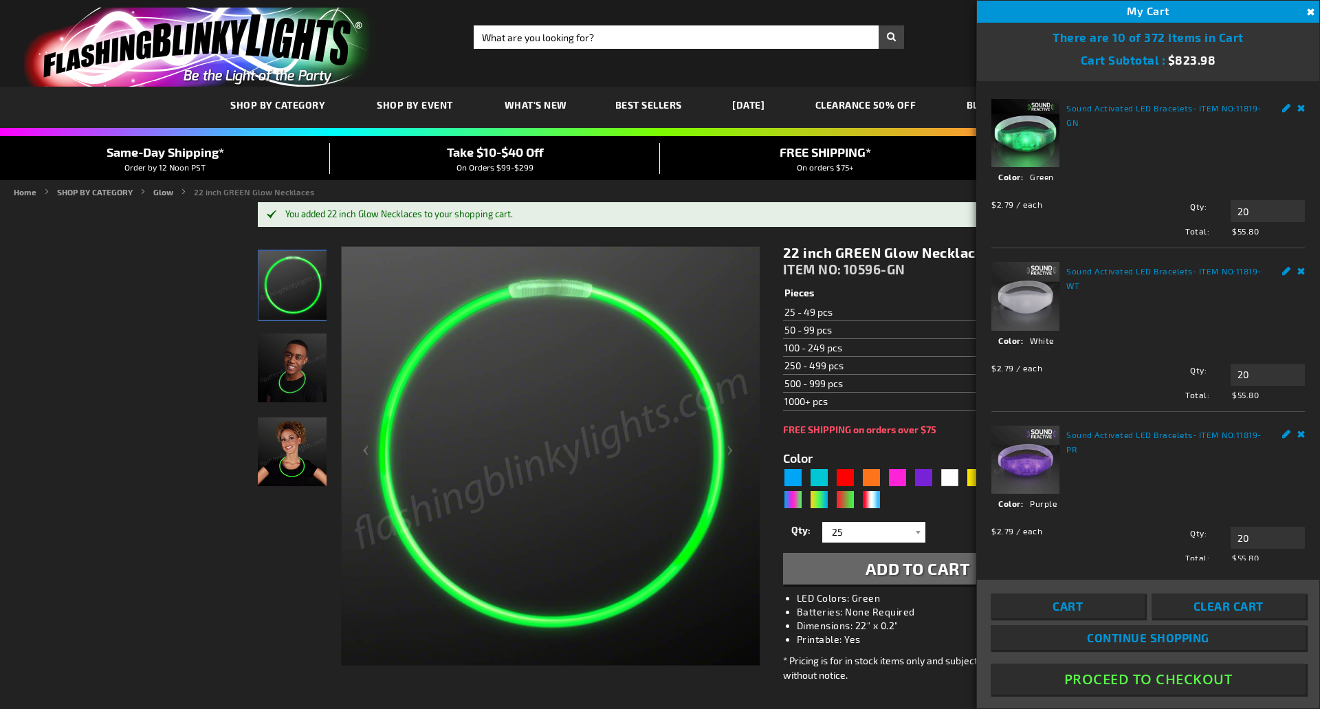
click at [1151, 14] on span "My Cart" at bounding box center [1148, 10] width 43 height 13
click at [1146, 135] on div "Sound Activated LED Bracelets - ITEM NO: 11819-GN See Details Options Details C…" at bounding box center [1147, 168] width 313 height 138
click at [1099, 615] on link "Cart" at bounding box center [1068, 605] width 154 height 25
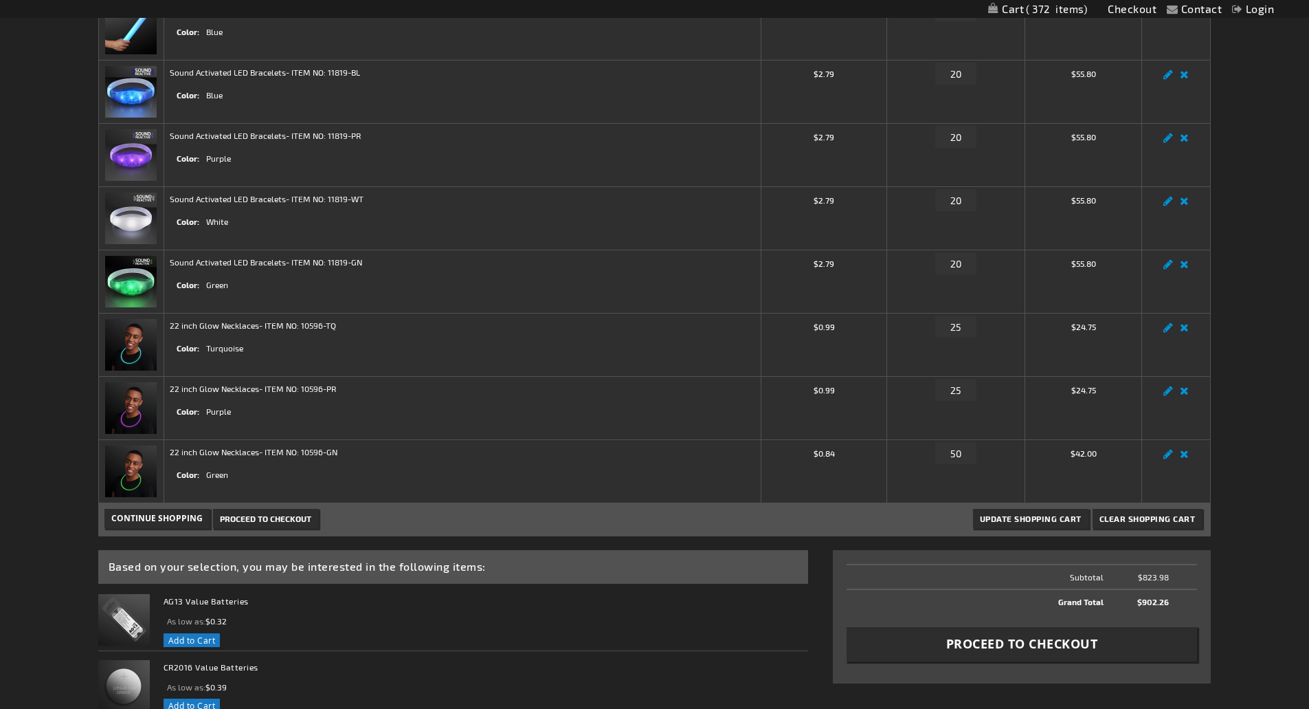
scroll to position [619, 0]
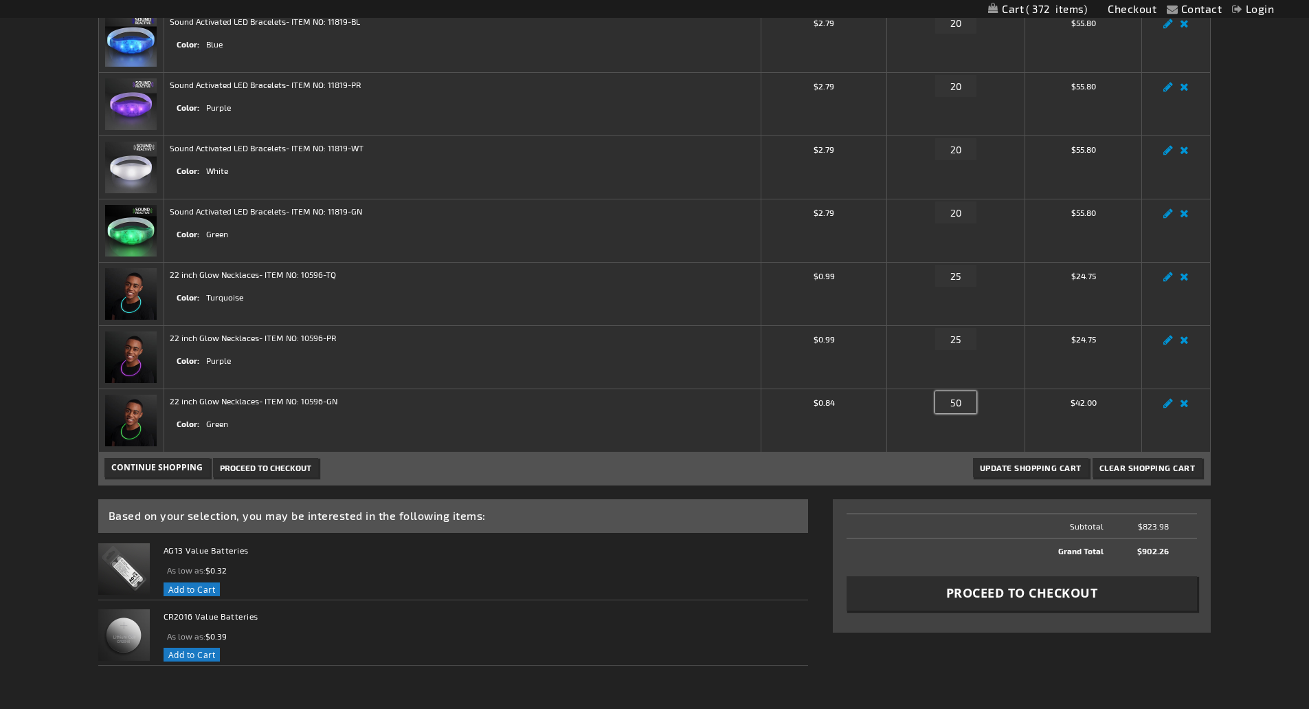
drag, startPoint x: 962, startPoint y: 401, endPoint x: 909, endPoint y: 398, distance: 53.7
click at [909, 398] on div "Qty 50" at bounding box center [956, 406] width 126 height 22
type input "25"
click at [1031, 472] on button "Update Shopping Cart" at bounding box center [1030, 467] width 115 height 19
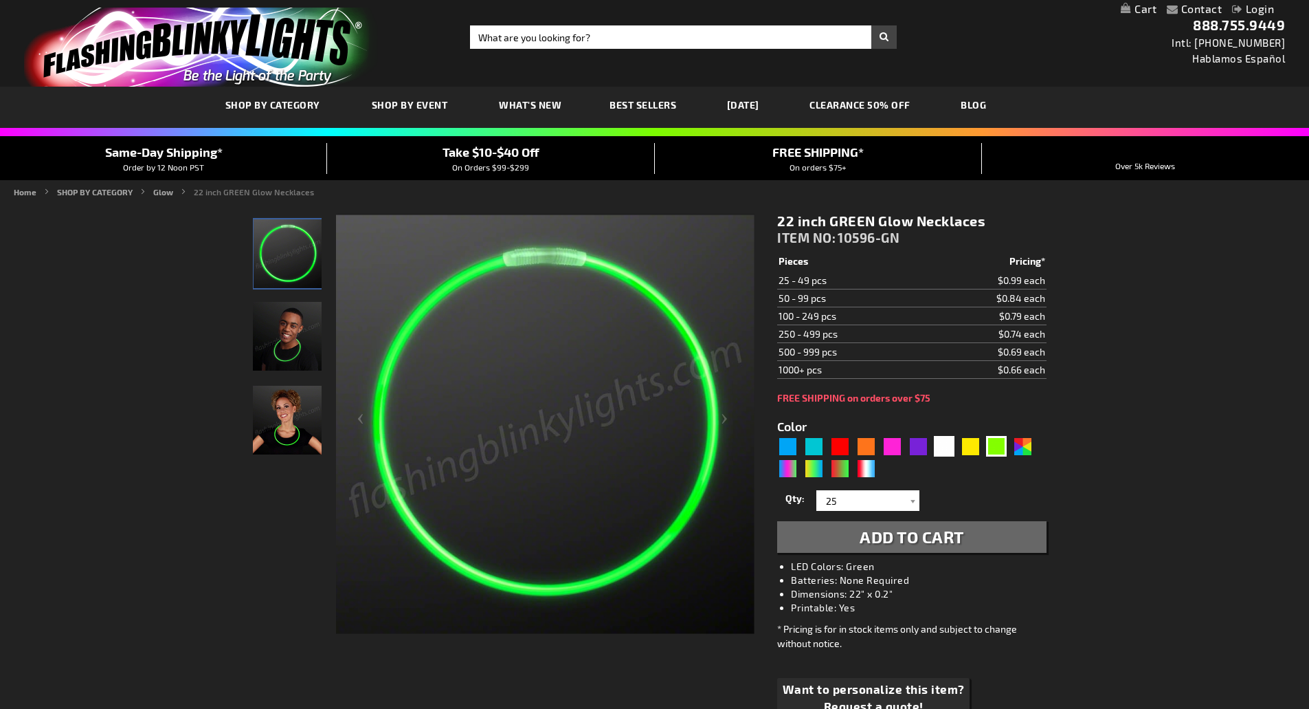
click at [947, 447] on div "White" at bounding box center [944, 446] width 21 height 21
type input "5646"
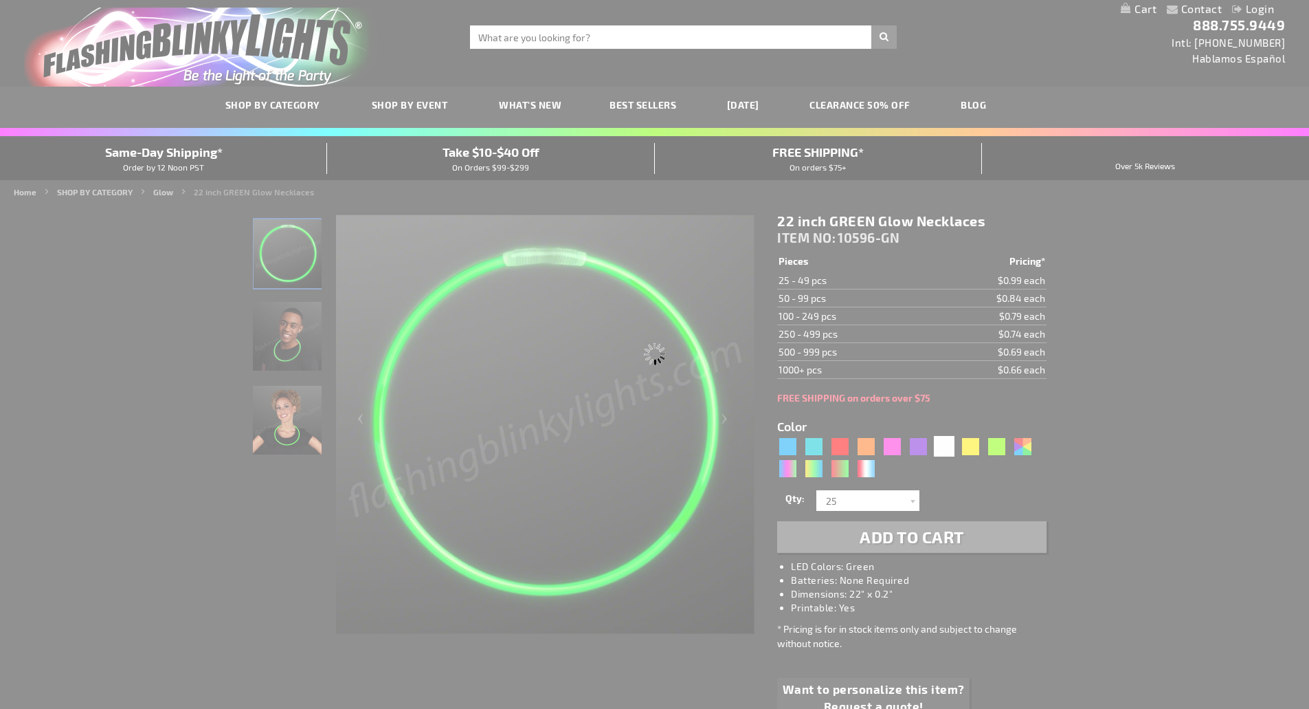
type input "10596-WT"
type input "Customize - 22 inch WHITE Glow Necklaces - ITEM NO: 10596-WT"
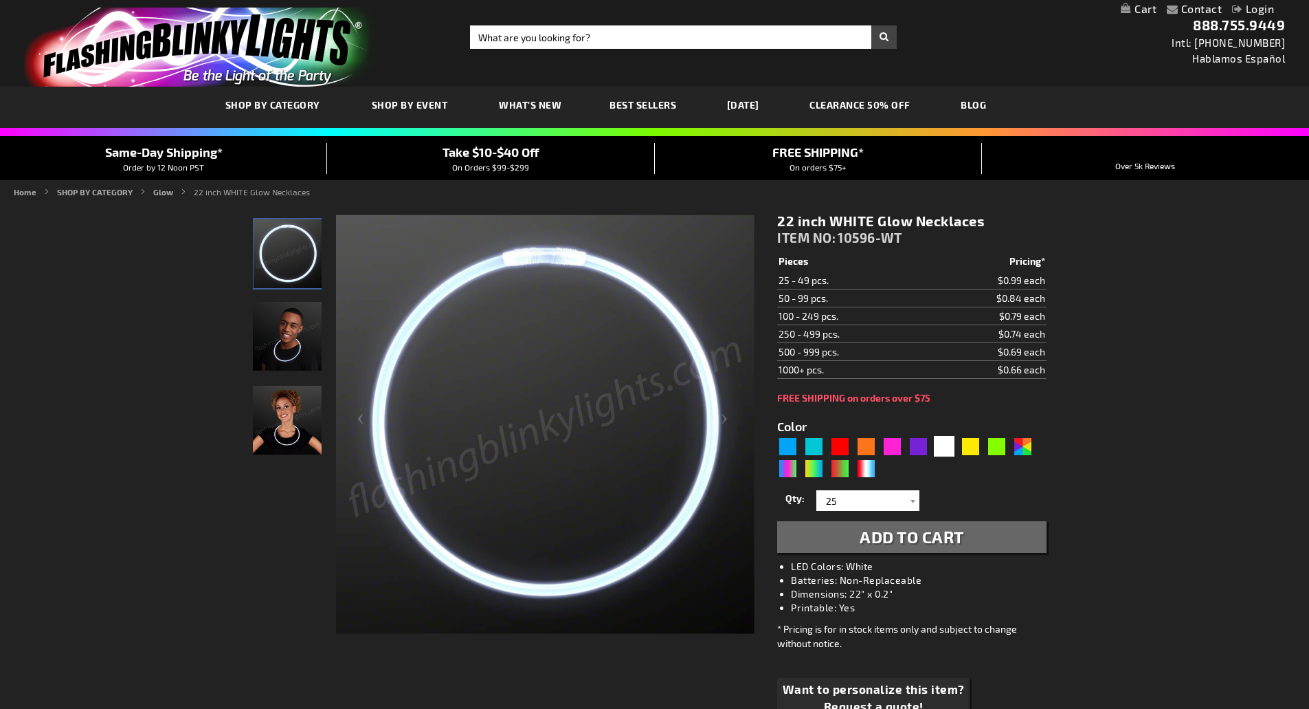
click at [922, 535] on span "Add to Cart" at bounding box center [912, 537] width 104 height 20
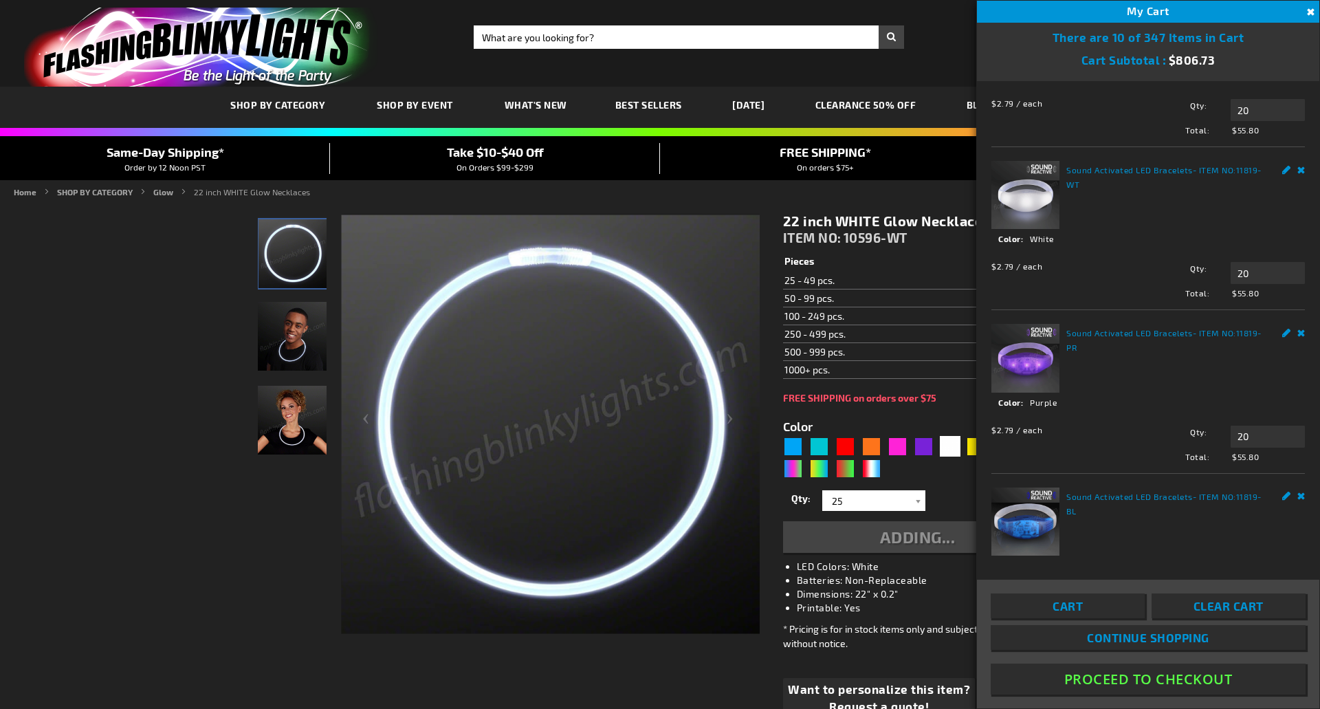
scroll to position [69, 0]
click at [1094, 598] on link "Cart" at bounding box center [1068, 605] width 154 height 25
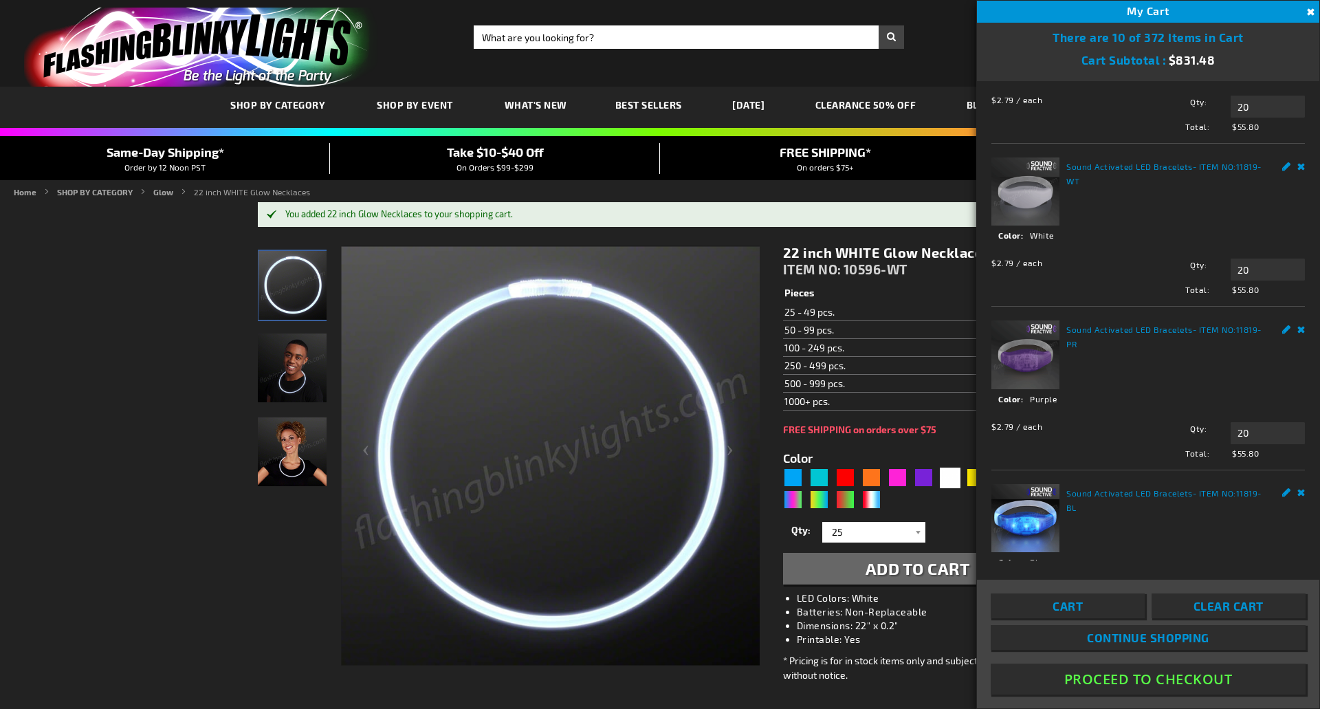
scroll to position [0, 0]
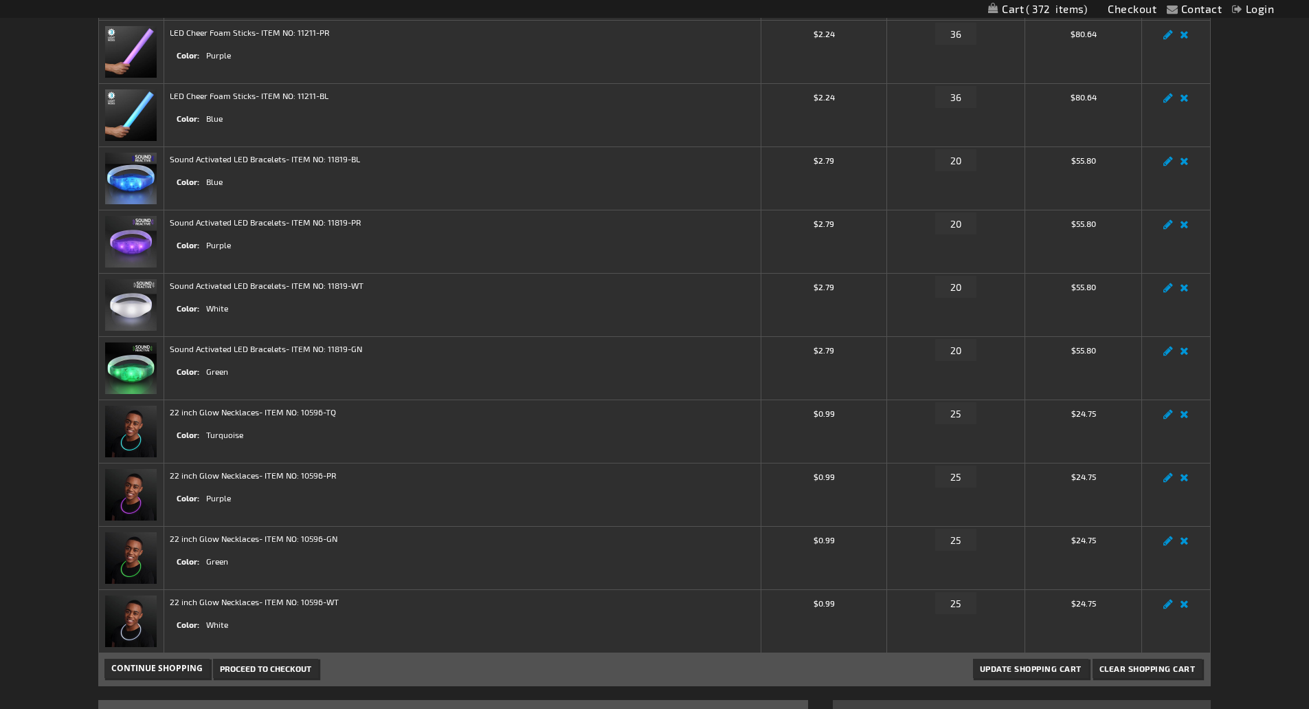
scroll to position [412, 0]
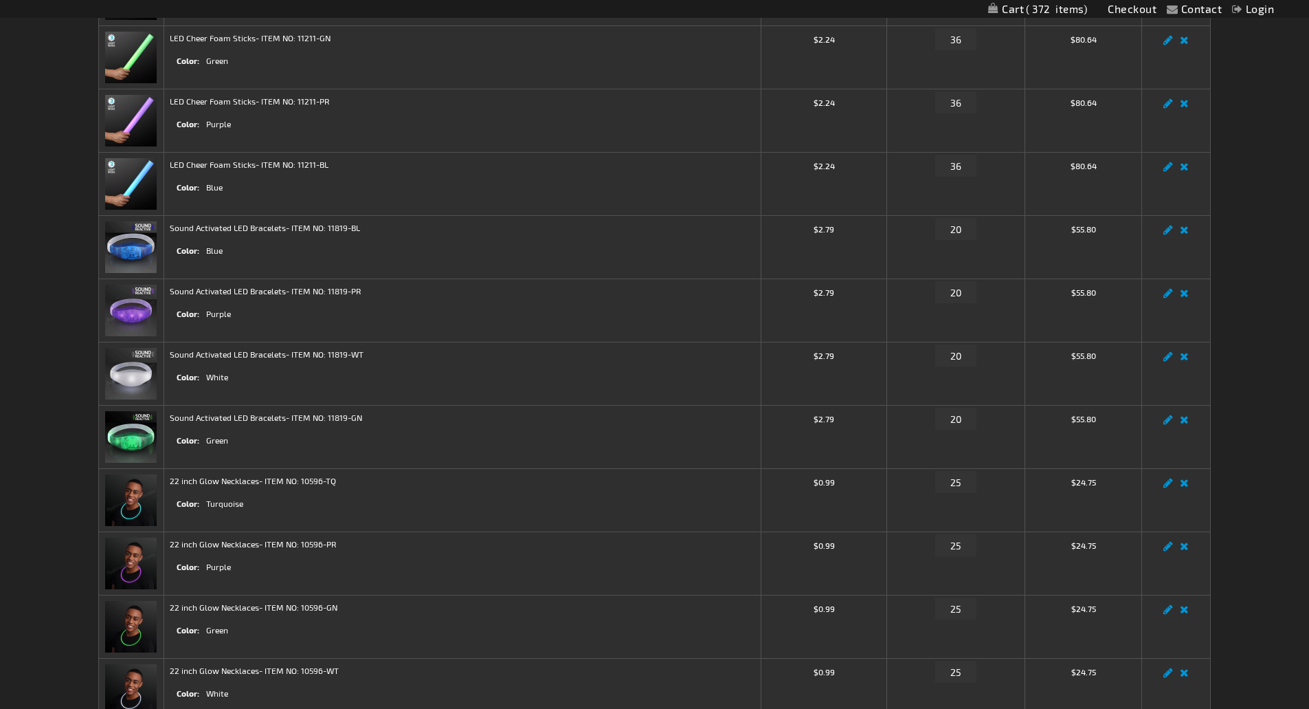
click at [131, 502] on img at bounding box center [131, 500] width 52 height 52
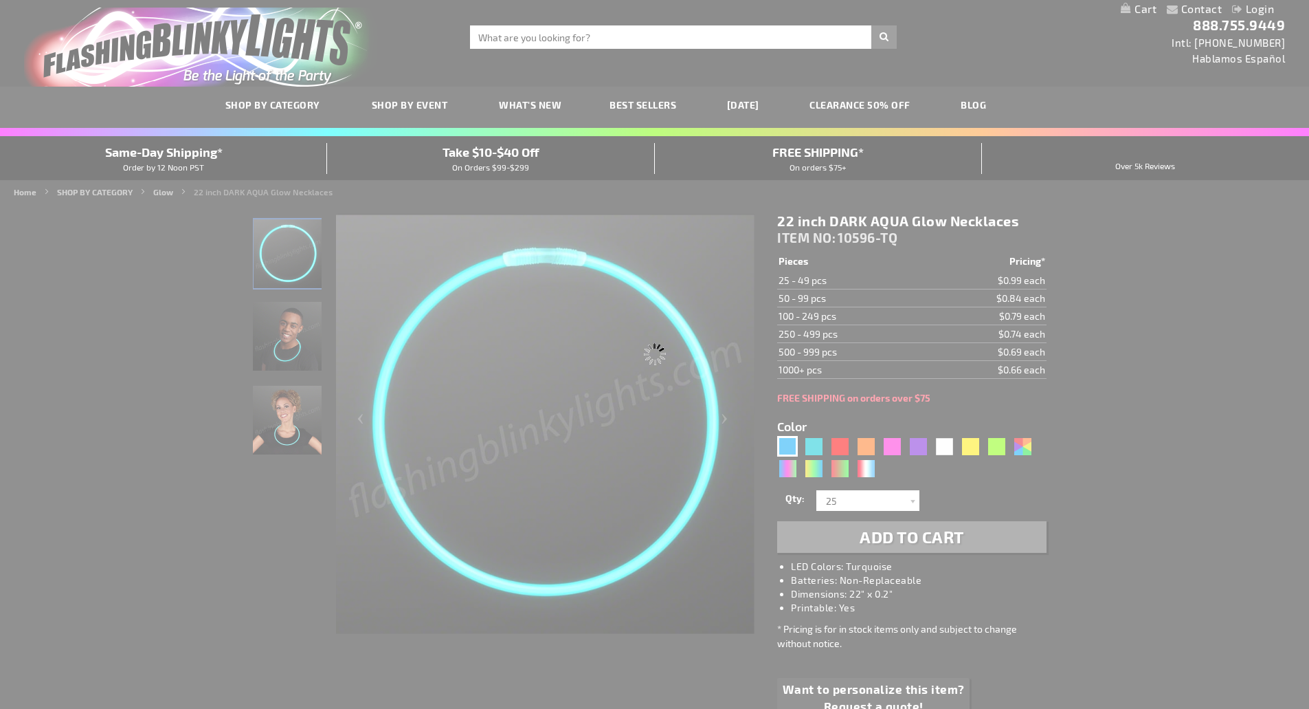
type input "10596-BL"
type input "Customize - BLUE Glow Necklaces - ITEM NO: 10596-BL"
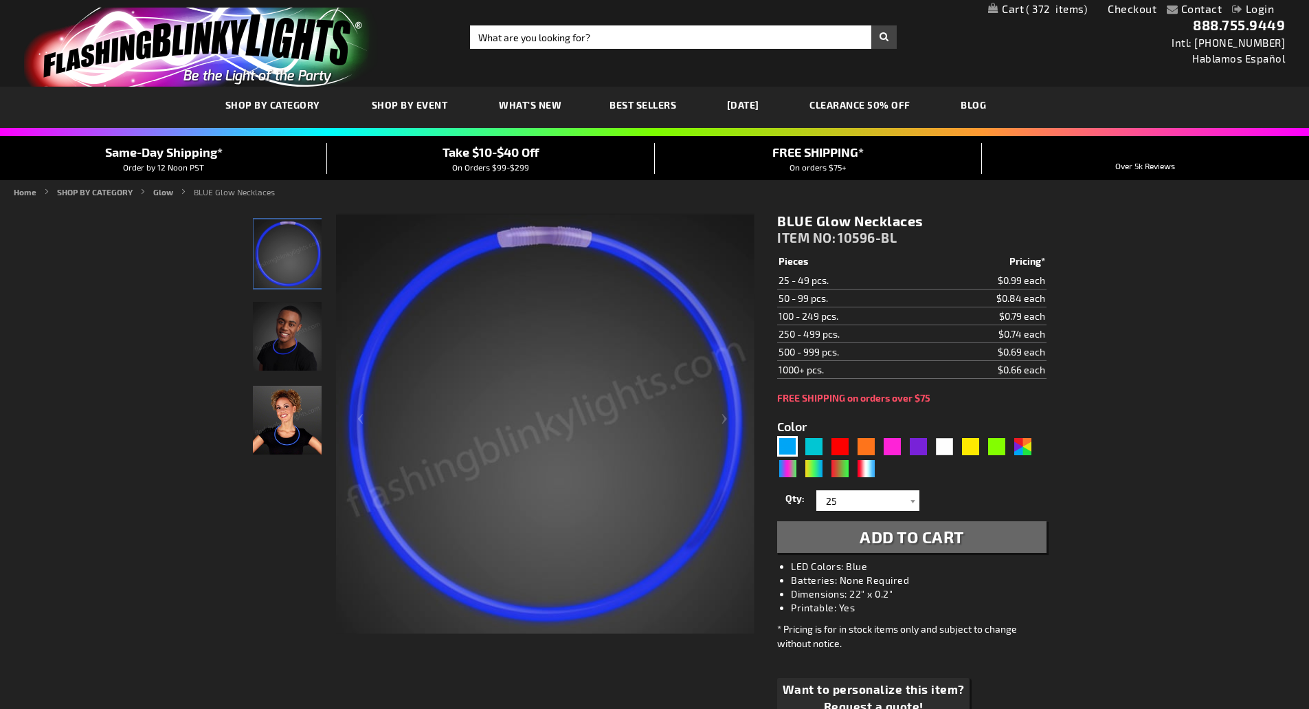
click at [903, 537] on span "Add to Cart" at bounding box center [912, 537] width 104 height 20
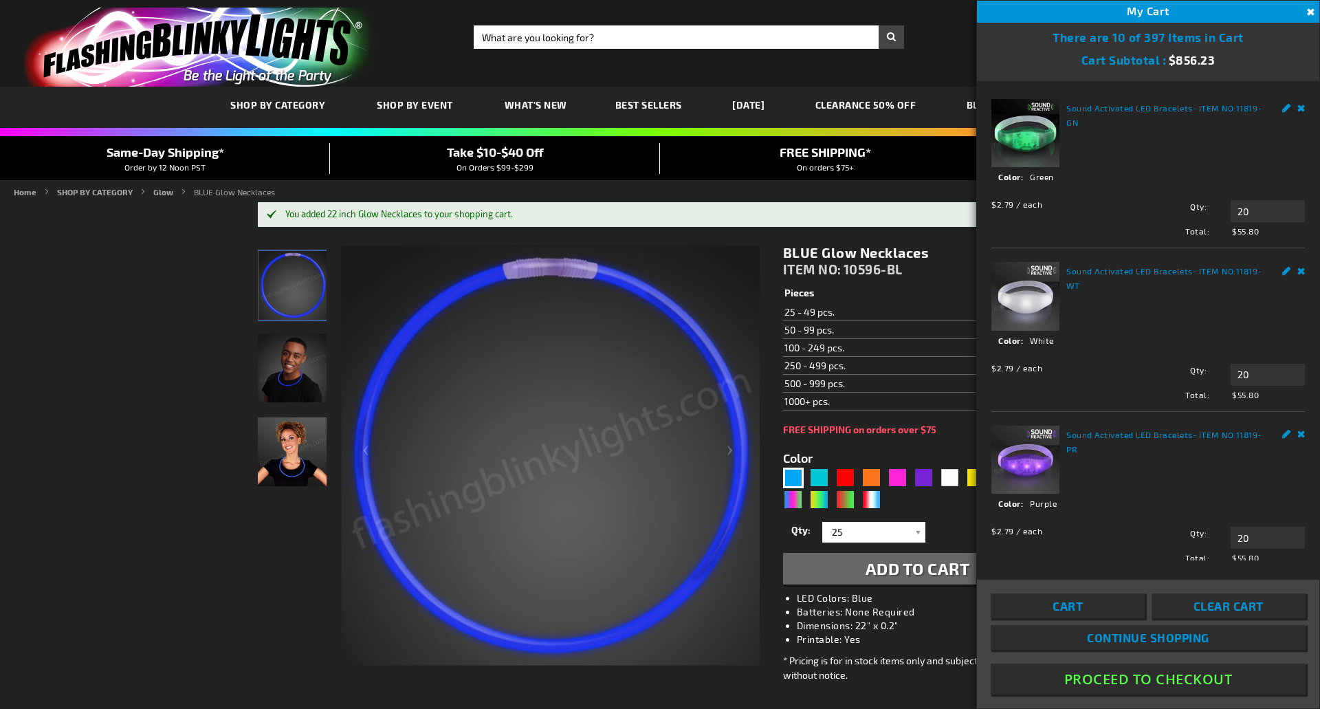
click at [1088, 612] on link "Cart" at bounding box center [1068, 605] width 154 height 25
click at [824, 503] on div "GYB" at bounding box center [819, 499] width 21 height 21
type input "5634"
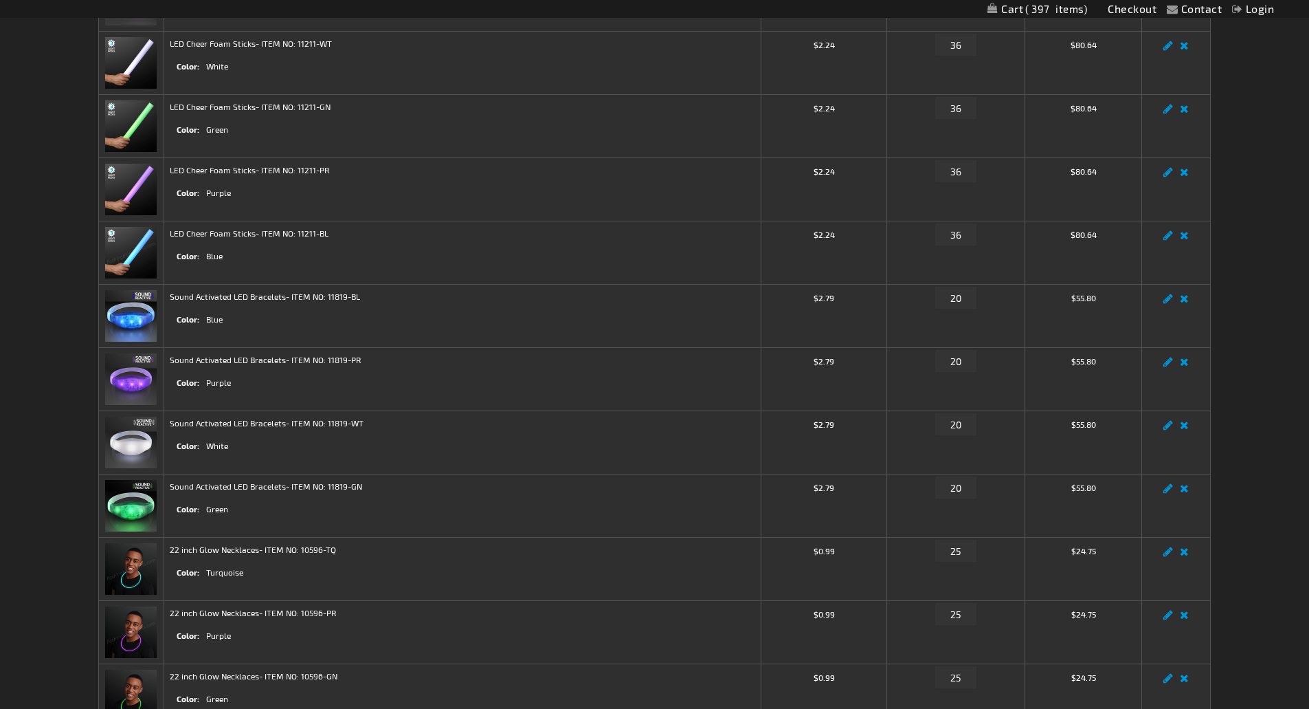
click at [133, 569] on img at bounding box center [131, 569] width 52 height 52
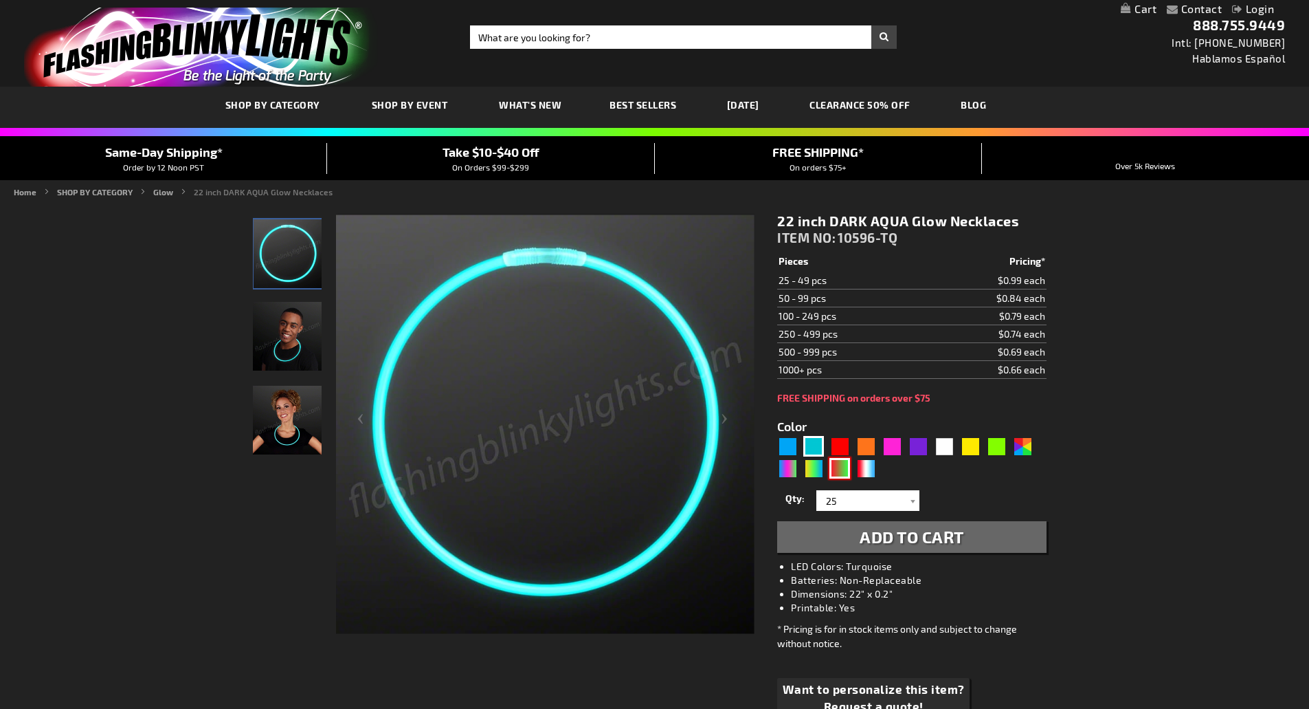
click at [835, 470] on div "RNG" at bounding box center [840, 468] width 21 height 21
type input "5642"
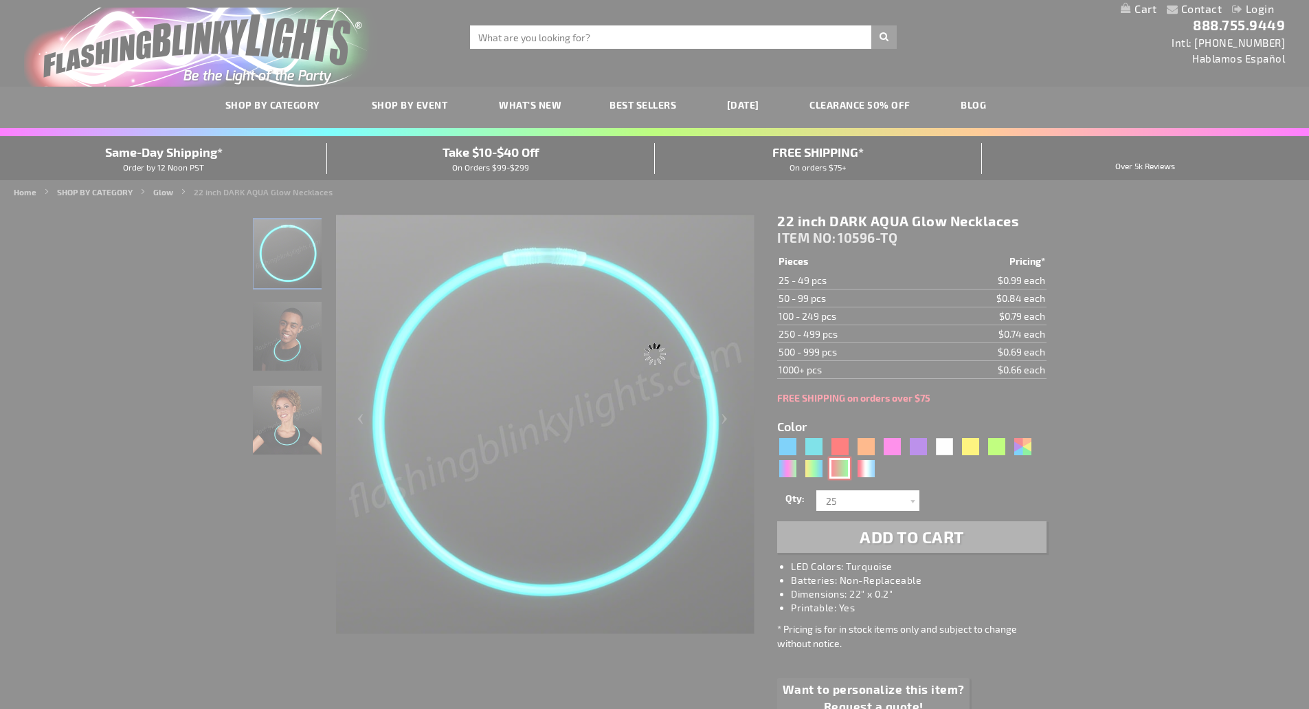
type input "10596-GNR"
type input "Customize - 22 inch Christmas Glow Necklaces, Dual-Color Red &amp; Green - ITEM…"
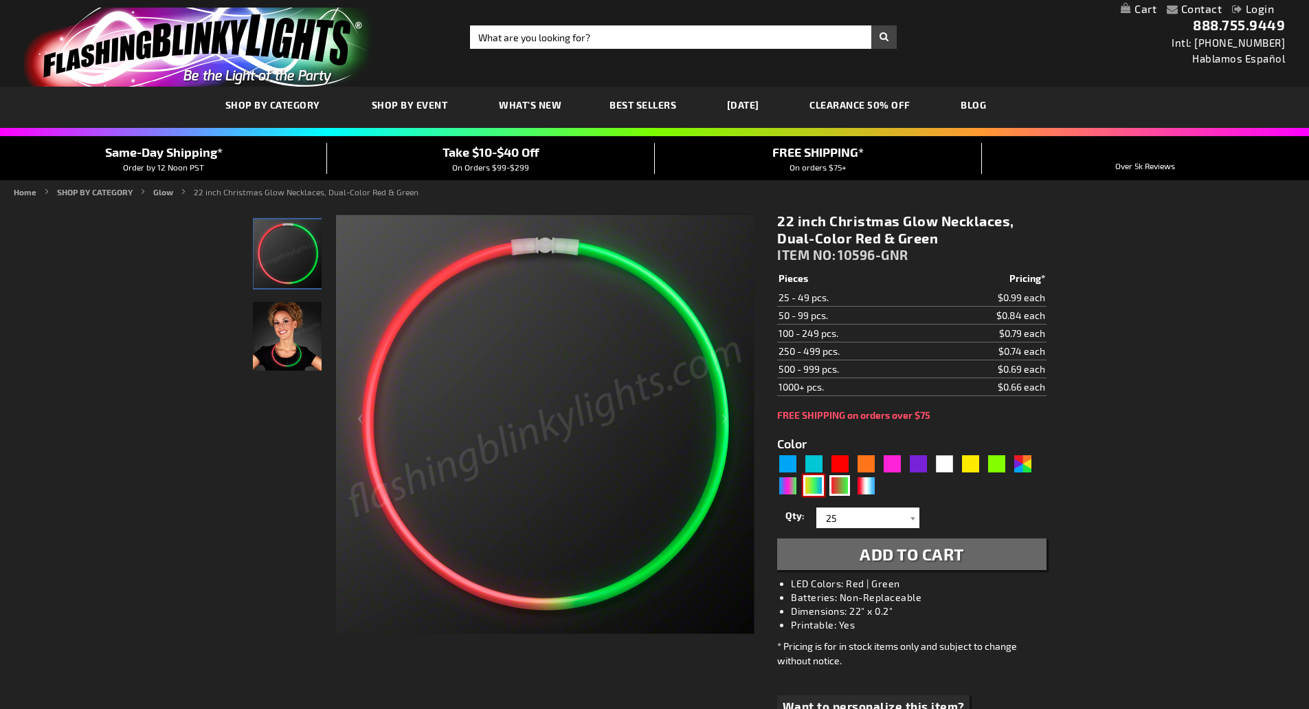
click at [817, 485] on div "GYB" at bounding box center [814, 485] width 21 height 21
type input "5634"
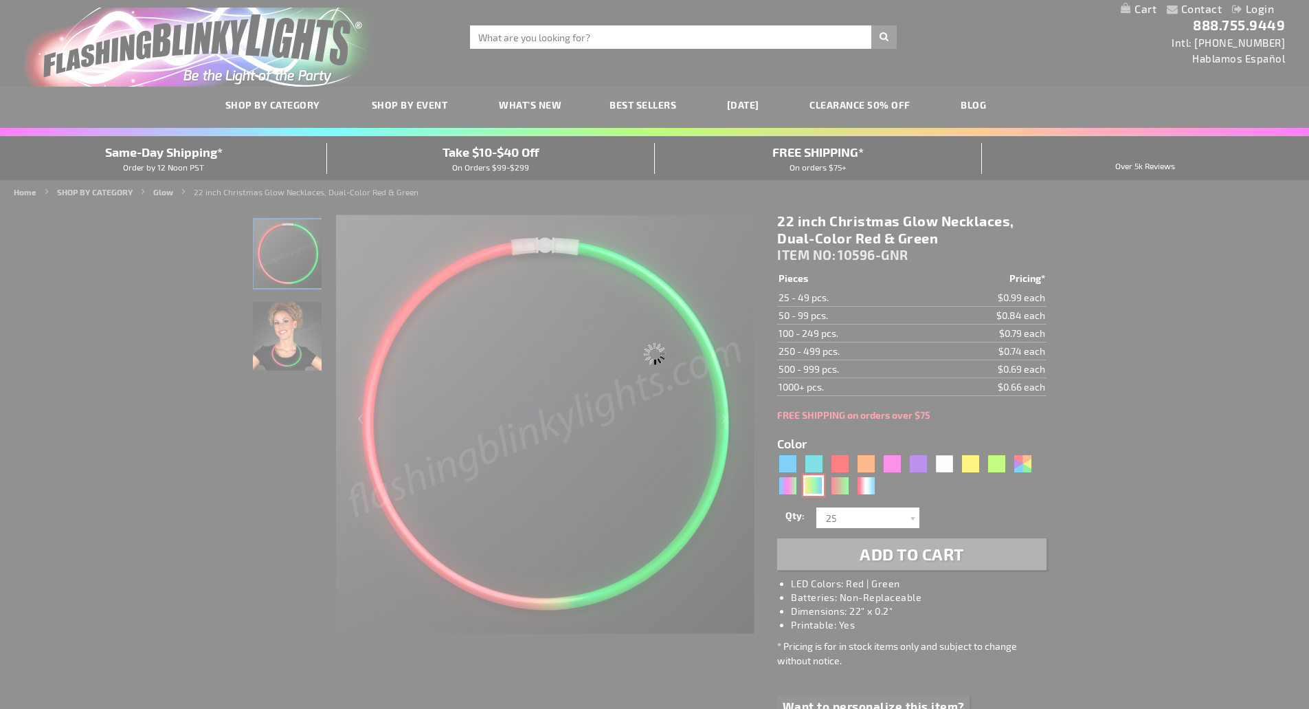
type input "10596-GYB"
type input "Customize - 22 inch Tri Color Glow Necklaces, Blue/Green/Yellow - ITEM NO: 1059…"
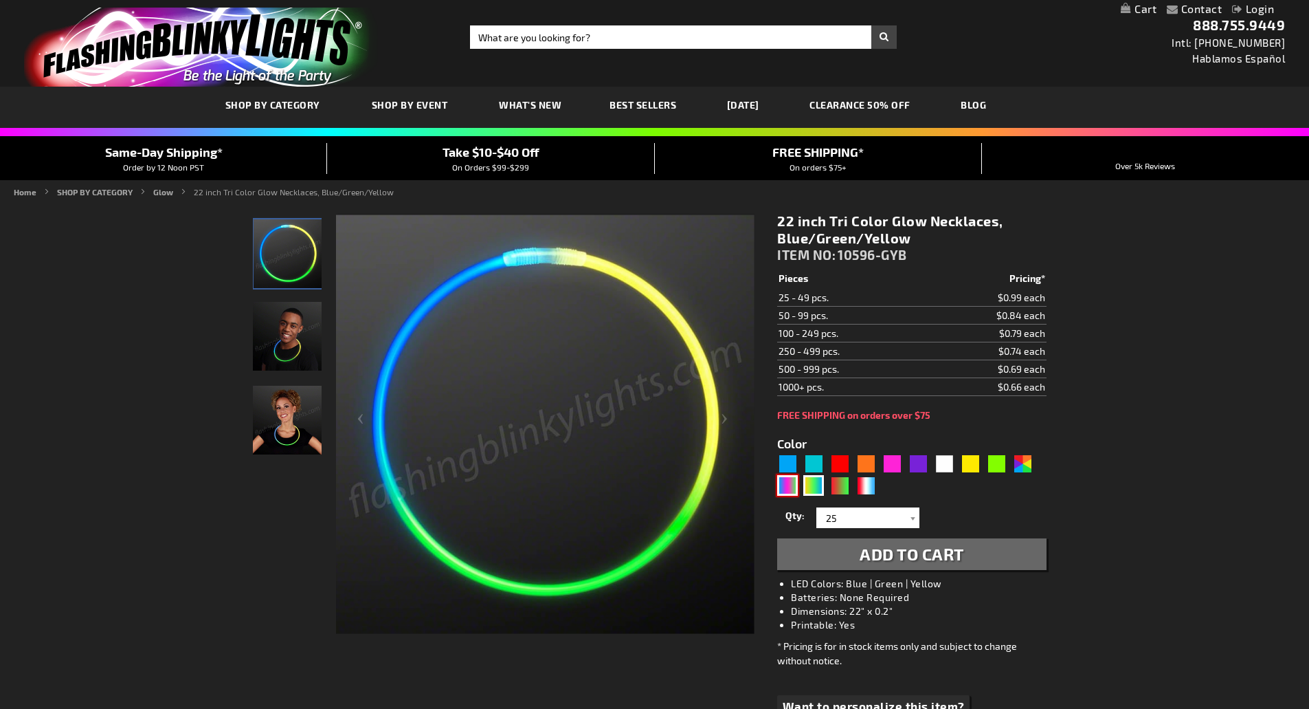
click at [791, 487] on div "BPG" at bounding box center [787, 485] width 21 height 21
type input "5632"
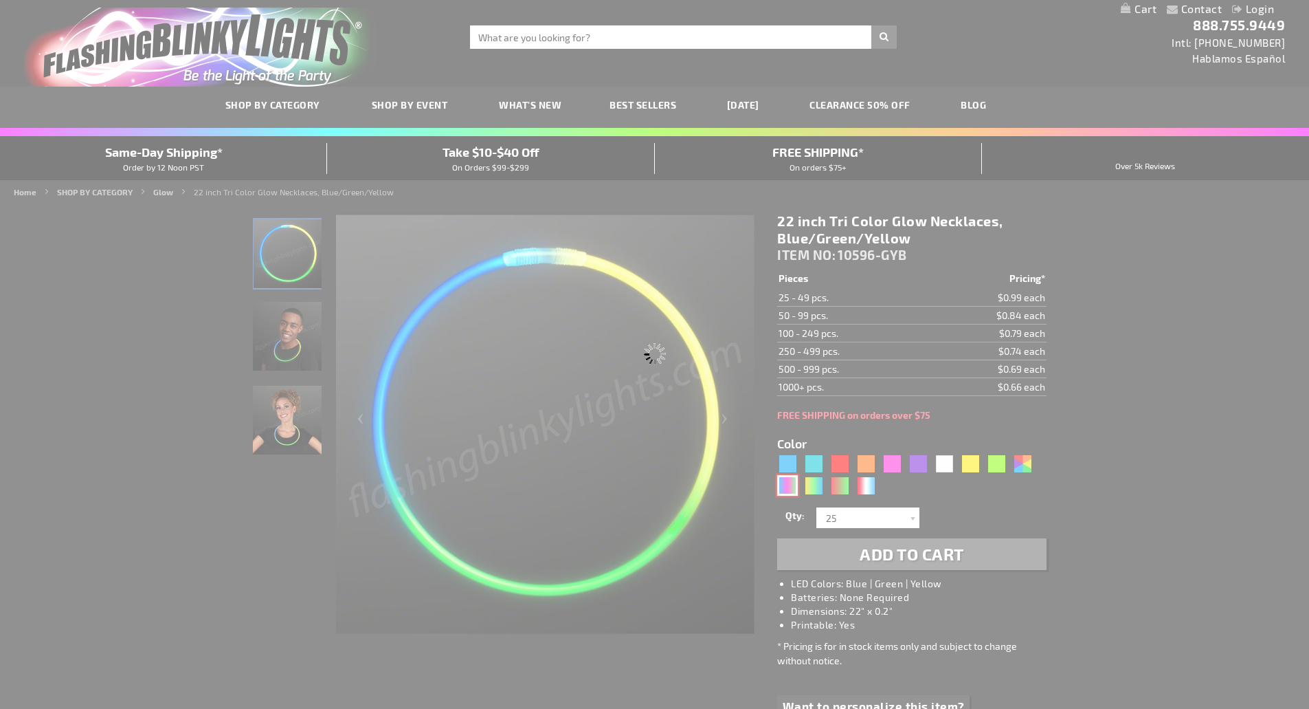
type input "10596-BPG"
type input "Customize - 22 inch Tri Color Glow Necklaces Blue Pink Green - ITEM NO: 10596-B…"
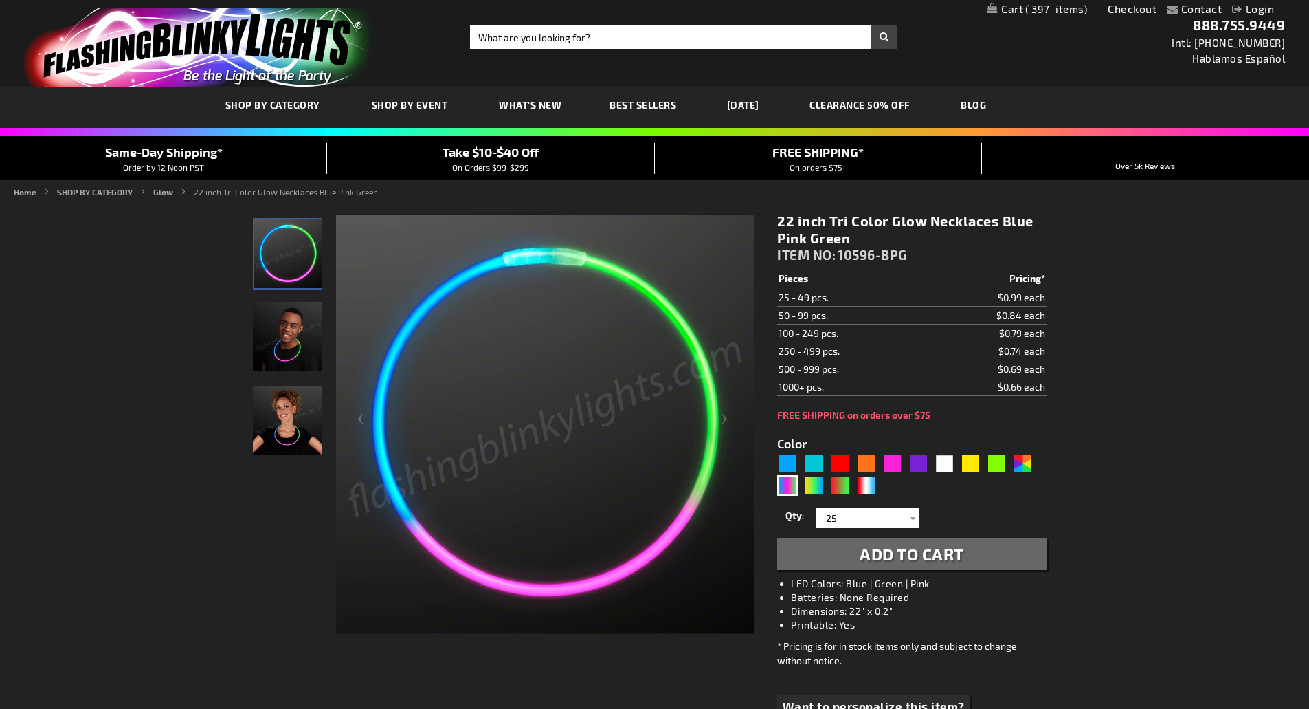
click at [947, 549] on span "Add to Cart" at bounding box center [912, 554] width 104 height 20
click at [1060, 11] on img at bounding box center [1055, 8] width 11 height 11
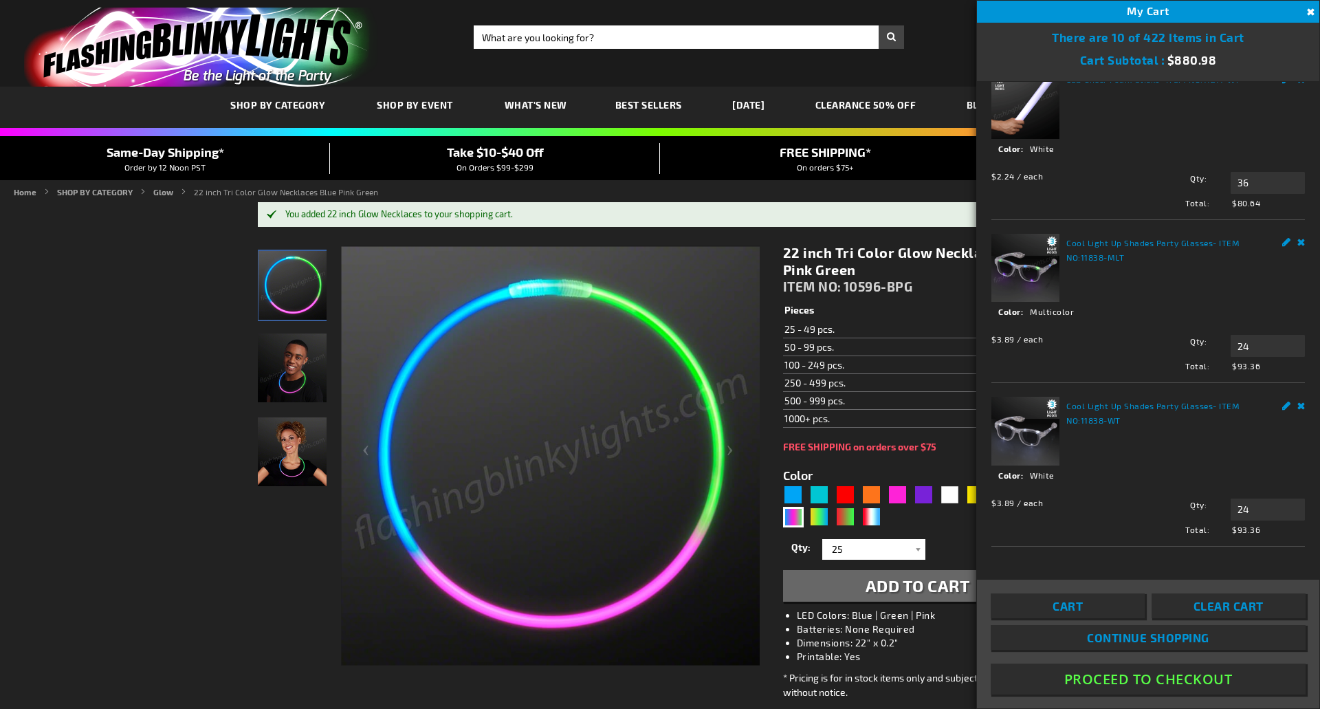
scroll to position [1146, 0]
click at [1076, 606] on span "Cart" at bounding box center [1067, 606] width 30 height 14
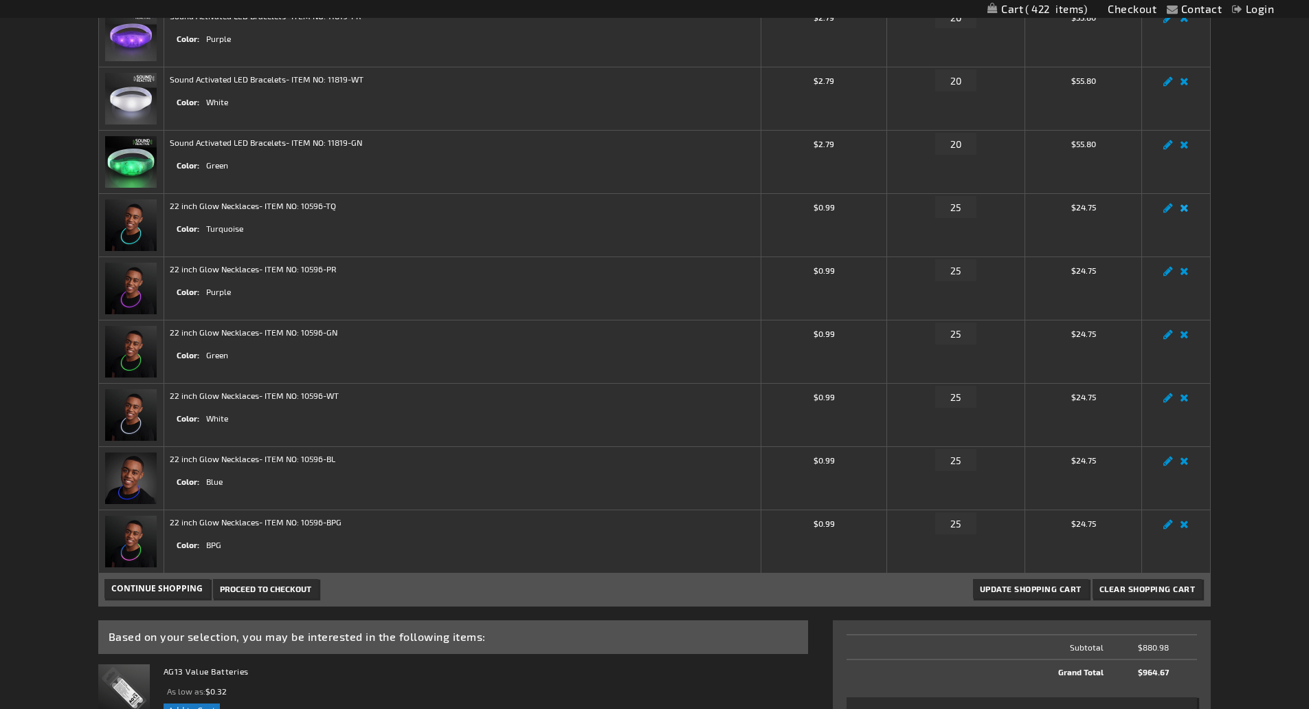
click at [1185, 212] on link "Remove item" at bounding box center [1185, 212] width 16 height 0
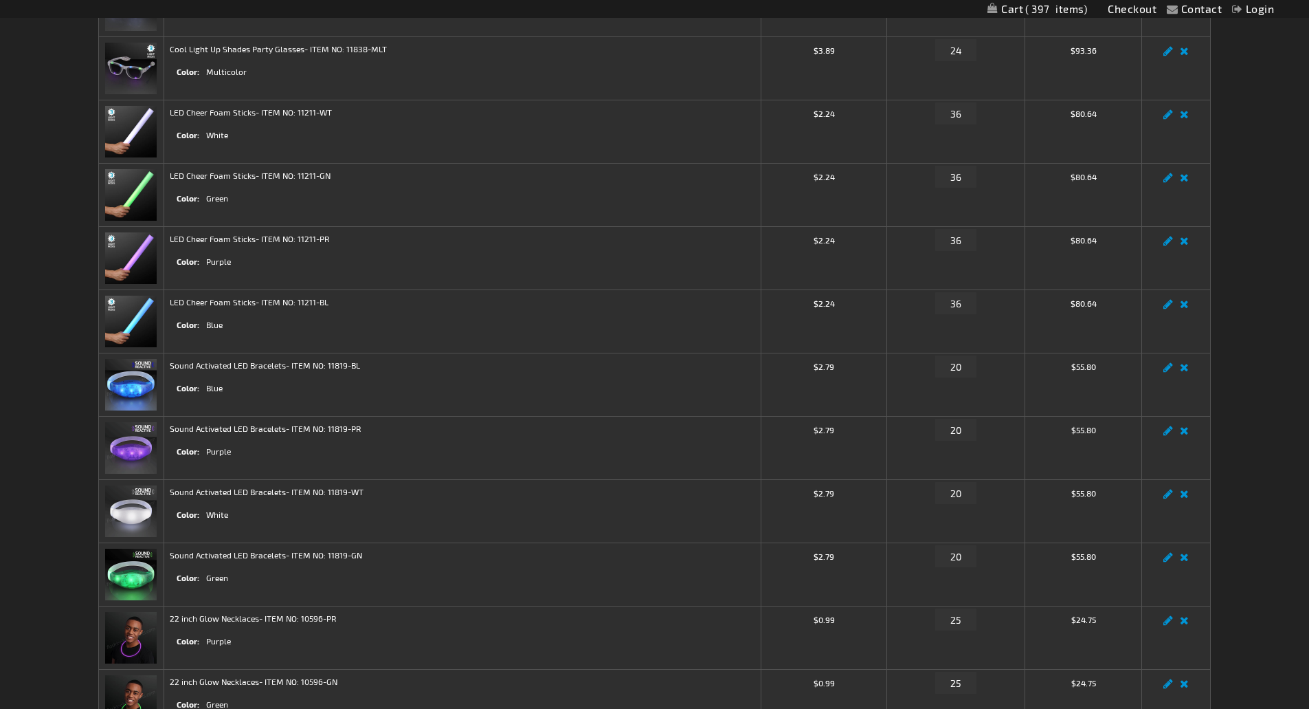
scroll to position [206, 0]
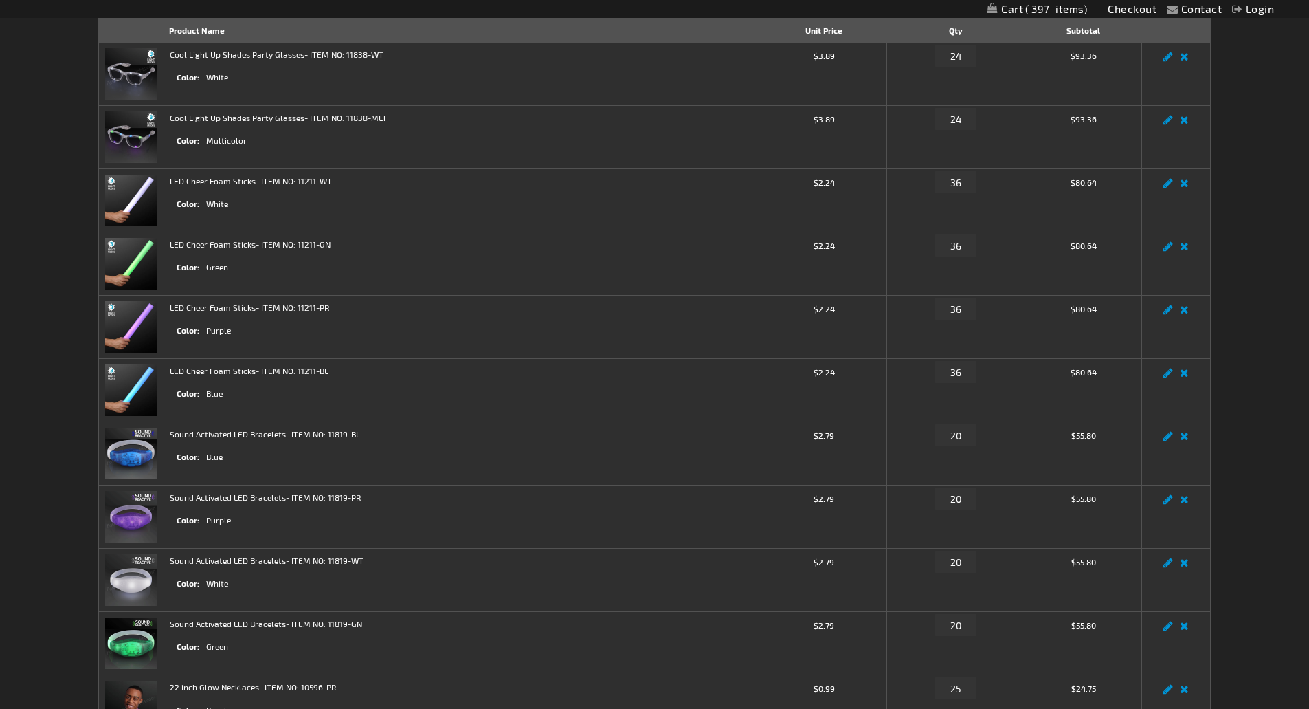
click at [142, 74] on img at bounding box center [131, 74] width 52 height 52
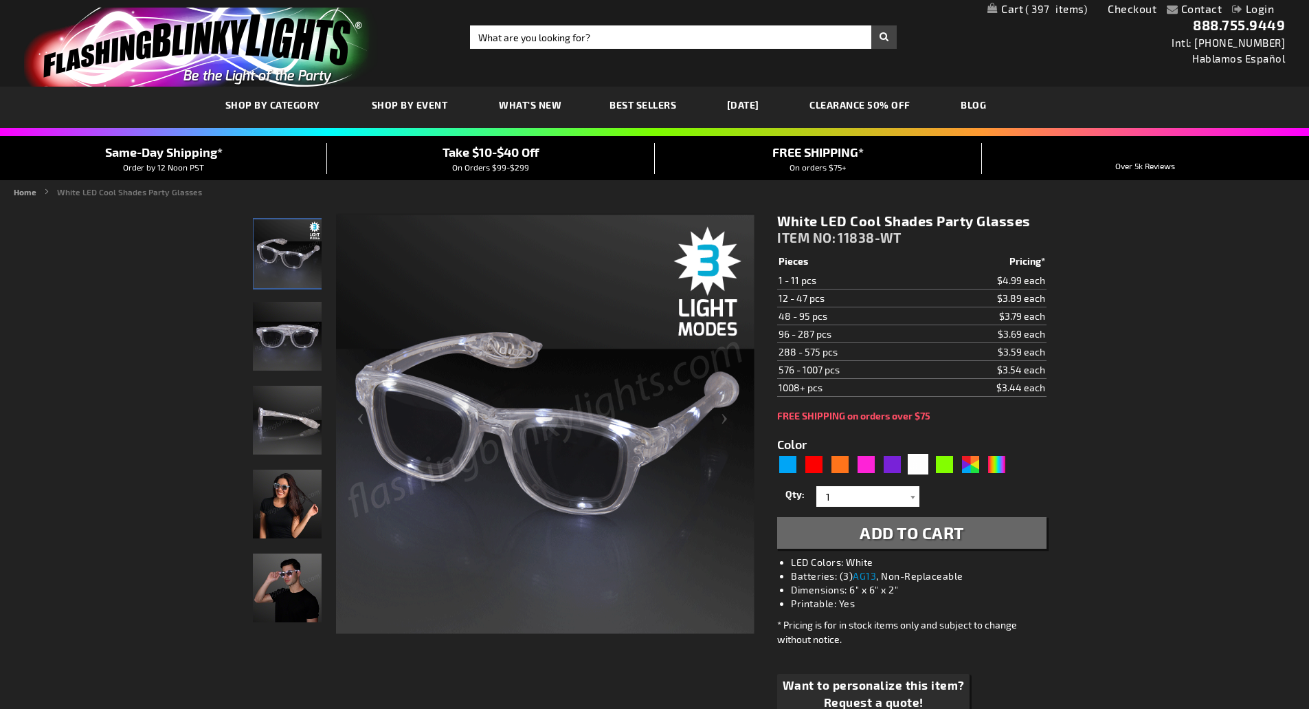
click at [1055, 8] on span "397" at bounding box center [1057, 9] width 62 height 12
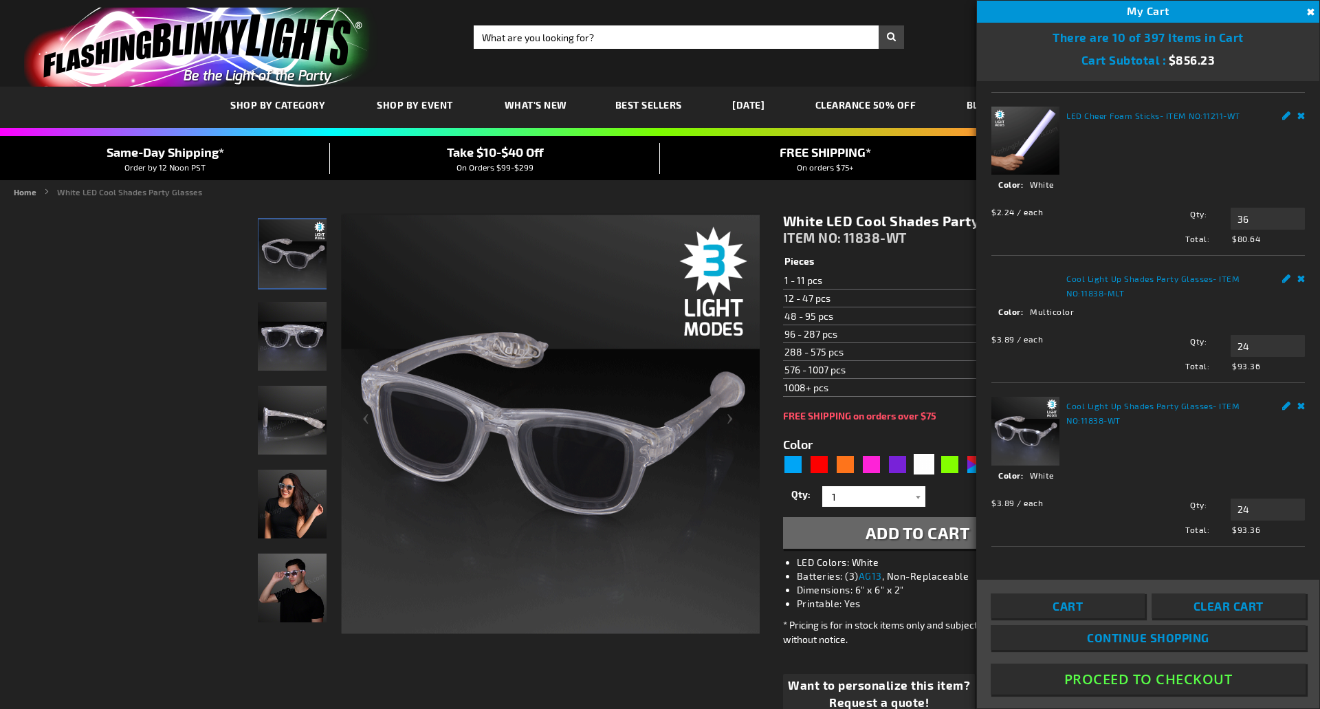
scroll to position [1146, 0]
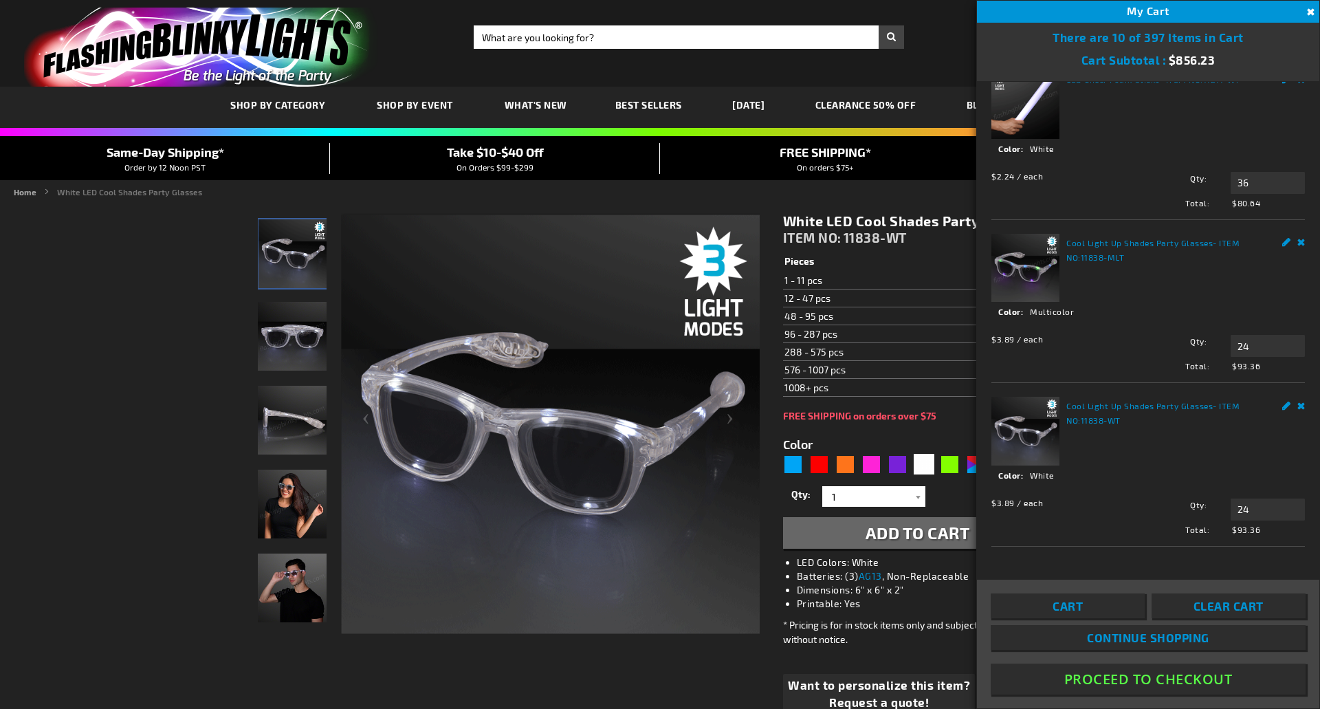
click at [1101, 611] on link "Cart" at bounding box center [1068, 605] width 154 height 25
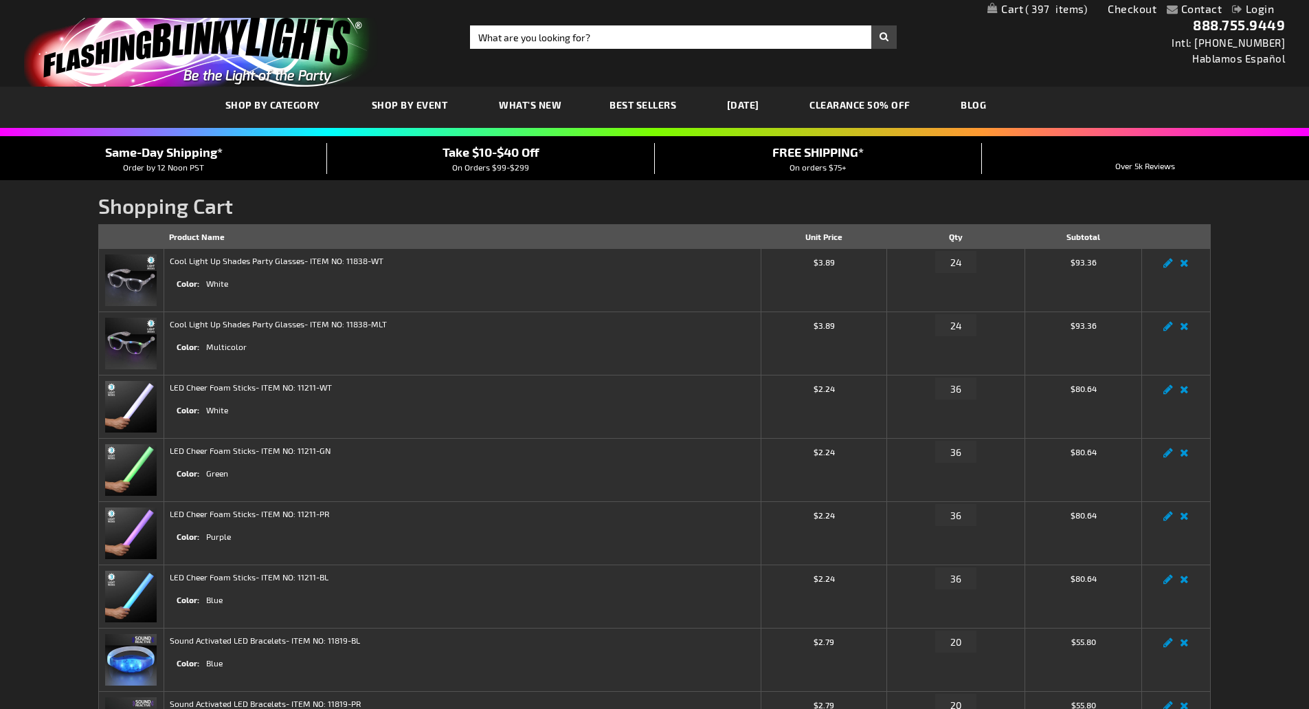
click at [503, 151] on span "Take $10-$40 Off" at bounding box center [491, 151] width 97 height 15
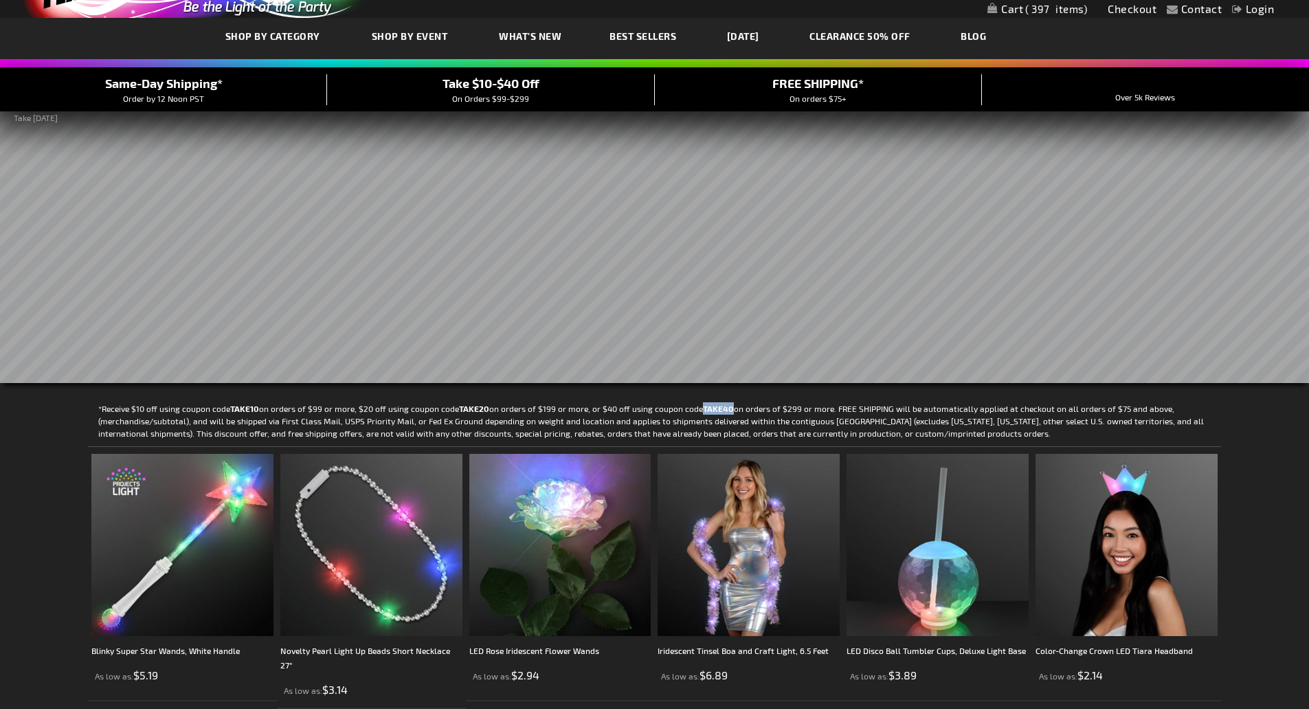
drag, startPoint x: 728, startPoint y: 410, endPoint x: 697, endPoint y: 408, distance: 31.0
click at [697, 408] on p "*Receive $10 off using coupon code TAKE10 on orders of $99 or more, $20 off usi…" at bounding box center [655, 420] width 1134 height 37
copy strong "TAKE40"
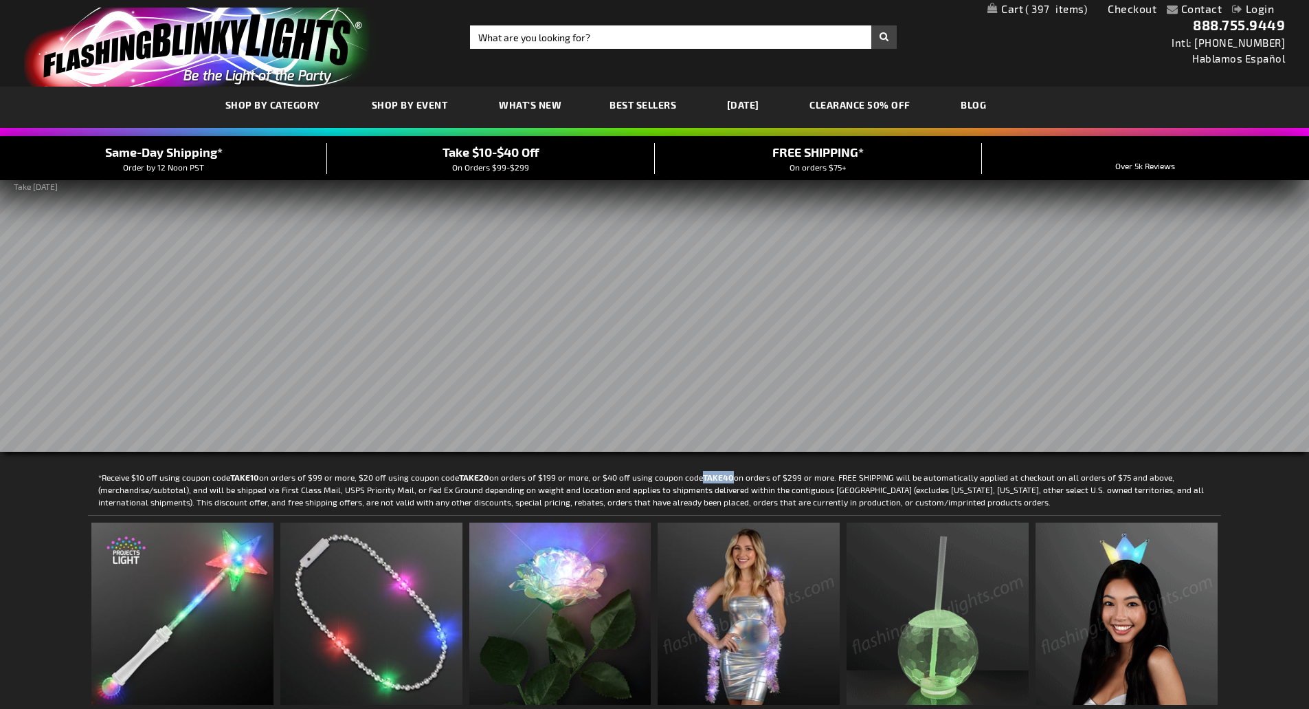
click at [1053, 5] on span "397" at bounding box center [1057, 9] width 62 height 12
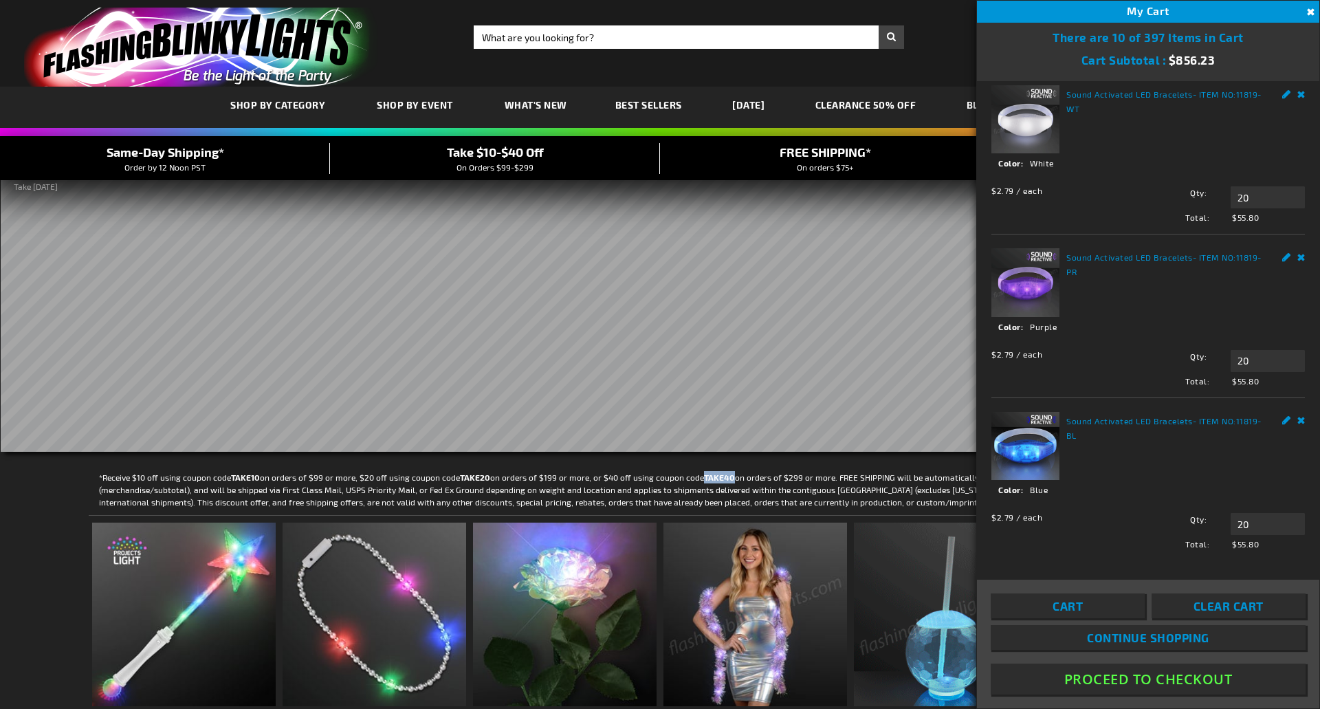
scroll to position [206, 0]
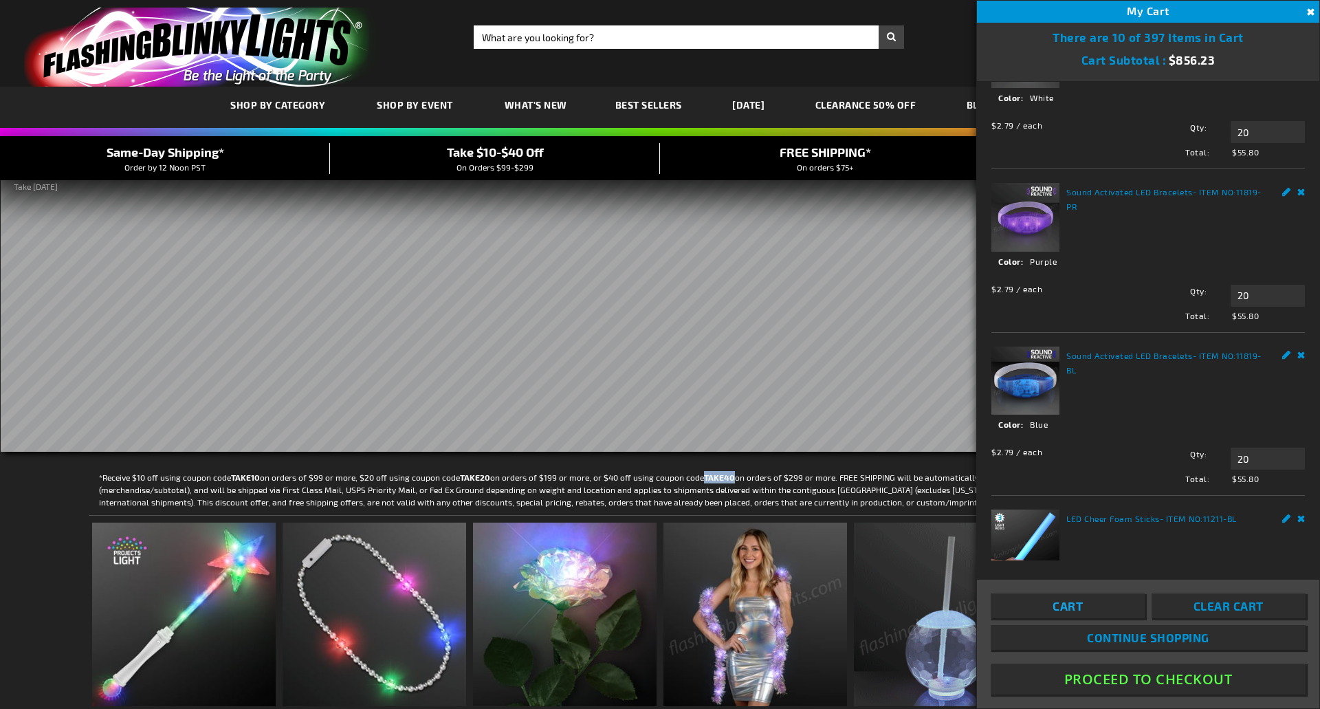
click at [1097, 608] on link "Cart" at bounding box center [1068, 605] width 154 height 25
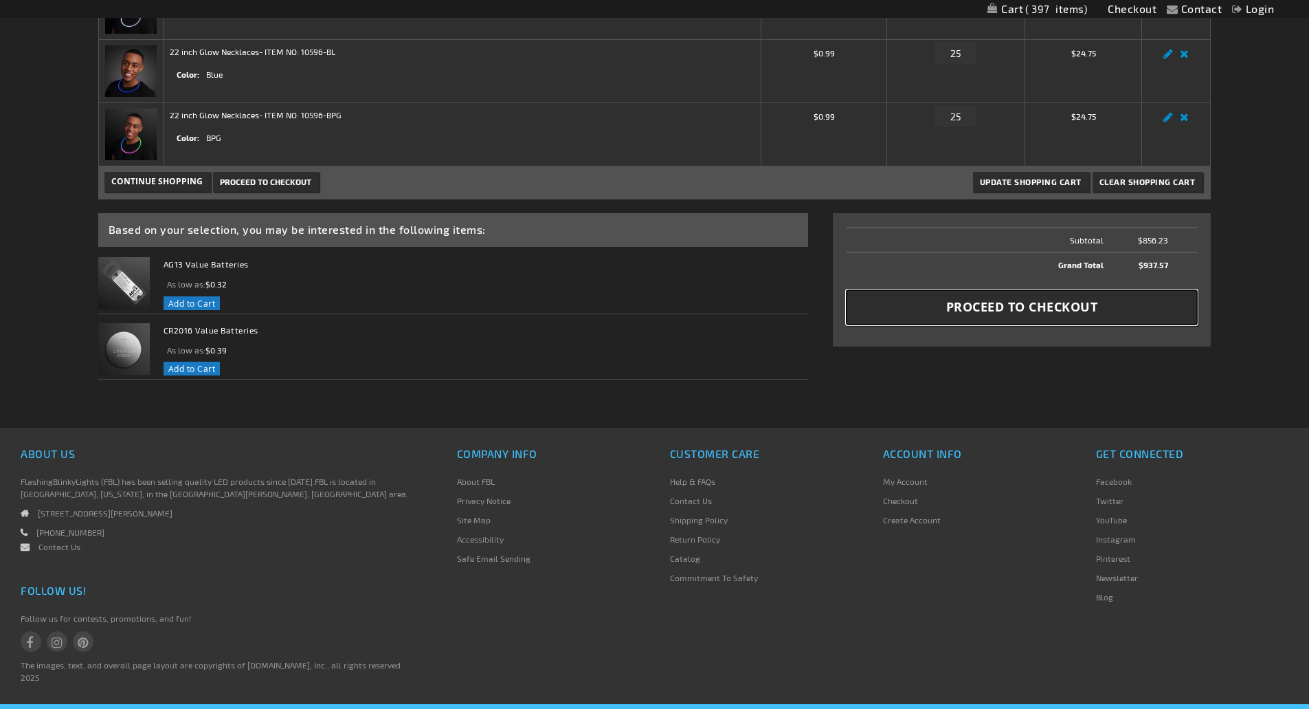
click at [1030, 313] on span "Proceed to Checkout" at bounding box center [1023, 306] width 152 height 17
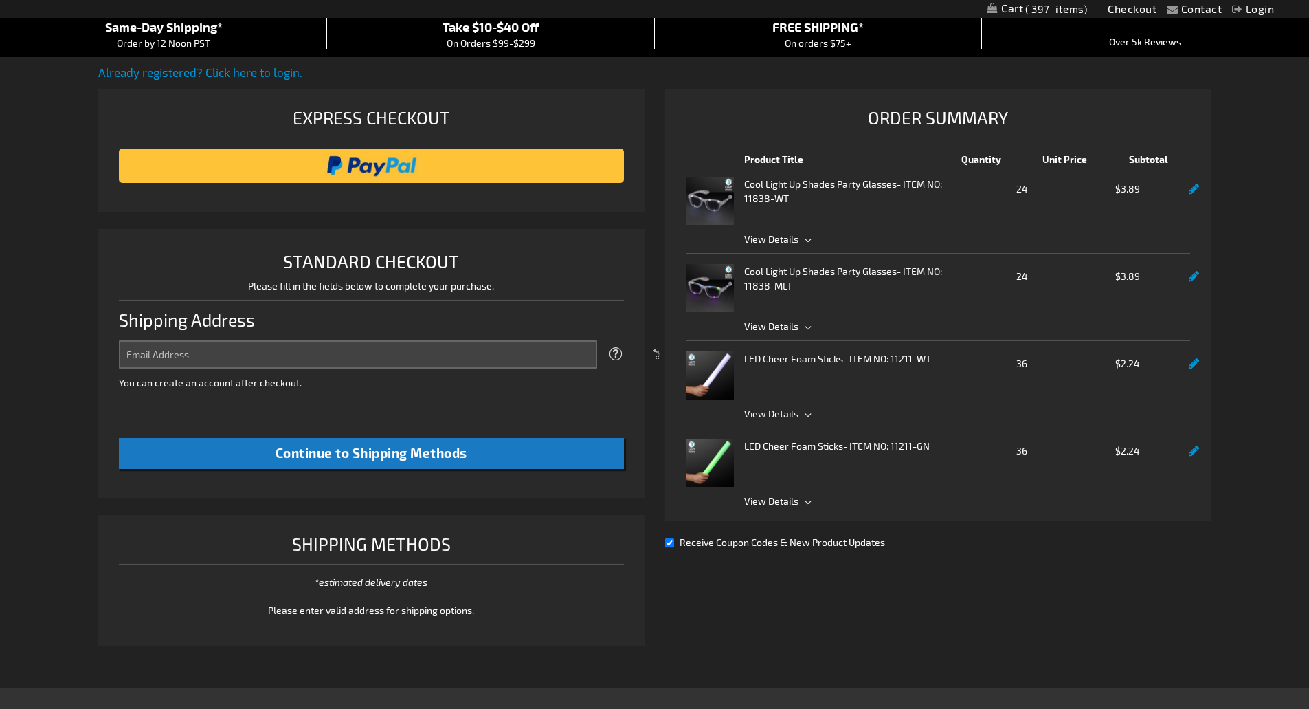
select select "US"
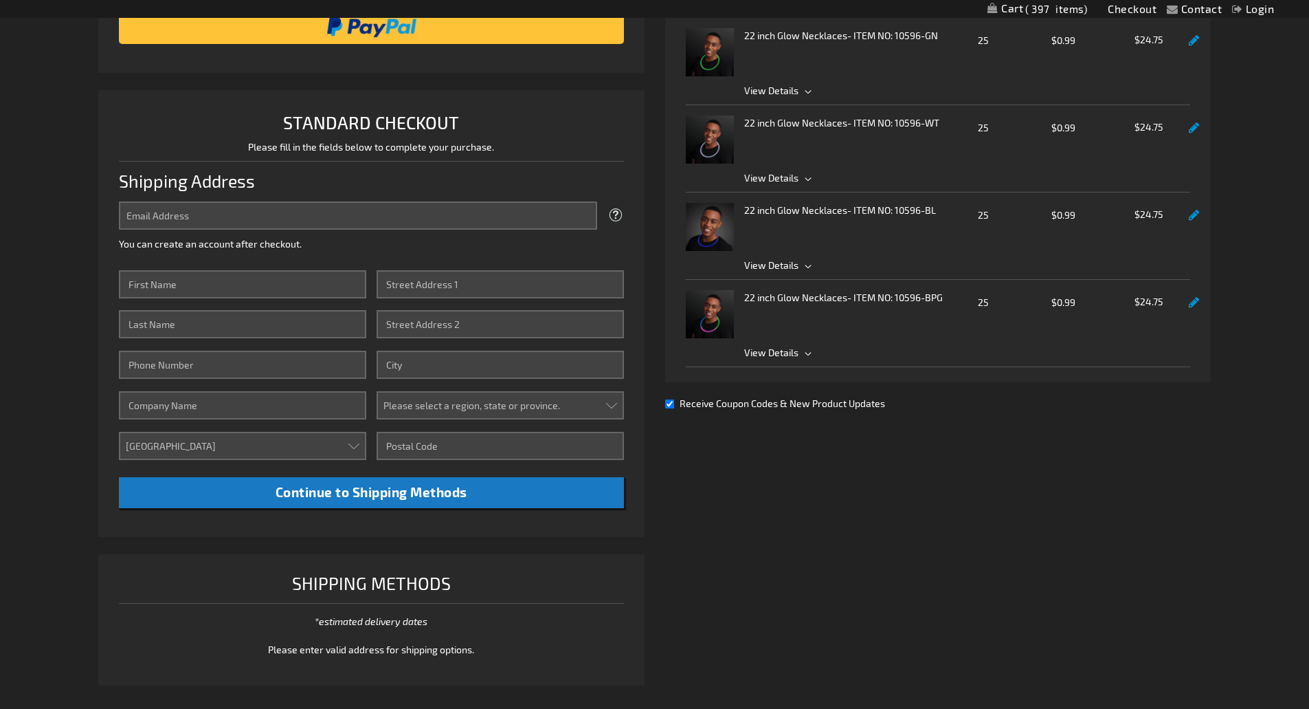
scroll to position [365, 0]
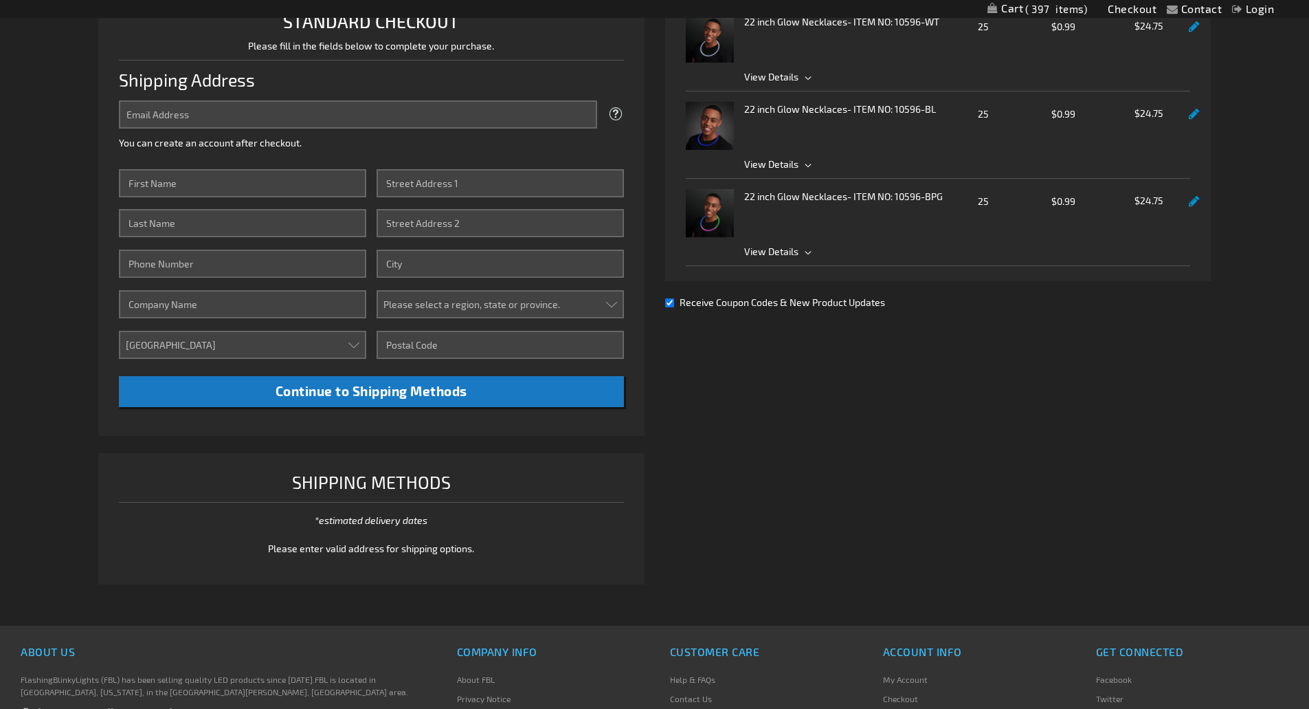
click at [714, 304] on span "Receive Coupon Codes & New Product Updates" at bounding box center [783, 302] width 206 height 12
click at [674, 304] on input "Receive Coupon Codes & New Product Updates" at bounding box center [669, 302] width 9 height 9
checkbox input "false"
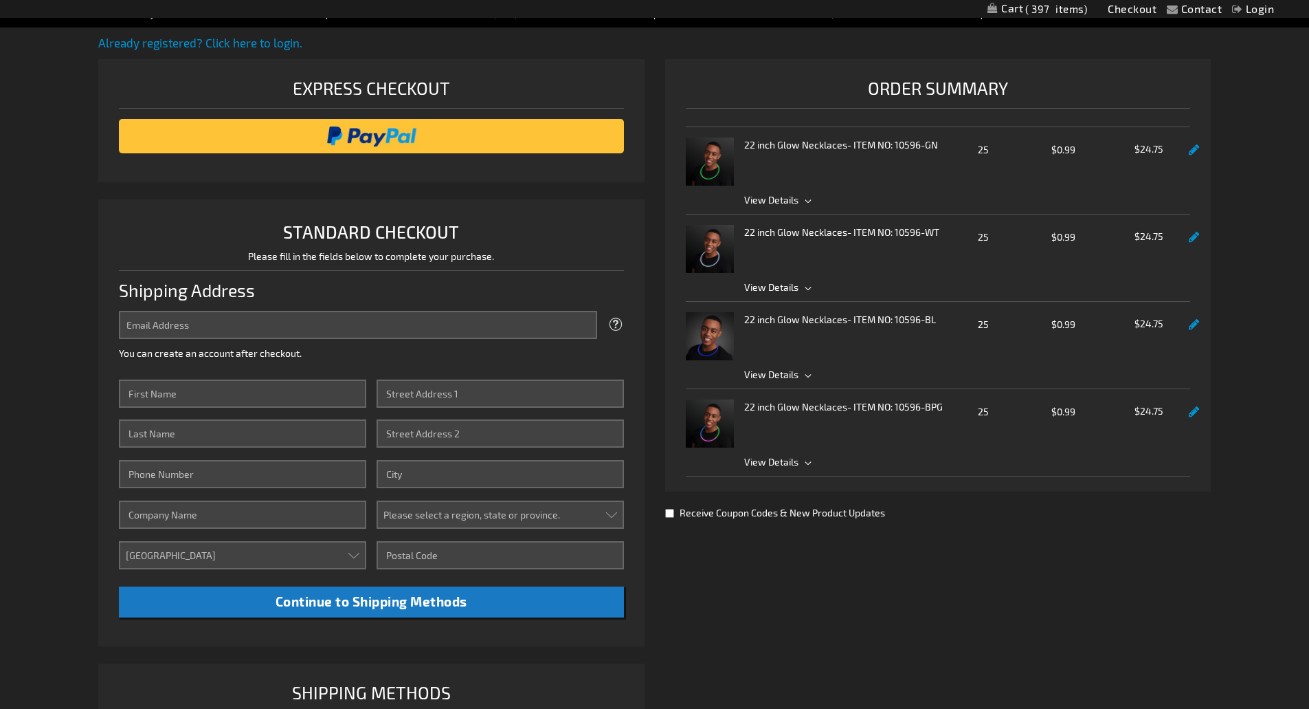
scroll to position [0, 0]
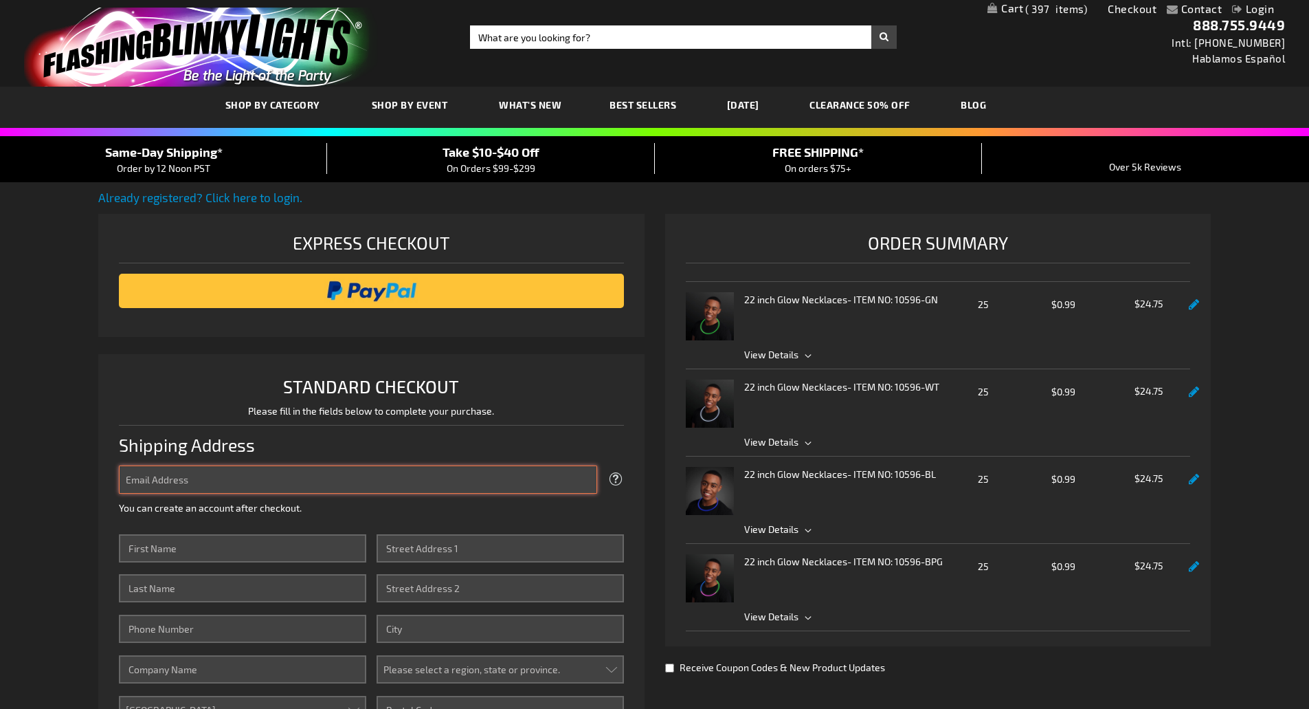
click at [296, 472] on input "Email Address" at bounding box center [358, 479] width 478 height 28
type input "[EMAIL_ADDRESS][DOMAIN_NAME]"
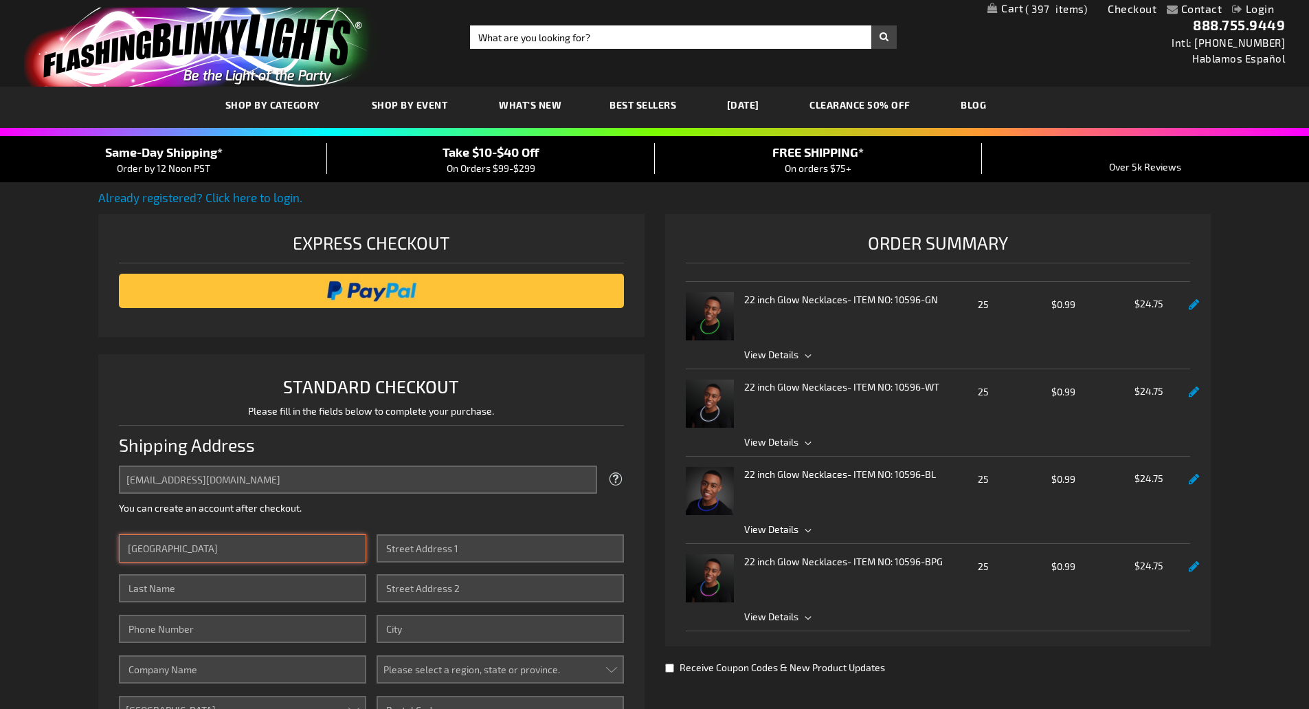
type input "Madison"
type input "Emanski"
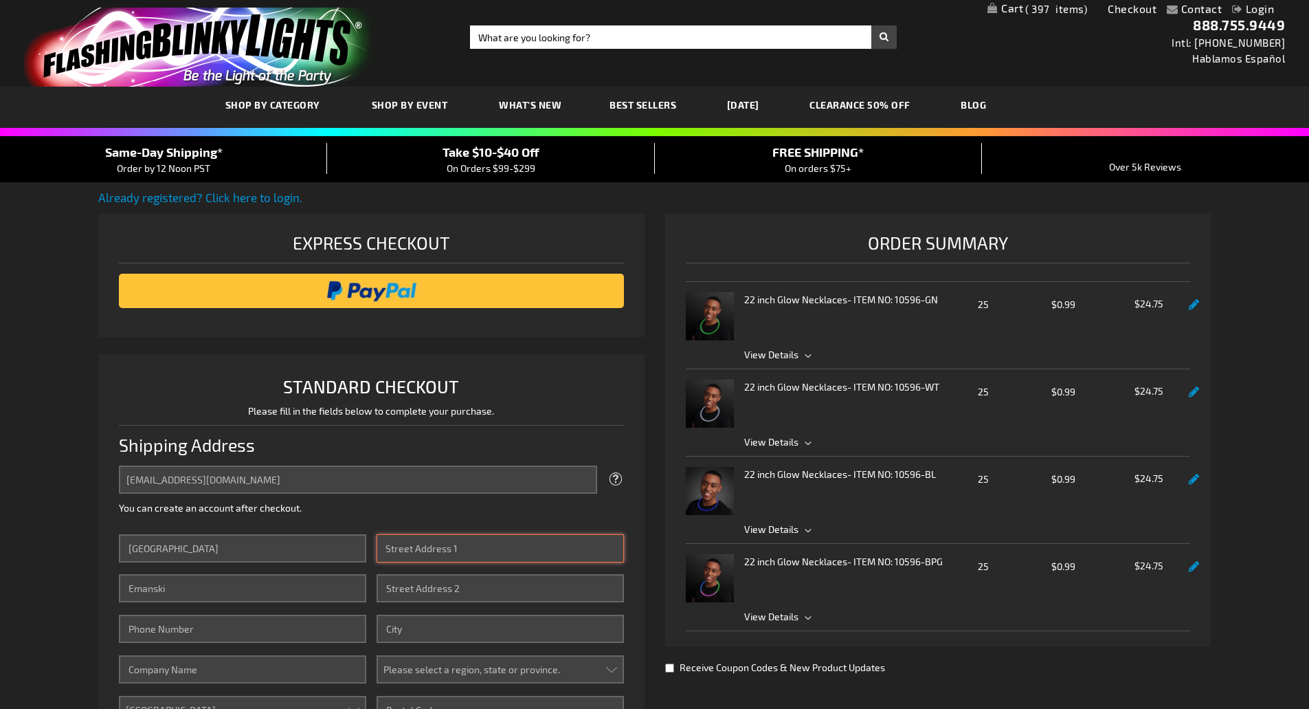
click at [387, 540] on input "Street Address: Line 1" at bounding box center [500, 548] width 247 height 28
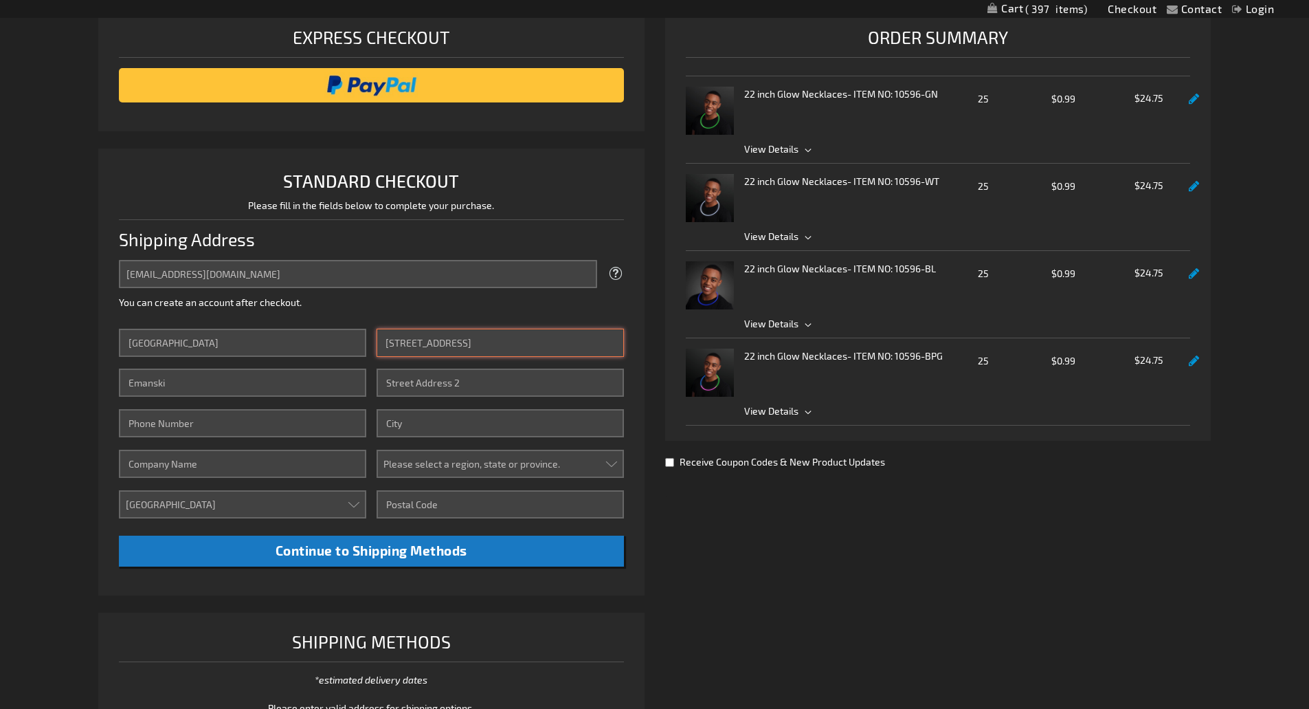
scroll to position [206, 0]
type input "402 Rhema Road"
click at [437, 415] on input "City" at bounding box center [500, 422] width 247 height 28
type input "Chesapeake"
click at [310, 428] on input "Phone Number" at bounding box center [242, 422] width 247 height 28
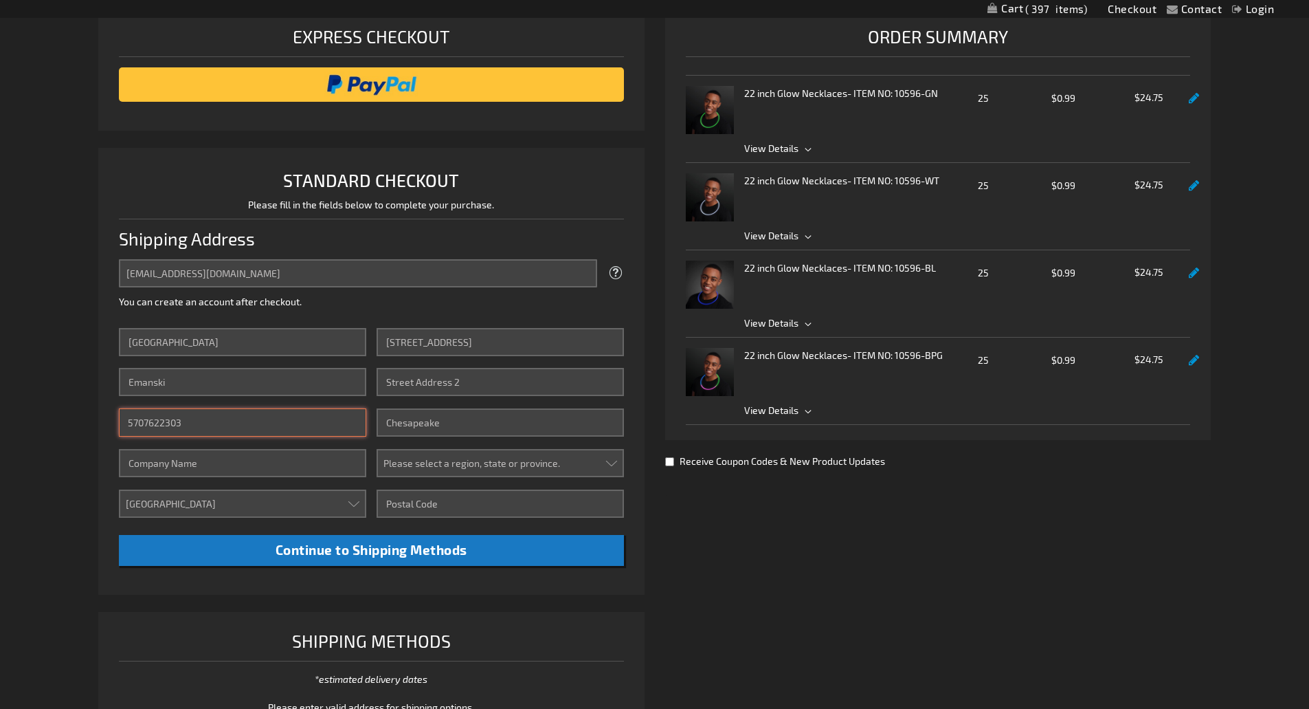
drag, startPoint x: 159, startPoint y: 425, endPoint x: 197, endPoint y: 426, distance: 37.8
click at [197, 426] on input "5707622303" at bounding box center [242, 422] width 247 height 28
type input "5707622303"
click at [410, 463] on select "Please select a region, state or province. Alabama Alaska Arizona Arkansas Cali…" at bounding box center [500, 463] width 247 height 28
select select "61"
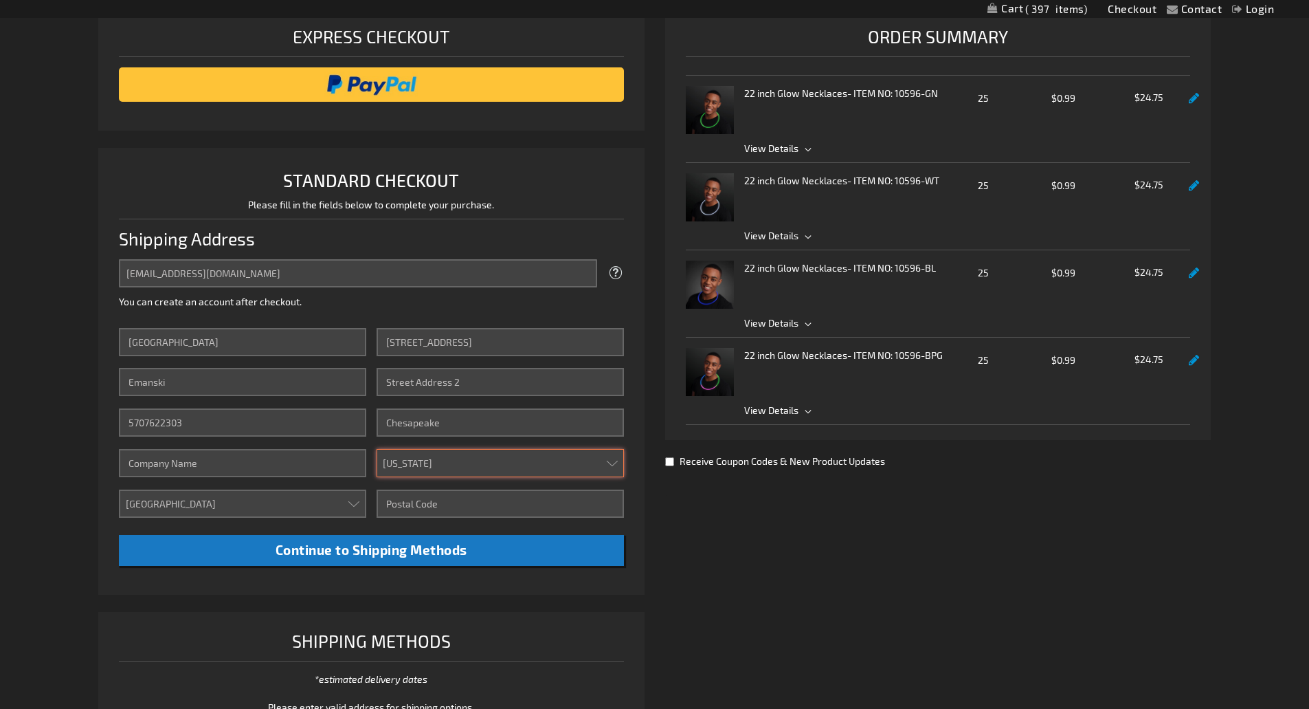
click at [377, 449] on select "Please select a region, state or province. Alabama Alaska Arizona Arkansas Cali…" at bounding box center [500, 463] width 247 height 28
click at [285, 504] on select "Aruba Australia Austria Bahamas Barbados Belgium Belize Bermuda British Virgin …" at bounding box center [242, 503] width 247 height 28
click at [426, 491] on input "Zip/Postal Code" at bounding box center [500, 503] width 247 height 28
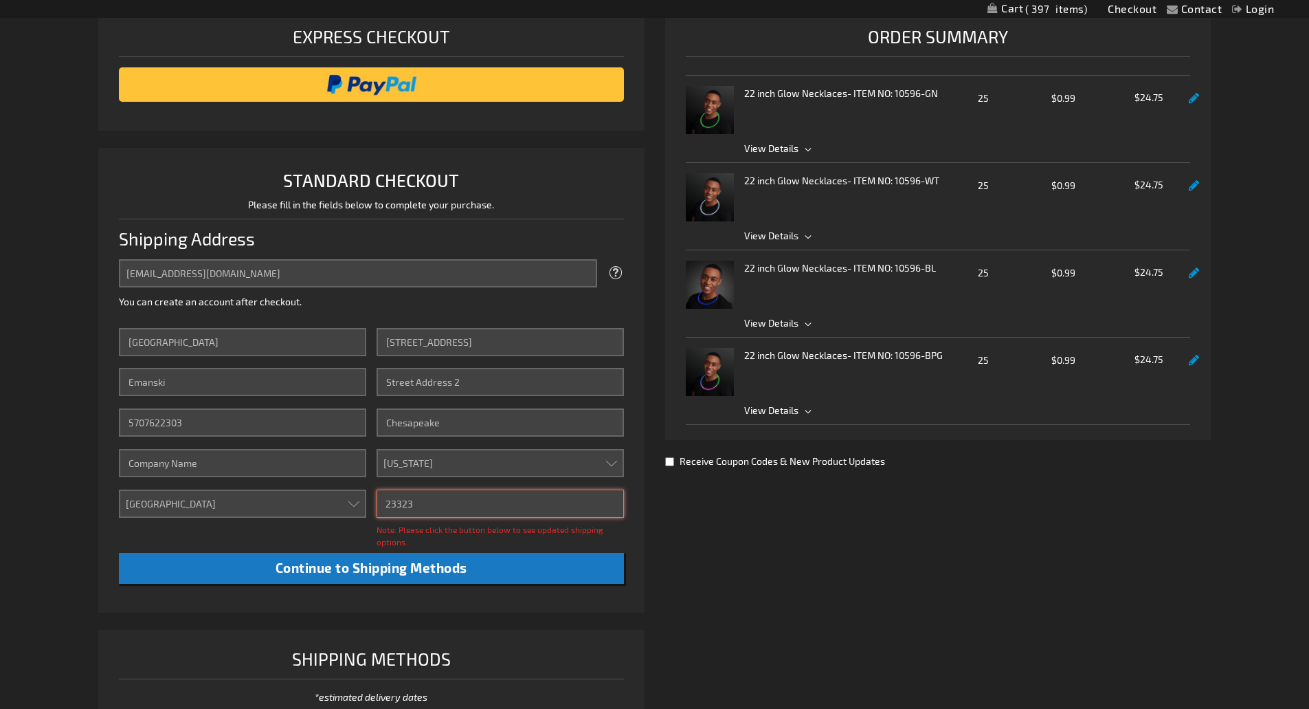
type input "23323"
click at [454, 534] on span "Note: Please click the button below to see updated shipping options." at bounding box center [490, 535] width 227 height 22
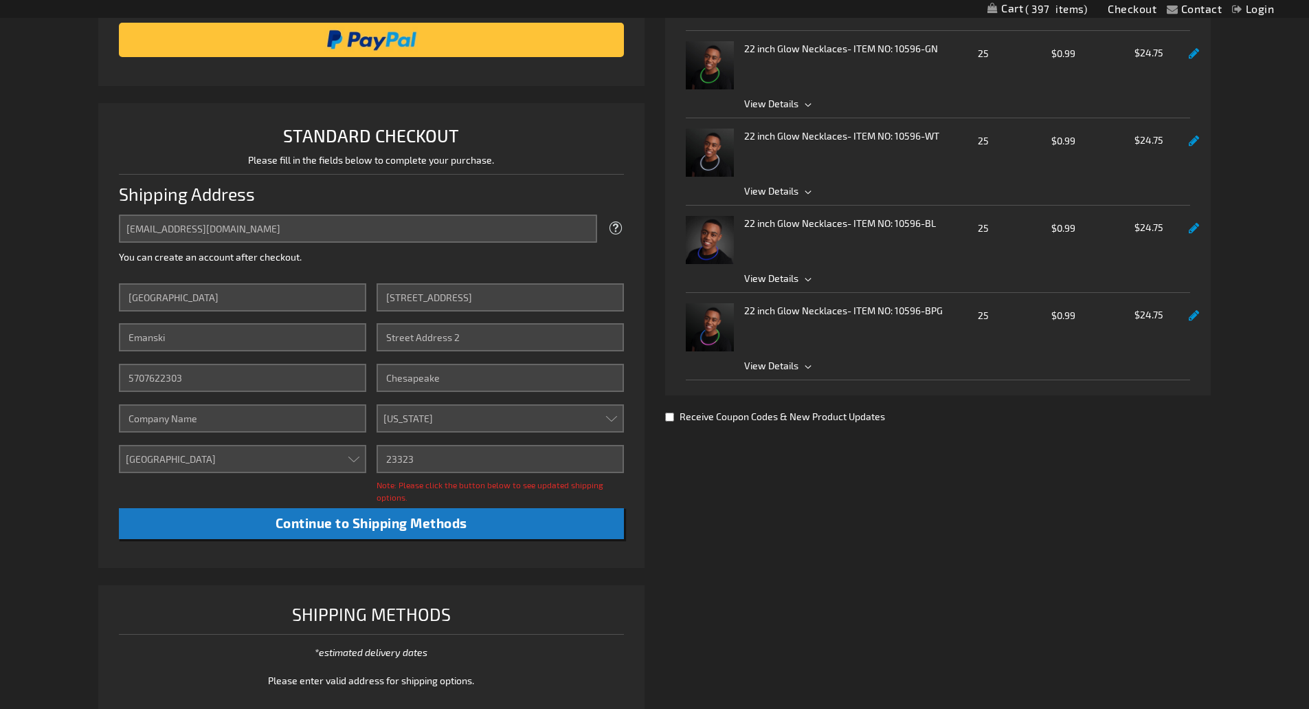
scroll to position [275, 0]
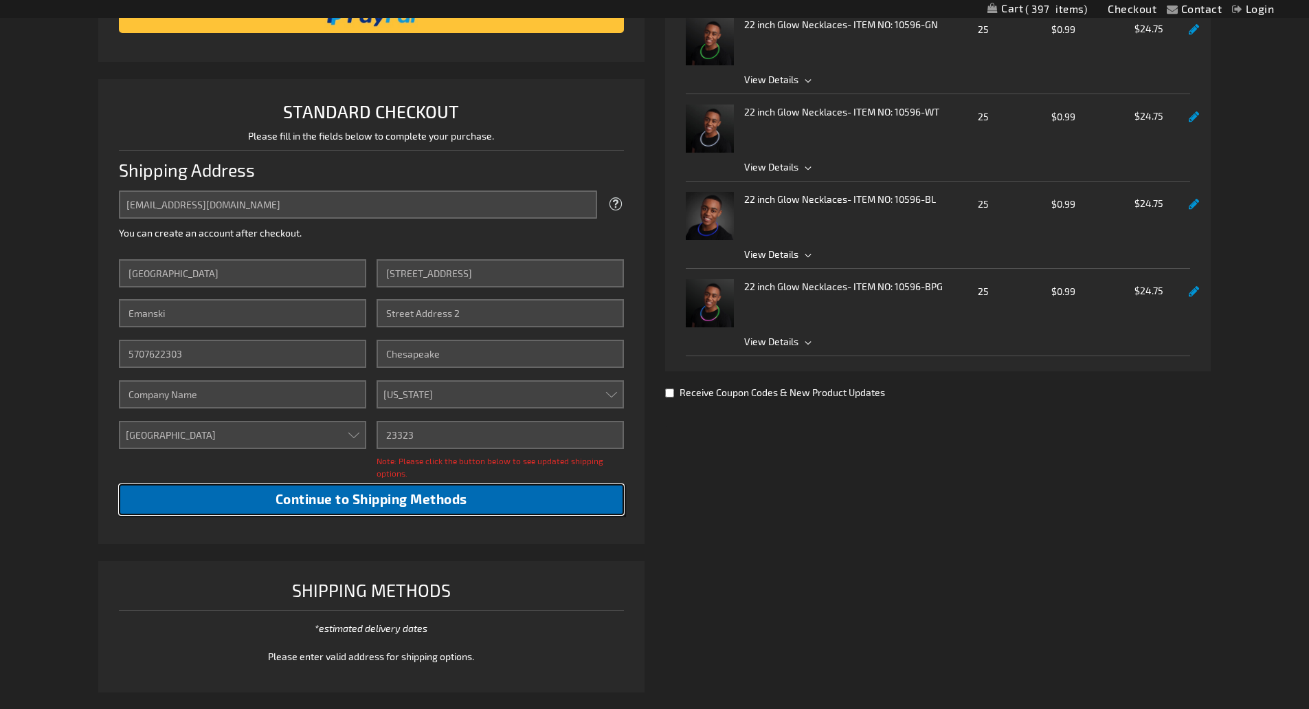
click at [392, 505] on span "Continue to Shipping Methods" at bounding box center [372, 499] width 192 height 16
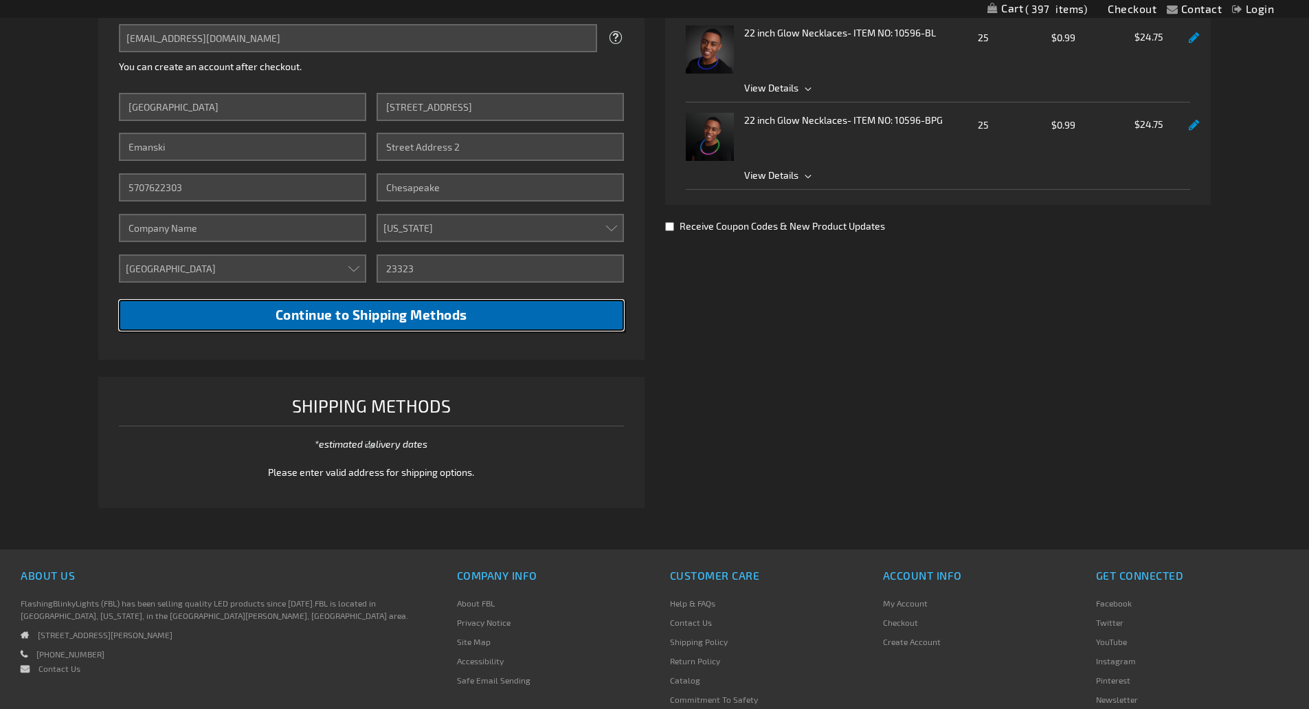
scroll to position [481, 0]
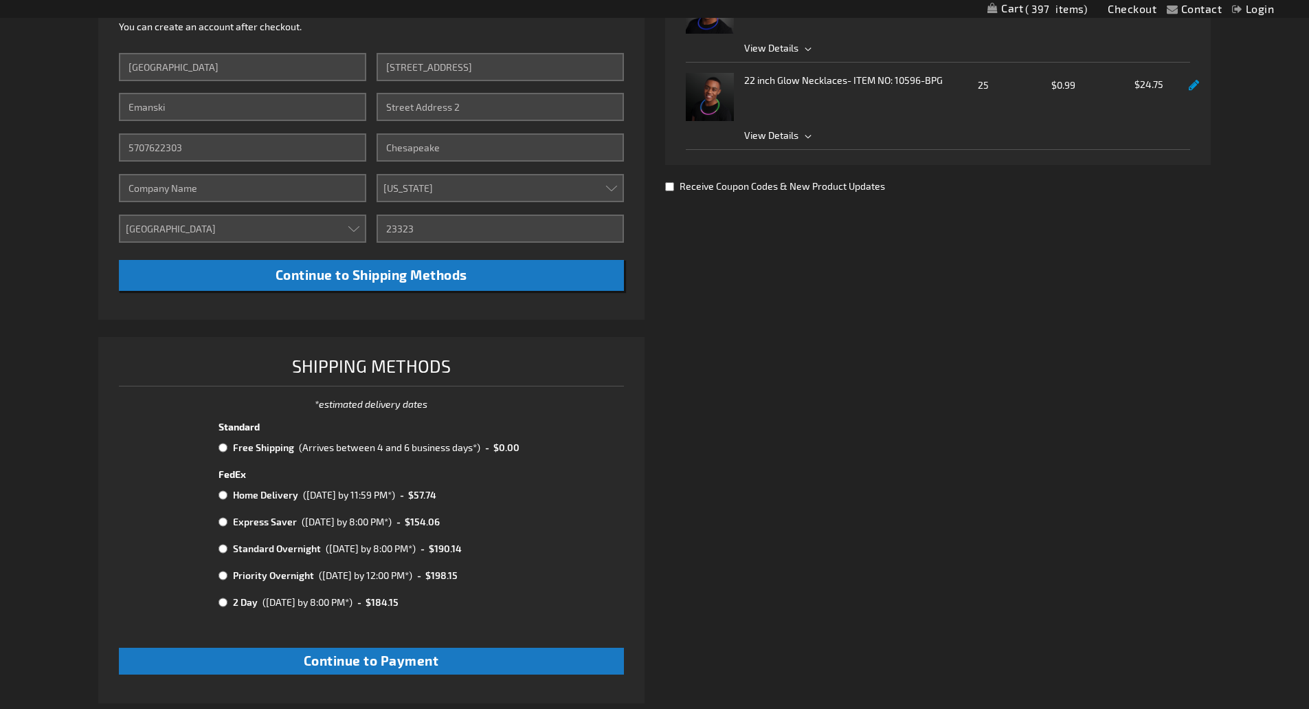
click at [220, 450] on input "radio" at bounding box center [223, 447] width 9 height 11
radio input "true"
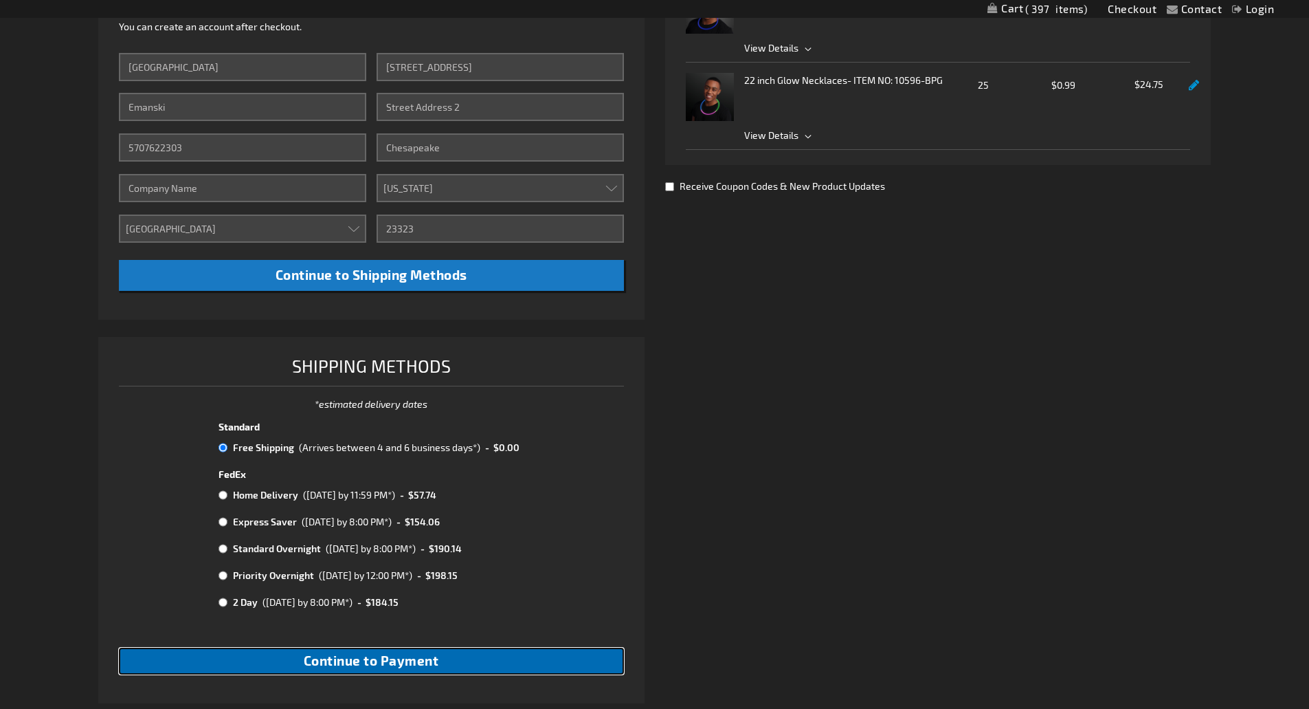
click at [374, 656] on span "Continue to Payment" at bounding box center [371, 660] width 135 height 16
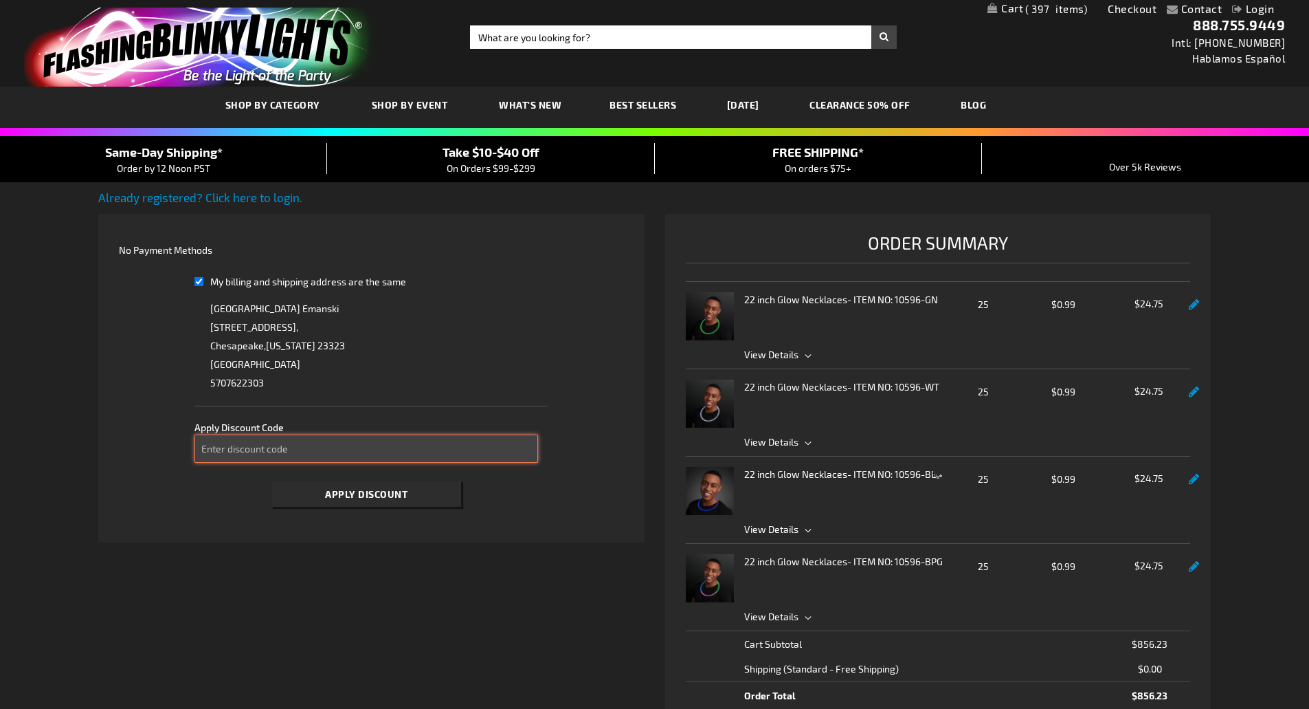
click at [368, 446] on input "Enter discount code" at bounding box center [367, 448] width 344 height 28
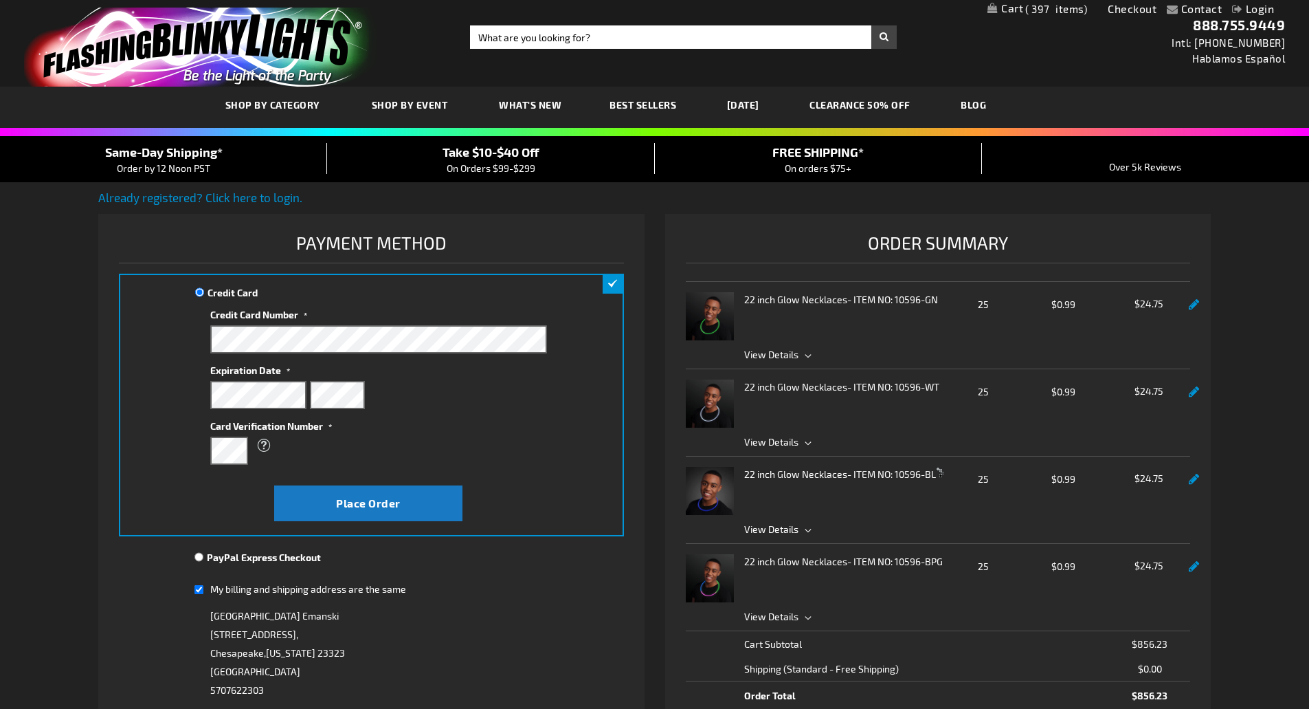
paste input "TAKE40"
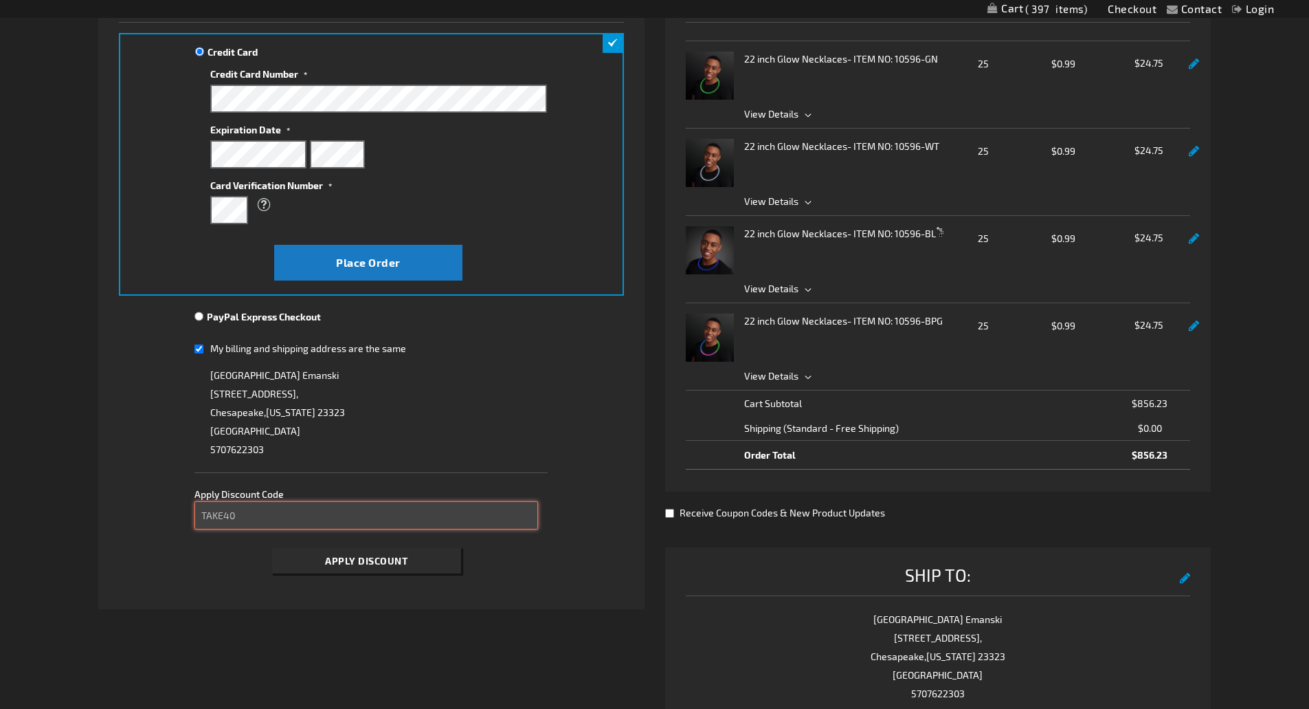
scroll to position [259, 0]
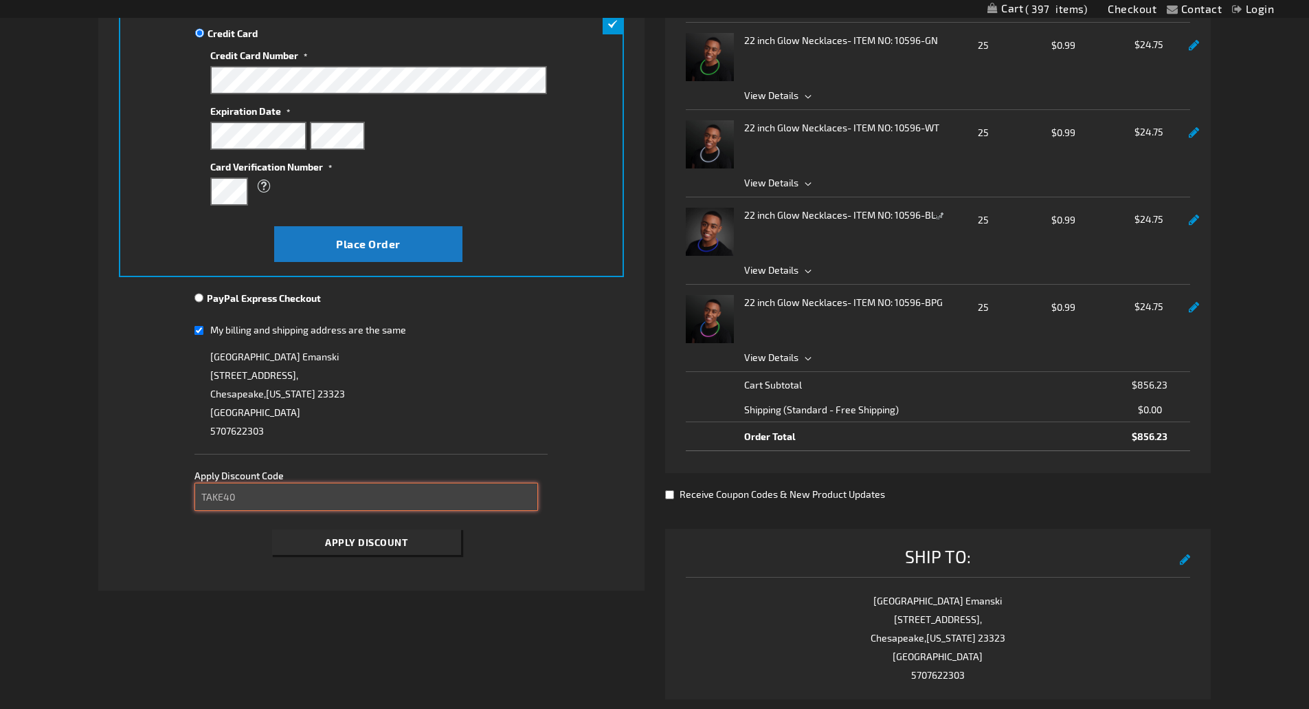
click at [280, 498] on input "TAKE40" at bounding box center [367, 497] width 344 height 28
type input "TAKE40"
click at [318, 544] on button "Apply Discount" at bounding box center [366, 541] width 189 height 25
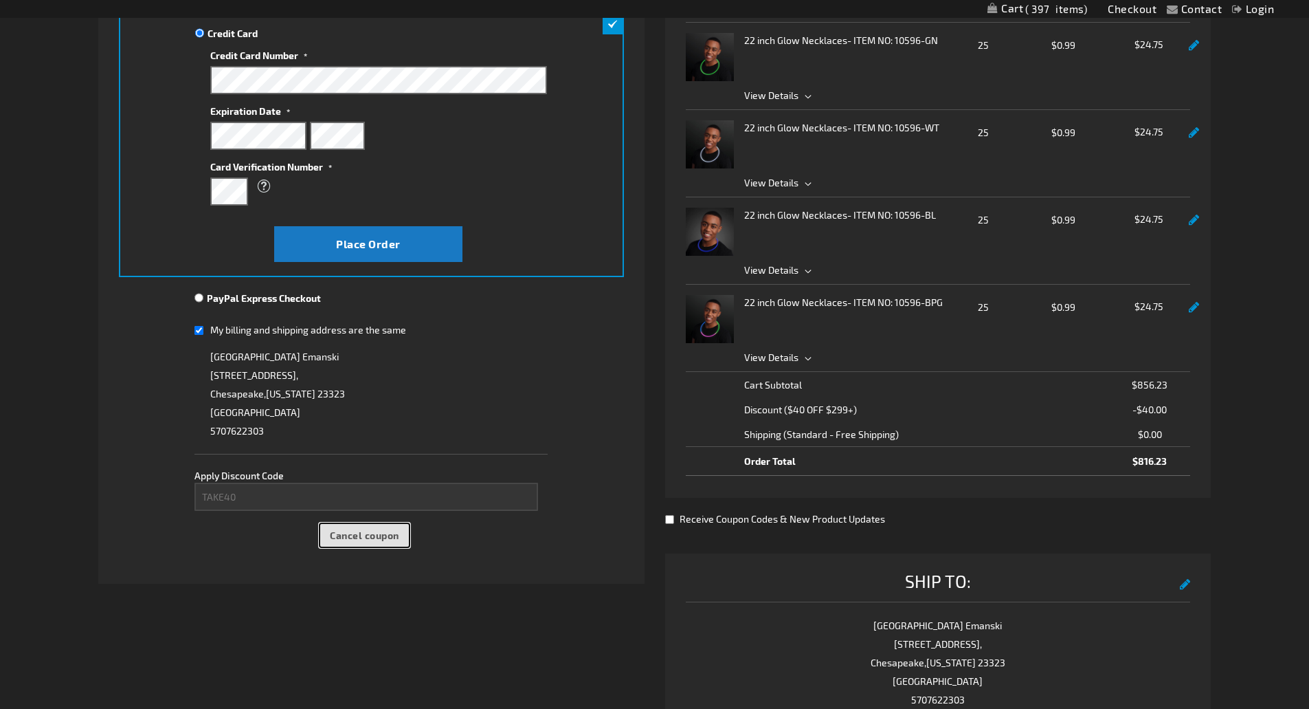
drag, startPoint x: 332, startPoint y: 537, endPoint x: 325, endPoint y: 532, distance: 8.4
click at [329, 535] on button "Cancel coupon" at bounding box center [364, 534] width 91 height 25
click at [305, 500] on div "Please wait..." at bounding box center [654, 354] width 1309 height 709
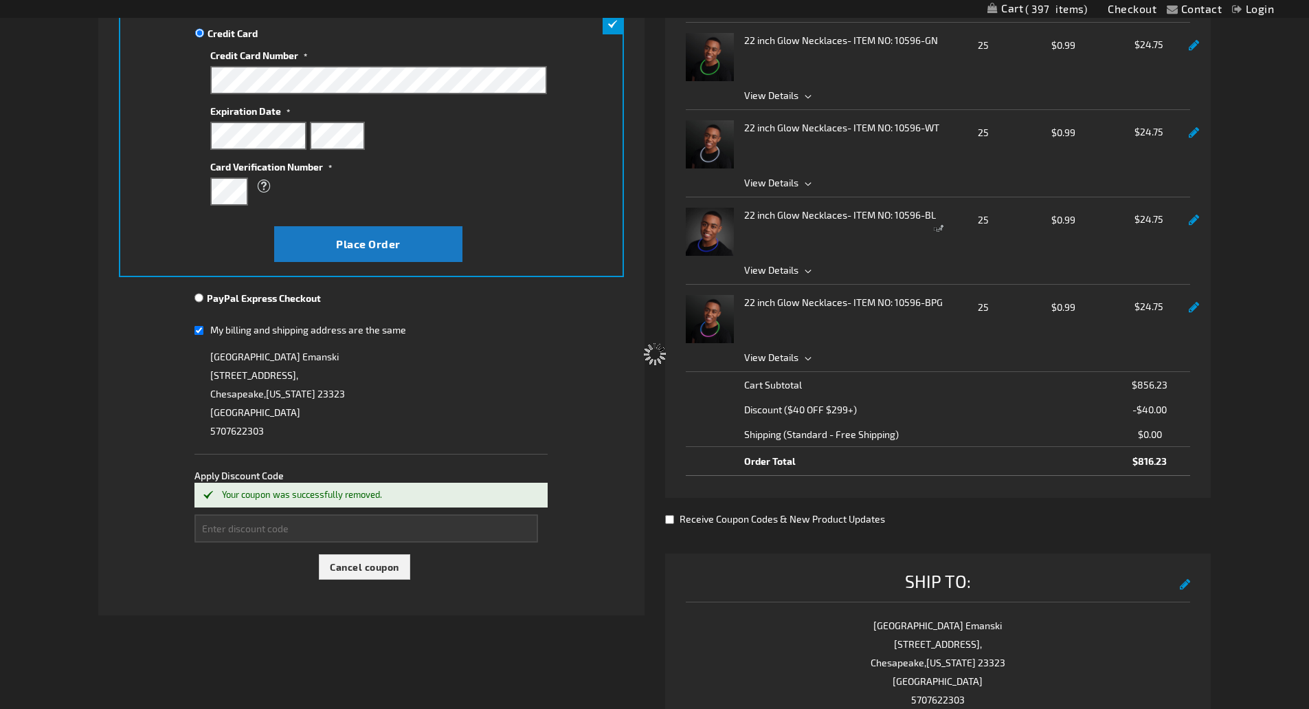
click at [245, 527] on div "Please wait..." at bounding box center [654, 354] width 1309 height 709
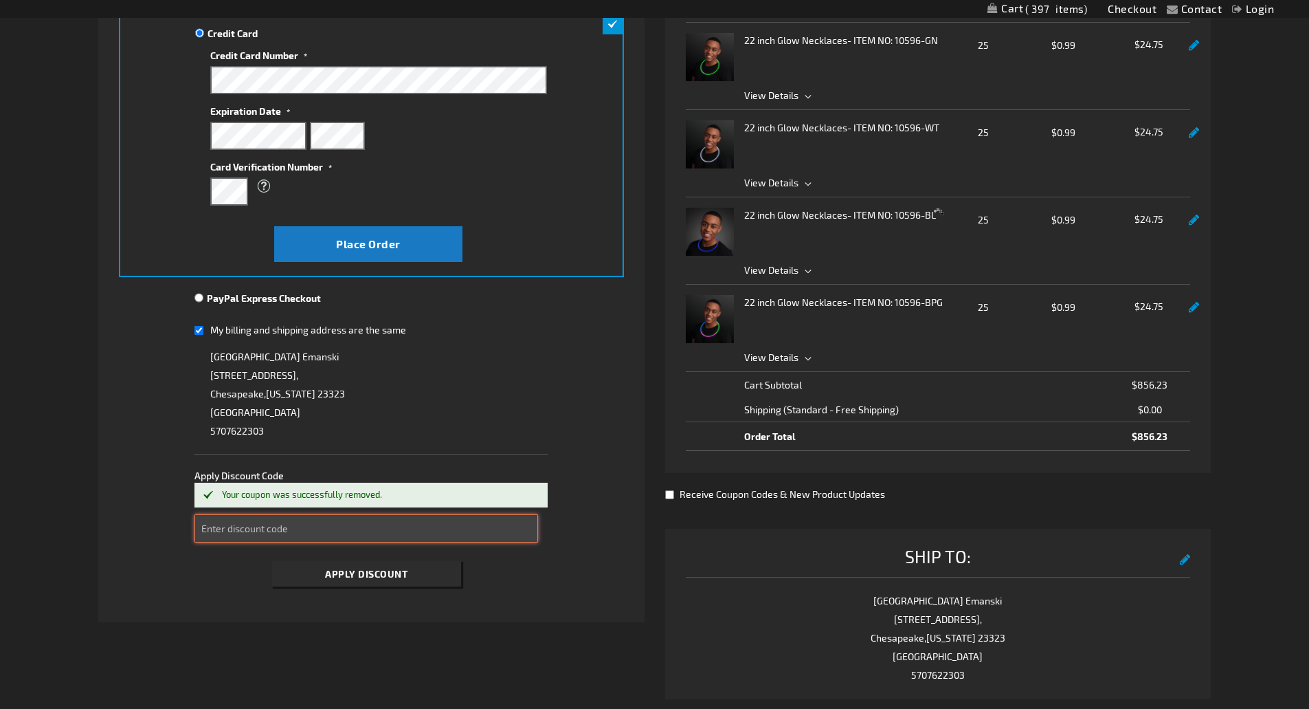
click at [252, 528] on input "Enter discount code" at bounding box center [367, 528] width 344 height 28
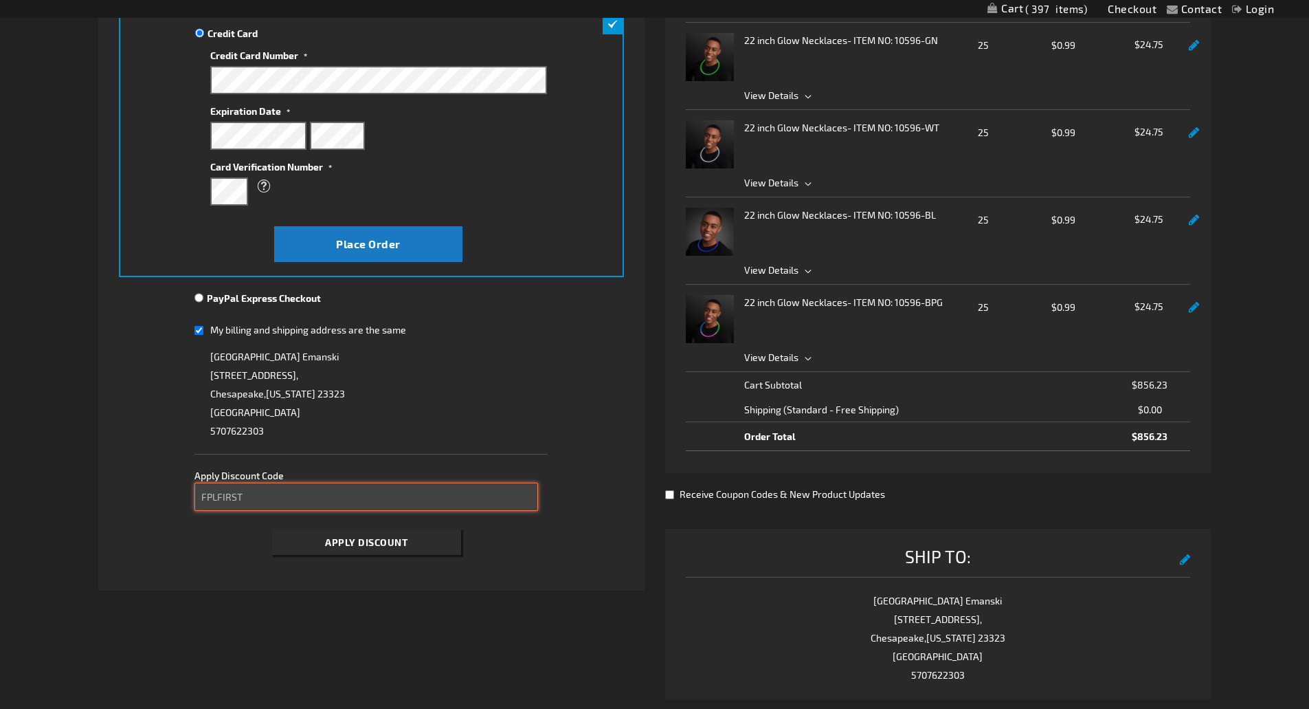
click at [272, 529] on button "Apply Discount" at bounding box center [366, 541] width 189 height 25
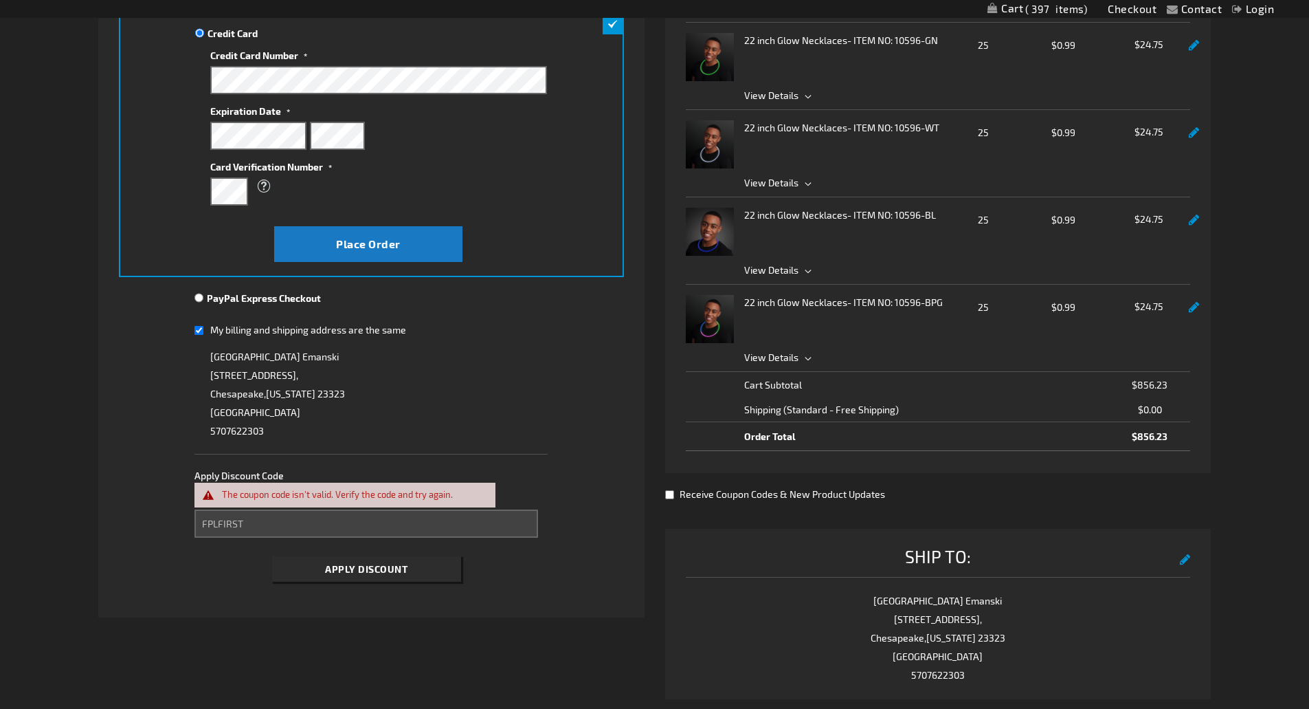
click at [263, 530] on fieldset "Payment Information Payment Method Credit Card Credit Card Information" at bounding box center [371, 279] width 505 height 619
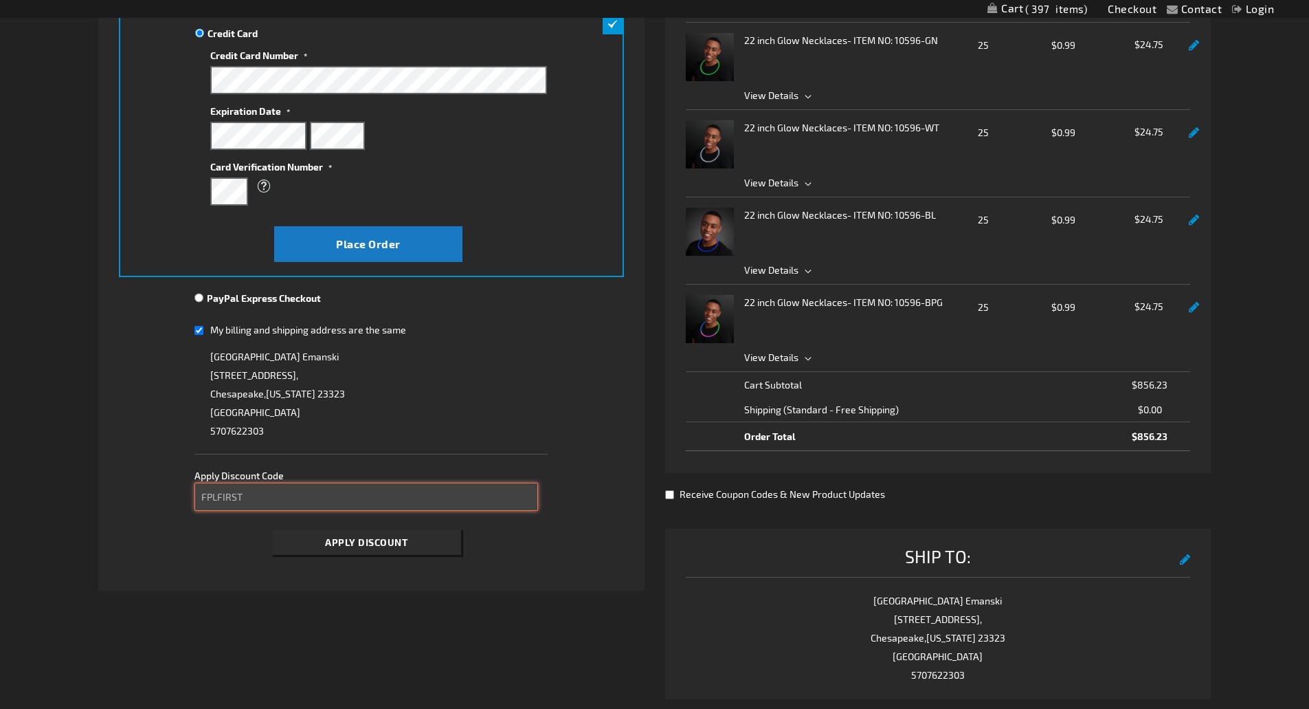
click at [263, 507] on input "FPLFIRST" at bounding box center [367, 497] width 344 height 28
drag, startPoint x: 212, startPoint y: 499, endPoint x: 196, endPoint y: 497, distance: 16.6
click at [196, 497] on input "FPLFIRST" at bounding box center [367, 497] width 344 height 28
paste input "REPEAT10"
type input "REPEAT10"
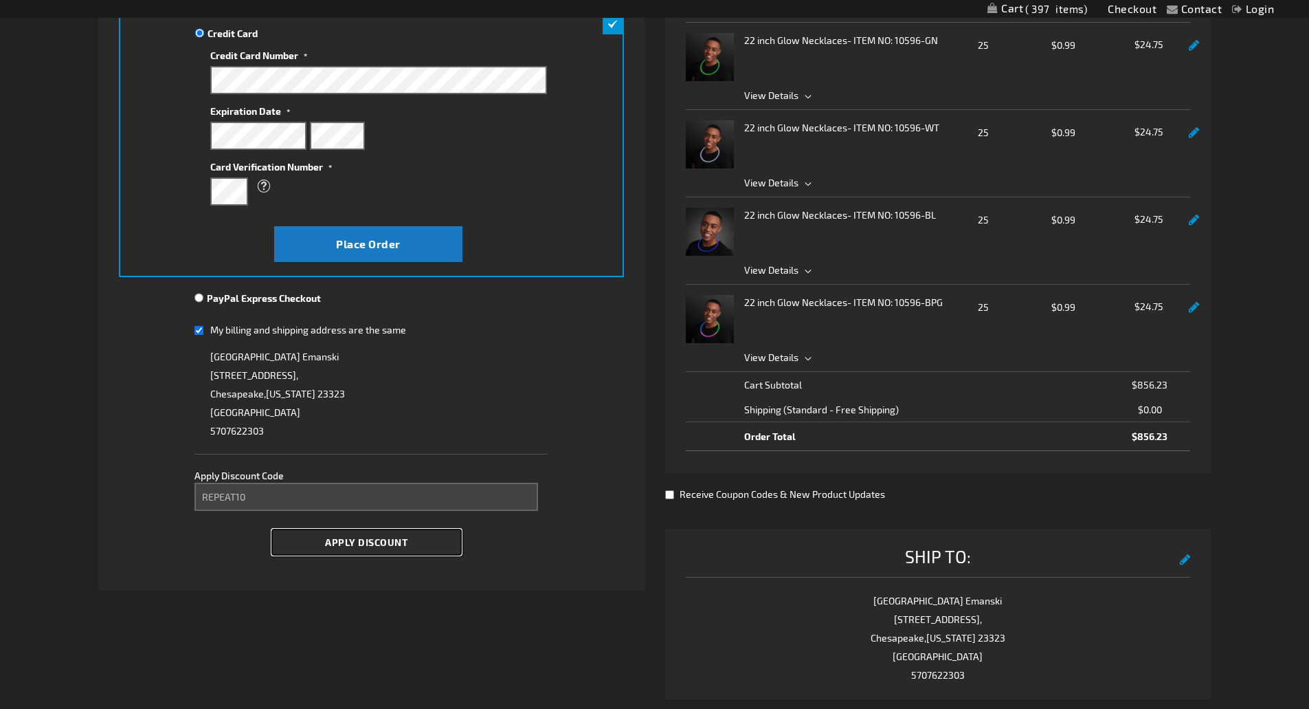
click at [320, 542] on button "Apply Discount" at bounding box center [366, 541] width 189 height 25
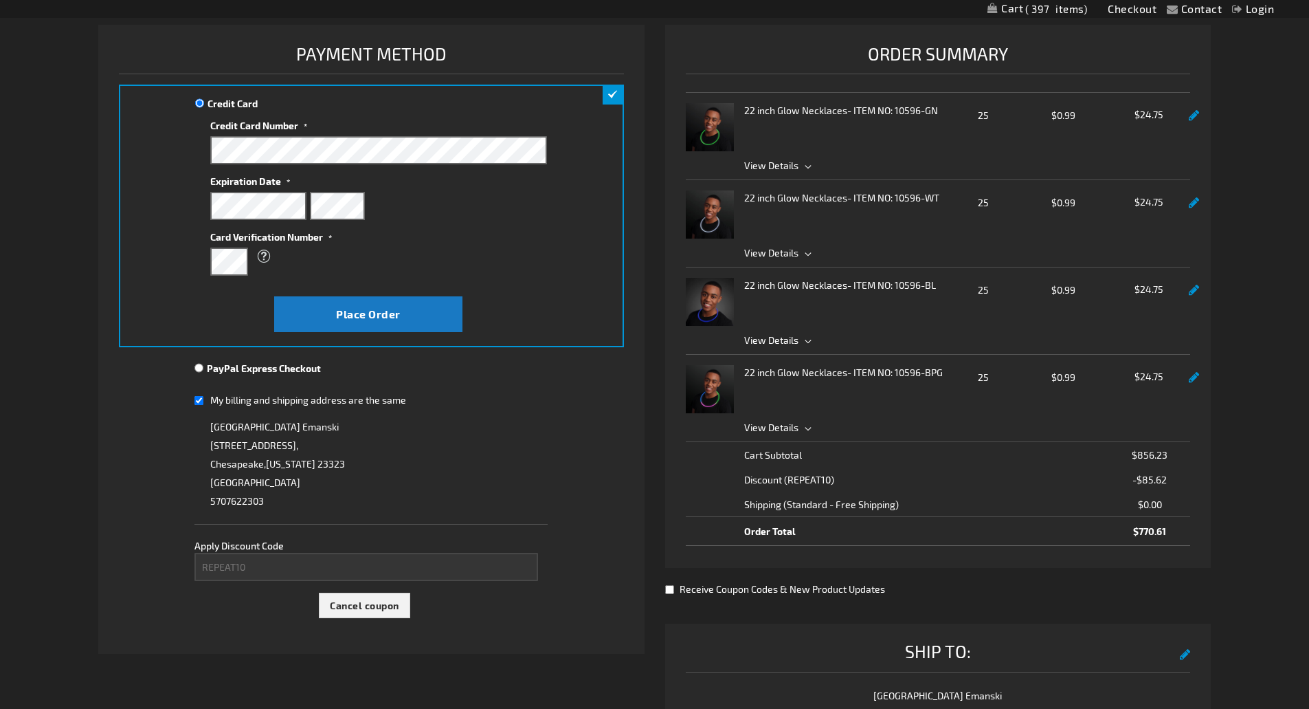
scroll to position [190, 0]
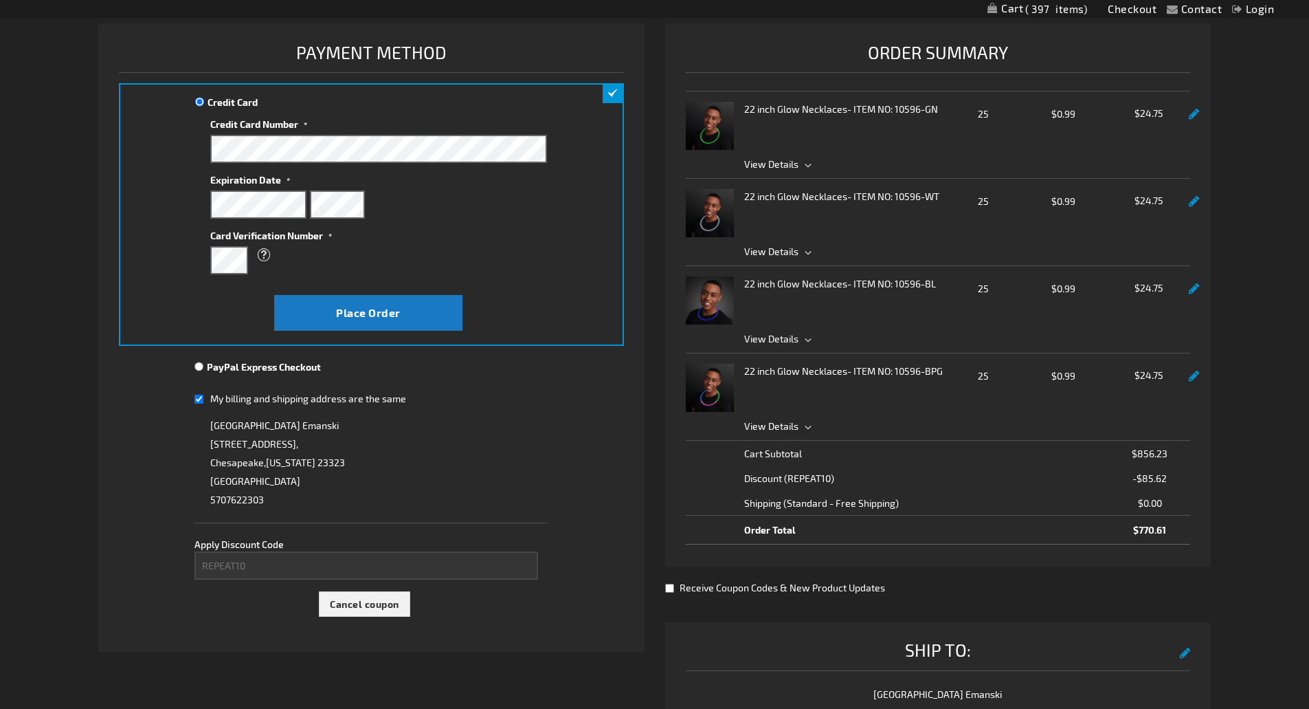
click at [367, 617] on div "Cancel coupon" at bounding box center [367, 607] width 344 height 32
click at [358, 603] on span "Cancel coupon" at bounding box center [364, 604] width 69 height 12
click at [285, 566] on div "Please wait..." at bounding box center [654, 354] width 1309 height 709
click at [258, 564] on div "Please wait..." at bounding box center [654, 354] width 1309 height 709
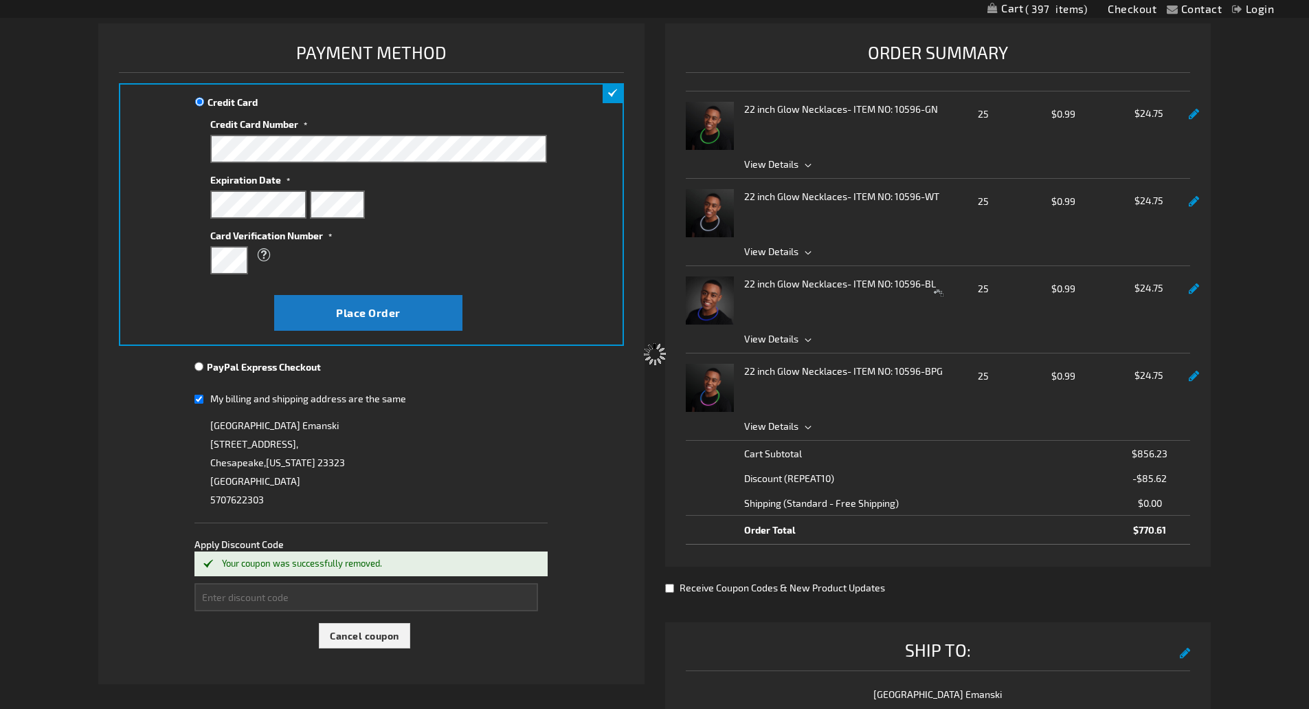
click at [258, 602] on div "Please wait..." at bounding box center [654, 354] width 1309 height 709
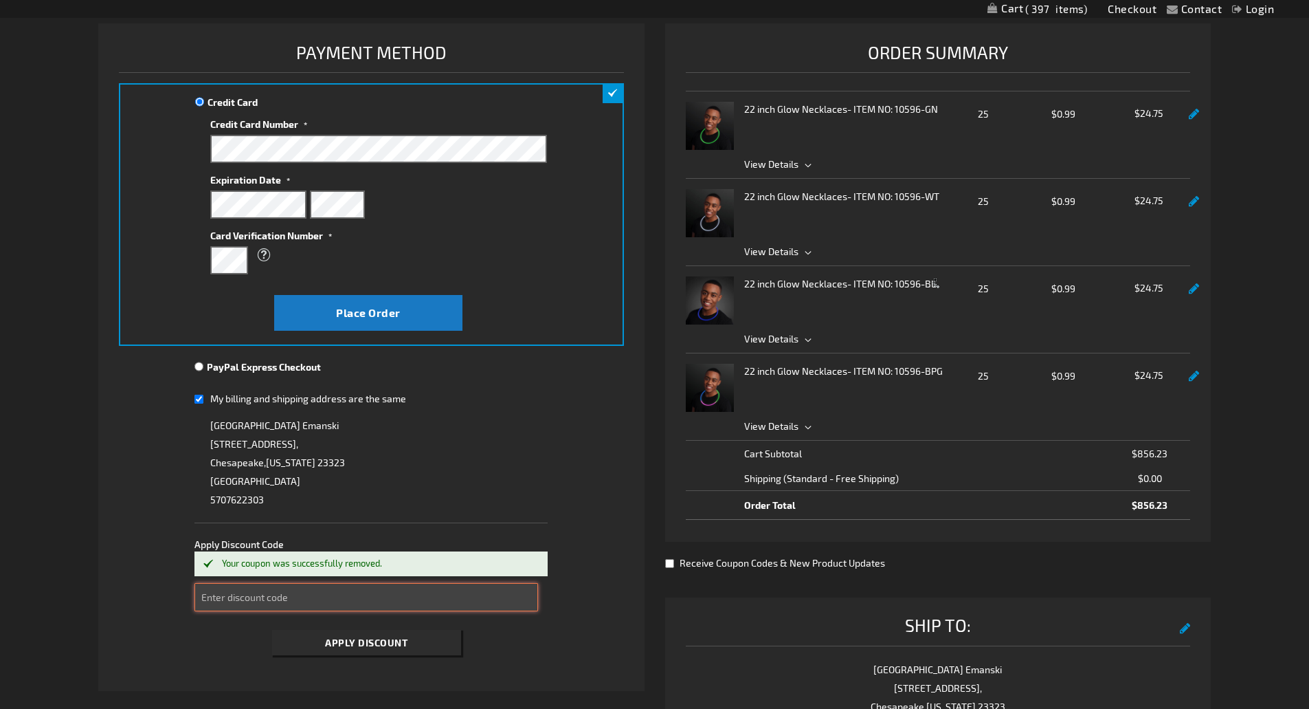
click at [252, 593] on input "Enter discount code" at bounding box center [367, 597] width 344 height 28
paste input "bright15"
click at [314, 645] on button "Apply Discount" at bounding box center [366, 642] width 189 height 25
click at [208, 601] on input "bright15" at bounding box center [367, 597] width 344 height 28
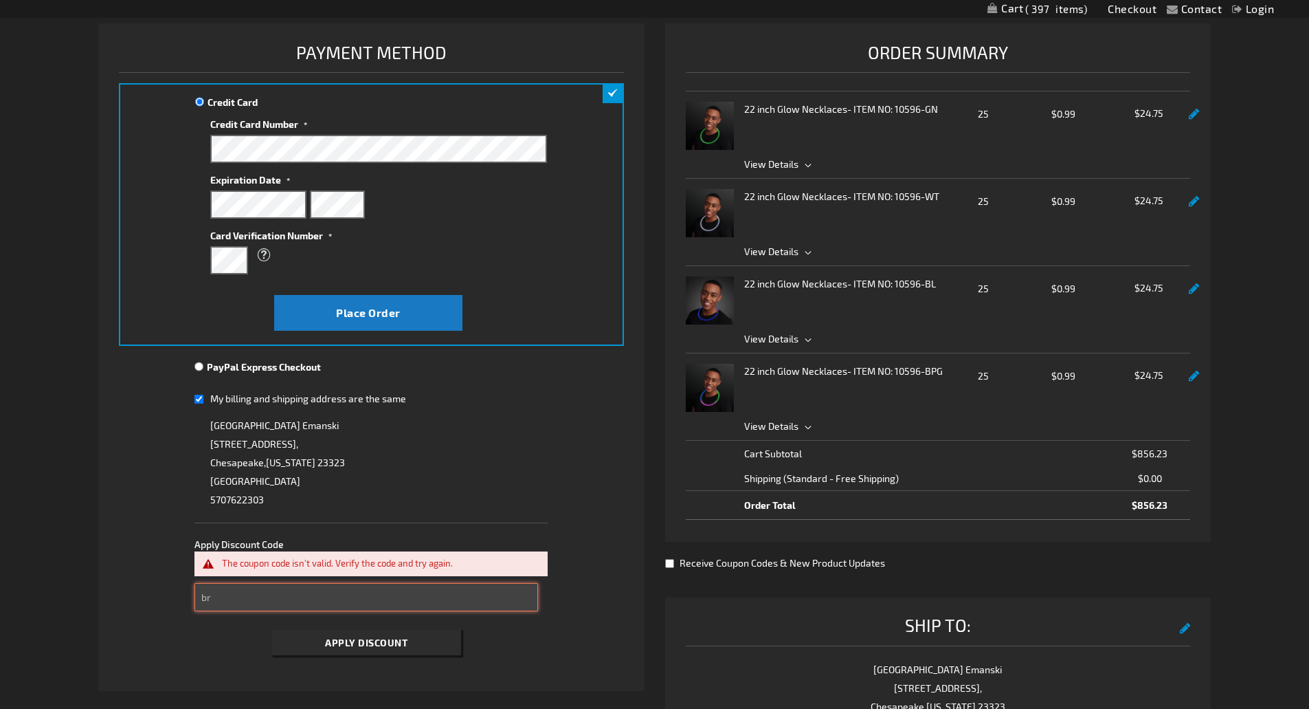
type input "b"
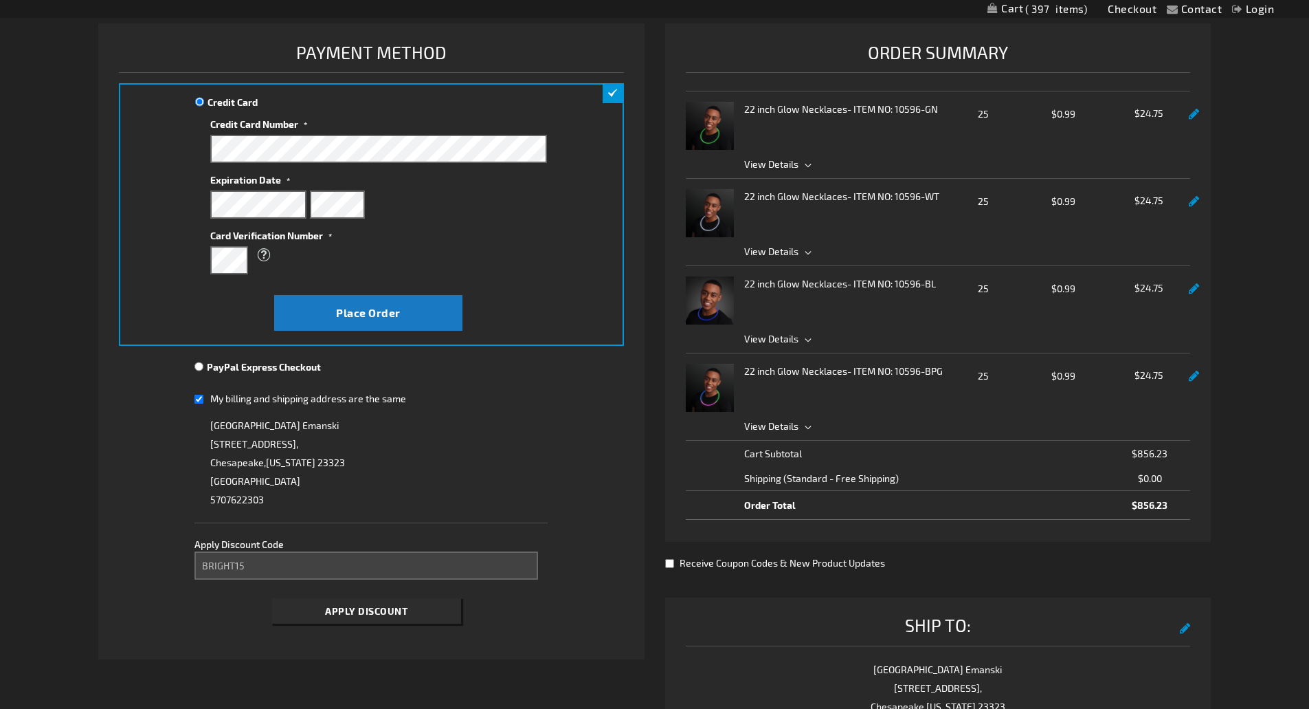
click at [399, 630] on li "Payment Information Payment Method Credit Card Credit Card Information" at bounding box center [371, 341] width 546 height 637
click at [391, 614] on span "Apply Discount" at bounding box center [366, 611] width 82 height 12
click at [3, 292] on div "Please wait..." at bounding box center [654, 354] width 1309 height 709
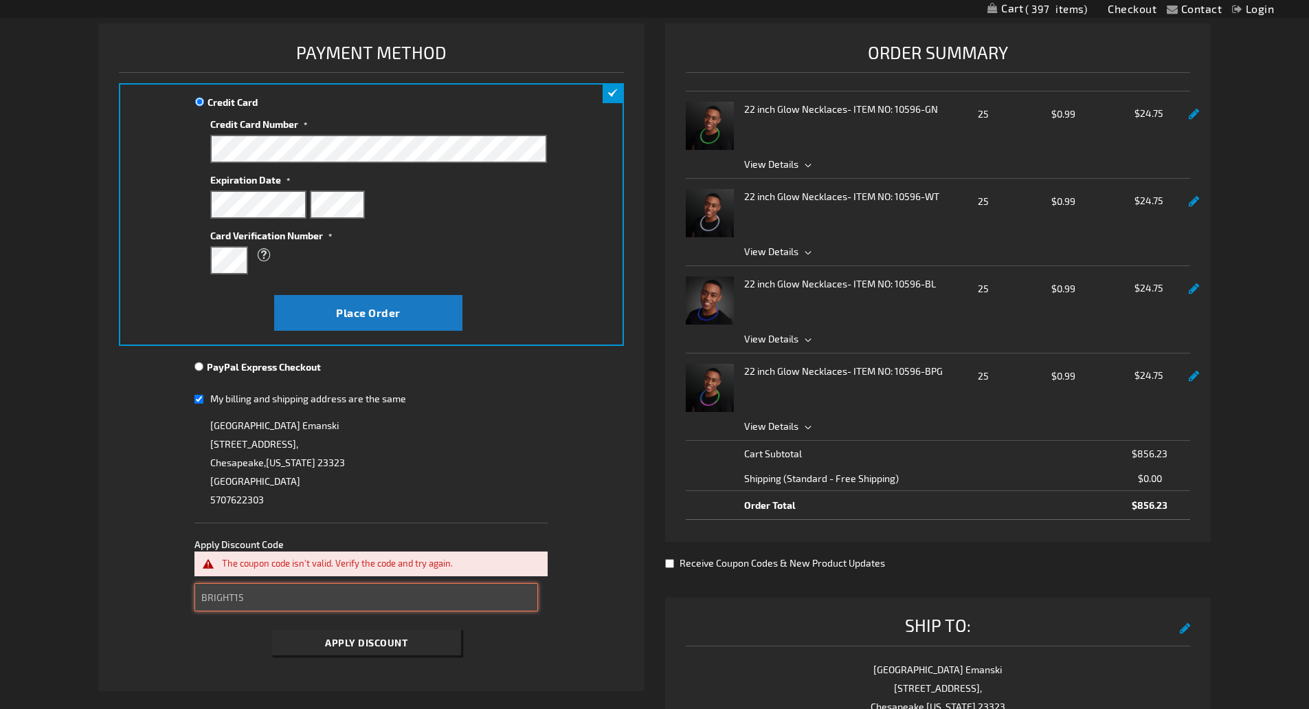
click at [234, 600] on input "BRIGHT15" at bounding box center [367, 597] width 344 height 28
click at [224, 597] on input "BRIGHT15" at bounding box center [367, 597] width 344 height 28
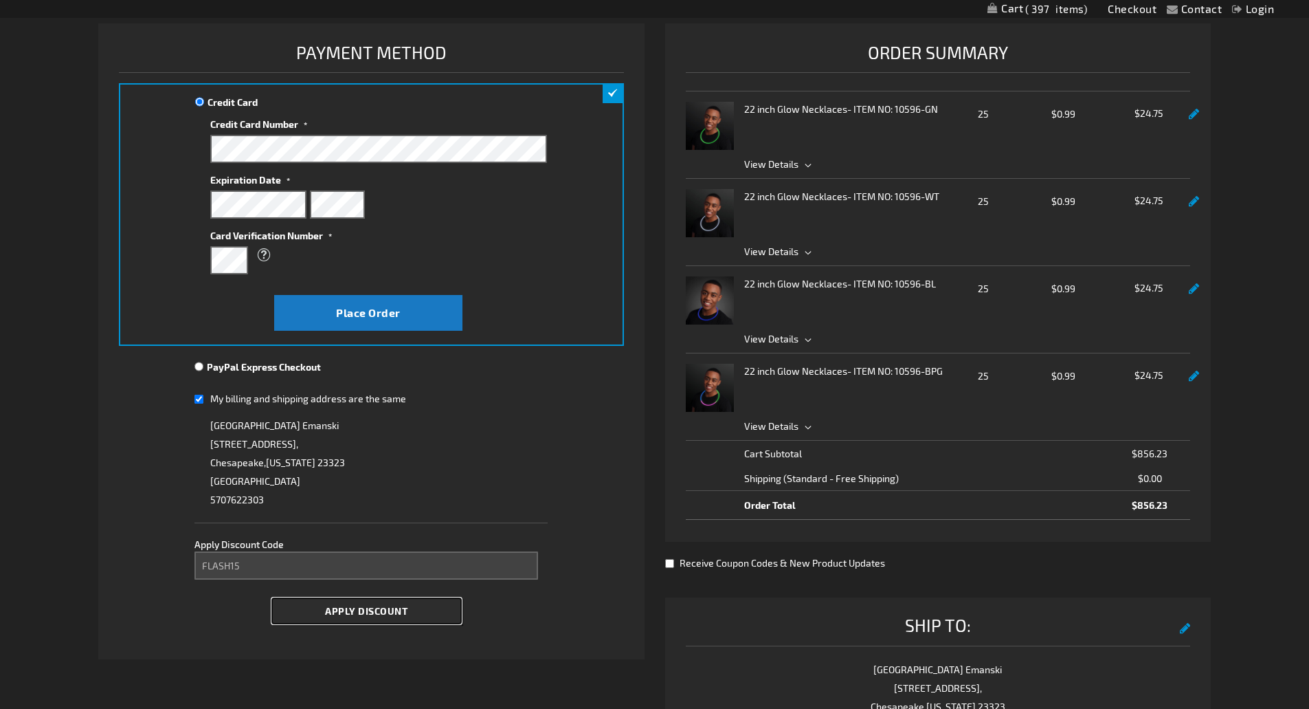
click at [337, 619] on button "Apply Discount" at bounding box center [366, 610] width 189 height 25
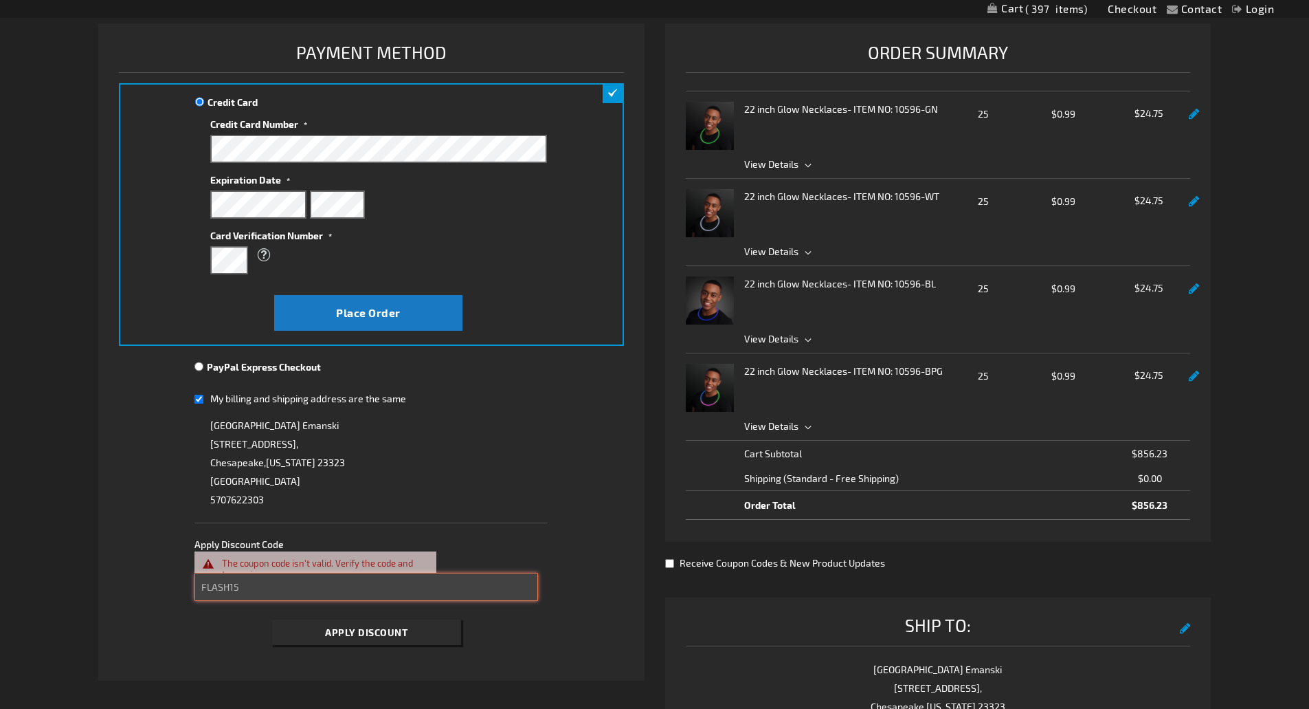
click at [266, 587] on fieldset "Payment Information Payment Method Credit Card Credit Card Information" at bounding box center [371, 345] width 505 height 614
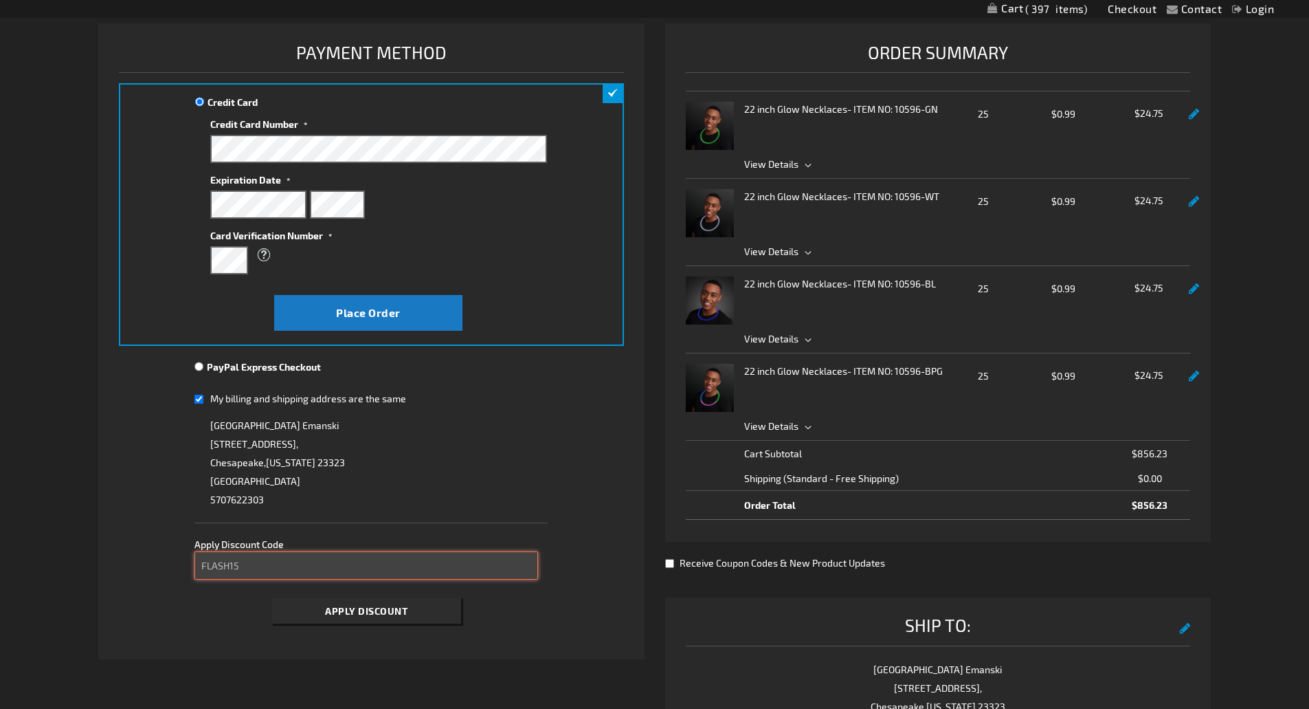
drag, startPoint x: 267, startPoint y: 571, endPoint x: 173, endPoint y: 560, distance: 95.5
click at [173, 560] on fieldset "Payment Information Payment Method Credit Card Credit Card Information" at bounding box center [371, 334] width 505 height 593
paste input "CBMDY22"
click at [325, 612] on button "Apply Discount" at bounding box center [366, 610] width 189 height 25
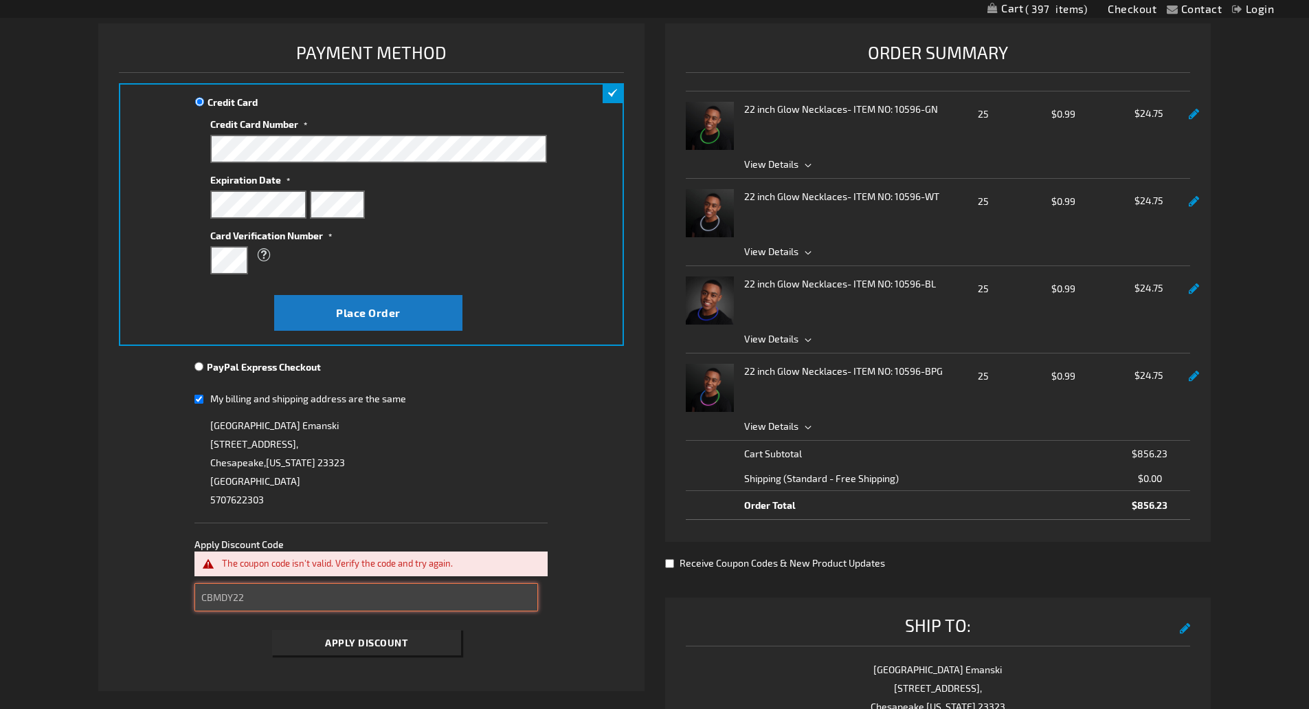
click at [294, 590] on input "CBMDY22" at bounding box center [367, 597] width 344 height 28
drag, startPoint x: 273, startPoint y: 598, endPoint x: 137, endPoint y: 594, distance: 135.5
click at [134, 595] on fieldset "Payment Information Payment Method Credit Card Credit Card Information" at bounding box center [371, 349] width 505 height 623
paste input "BKFR"
click at [312, 631] on button "Apply Discount" at bounding box center [366, 642] width 189 height 25
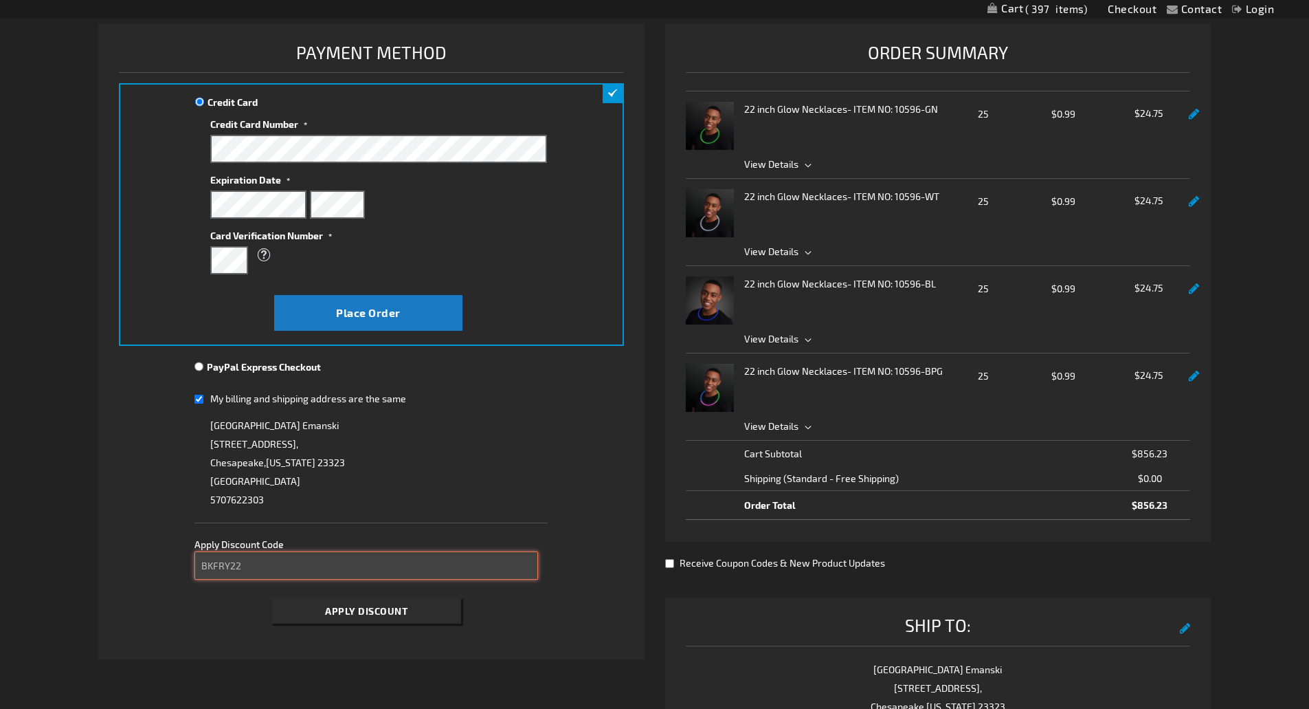
click at [275, 562] on input "BKFRY22" at bounding box center [367, 565] width 344 height 28
drag, startPoint x: 183, startPoint y: 566, endPoint x: 144, endPoint y: 562, distance: 39.3
click at [144, 562] on fieldset "Payment Information Payment Method Credit Card Credit Card Information" at bounding box center [371, 334] width 505 height 593
paste input "T"
drag, startPoint x: 248, startPoint y: 570, endPoint x: 120, endPoint y: 562, distance: 128.1
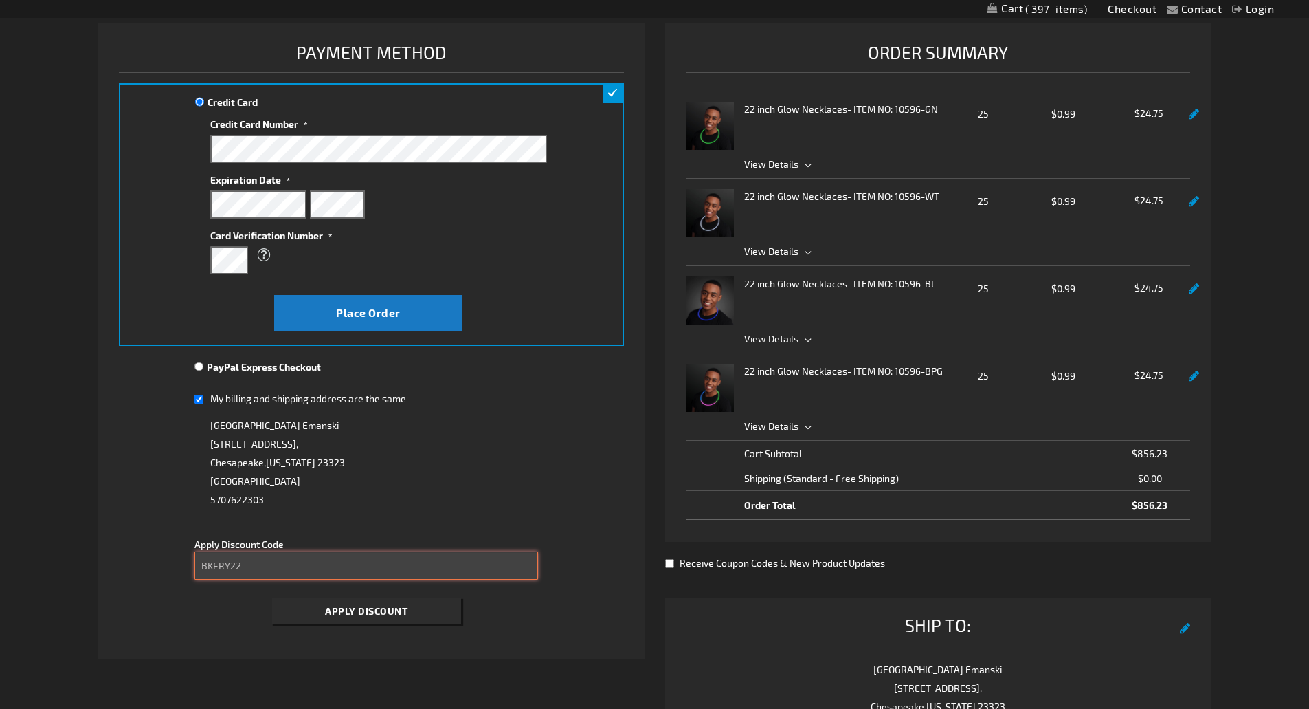
click at [120, 562] on fieldset "Payment Information Payment Method Credit Card Credit Card Information" at bounding box center [371, 334] width 505 height 593
click at [336, 556] on input "TAKE20" at bounding box center [367, 565] width 344 height 28
drag, startPoint x: 318, startPoint y: 558, endPoint x: 143, endPoint y: 551, distance: 175.4
click at [143, 551] on fieldset "Payment Information Payment Method Credit Card Credit Card Information" at bounding box center [371, 334] width 505 height 593
click at [272, 598] on button "Apply Discount" at bounding box center [366, 610] width 189 height 25
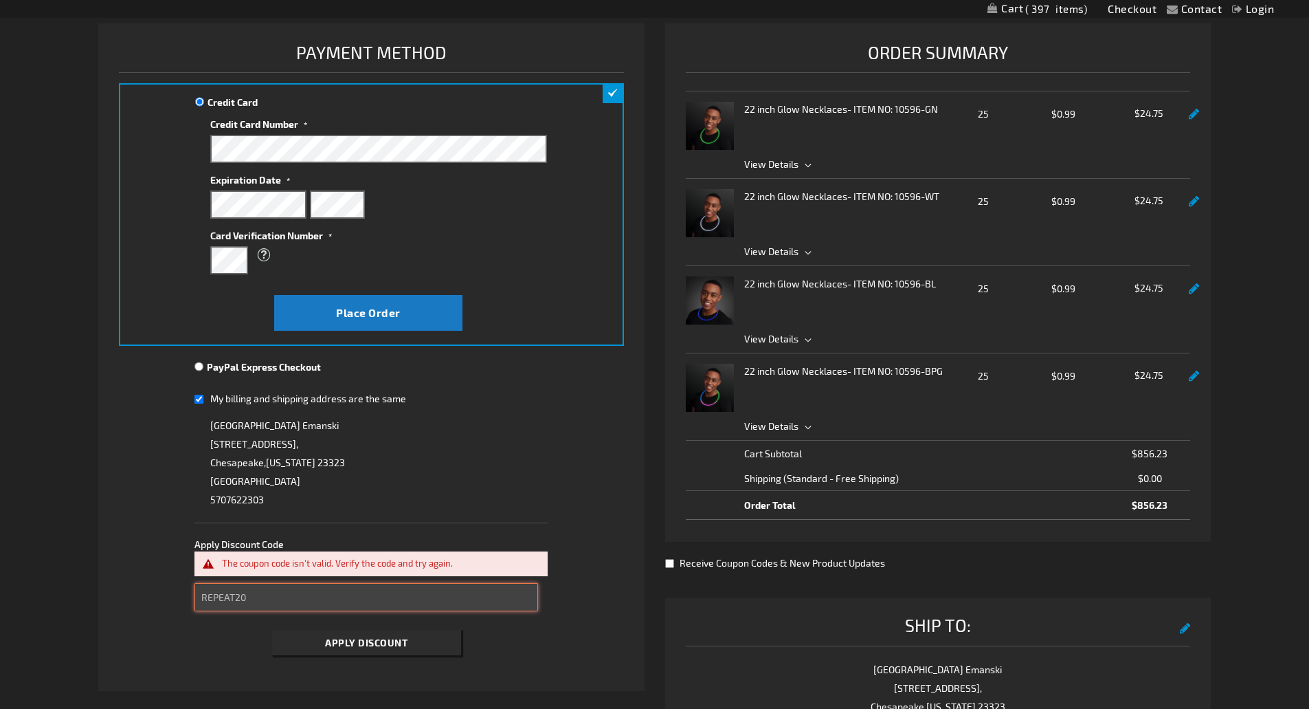
click at [262, 605] on input "REPEAT20" at bounding box center [367, 597] width 344 height 28
click at [272, 629] on button "Apply Discount" at bounding box center [366, 641] width 189 height 25
click at [283, 588] on input "REPEAT15" at bounding box center [367, 597] width 344 height 28
type input "REPEAT10"
click at [272, 630] on button "Apply Discount" at bounding box center [366, 642] width 189 height 25
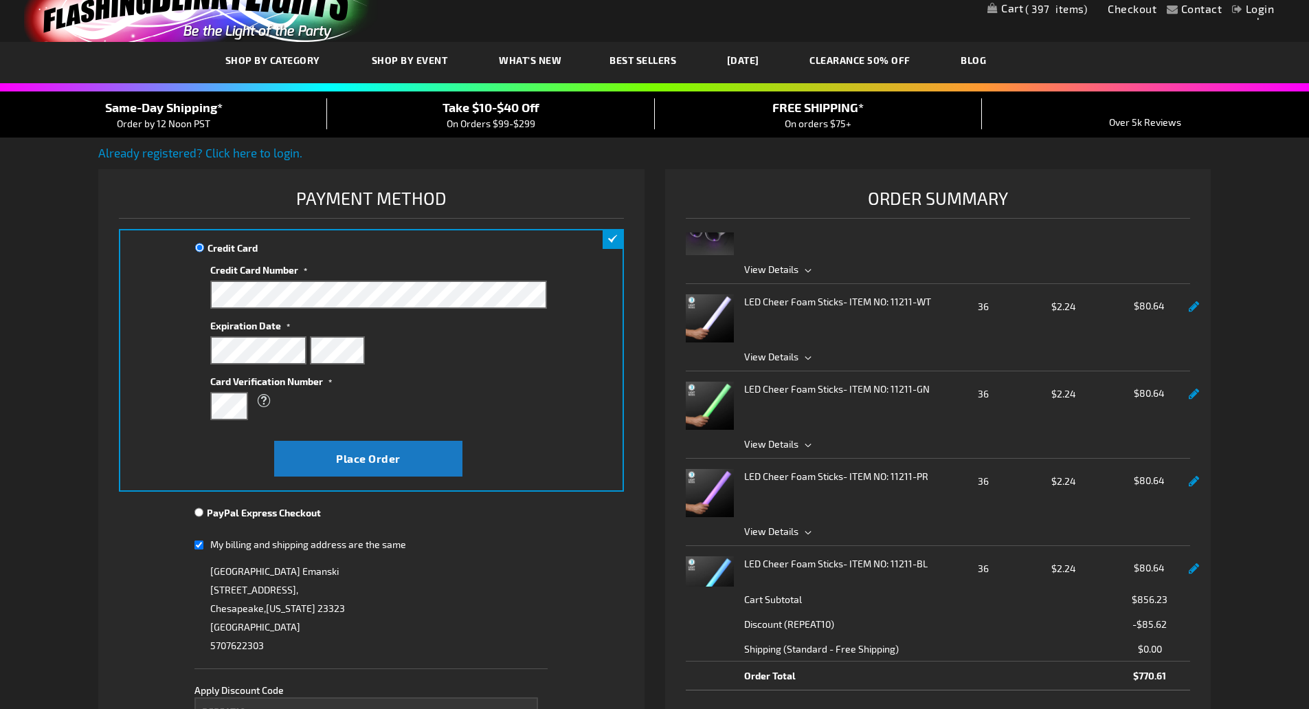
scroll to position [69, 0]
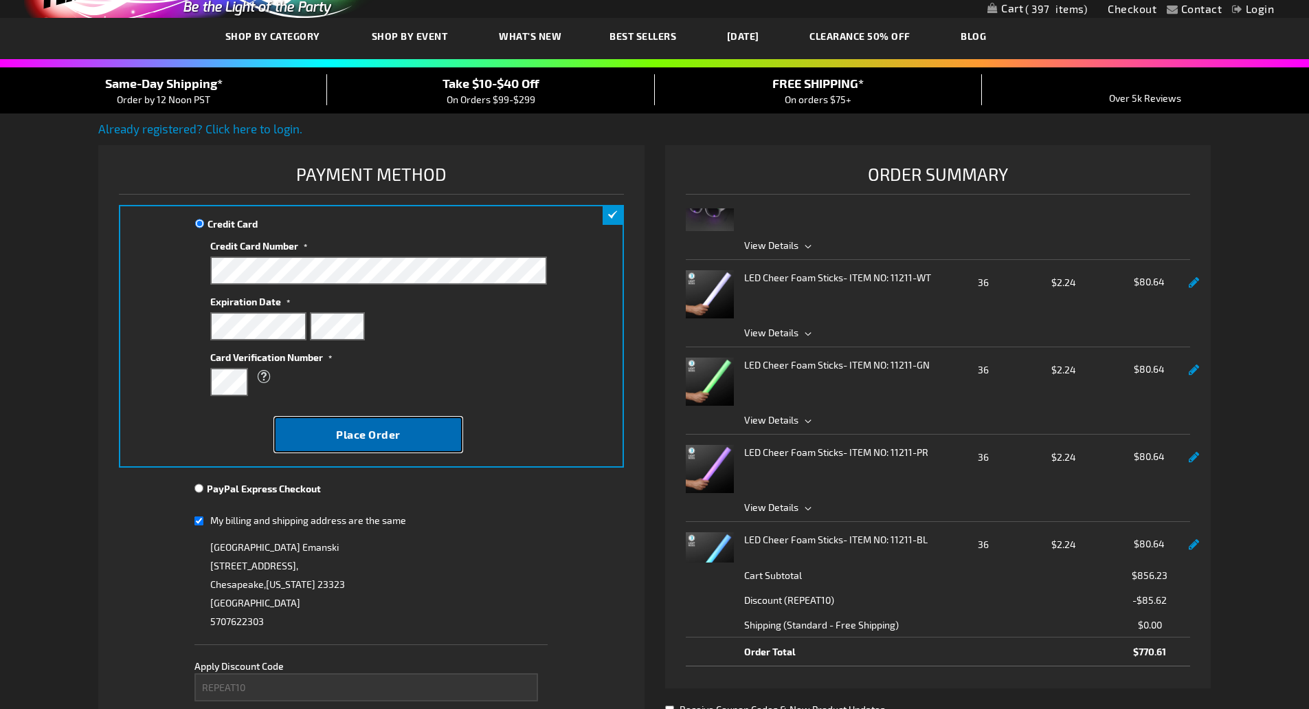
click at [428, 433] on button "Place Order" at bounding box center [368, 435] width 188 height 36
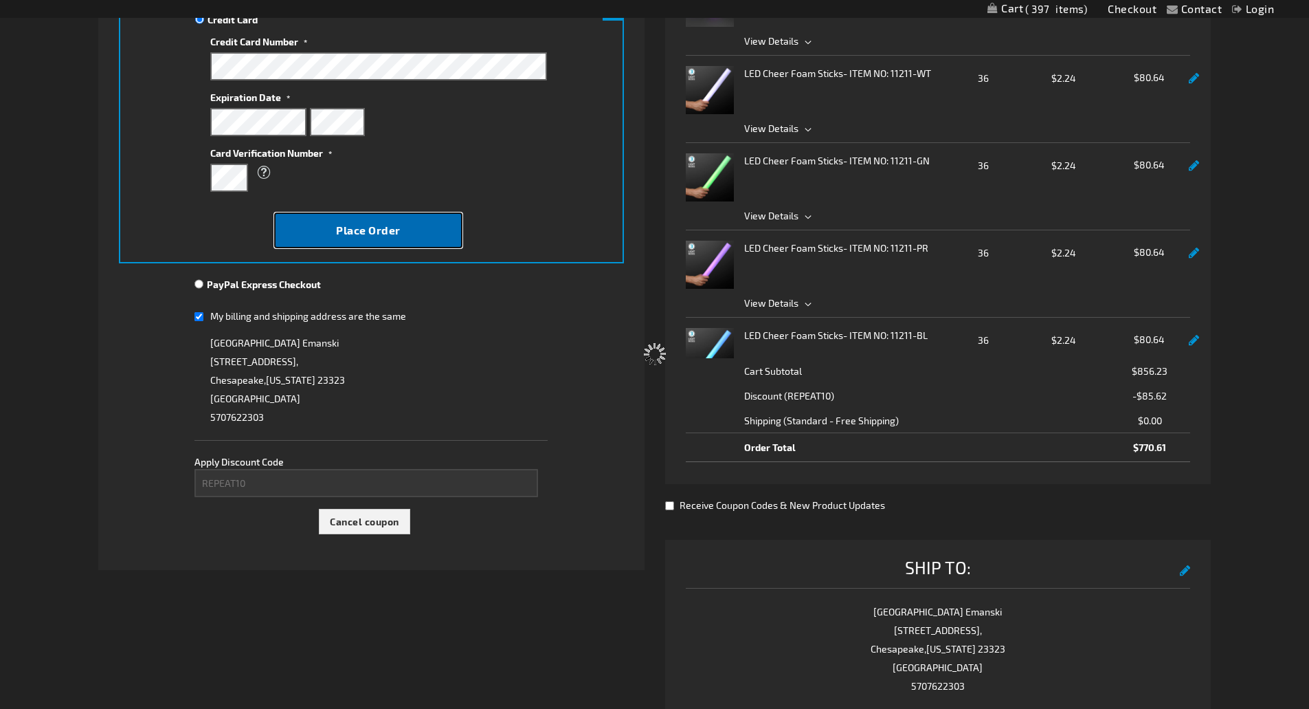
scroll to position [275, 0]
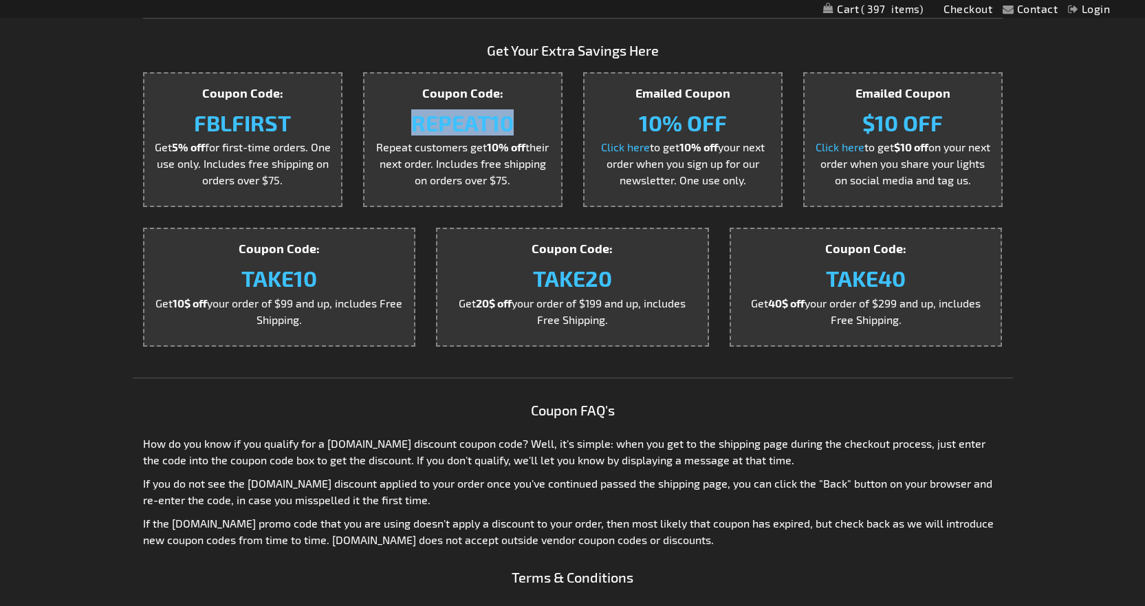
drag, startPoint x: 533, startPoint y: 124, endPoint x: 382, endPoint y: 119, distance: 151.3
click at [382, 119] on h3 "REPEAT10" at bounding box center [463, 122] width 176 height 26
copy strong "REPEAT10"
drag, startPoint x: 944, startPoint y: 279, endPoint x: 821, endPoint y: 280, distance: 123.1
click at [821, 280] on h3 "TAKE40" at bounding box center [866, 278] width 250 height 26
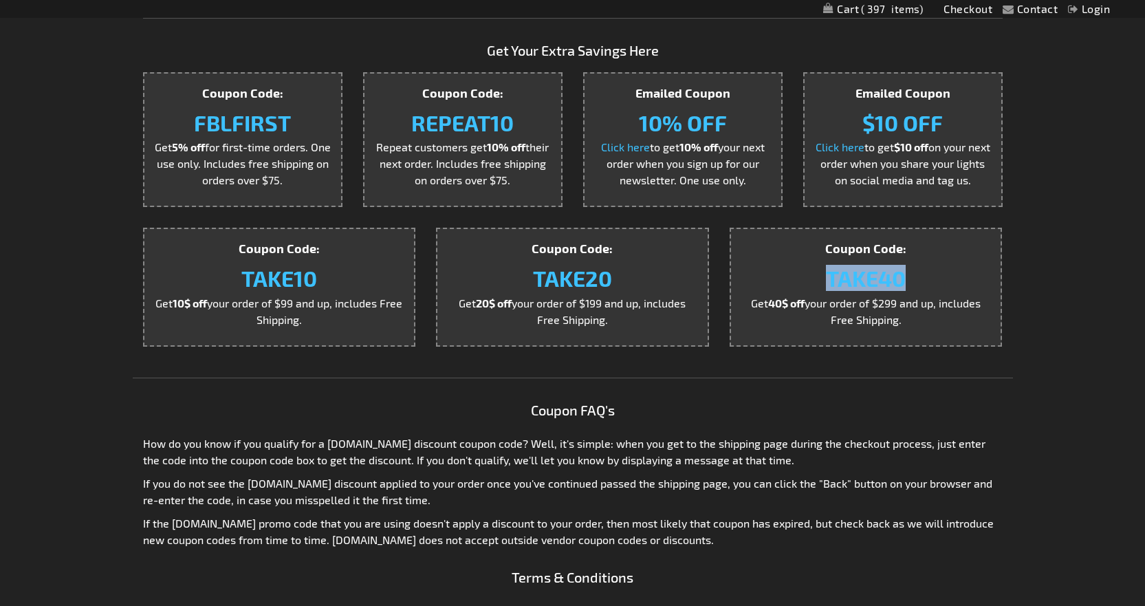
copy strong "TAKE40"
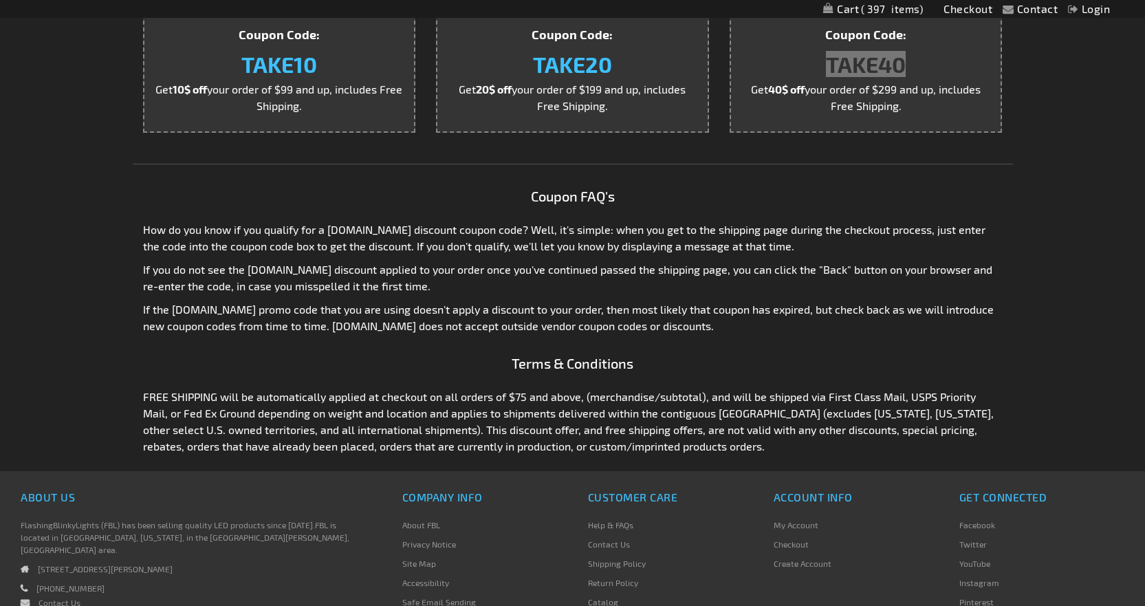
scroll to position [754, 0]
